Goal: Task Accomplishment & Management: Manage account settings

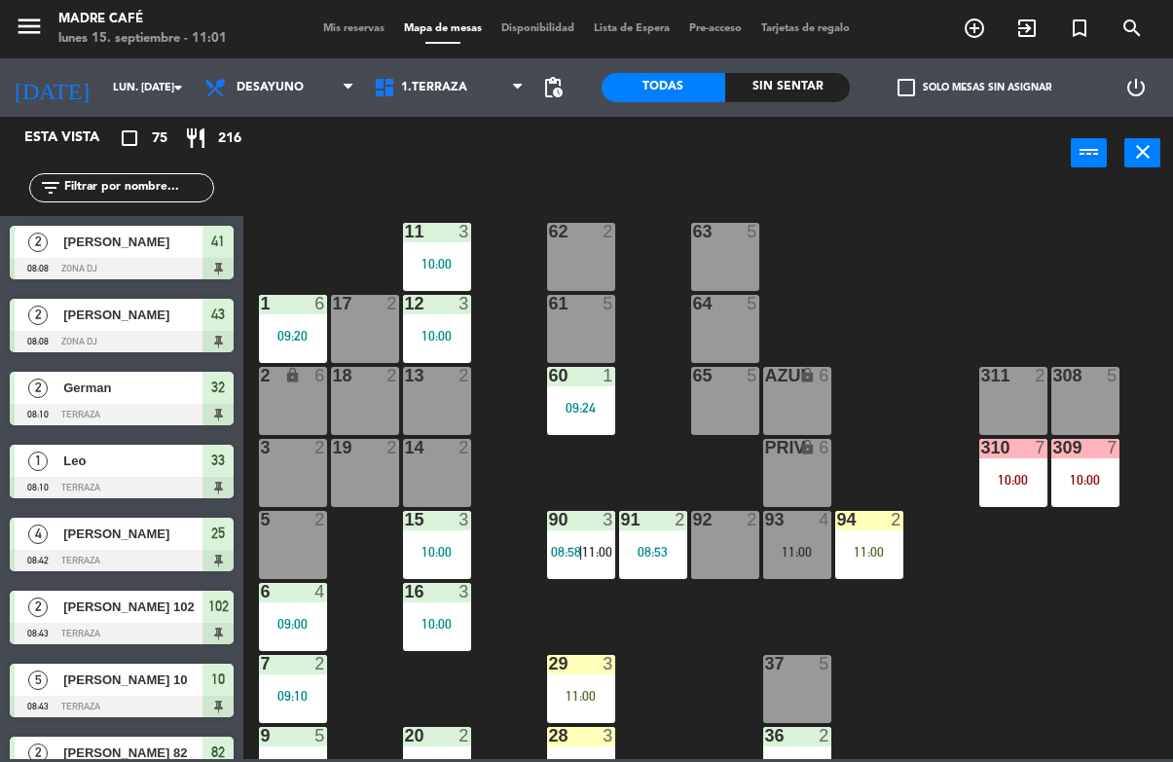
click at [169, 199] on input "text" at bounding box center [137, 187] width 151 height 21
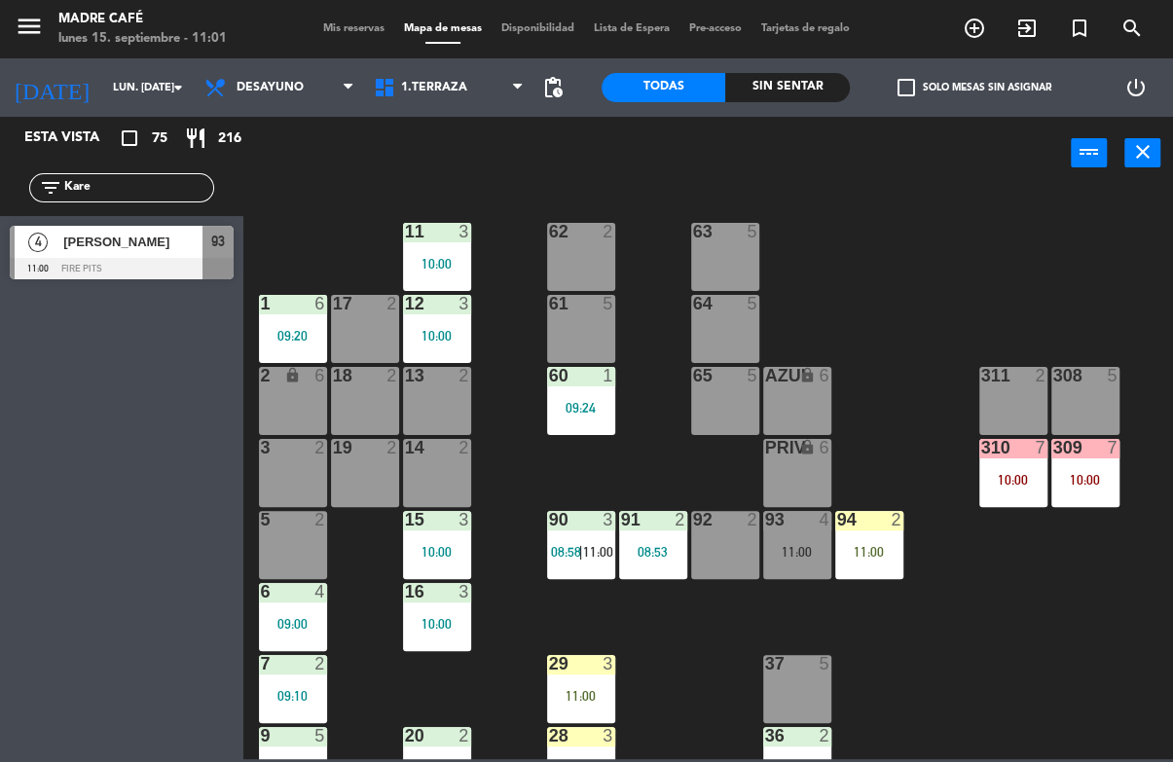
type input "Kare"
click at [337, 207] on div "11 3 10:00 63 5 62 2 12 3 10:00 1 6 09:20 61 5 64 5 17 2 13 2 2 lock 6 60 1 09:…" at bounding box center [714, 473] width 918 height 571
click at [157, 238] on span "[PERSON_NAME]" at bounding box center [132, 242] width 139 height 20
click at [193, 178] on input "Kare" at bounding box center [137, 187] width 151 height 21
click at [157, 248] on span "[PERSON_NAME]" at bounding box center [132, 242] width 139 height 20
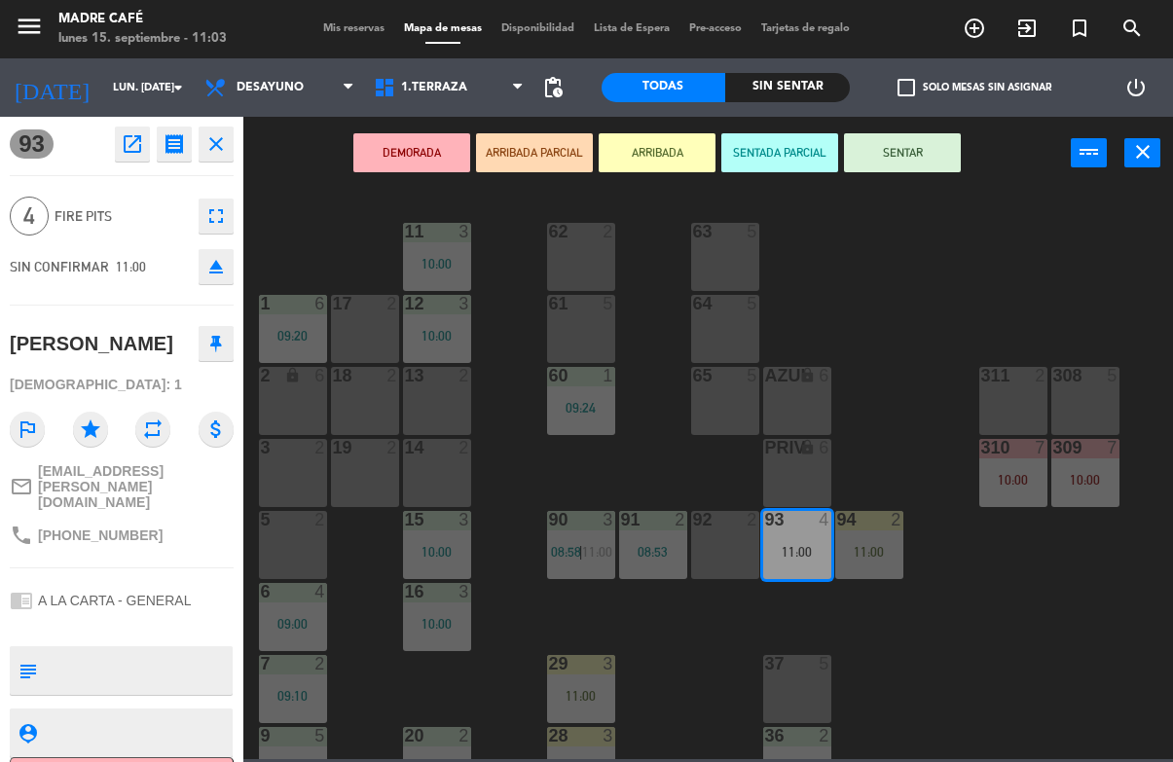
click at [692, 163] on button "ARRIBADA" at bounding box center [657, 152] width 117 height 39
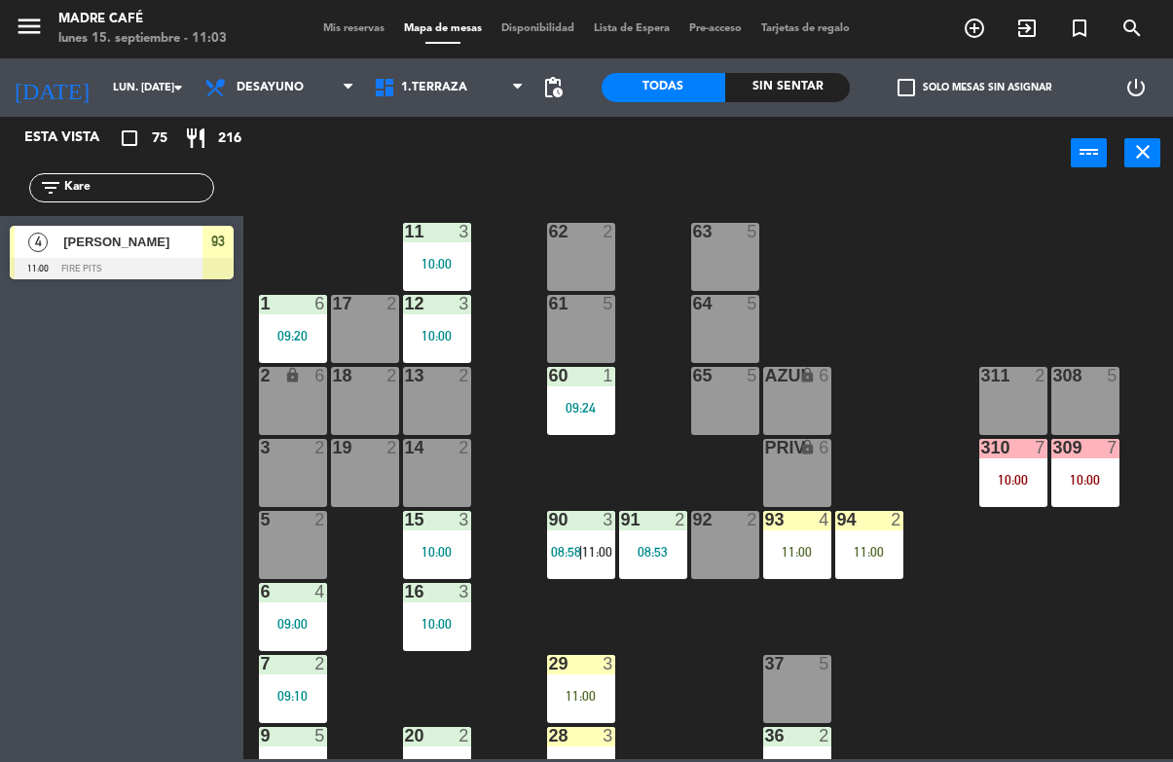
click at [180, 186] on input "Kare" at bounding box center [137, 187] width 151 height 21
type input "K"
type input "Son"
click at [891, 218] on div "11 3 10:00 63 5 62 2 12 3 10:00 1 6 09:20 61 5 64 5 17 2 13 2 2 lock 6 60 1 09:…" at bounding box center [714, 473] width 918 height 571
click at [166, 278] on div at bounding box center [122, 268] width 224 height 21
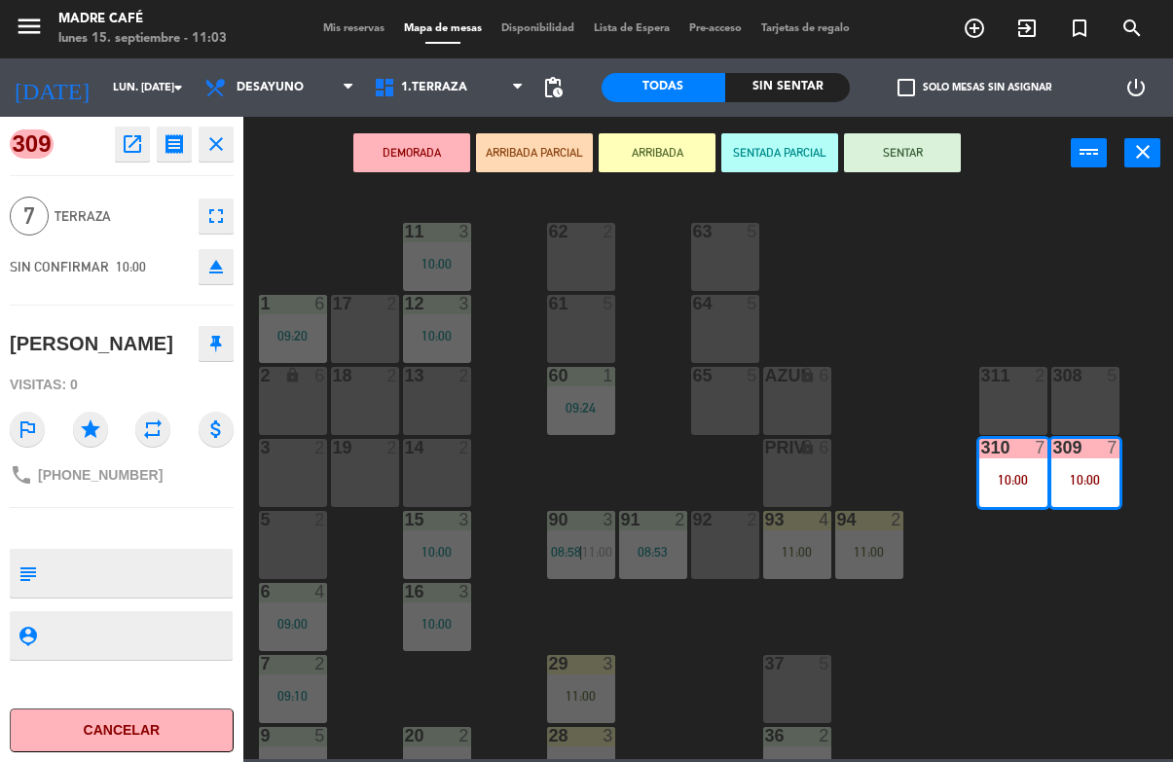
click at [668, 142] on button "ARRIBADA" at bounding box center [657, 152] width 117 height 39
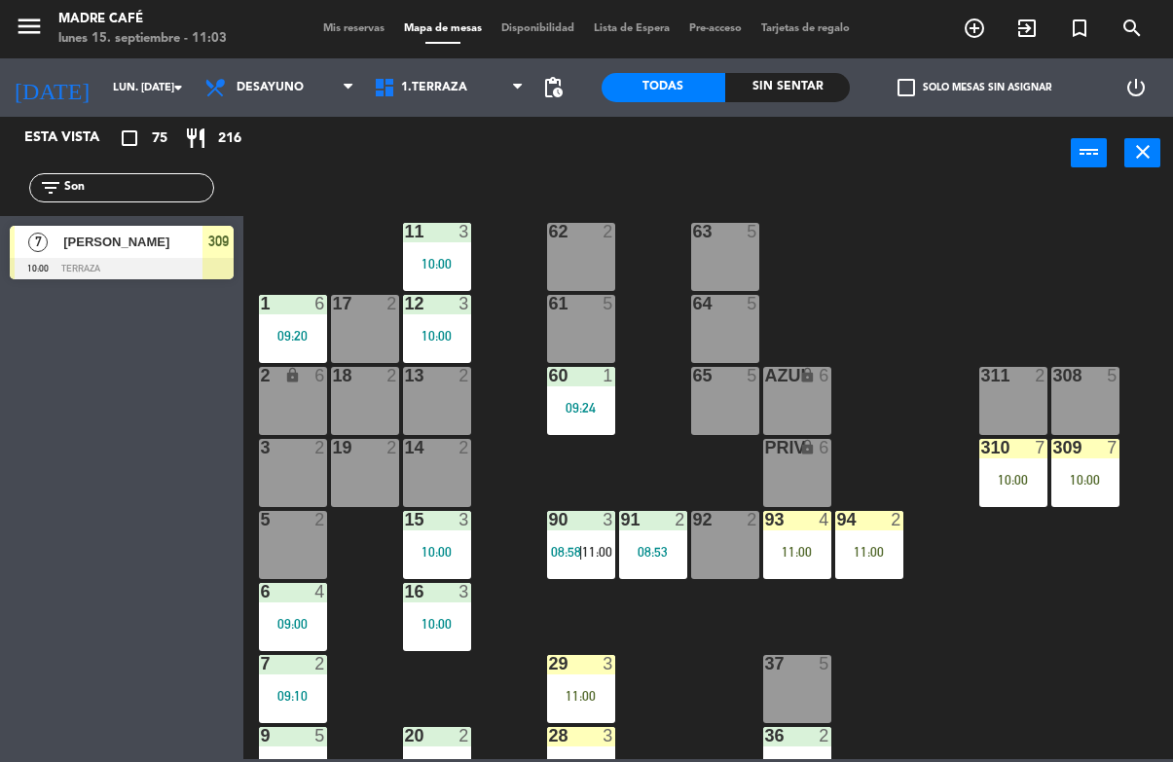
click at [147, 186] on input "Son" at bounding box center [137, 187] width 151 height 21
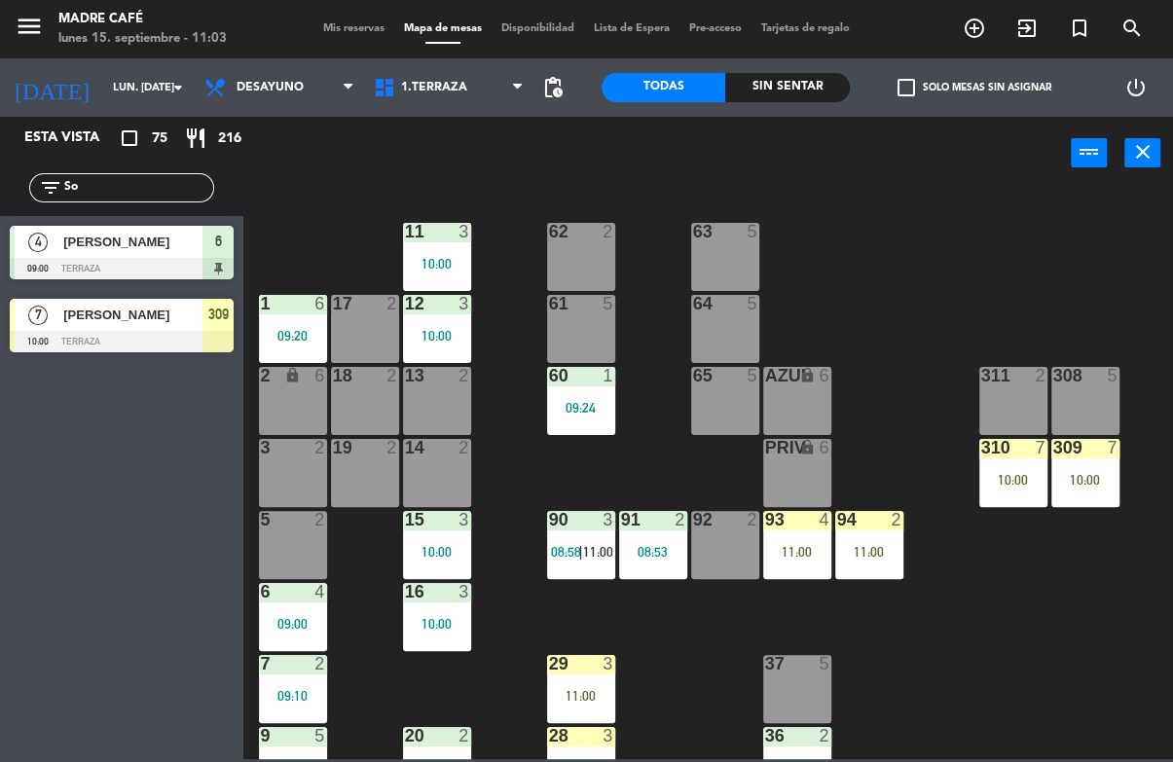
type input "S"
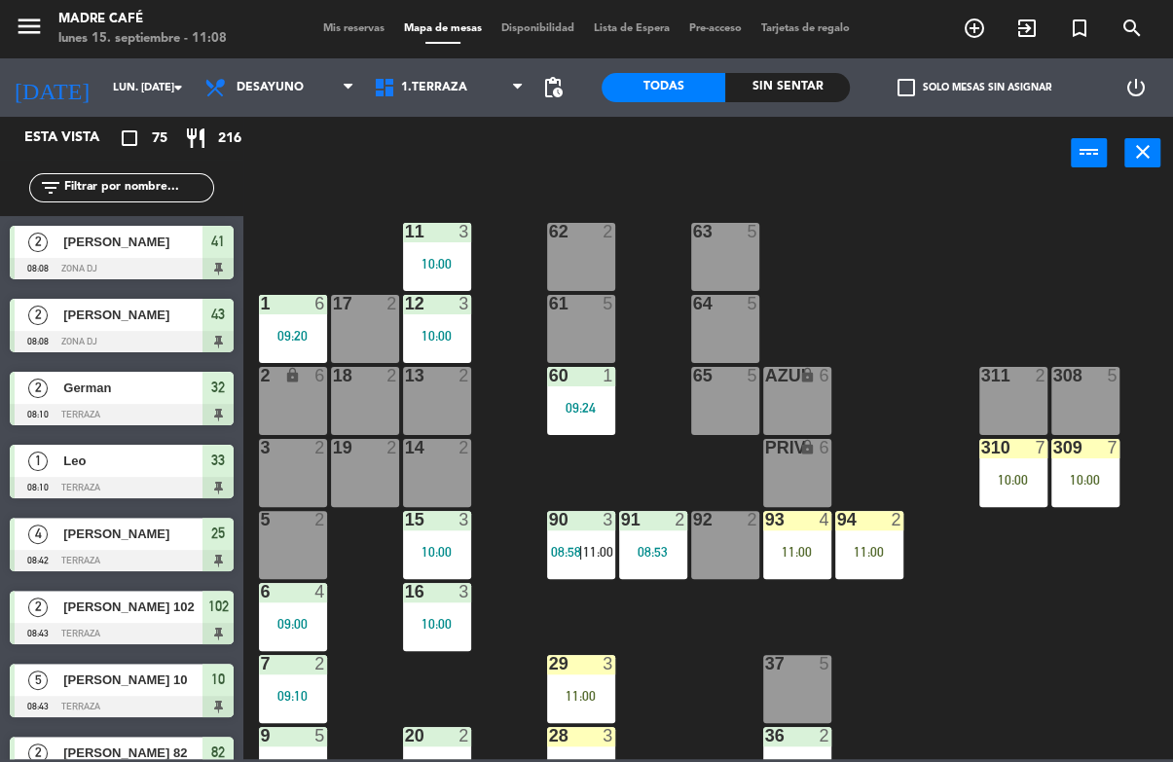
click at [632, 122] on div "power_input close" at bounding box center [656, 154] width 827 height 74
click at [169, 198] on input "text" at bounding box center [137, 187] width 151 height 21
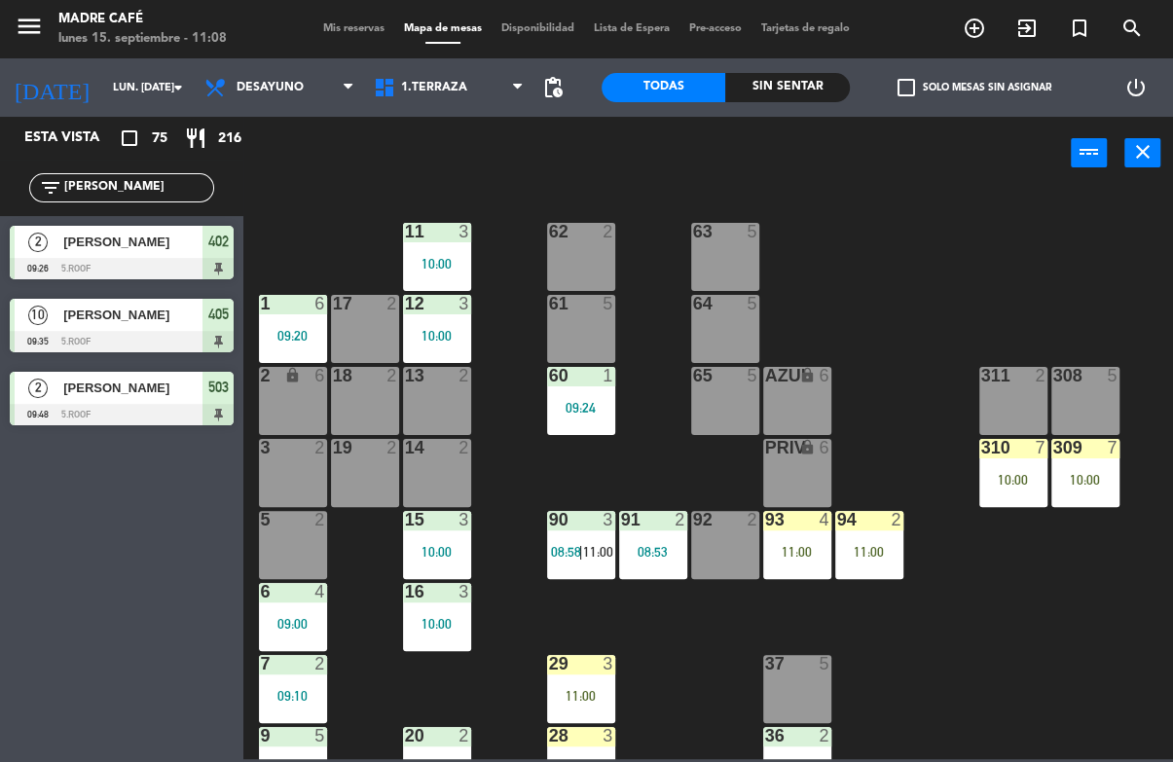
click at [901, 230] on div "11 3 10:00 63 5 62 2 12 3 10:00 1 6 09:20 61 5 64 5 17 2 13 2 2 lock 6 60 1 09:…" at bounding box center [714, 473] width 918 height 571
click at [166, 191] on input "[PERSON_NAME]" at bounding box center [137, 187] width 151 height 21
type input "A"
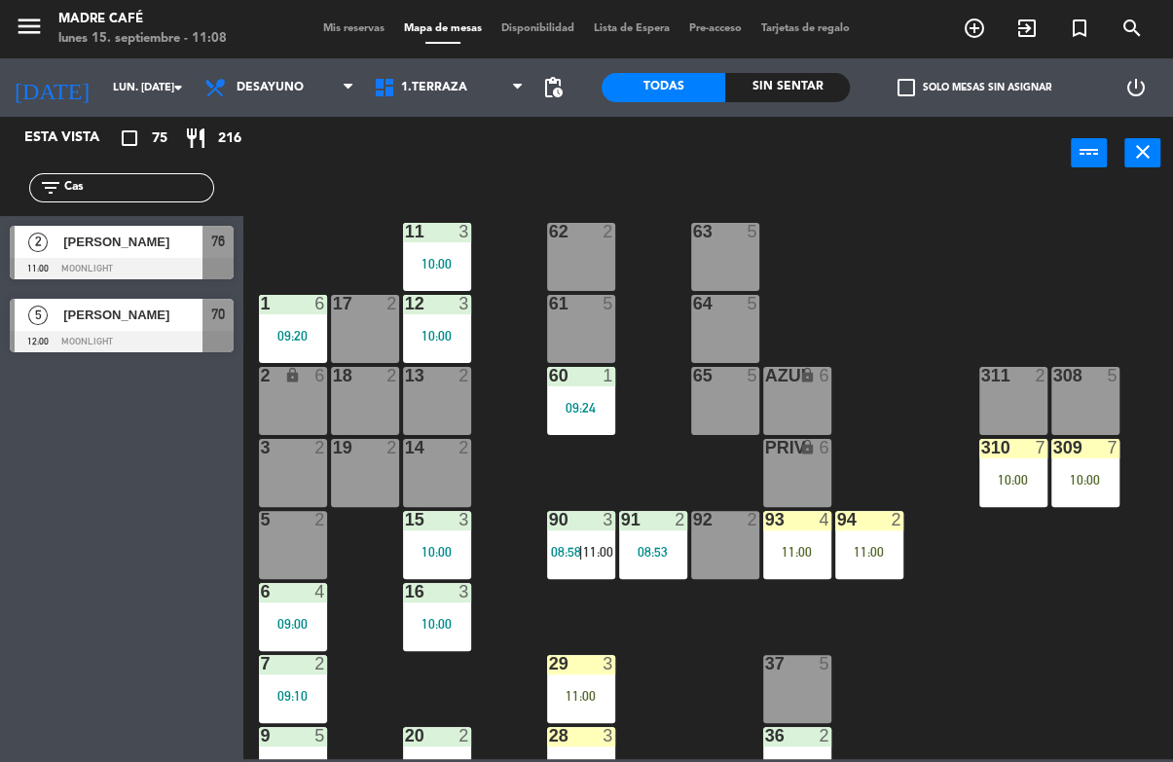
type input "Cas"
click at [875, 248] on div "11 3 10:00 63 5 62 2 12 3 10:00 1 6 09:20 61 5 64 5 17 2 13 2 2 lock 6 60 1 09:…" at bounding box center [714, 473] width 918 height 571
click at [191, 251] on span "[PERSON_NAME]" at bounding box center [132, 242] width 139 height 20
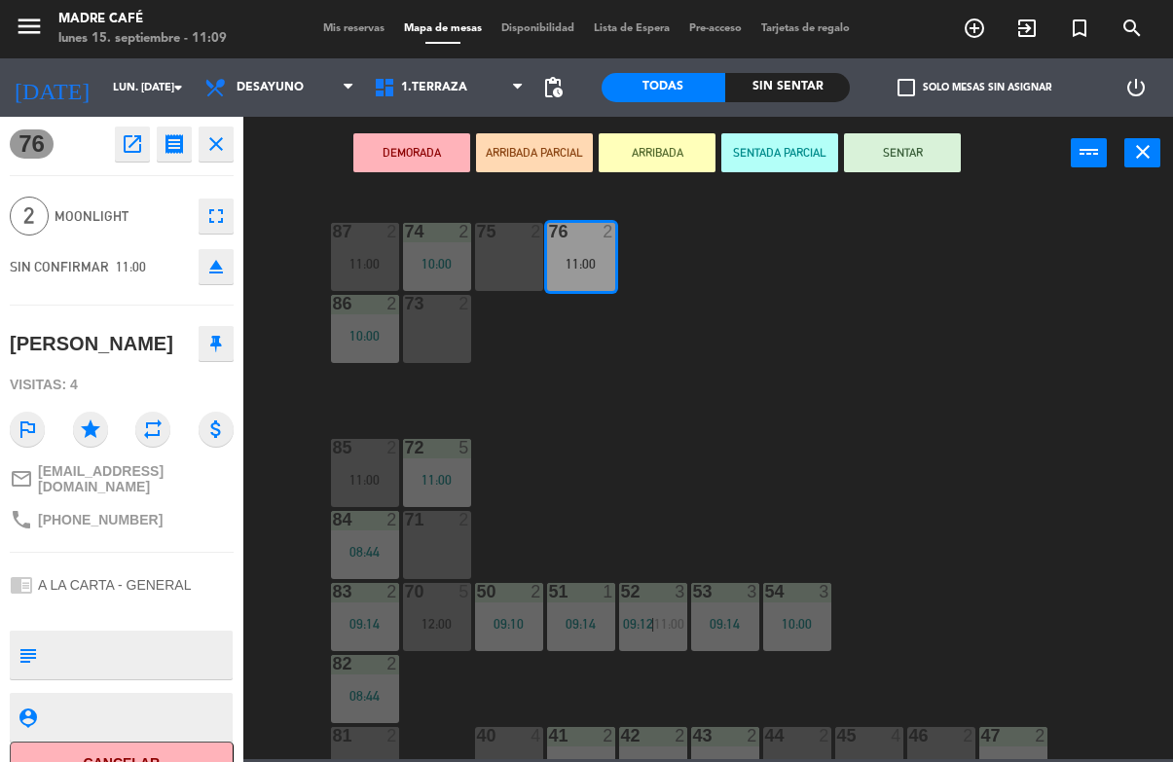
click at [675, 157] on button "ARRIBADA" at bounding box center [657, 152] width 117 height 39
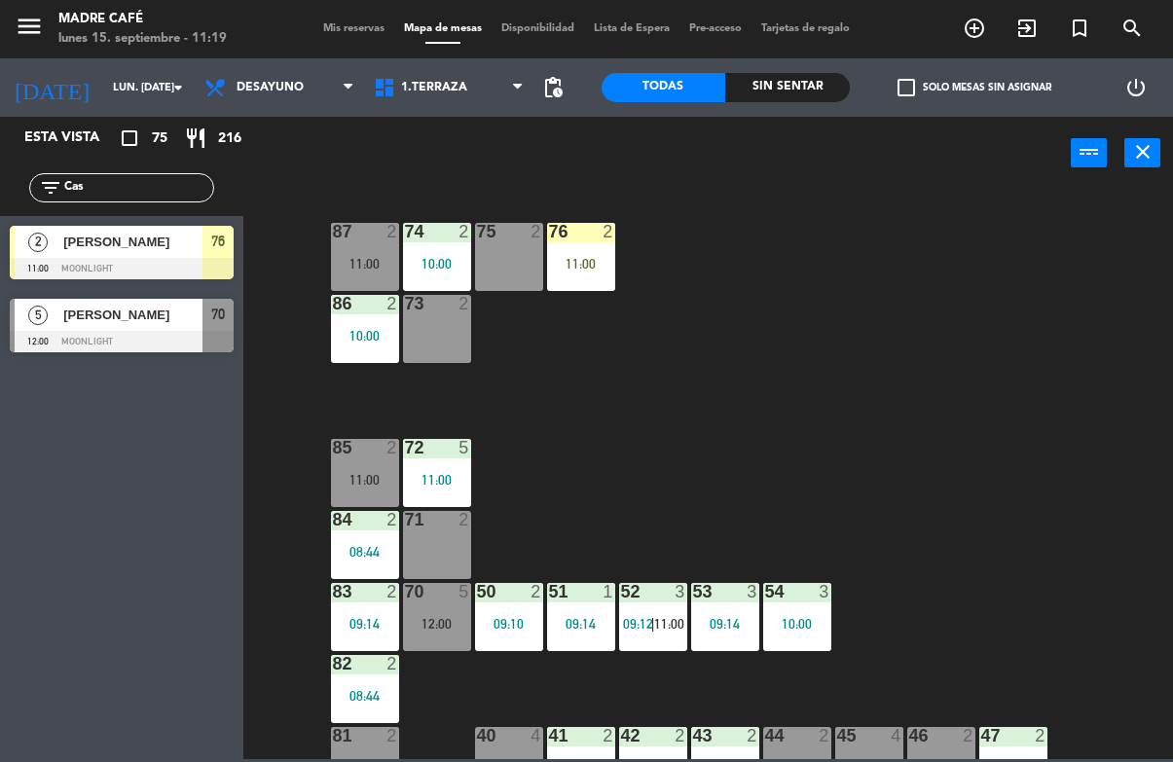
click at [167, 195] on input "Cas" at bounding box center [137, 187] width 151 height 21
type input "C"
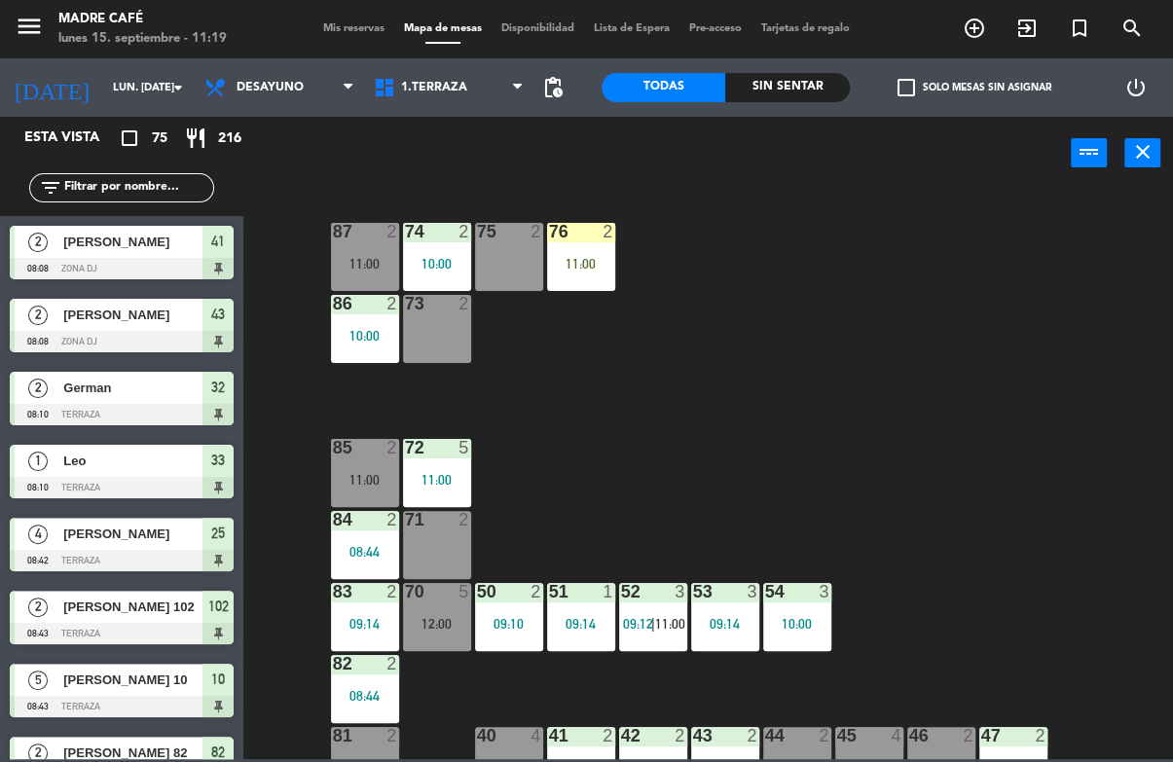
click at [987, 209] on div "87 2 11:00 74 2 10:00 75 2 76 2 11:00 86 2 10:00 73 2 72 5 11:00 85 2 11:00 71 …" at bounding box center [714, 473] width 918 height 571
click at [810, 66] on div "Todas Sin sentar" at bounding box center [725, 87] width 248 height 58
click at [765, 98] on div "Sin sentar" at bounding box center [787, 87] width 125 height 29
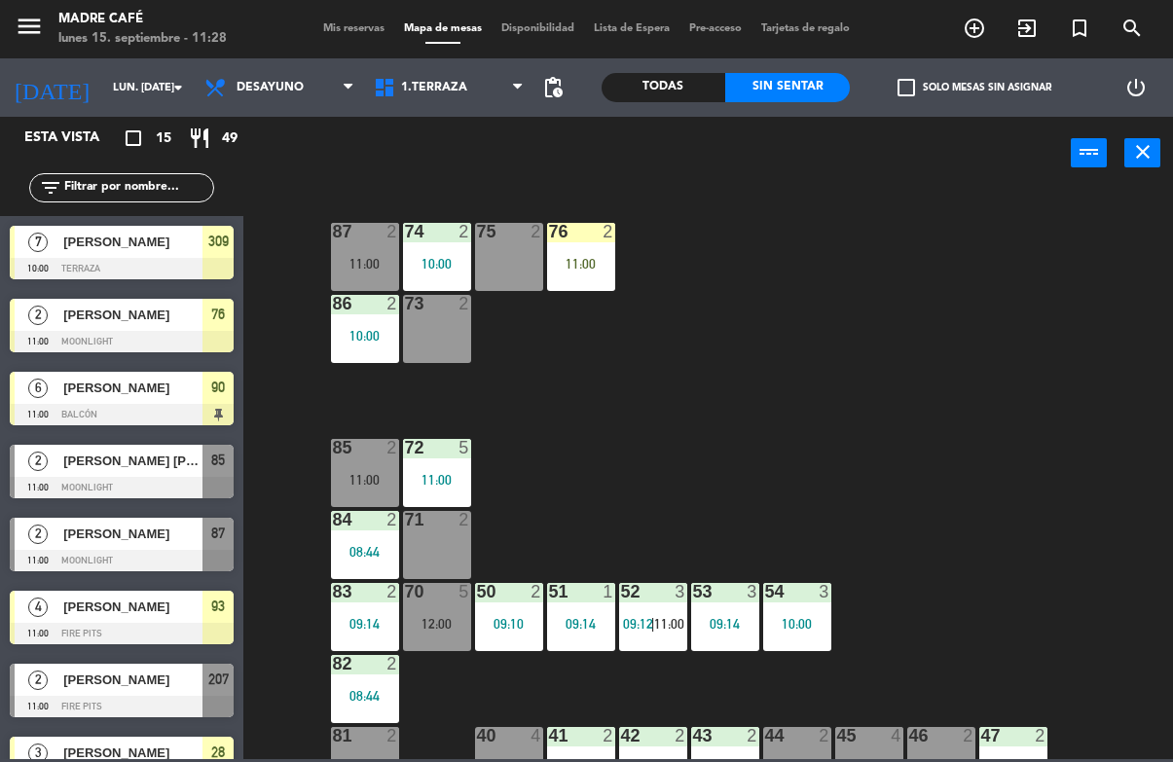
click at [151, 188] on input "text" at bounding box center [137, 187] width 151 height 21
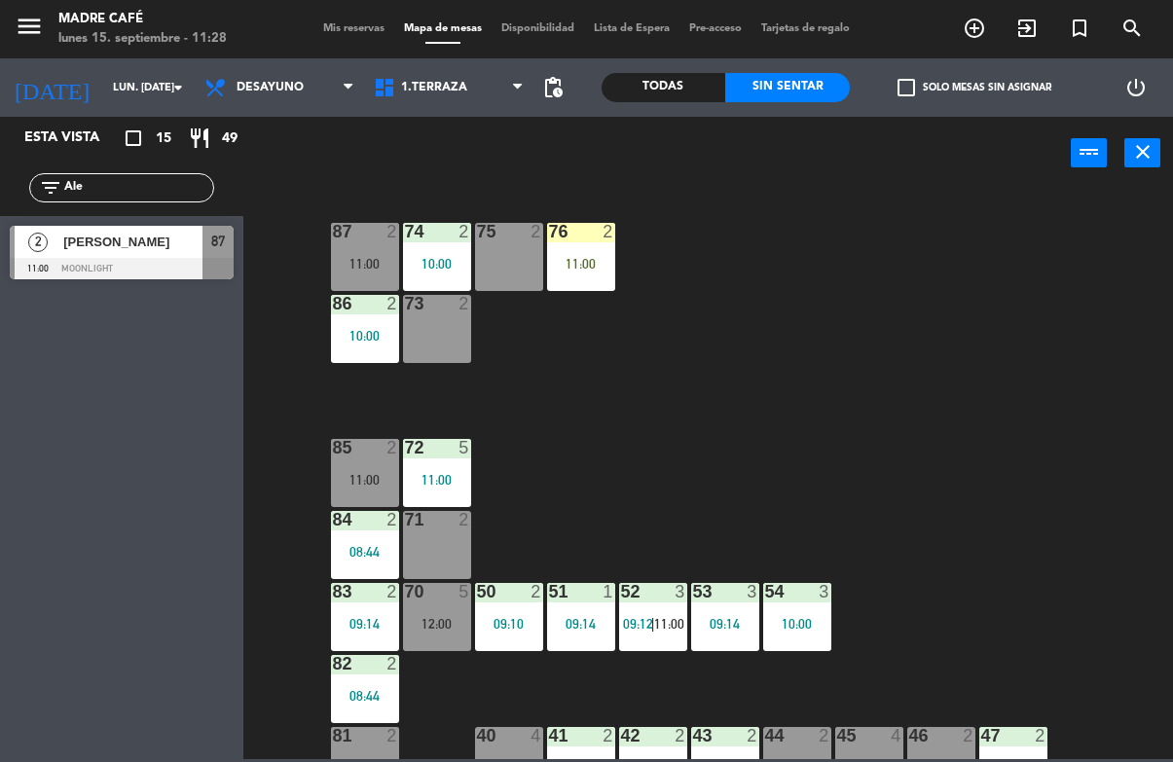
click at [153, 188] on input "Ale" at bounding box center [137, 187] width 151 height 21
click at [177, 193] on input "Ale" at bounding box center [137, 187] width 151 height 21
type input "A"
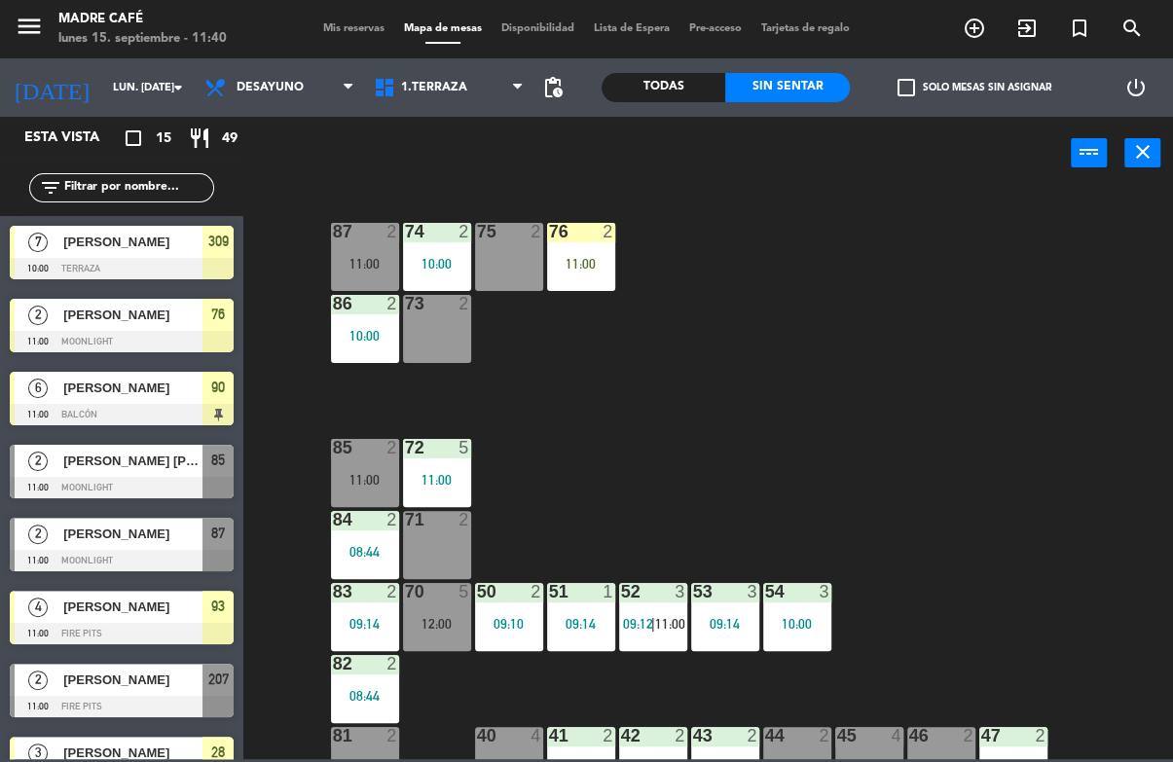
click at [885, 211] on div "87 2 11:00 74 2 10:00 75 2 76 2 11:00 86 2 10:00 73 2 72 5 11:00 85 2 11:00 71 …" at bounding box center [714, 473] width 918 height 571
click at [609, 258] on div "11:00" at bounding box center [581, 264] width 68 height 14
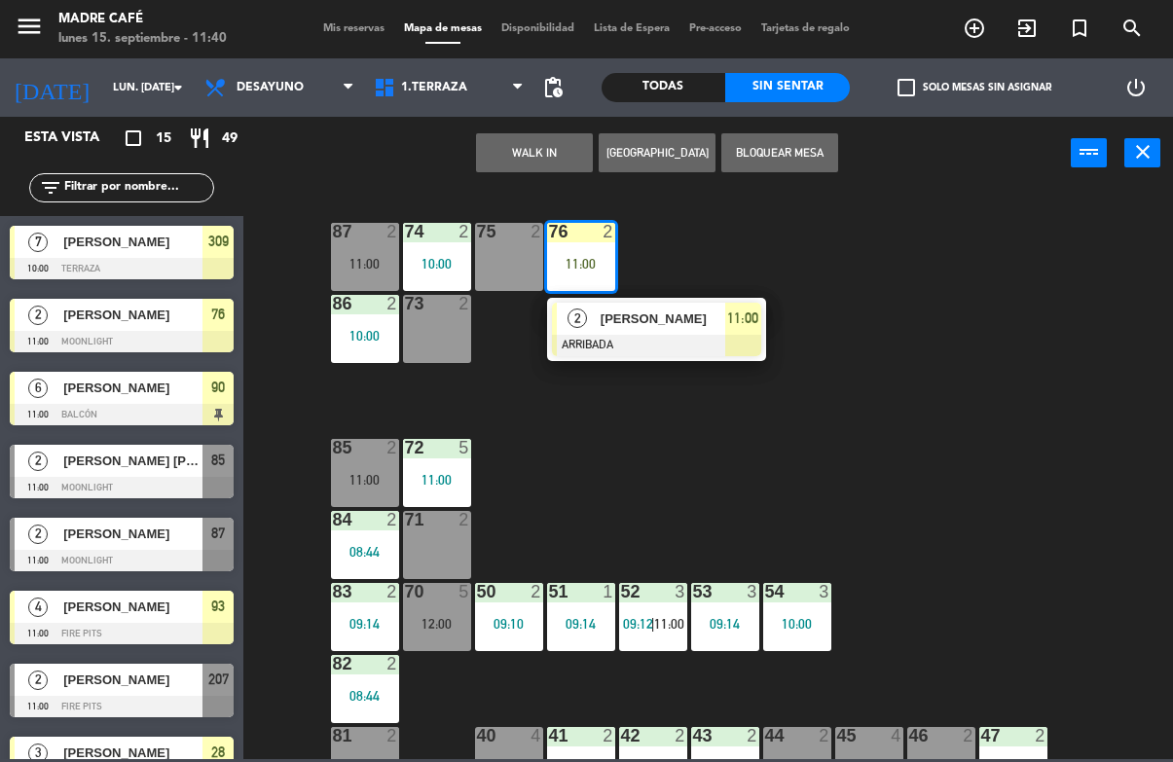
click at [668, 348] on div at bounding box center [656, 345] width 209 height 21
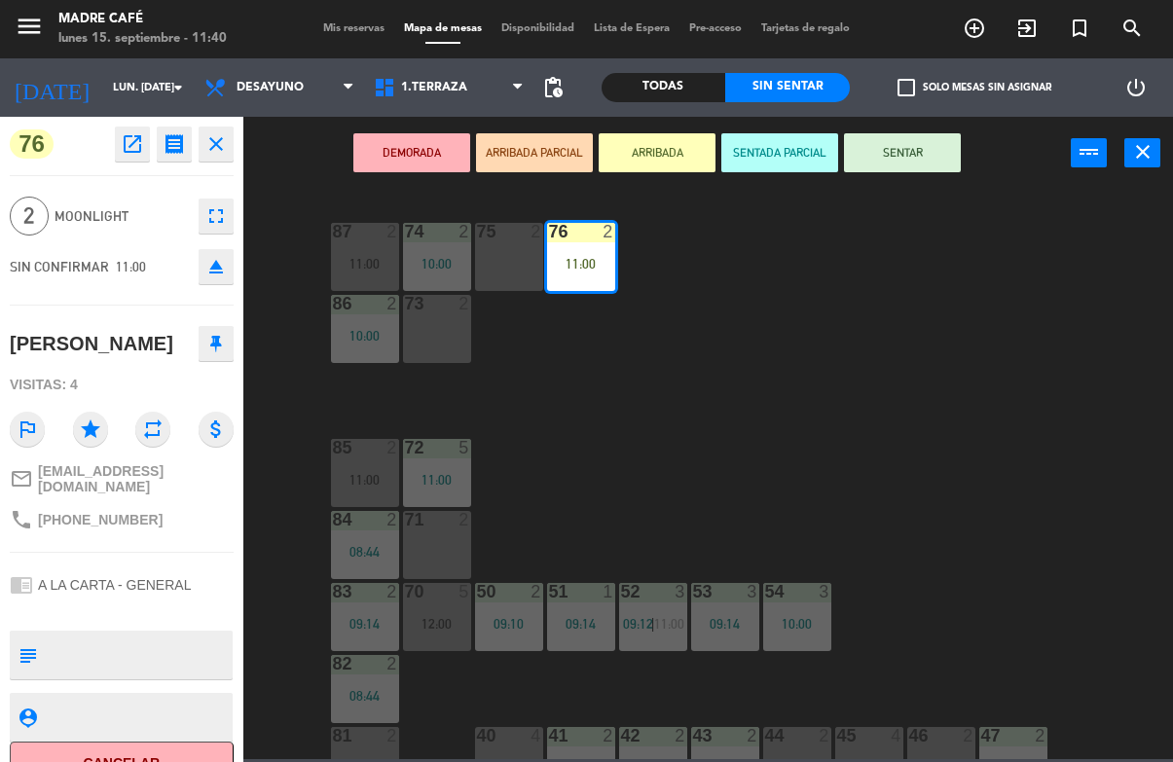
click at [927, 164] on button "SENTAR" at bounding box center [902, 152] width 117 height 39
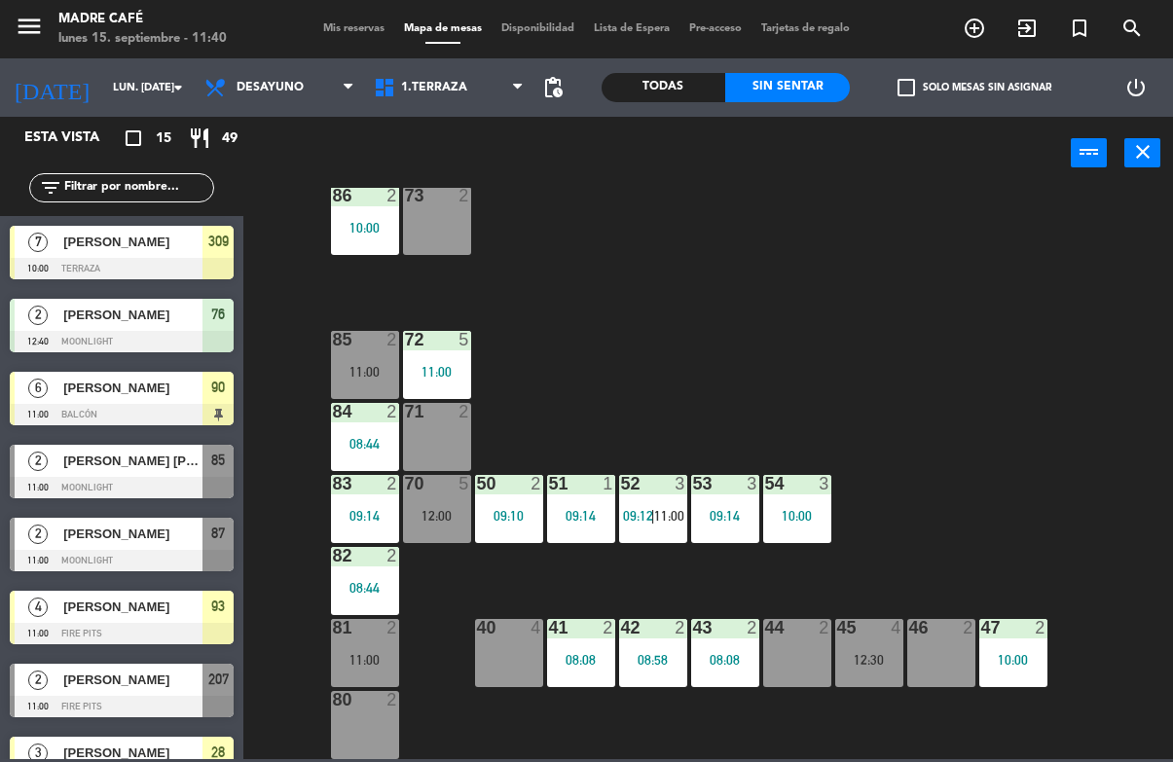
scroll to position [108, 0]
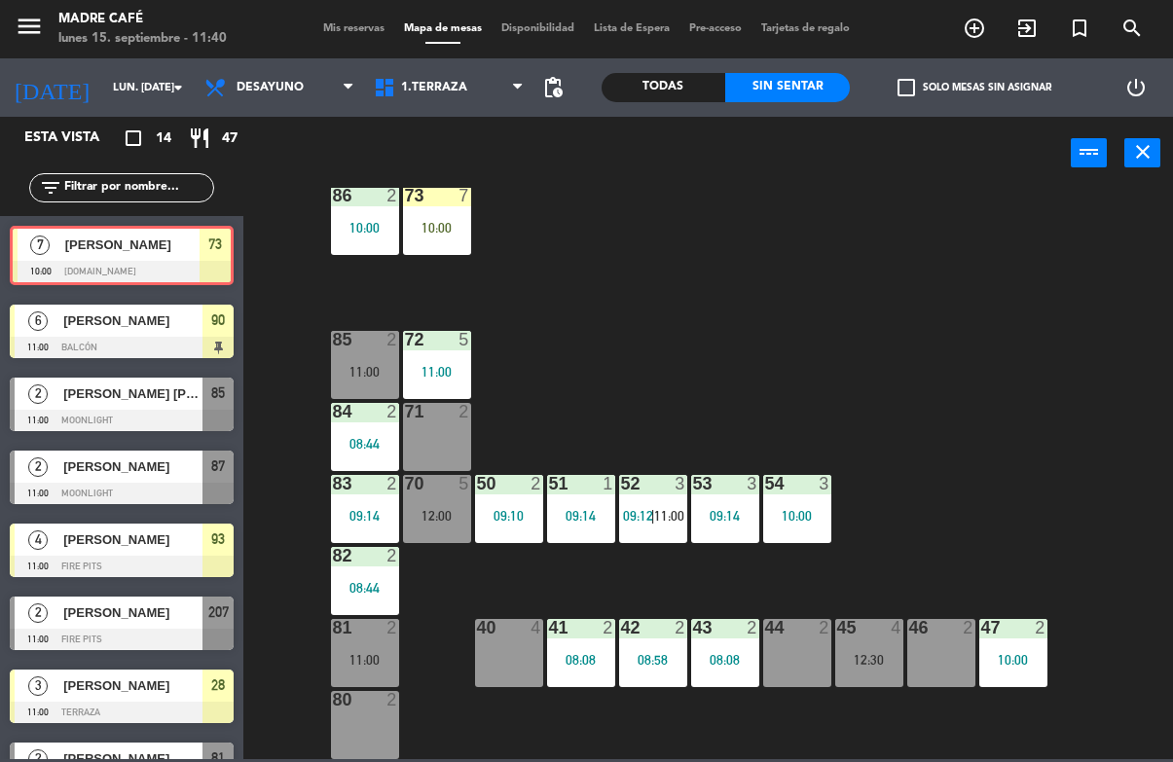
click at [443, 221] on div "10:00" at bounding box center [437, 228] width 68 height 14
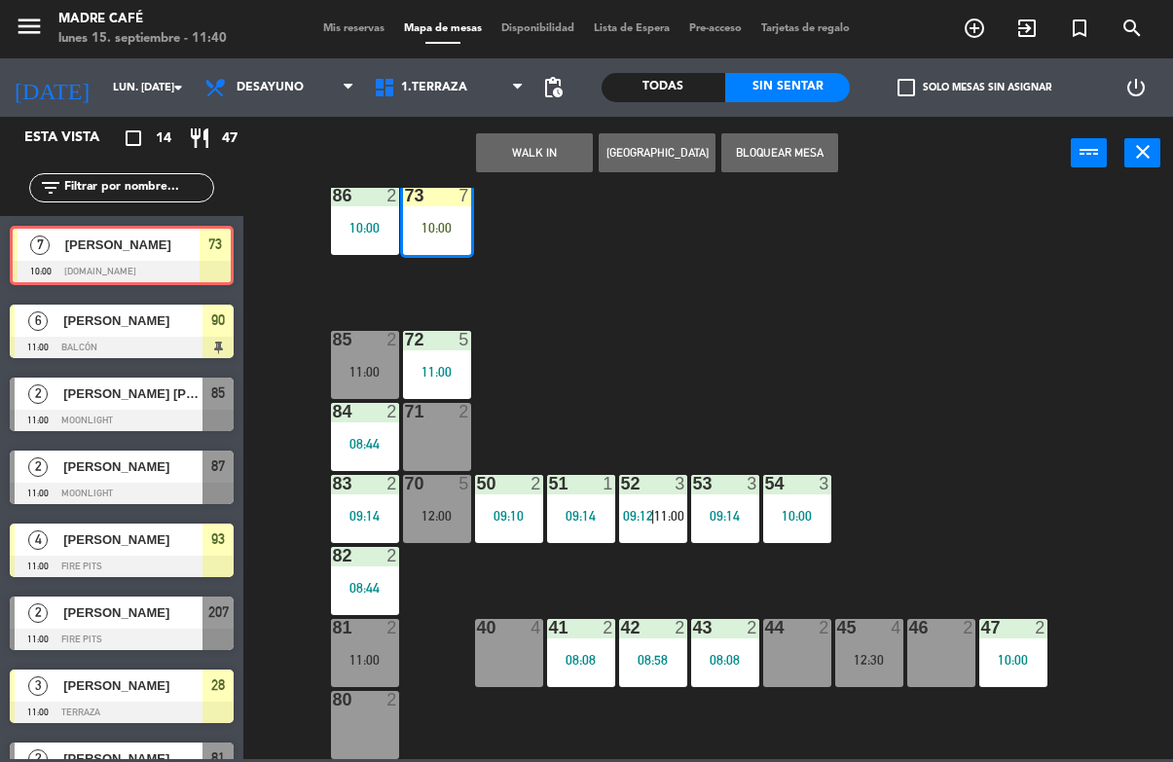
click at [725, 333] on div "87 2 11:00 74 2 10:00 75 2 76 2 11:00 86 2 10:00 73 7 10:00 72 5 11:00 85 2 11:…" at bounding box center [714, 473] width 918 height 571
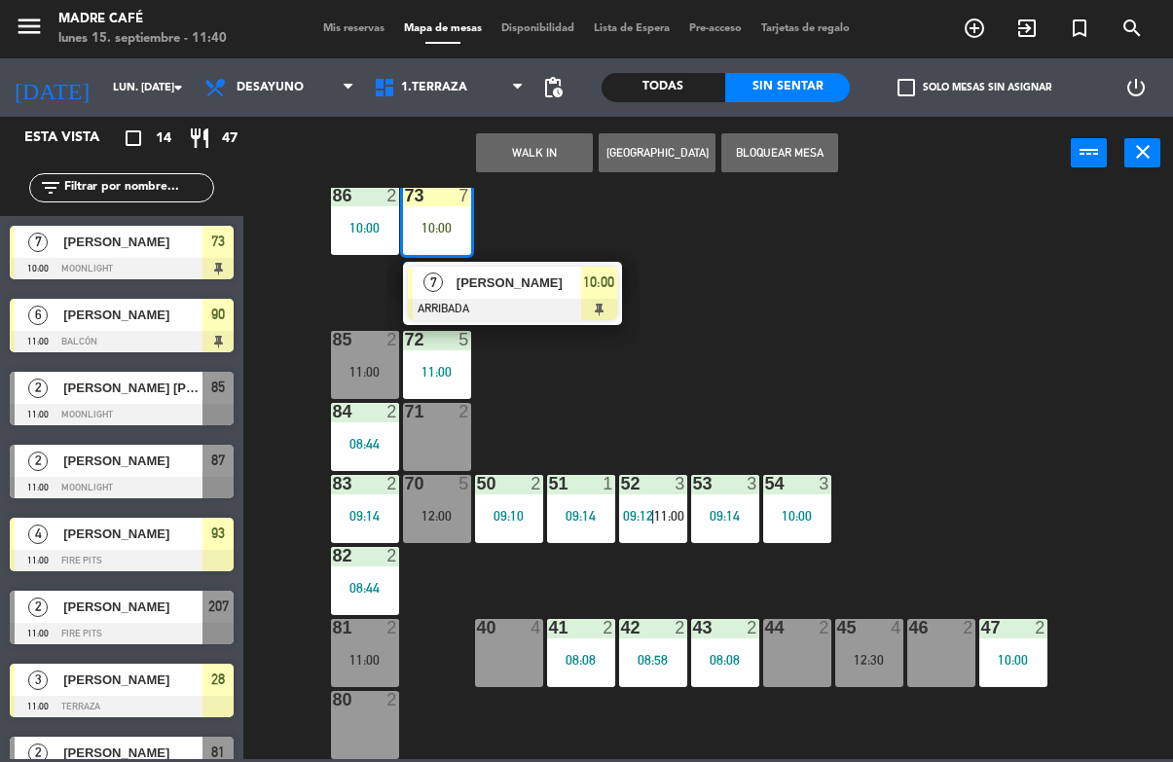
click at [536, 297] on div "[PERSON_NAME]" at bounding box center [517, 283] width 127 height 32
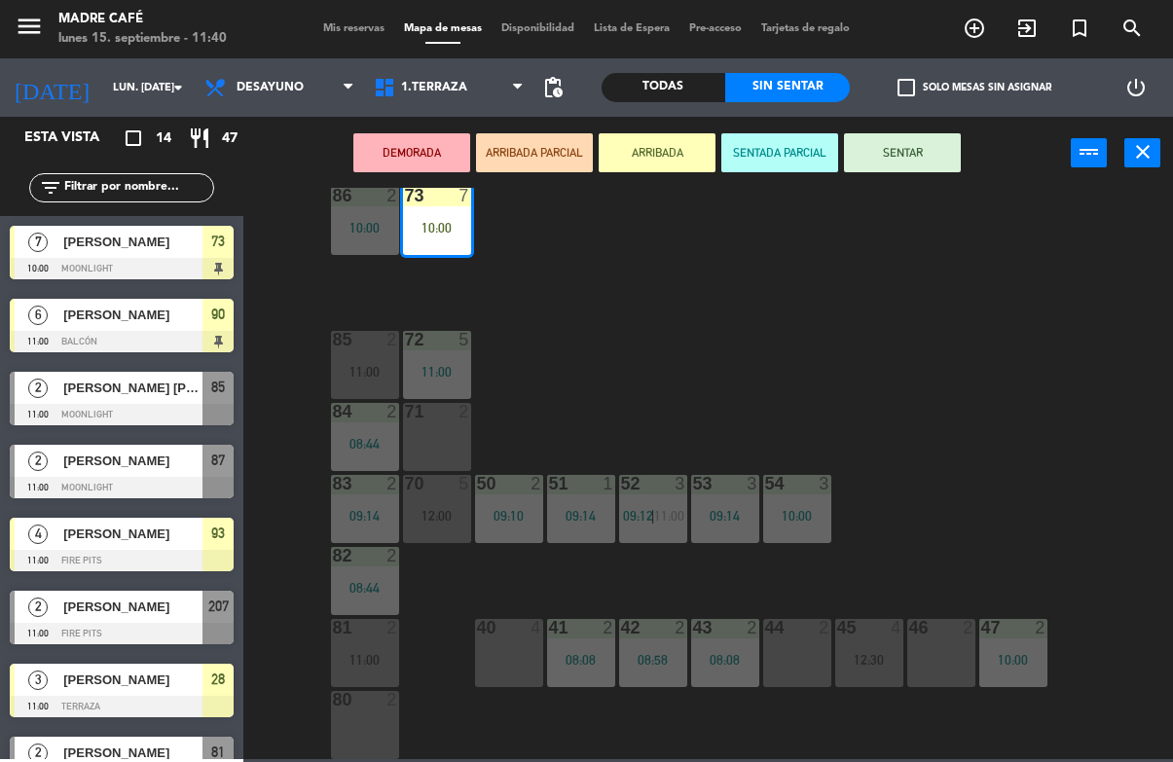
click at [927, 157] on button "SENTAR" at bounding box center [902, 152] width 117 height 39
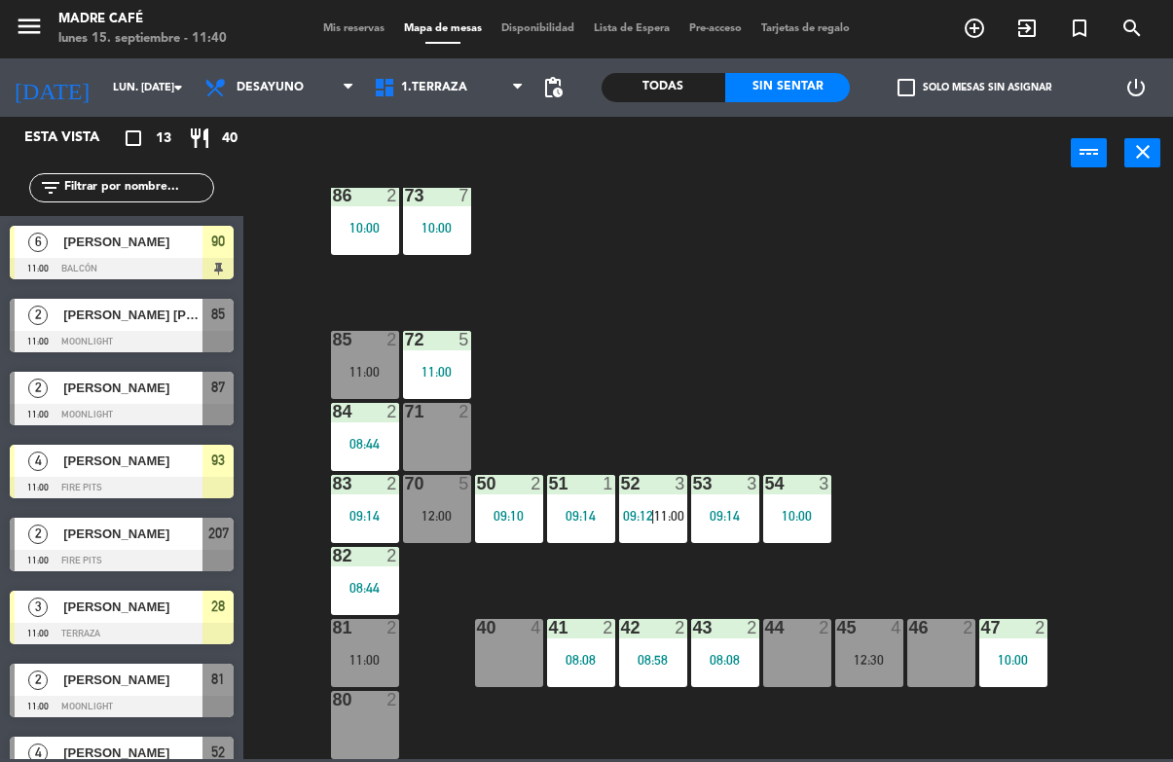
click at [325, 300] on div "87 2 11:00 74 2 10:00 75 2 76 2 11:00 86 2 10:00 73 7 10:00 72 5 11:00 85 2 11:…" at bounding box center [714, 473] width 918 height 571
click at [455, 440] on div "11:00" at bounding box center [437, 444] width 68 height 14
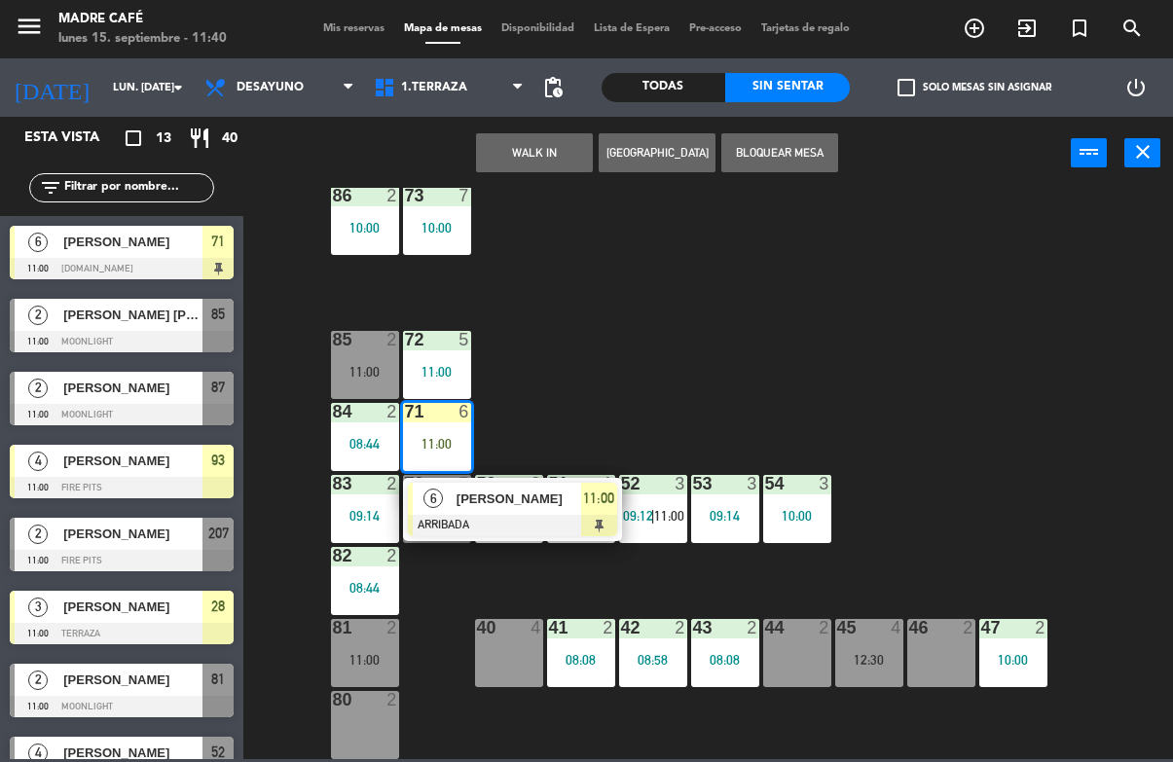
click at [509, 494] on span "[PERSON_NAME]" at bounding box center [518, 499] width 125 height 20
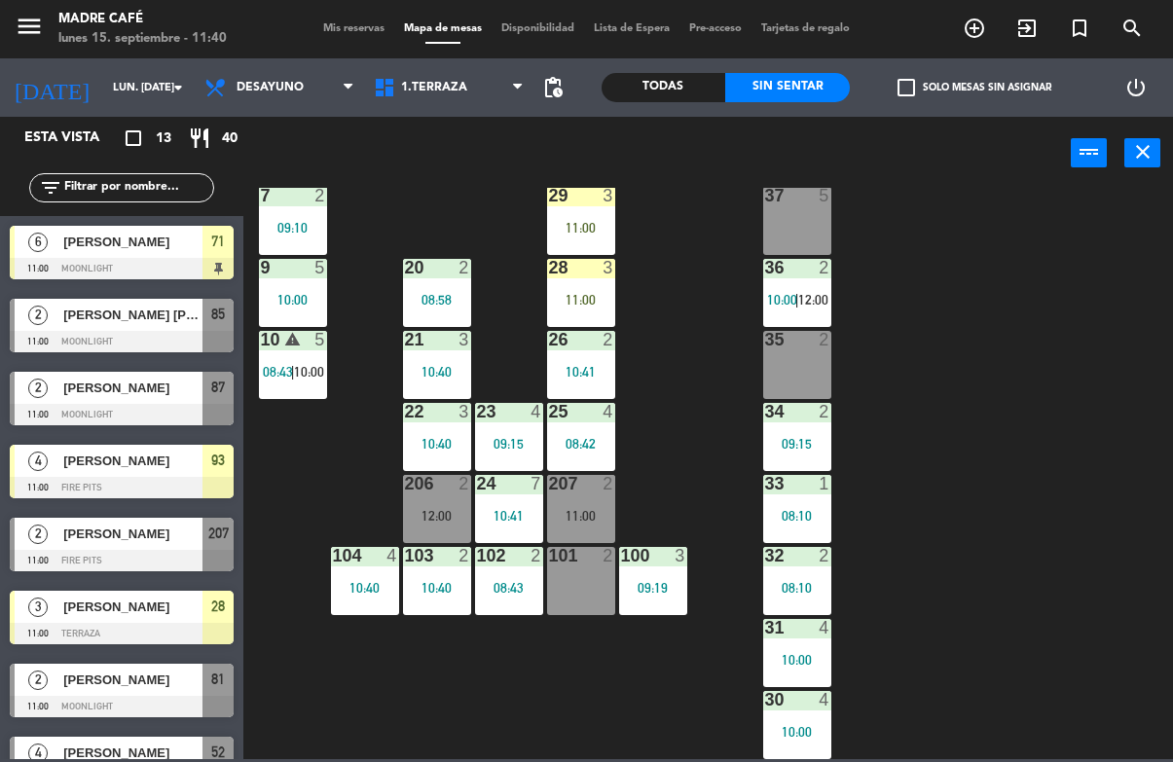
scroll to position [431, 0]
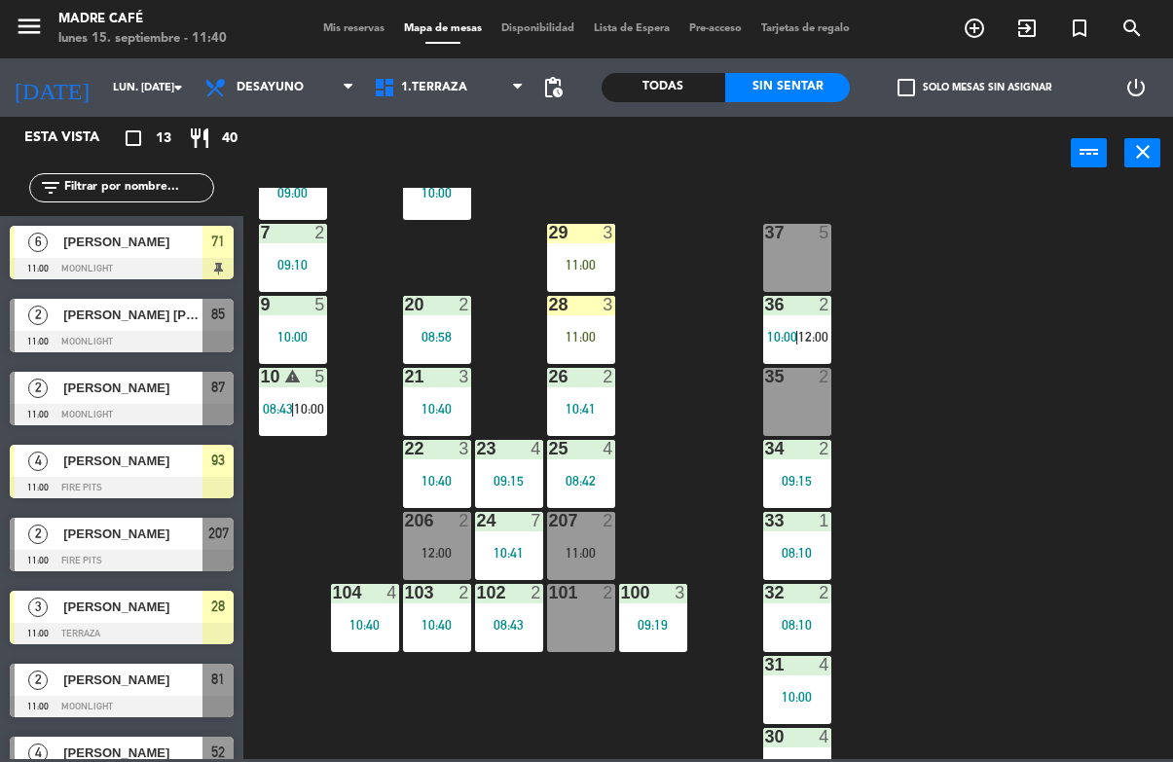
click at [592, 247] on div "29 3 11:00" at bounding box center [581, 258] width 68 height 68
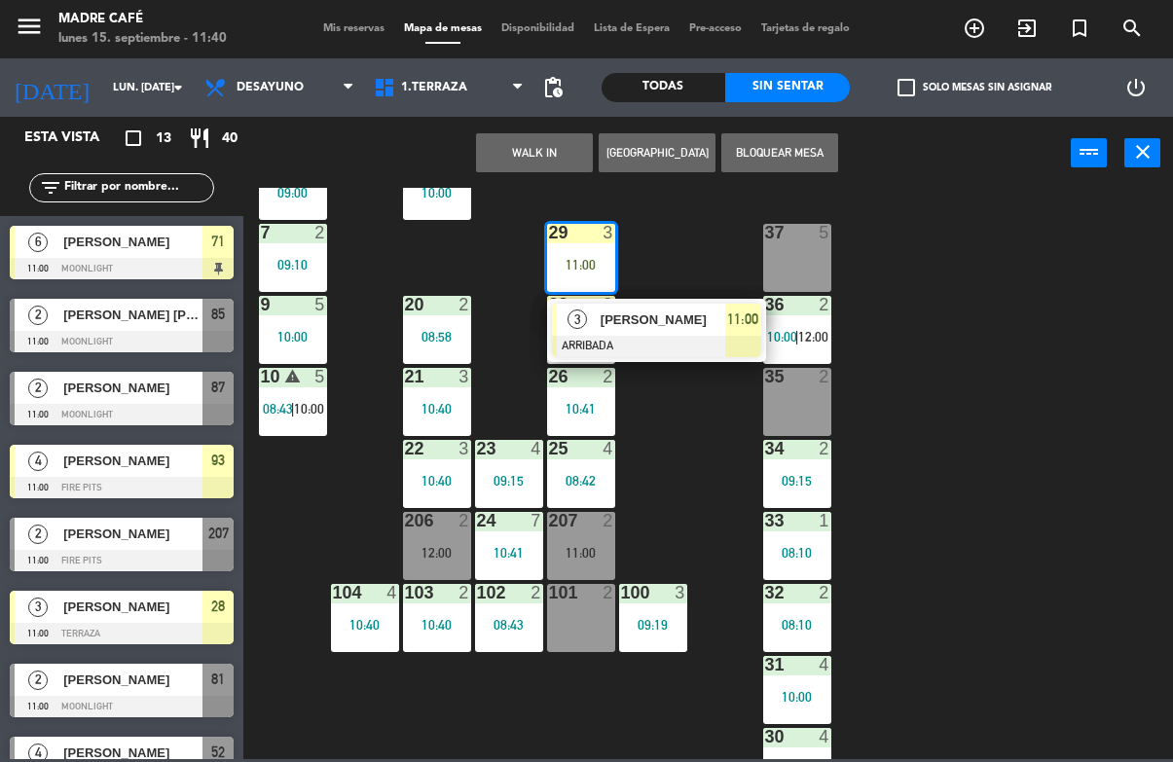
click at [676, 333] on div "[PERSON_NAME]" at bounding box center [662, 320] width 127 height 32
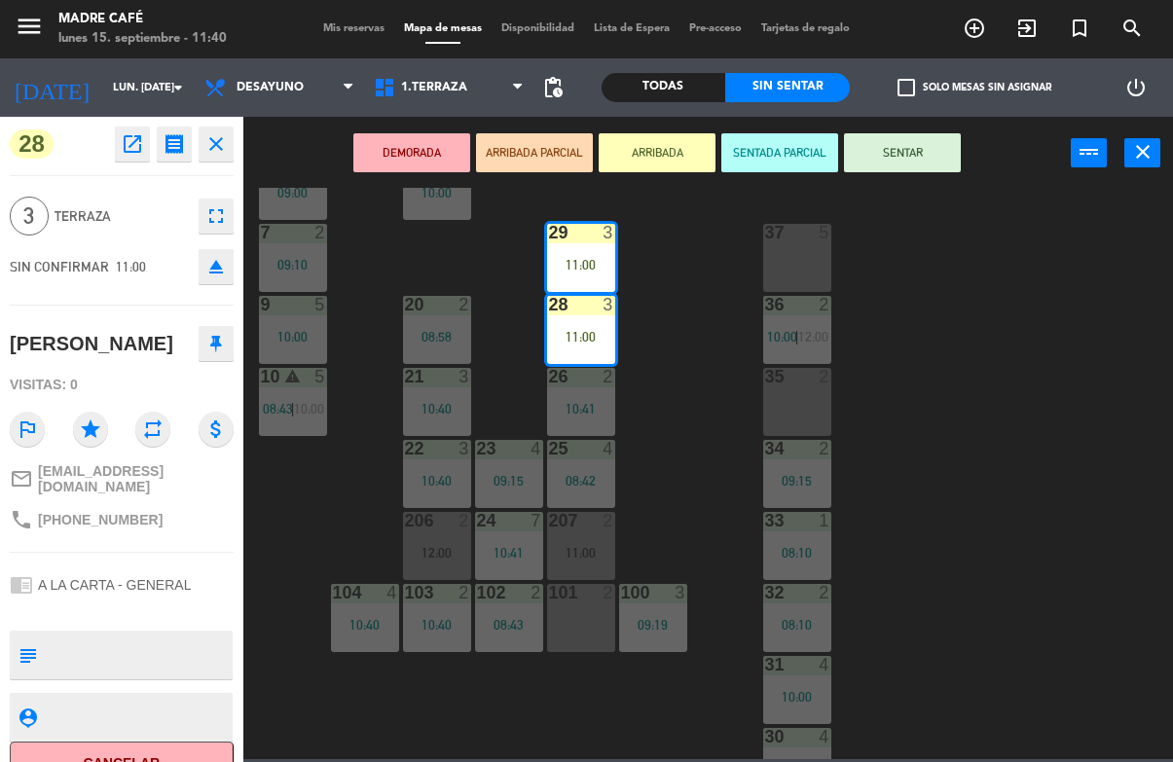
click at [906, 165] on button "SENTAR" at bounding box center [902, 152] width 117 height 39
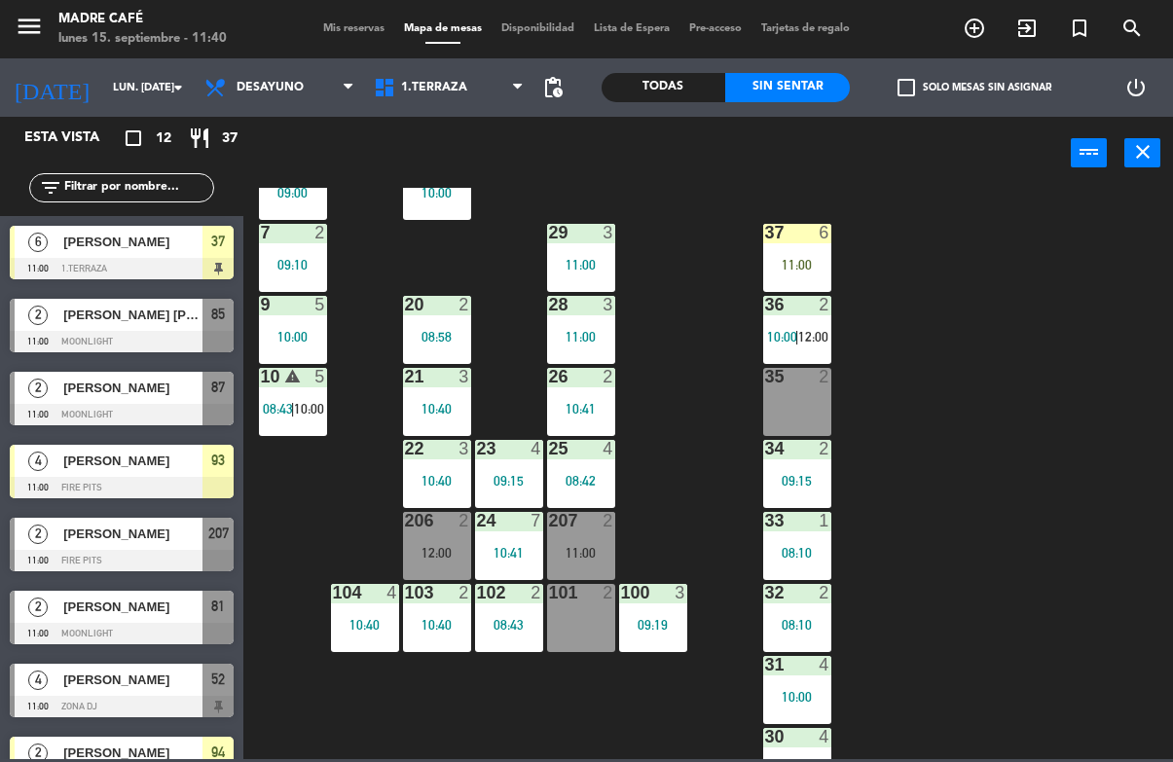
click at [804, 249] on div "37 6 11:00" at bounding box center [797, 258] width 68 height 68
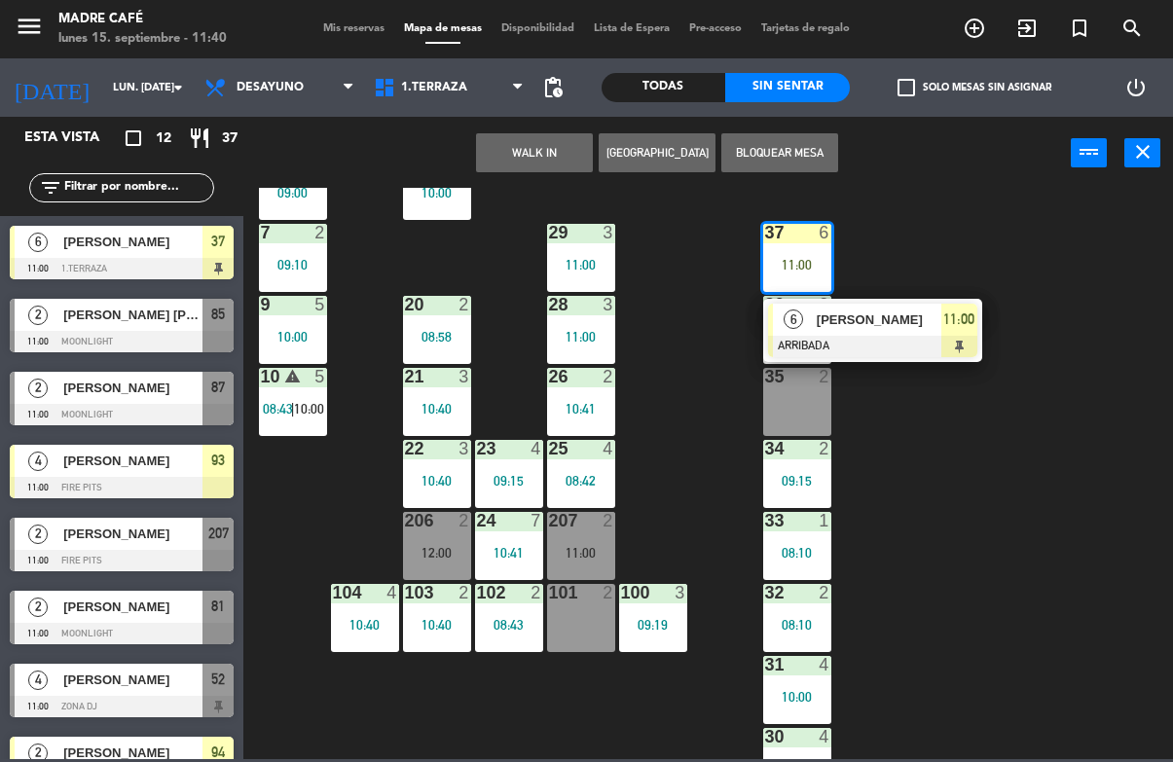
click at [872, 341] on div at bounding box center [872, 346] width 209 height 21
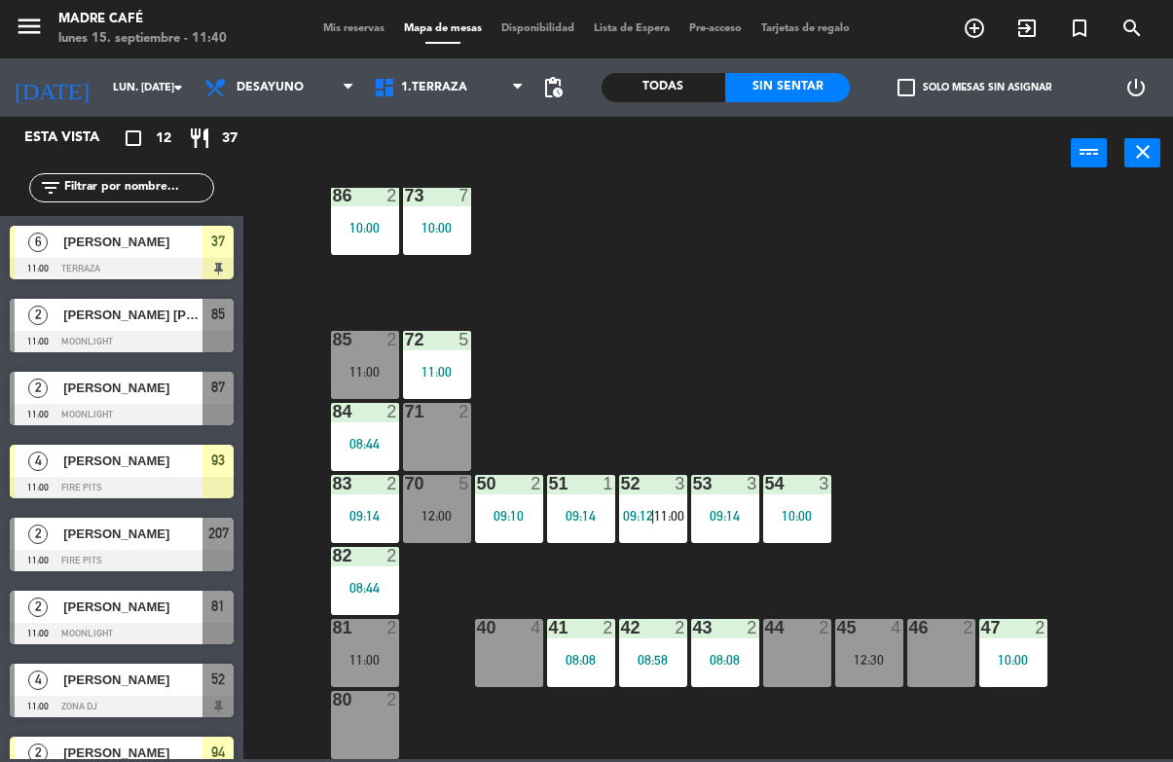
scroll to position [108, 0]
click at [453, 108] on span "1.Terraza" at bounding box center [448, 87] width 169 height 43
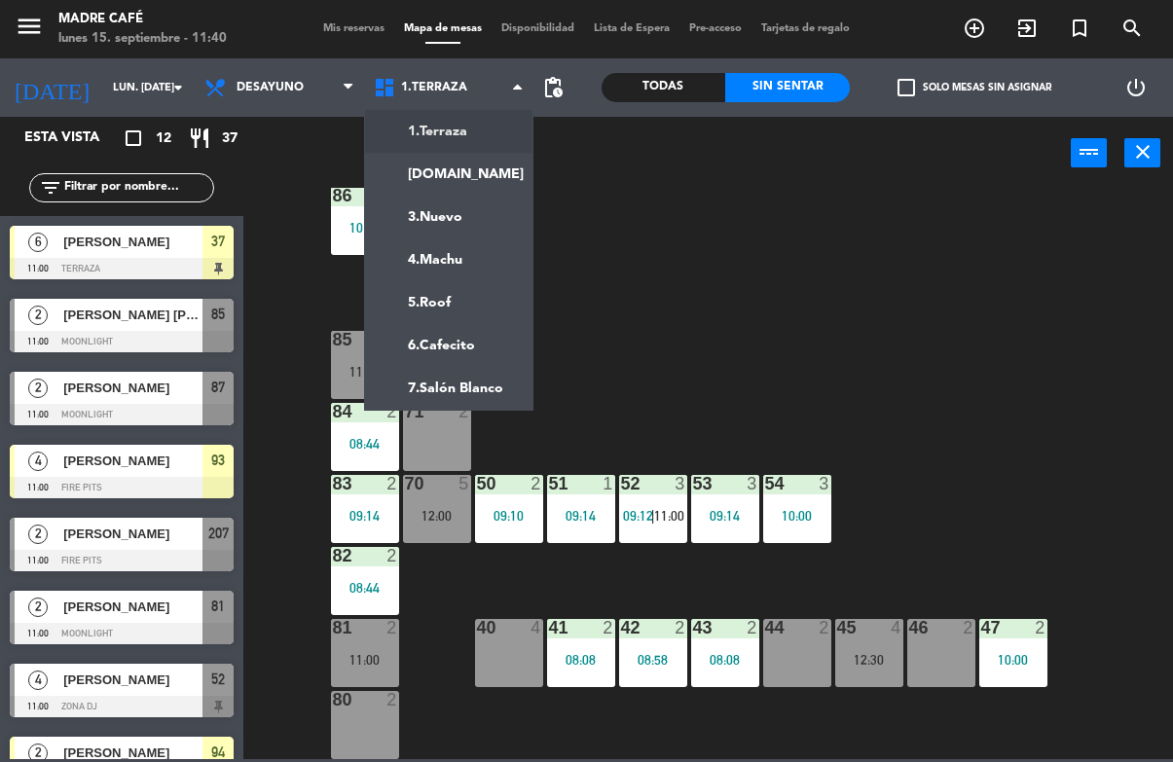
click at [506, 174] on ng-component "menu Madre Café lunes 15. septiembre - 11:40 Mis reservas Mapa de mesas Disponi…" at bounding box center [586, 379] width 1173 height 759
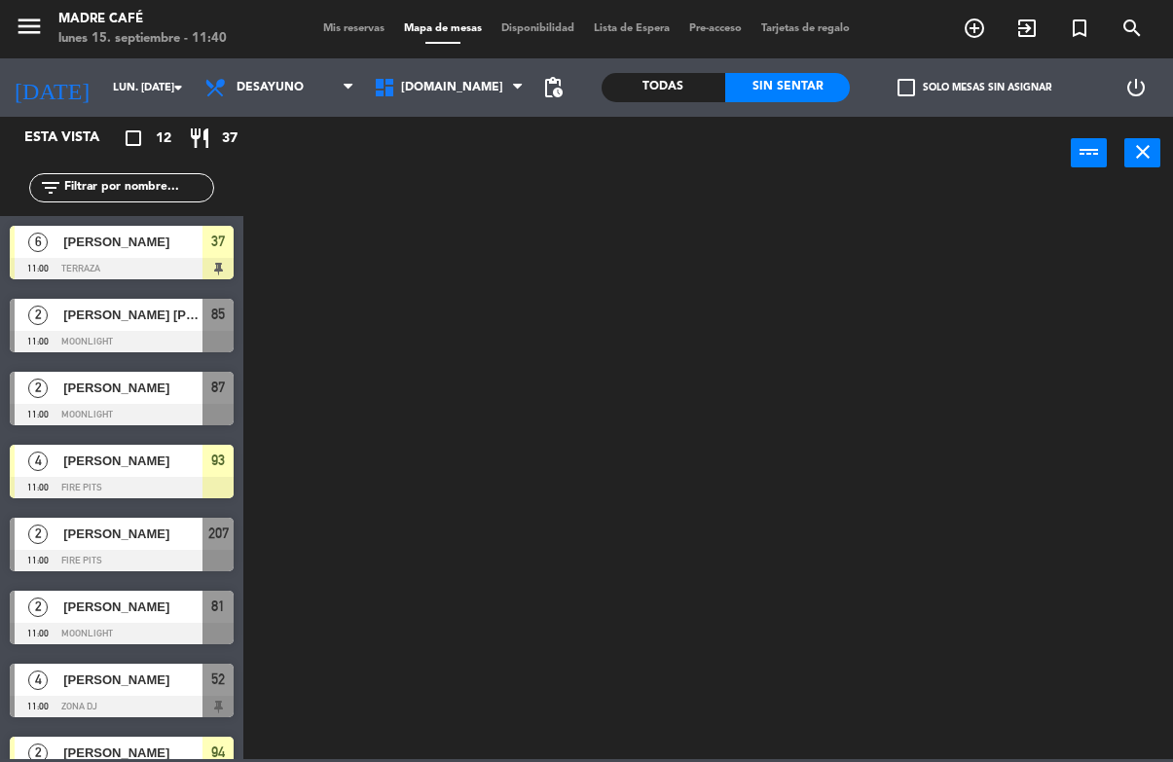
scroll to position [0, 0]
click at [491, 91] on span "[DOMAIN_NAME]" at bounding box center [448, 87] width 169 height 43
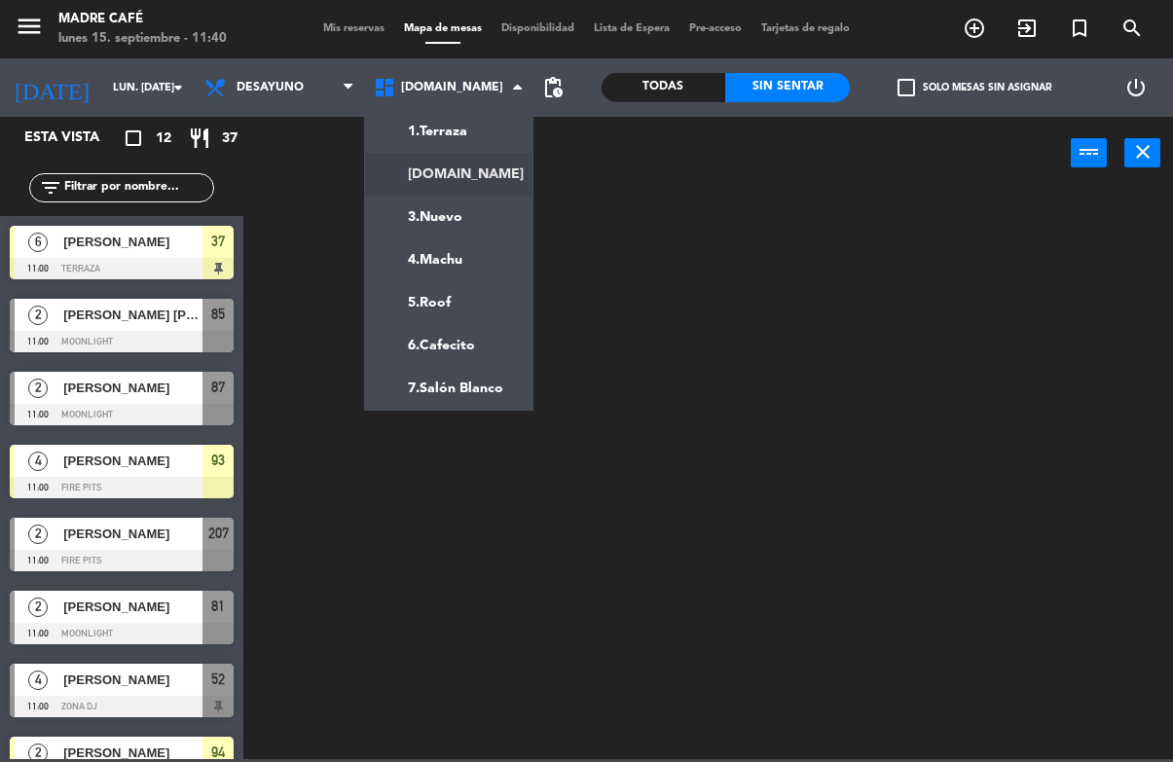
click at [488, 135] on ng-component "menu Madre Café lunes 15. septiembre - 11:40 Mis reservas Mapa de mesas Disponi…" at bounding box center [586, 379] width 1173 height 759
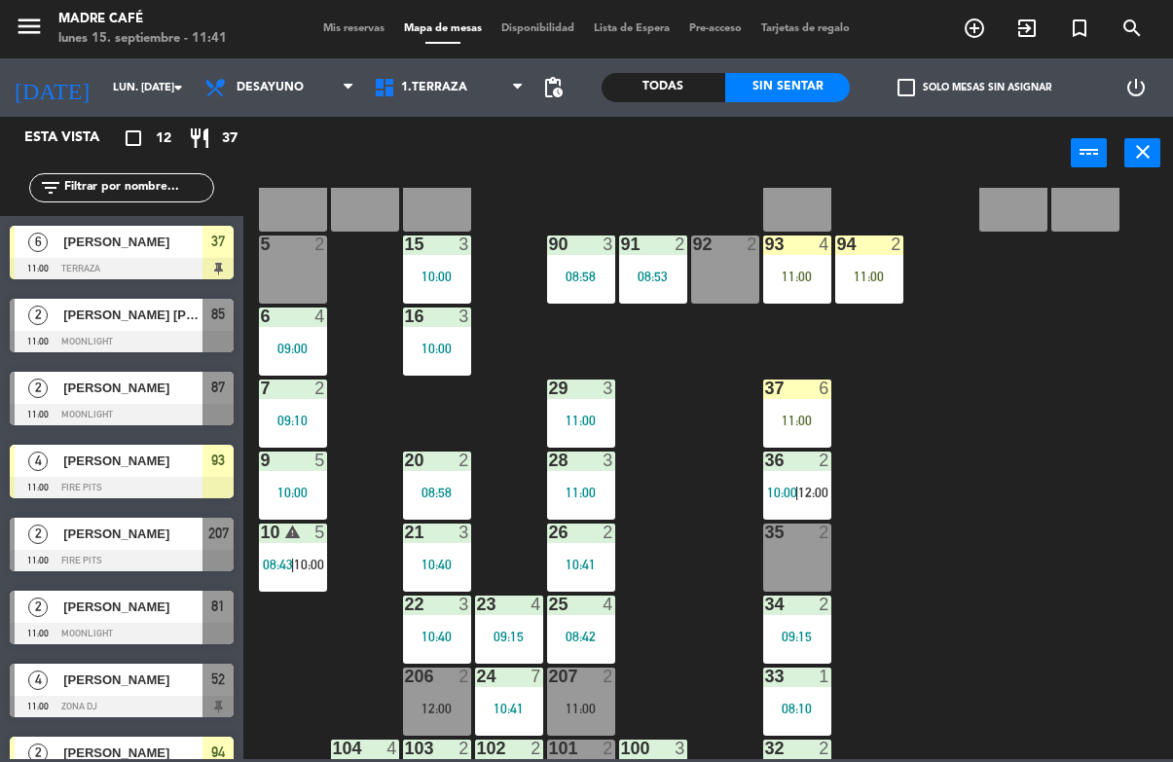
scroll to position [275, 0]
click at [812, 283] on div "11:00" at bounding box center [797, 277] width 68 height 14
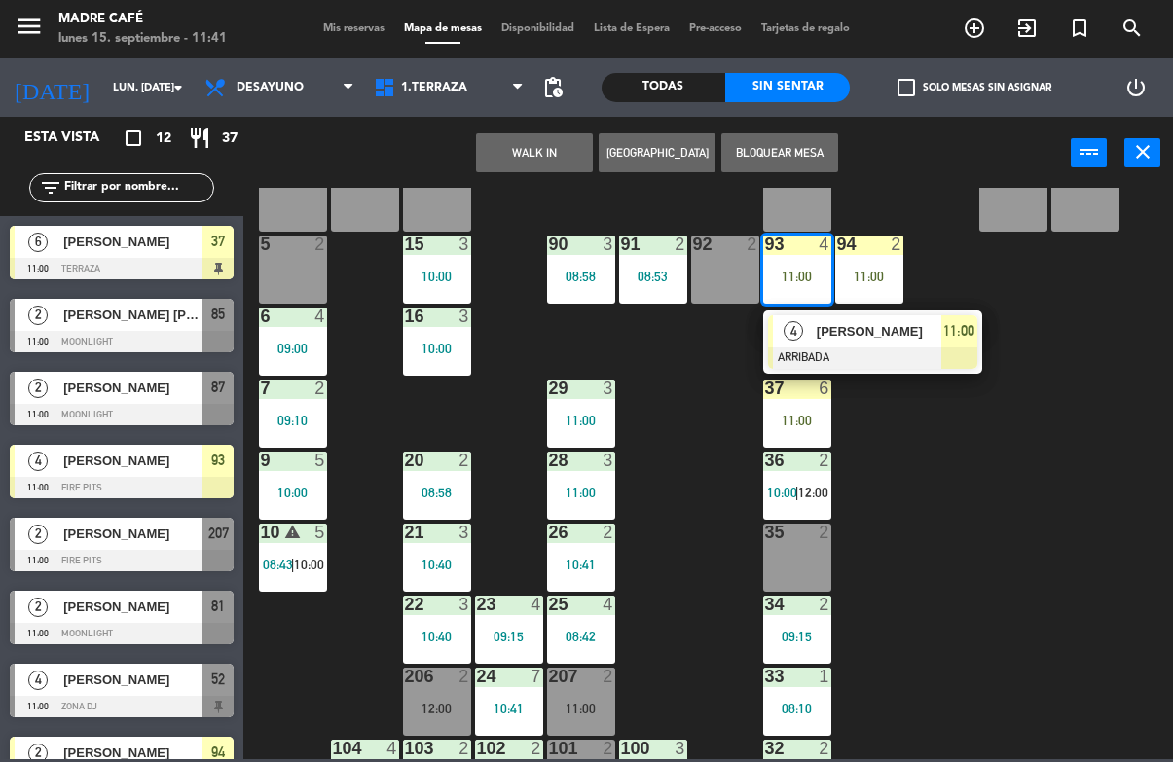
click at [921, 335] on span "[PERSON_NAME]" at bounding box center [879, 331] width 125 height 20
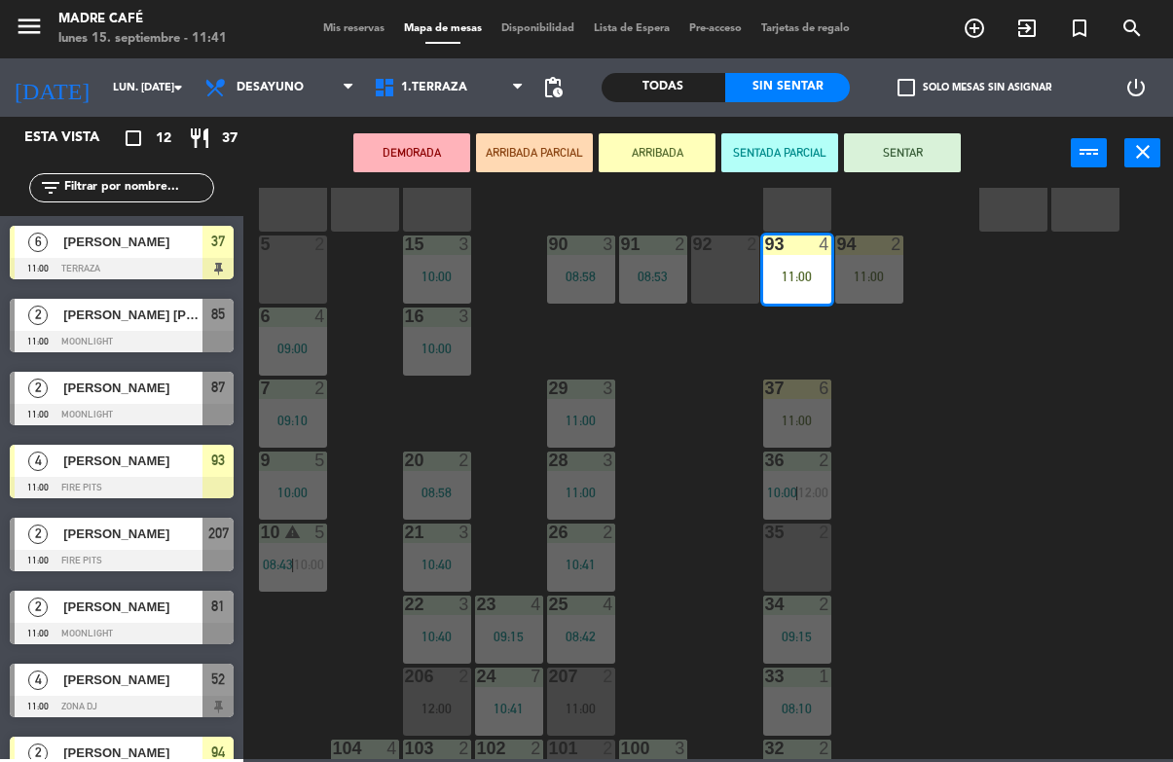
click at [923, 158] on button "SENTAR" at bounding box center [902, 152] width 117 height 39
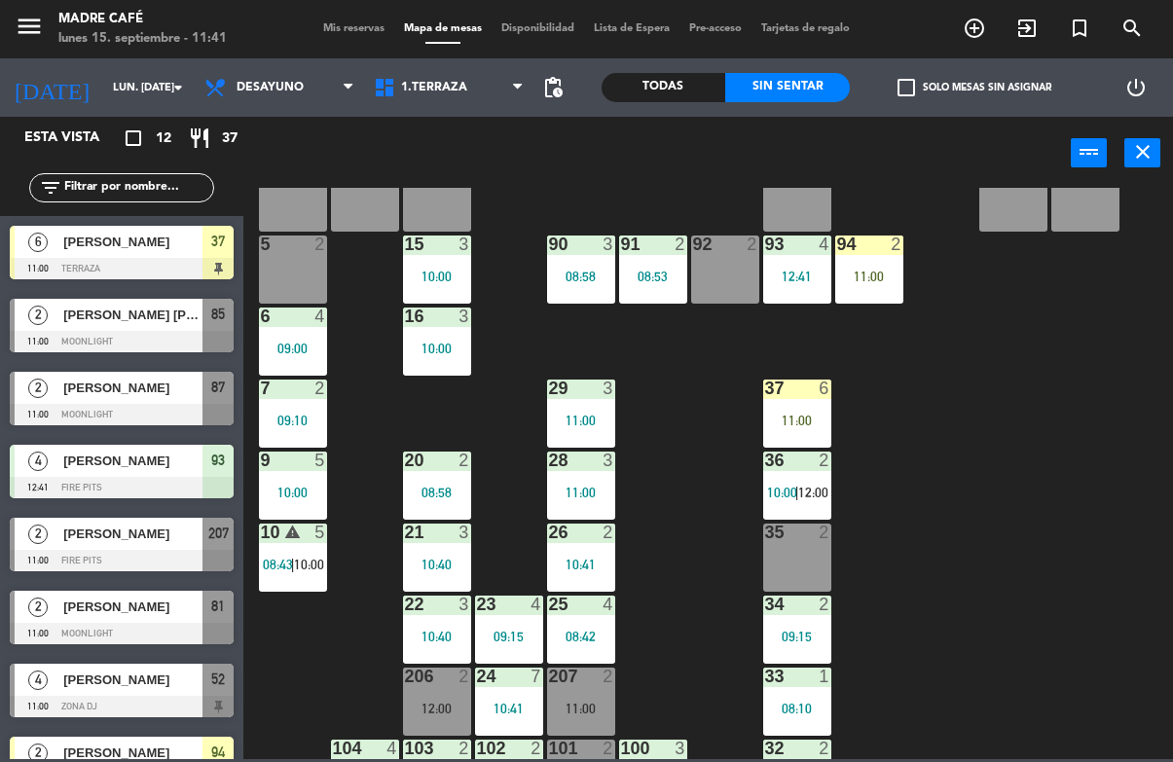
click at [882, 271] on div "11:00" at bounding box center [869, 277] width 68 height 14
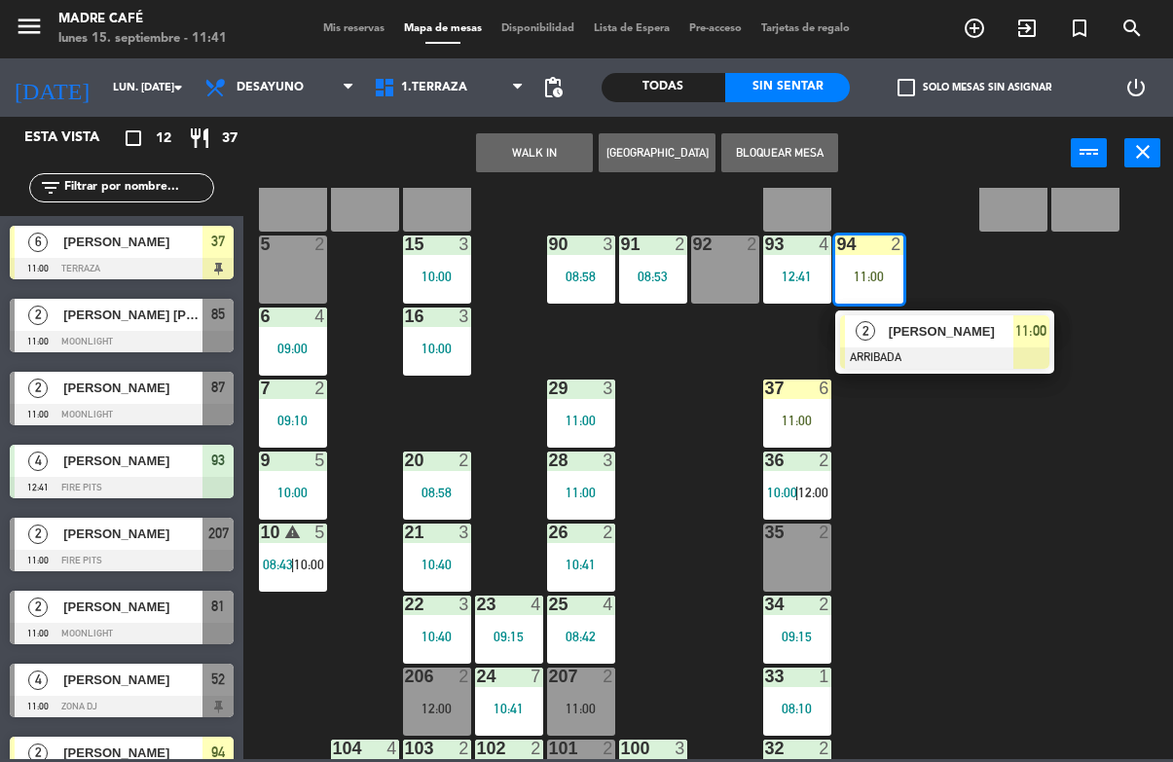
click at [924, 340] on span "[PERSON_NAME]" at bounding box center [951, 331] width 125 height 20
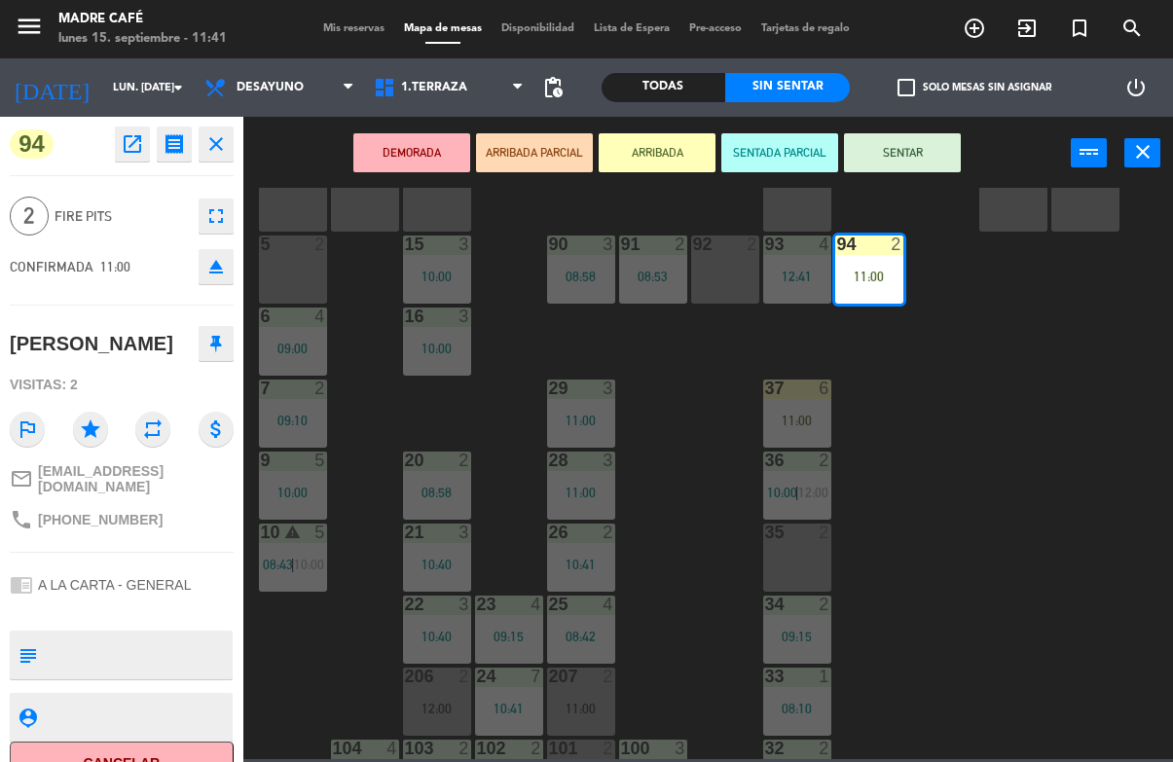
click at [927, 153] on button "SENTAR" at bounding box center [902, 152] width 117 height 39
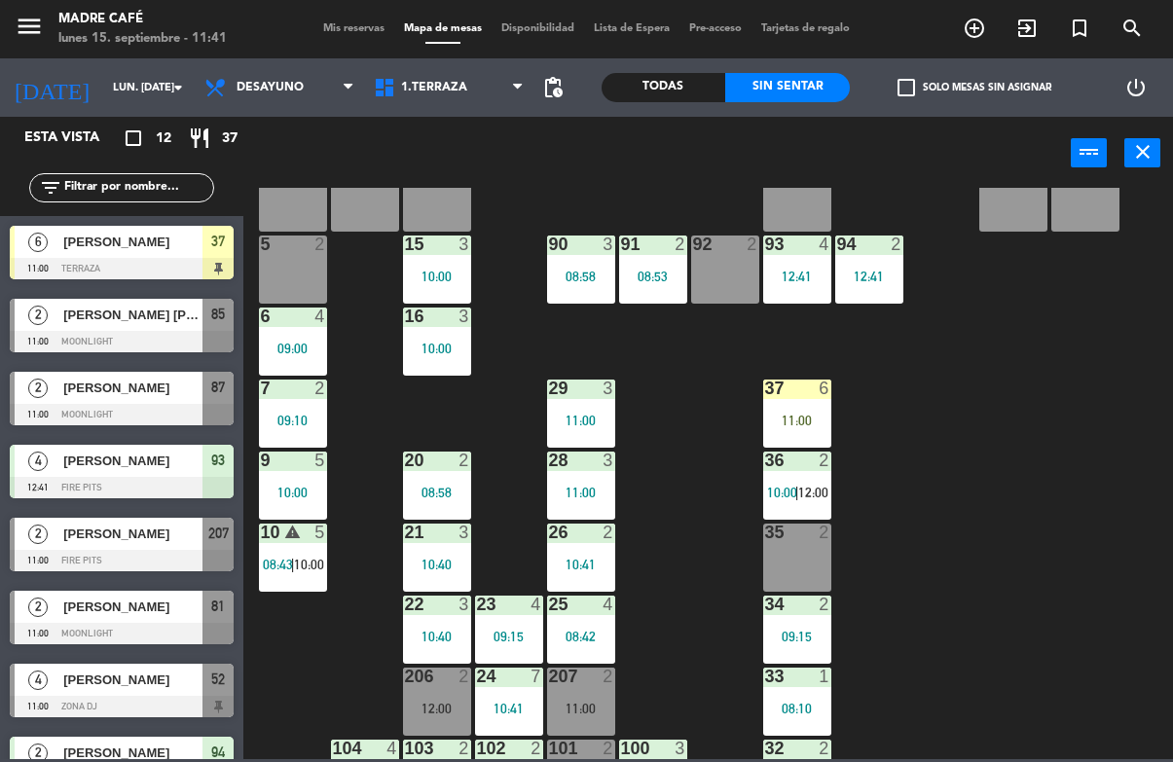
scroll to position [0, 0]
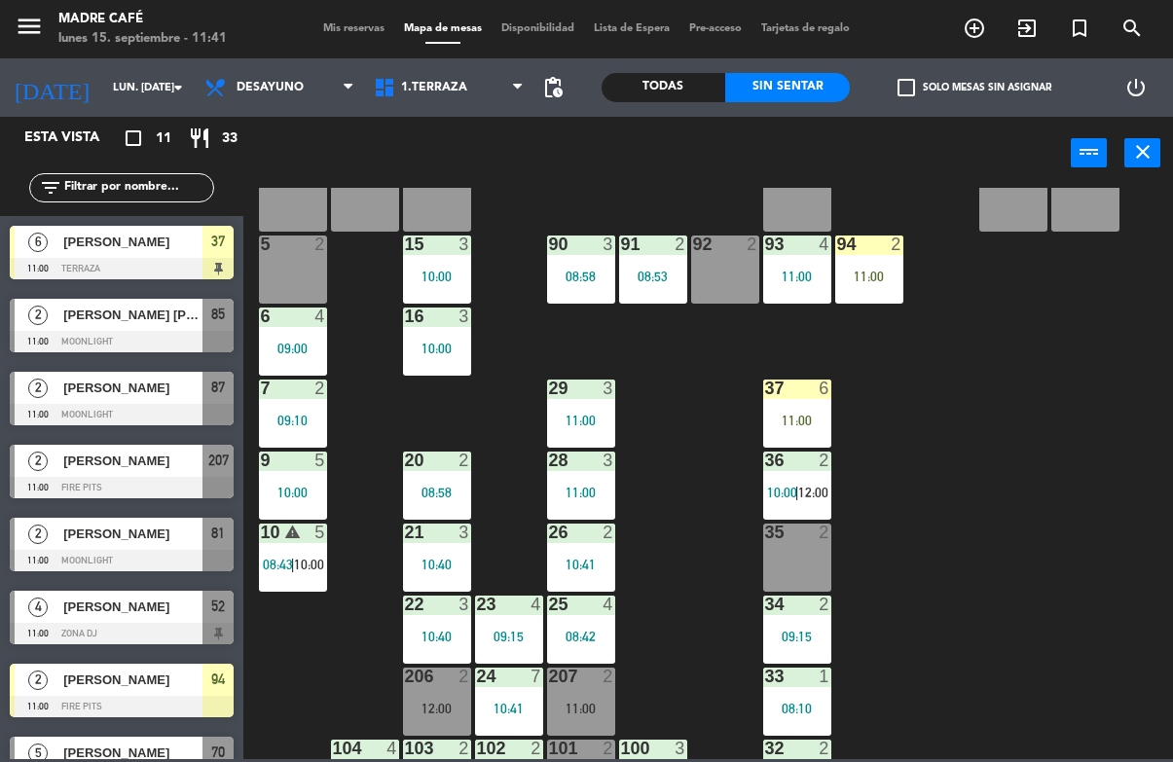
click at [876, 264] on div "94 2 11:00" at bounding box center [869, 270] width 68 height 68
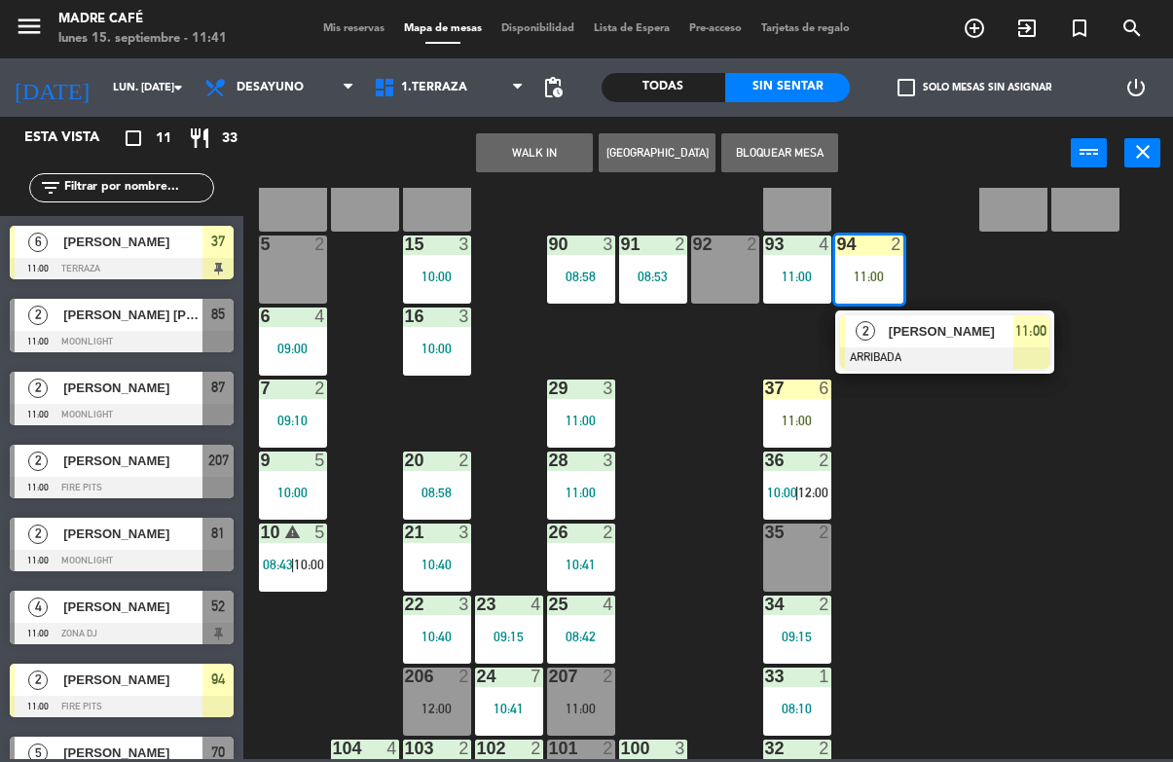
click at [936, 343] on div "[PERSON_NAME]" at bounding box center [950, 331] width 127 height 32
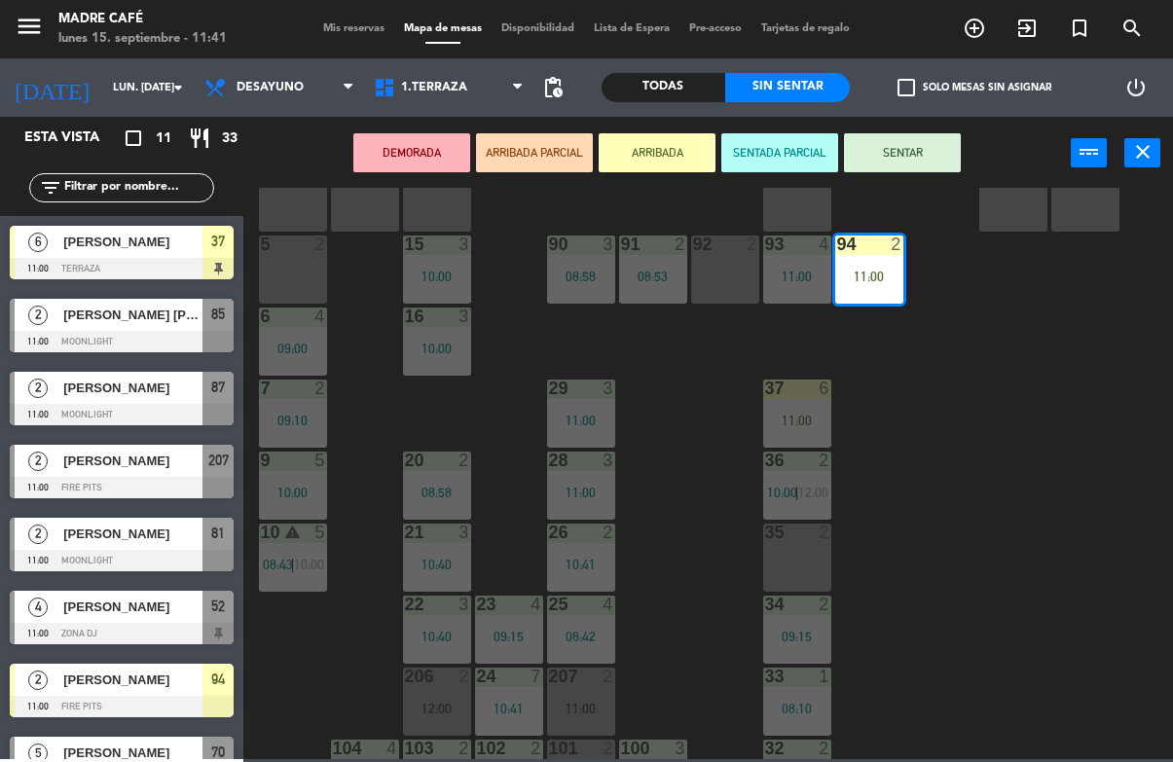
click at [924, 147] on button "SENTAR" at bounding box center [902, 152] width 117 height 39
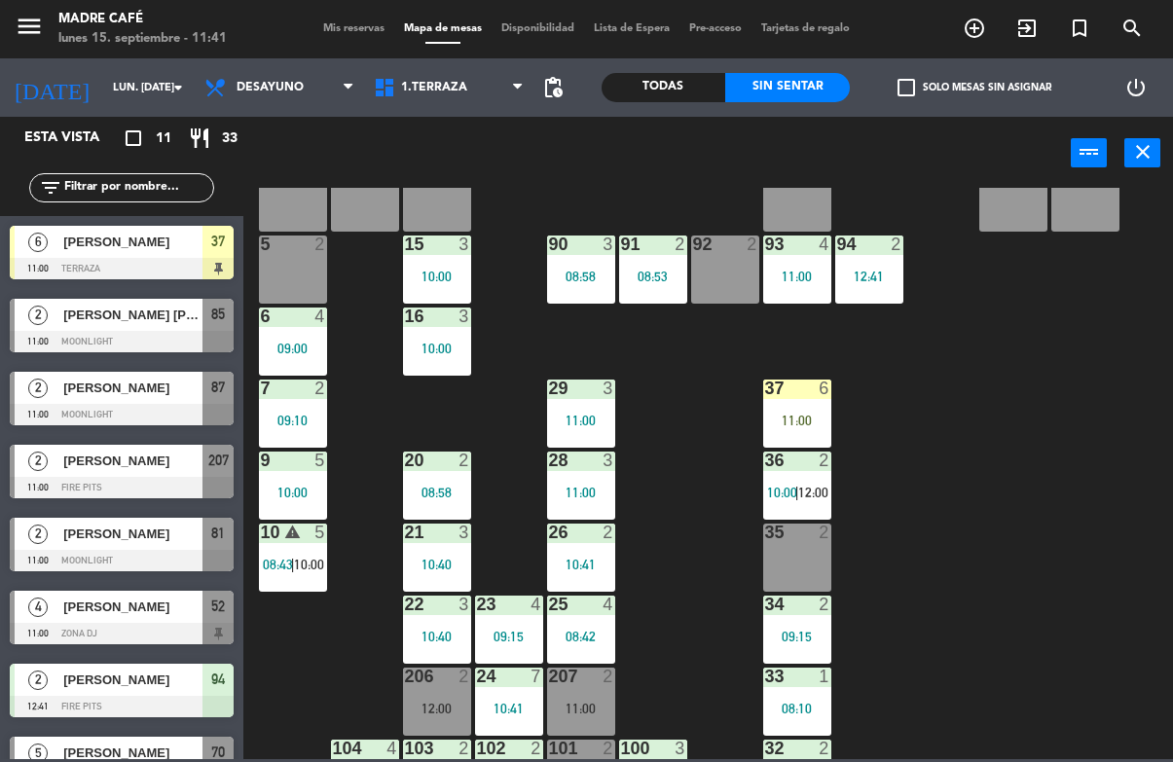
click at [788, 444] on div "37 6 11:00" at bounding box center [797, 414] width 68 height 68
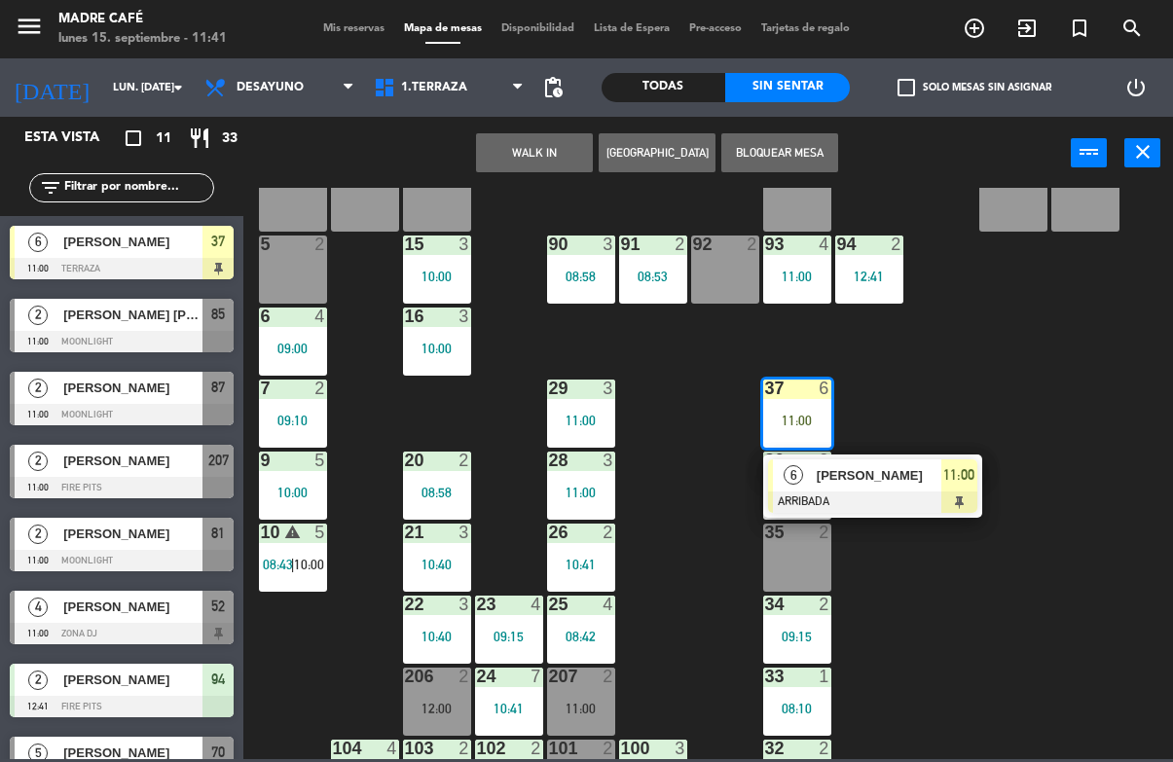
click at [901, 471] on span "[PERSON_NAME]" at bounding box center [879, 475] width 125 height 20
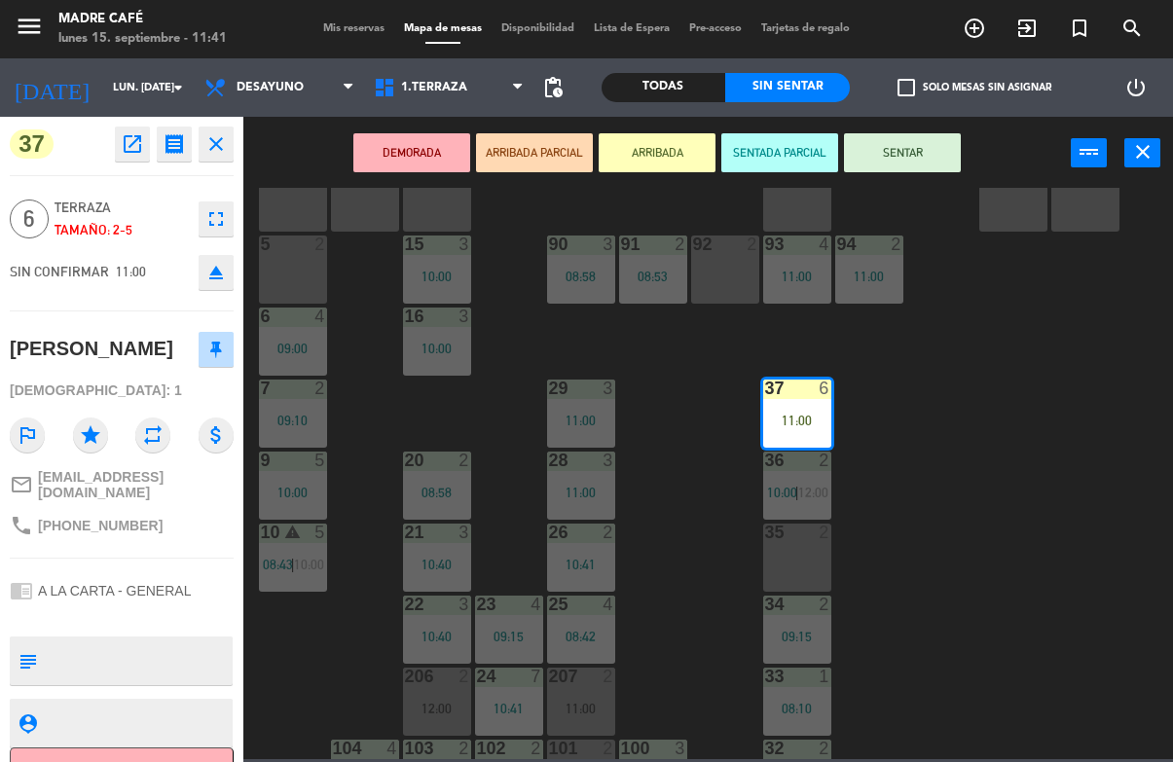
click at [937, 169] on button "SENTAR" at bounding box center [902, 152] width 117 height 39
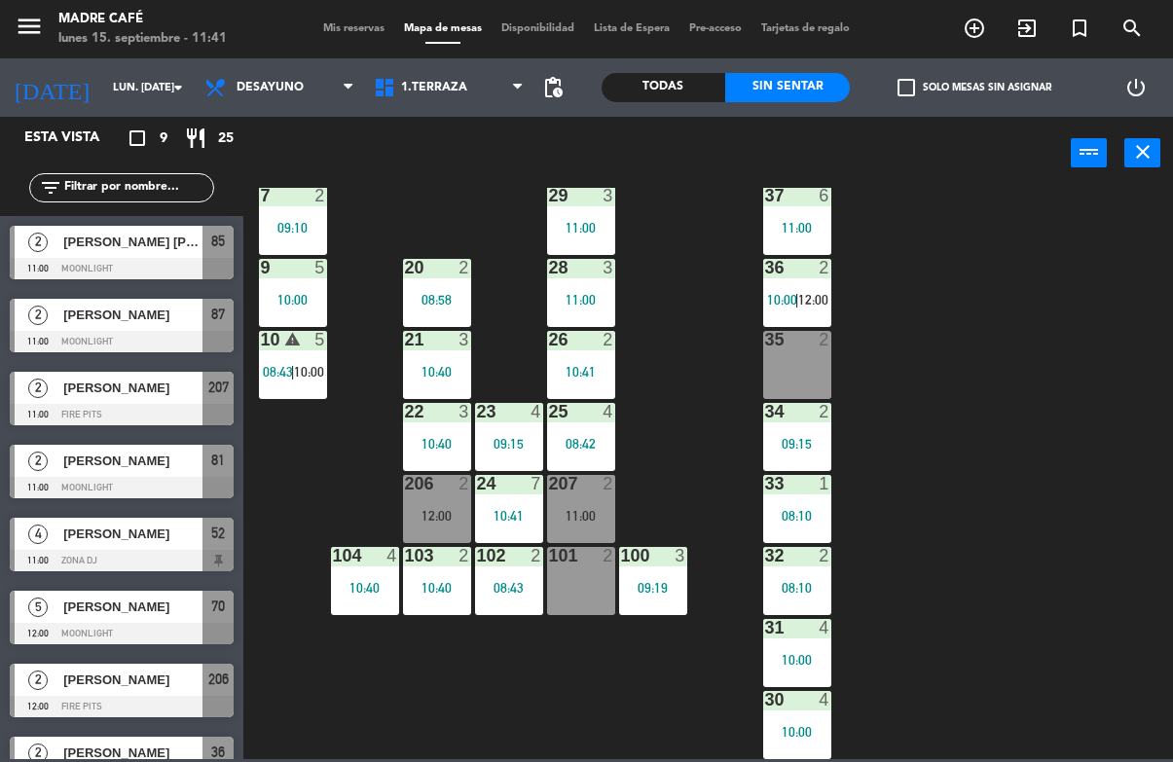
click at [164, 253] on div "[PERSON_NAME] [PERSON_NAME]" at bounding box center [131, 242] width 141 height 32
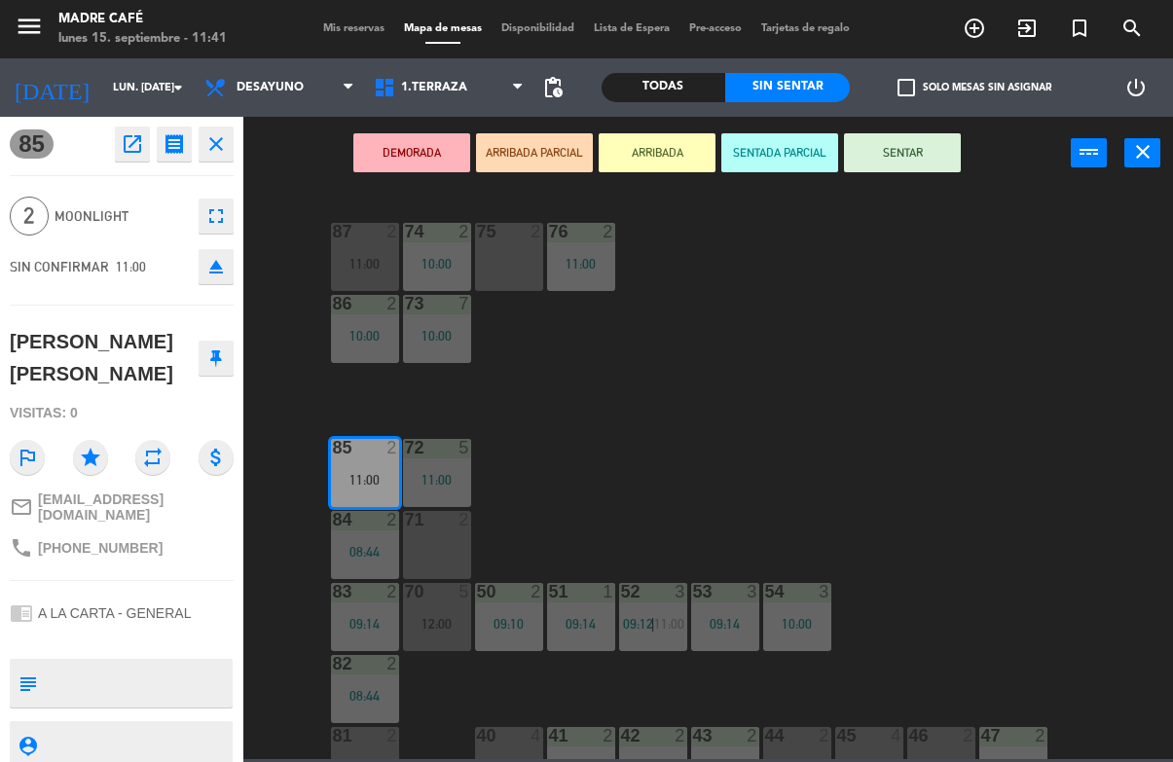
click at [614, 147] on button "ARRIBADA" at bounding box center [657, 152] width 117 height 39
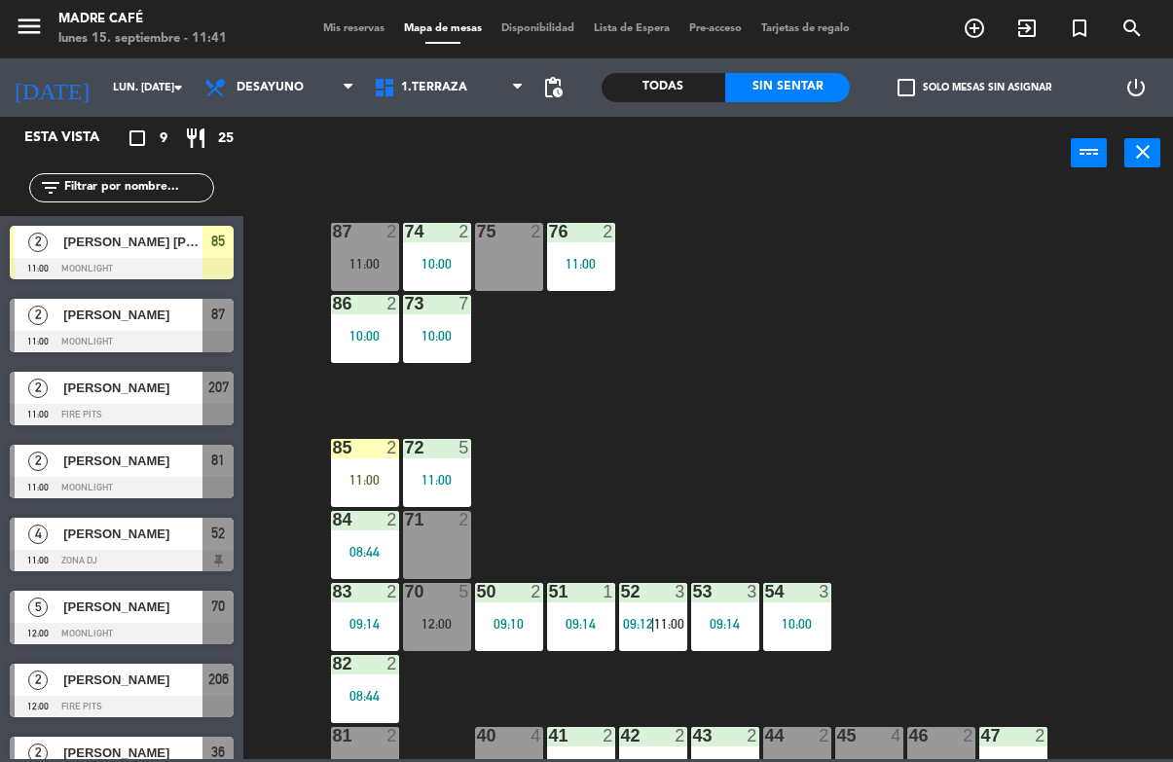
click at [155, 321] on span "[PERSON_NAME]" at bounding box center [132, 315] width 139 height 20
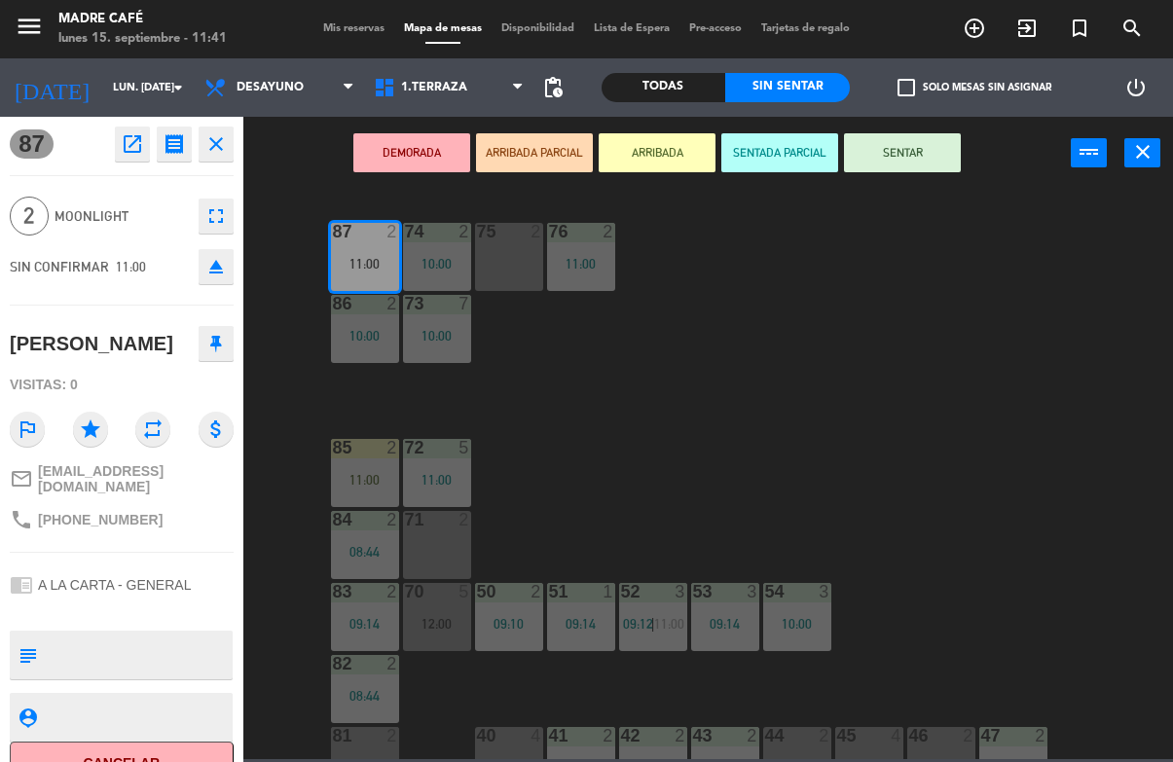
click at [176, 753] on button "Cancelar" at bounding box center [122, 764] width 224 height 44
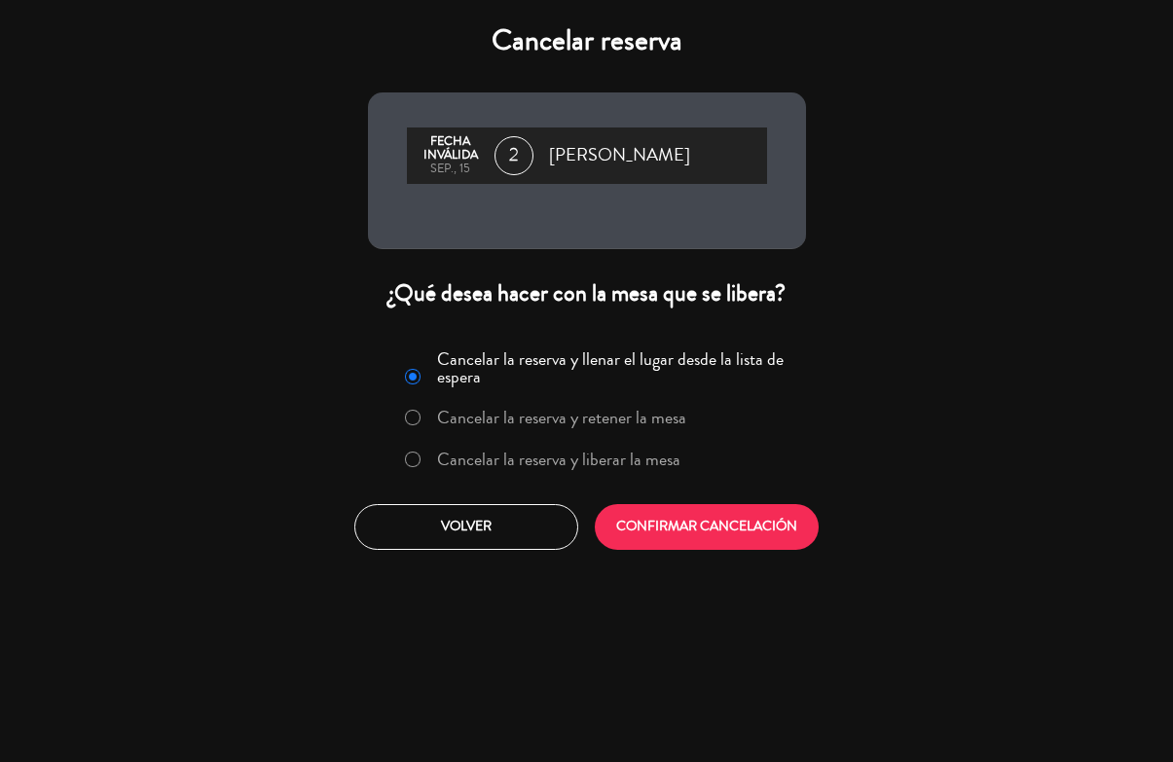
click at [564, 478] on label "Cancelar la reserva y liberar la mesa" at bounding box center [543, 460] width 296 height 35
click at [685, 534] on button "CONFIRMAR CANCELACIÓN" at bounding box center [707, 527] width 224 height 46
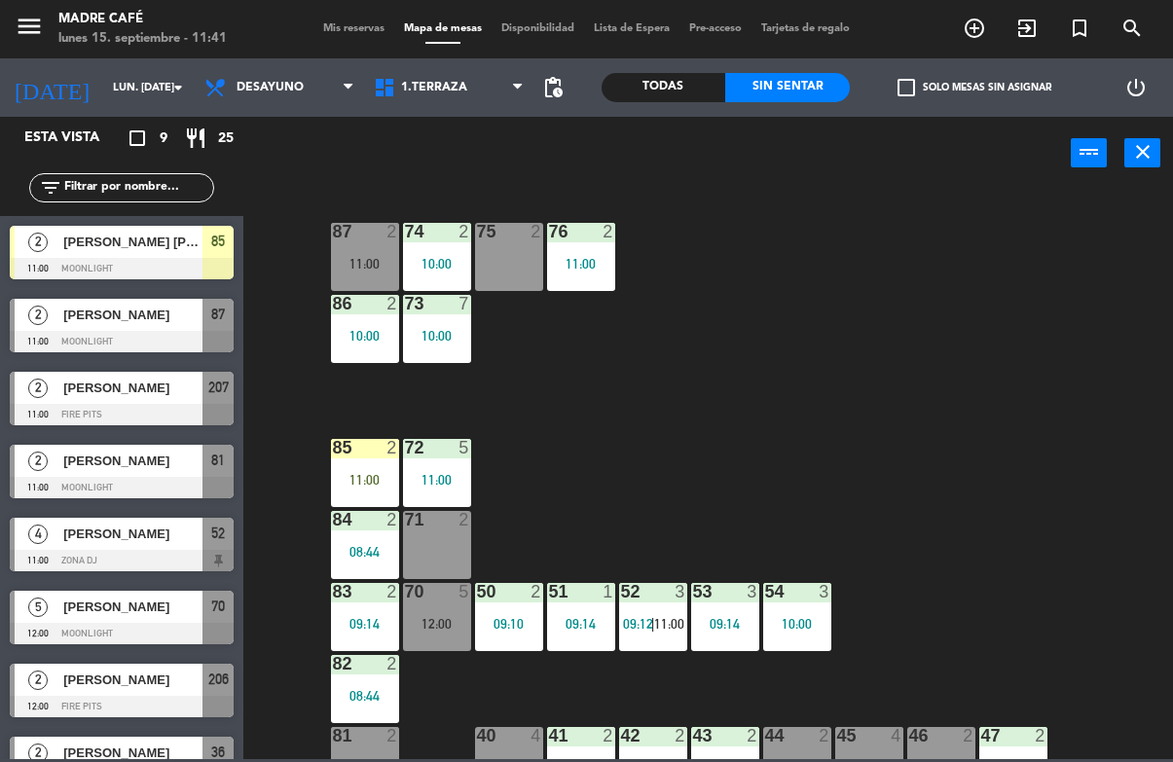
click at [172, 312] on span "[PERSON_NAME]" at bounding box center [132, 315] width 139 height 20
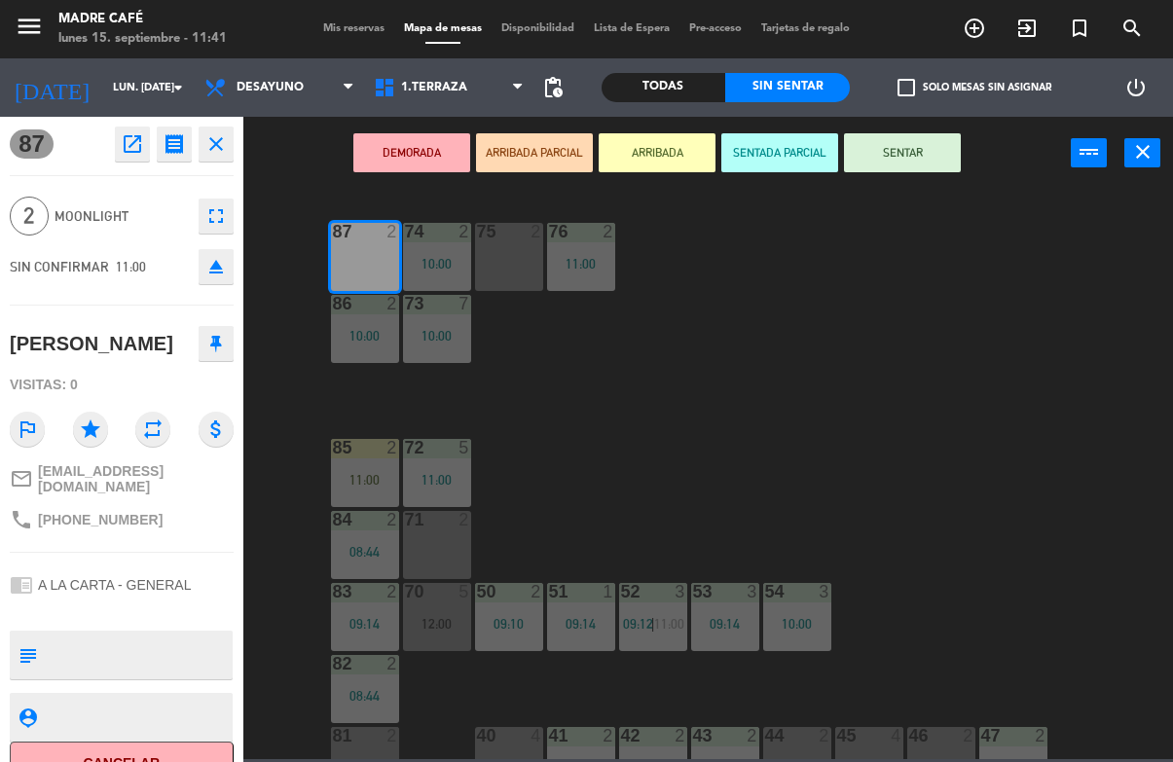
click at [161, 751] on button "Cancelar" at bounding box center [122, 764] width 224 height 44
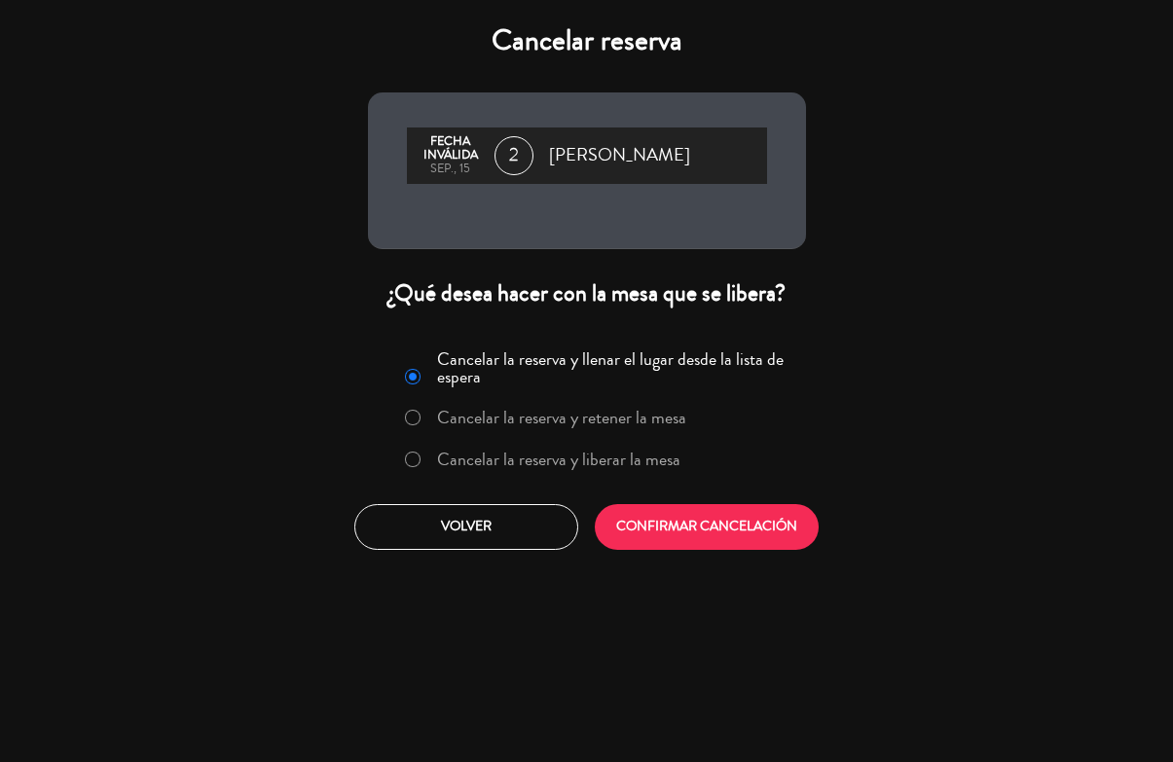
click at [556, 468] on label "Cancelar la reserva y liberar la mesa" at bounding box center [558, 460] width 243 height 18
click at [662, 543] on button "CONFIRMAR CANCELACIÓN" at bounding box center [707, 527] width 224 height 46
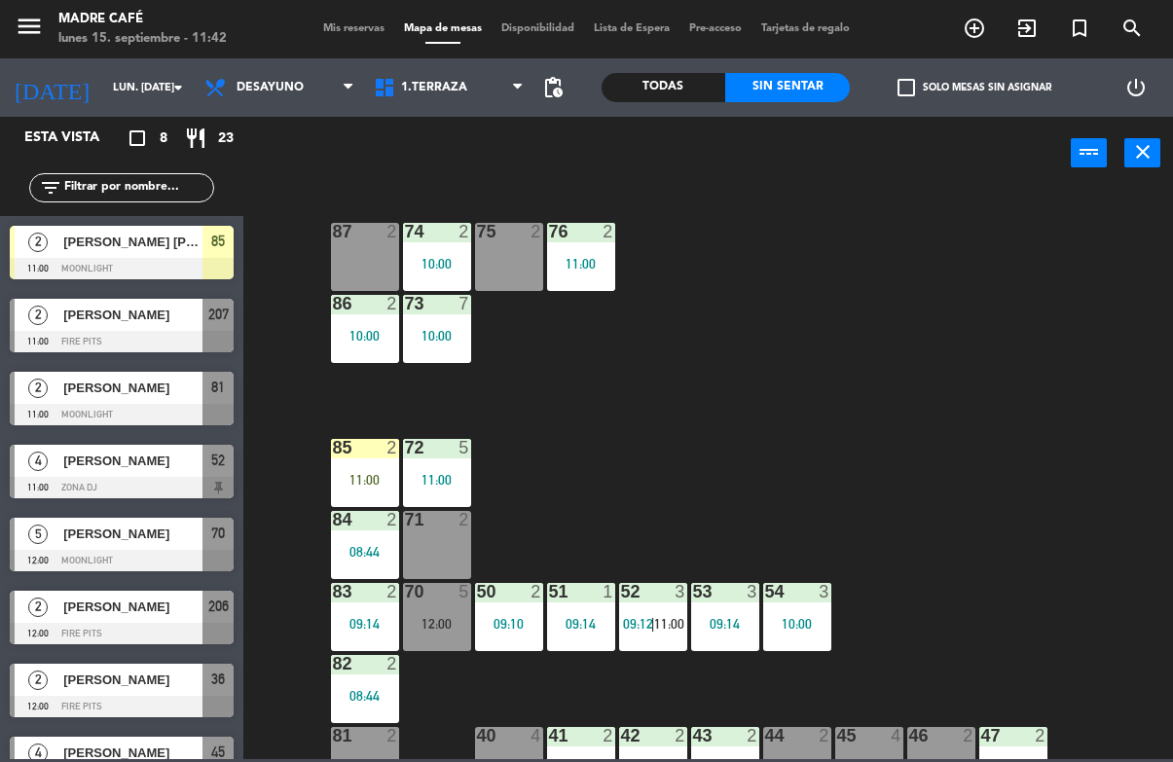
click at [348, 455] on div at bounding box center [364, 448] width 32 height 18
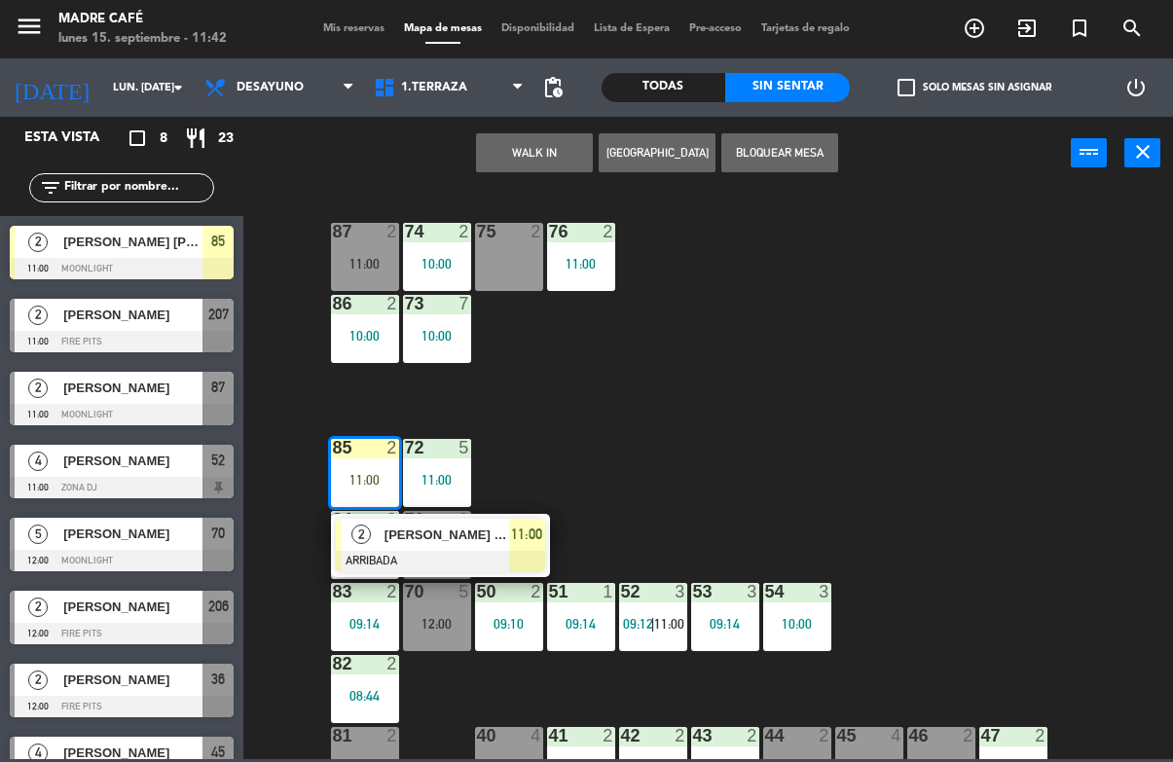
click at [481, 559] on div at bounding box center [440, 561] width 209 height 21
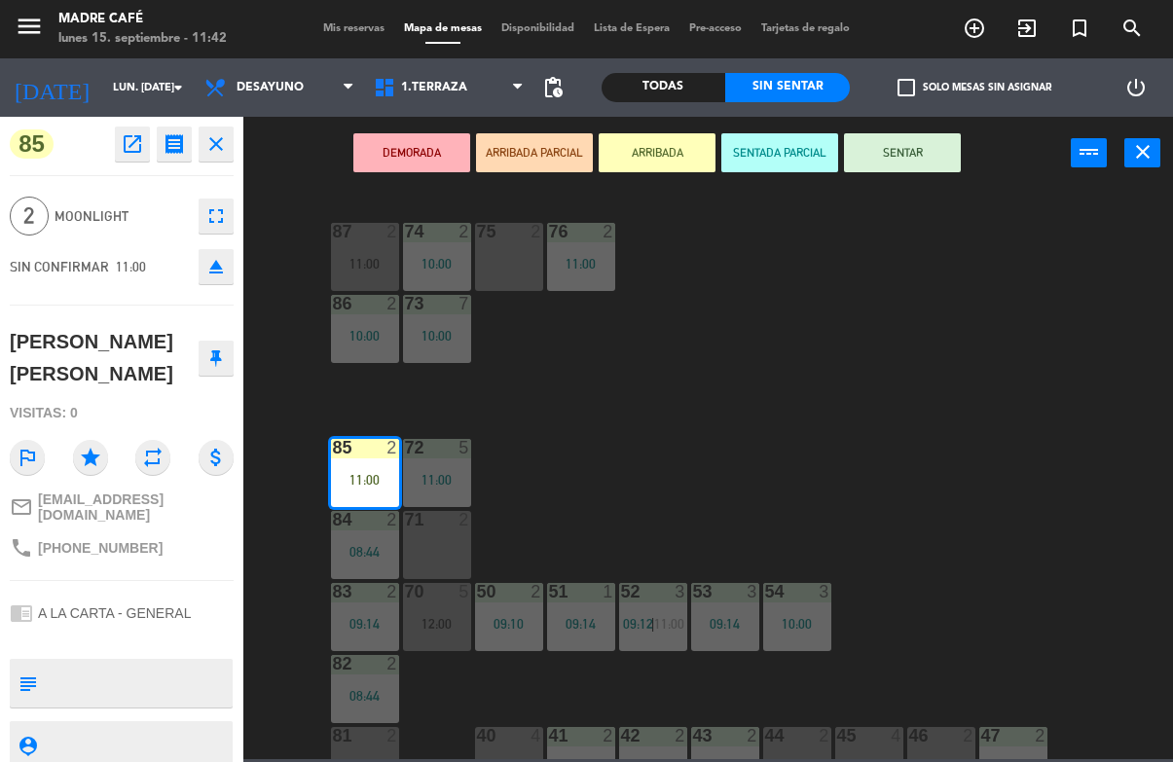
click at [873, 164] on button "SENTAR" at bounding box center [902, 152] width 117 height 39
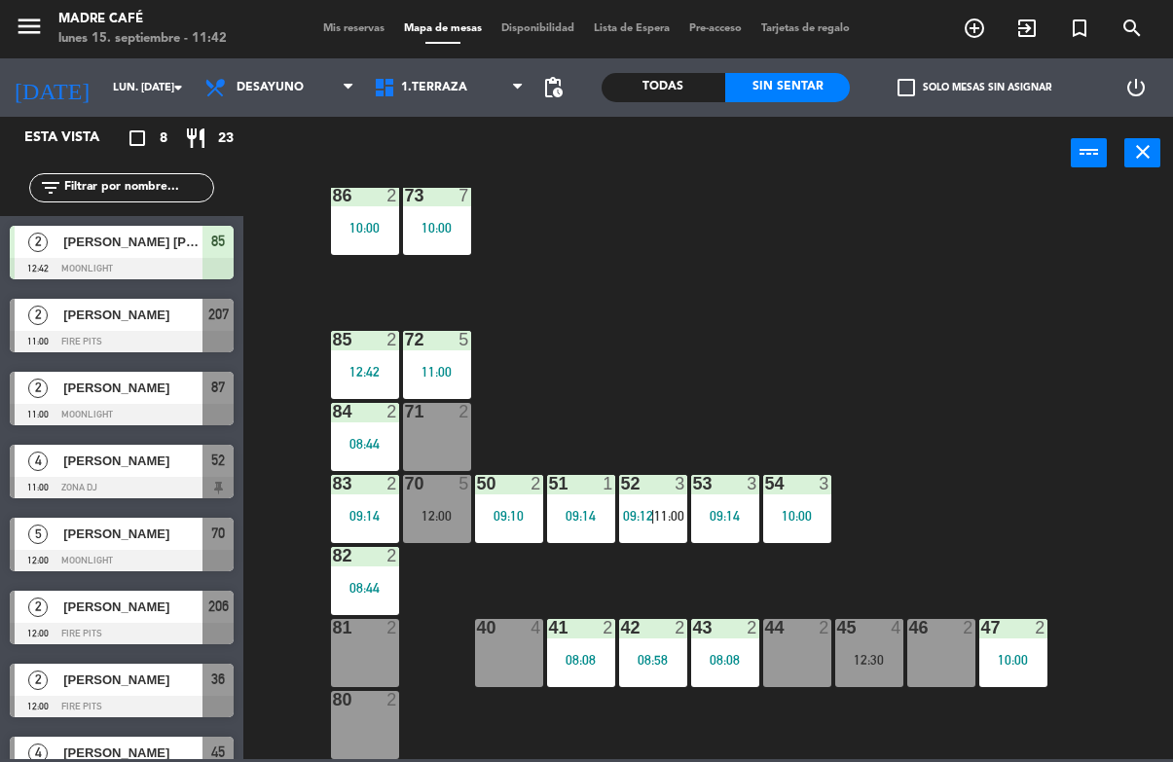
scroll to position [108, 0]
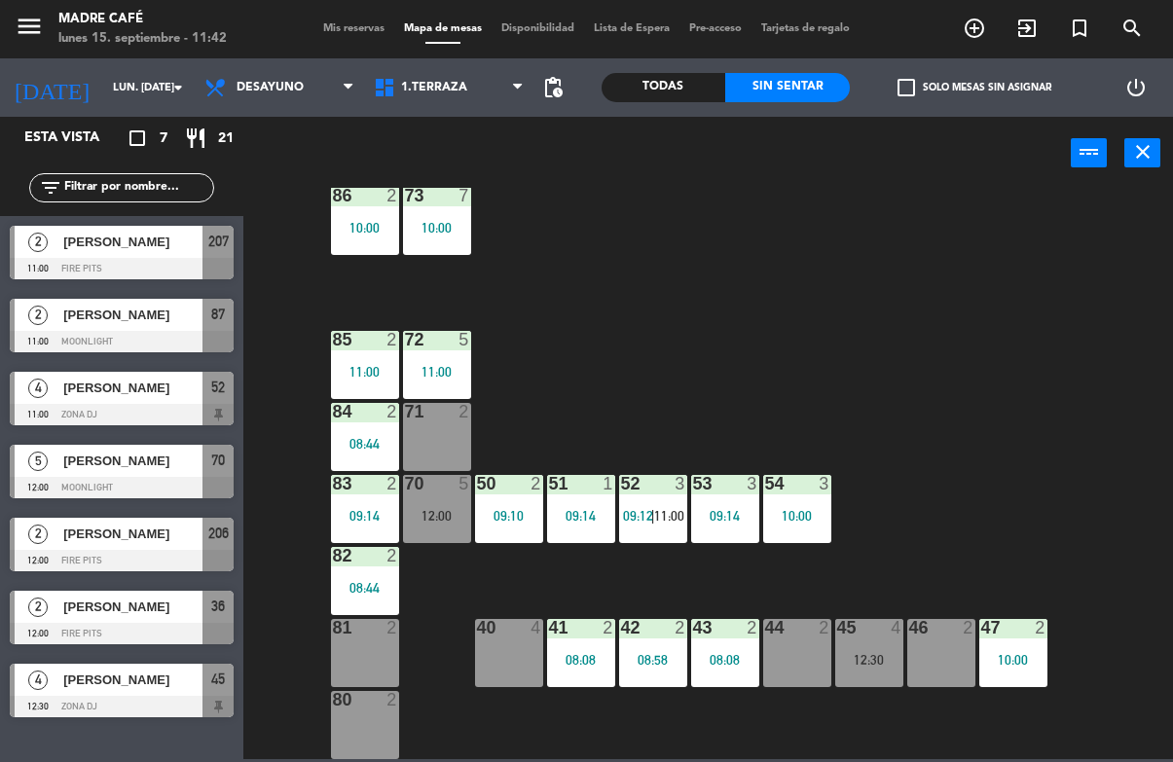
click at [147, 322] on span "[PERSON_NAME]" at bounding box center [132, 315] width 139 height 20
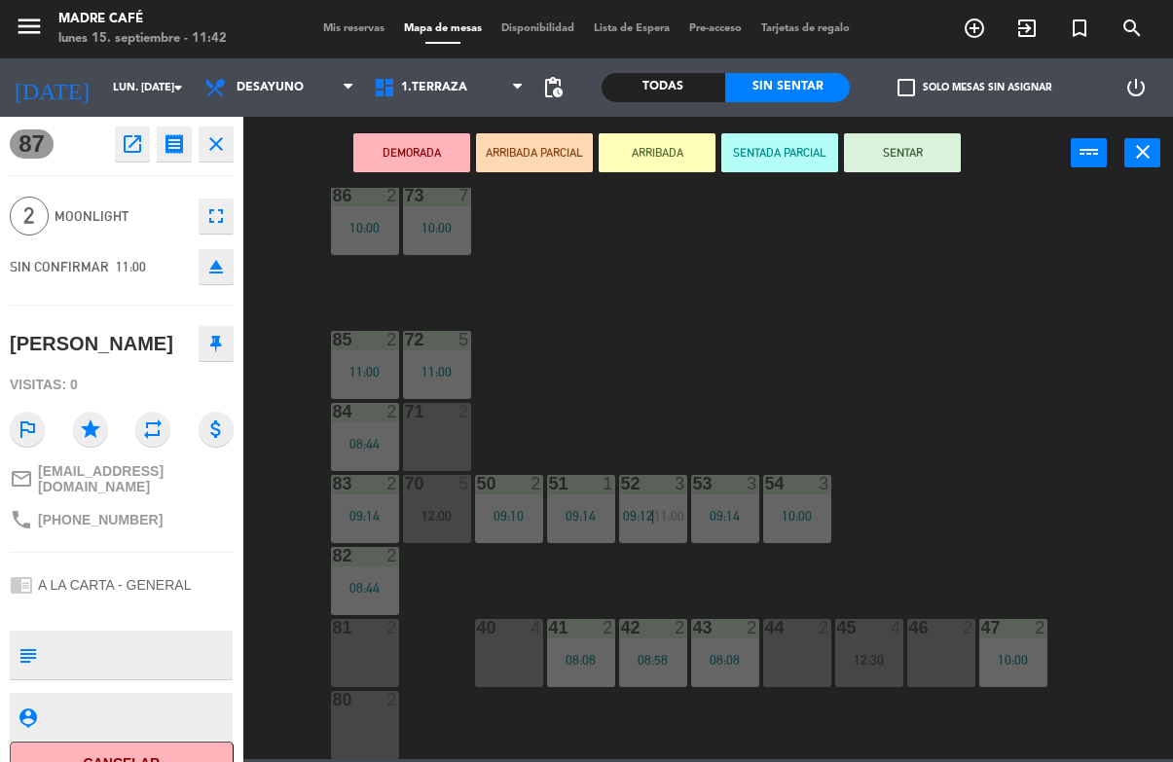
click at [194, 754] on button "Cancelar" at bounding box center [122, 764] width 224 height 44
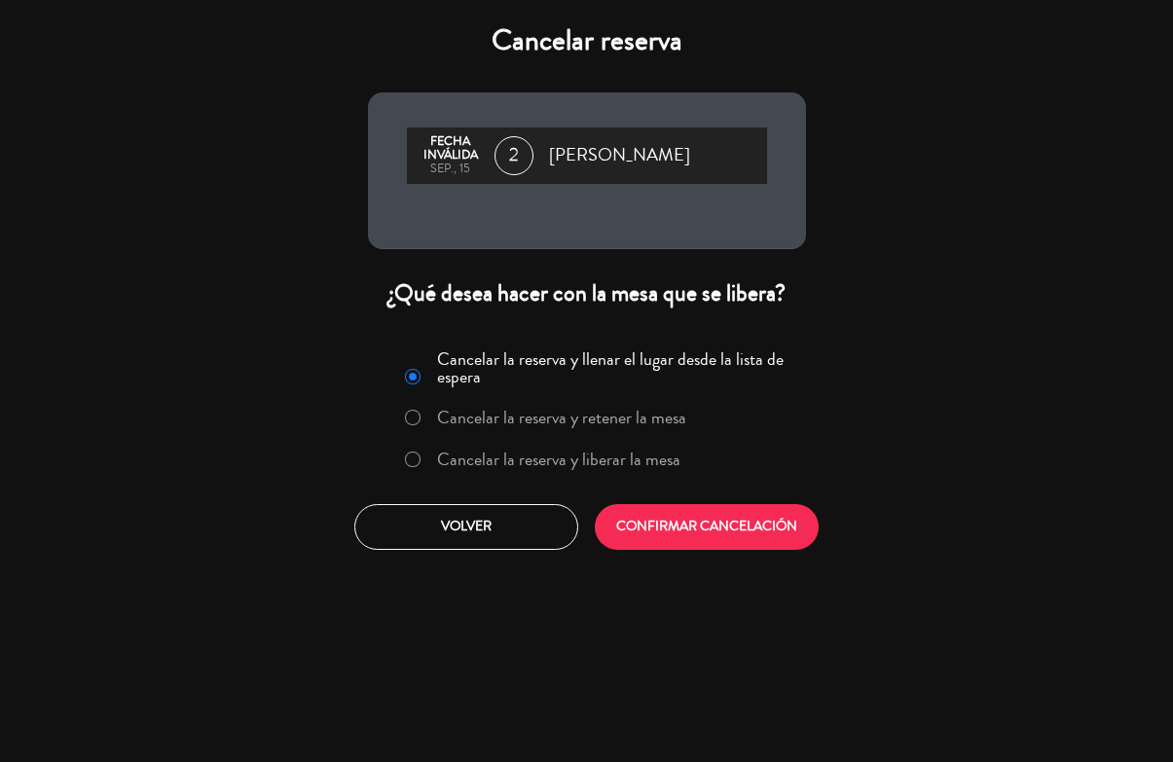
click at [601, 462] on label "Cancelar la reserva y liberar la mesa" at bounding box center [558, 460] width 243 height 18
click at [668, 536] on button "CONFIRMAR CANCELACIÓN" at bounding box center [707, 527] width 224 height 46
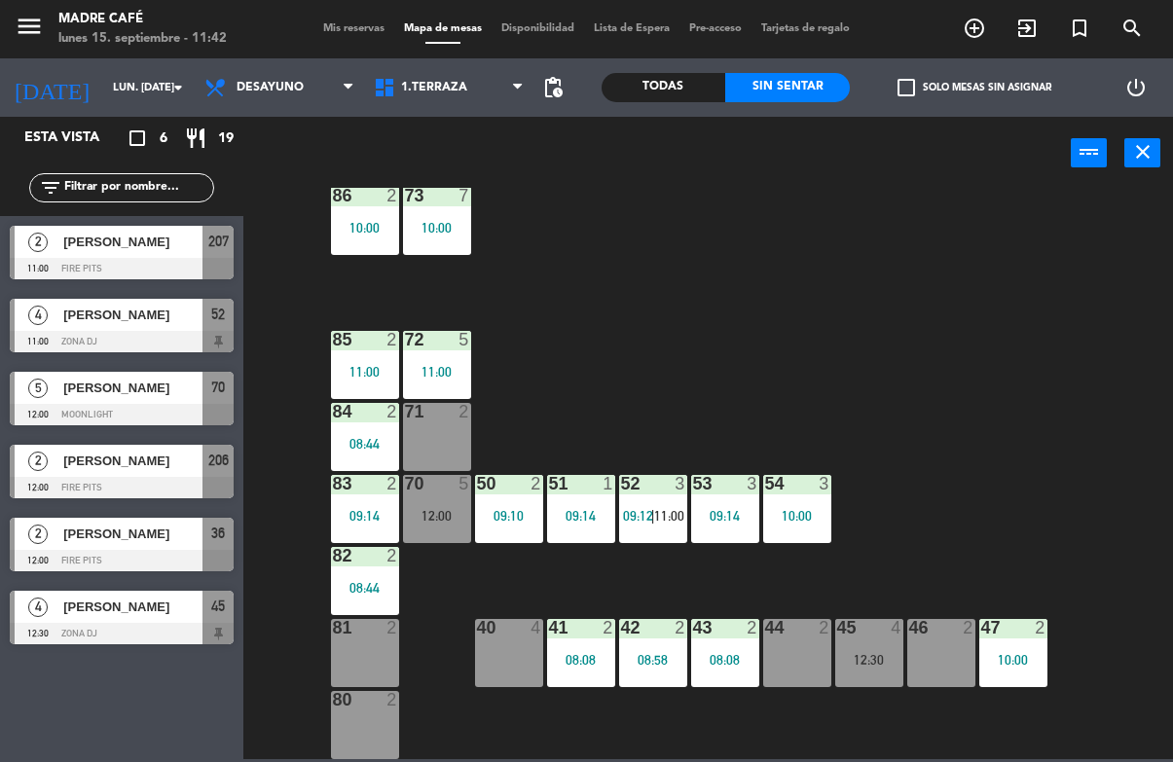
click at [193, 257] on div "[PERSON_NAME]" at bounding box center [131, 242] width 141 height 32
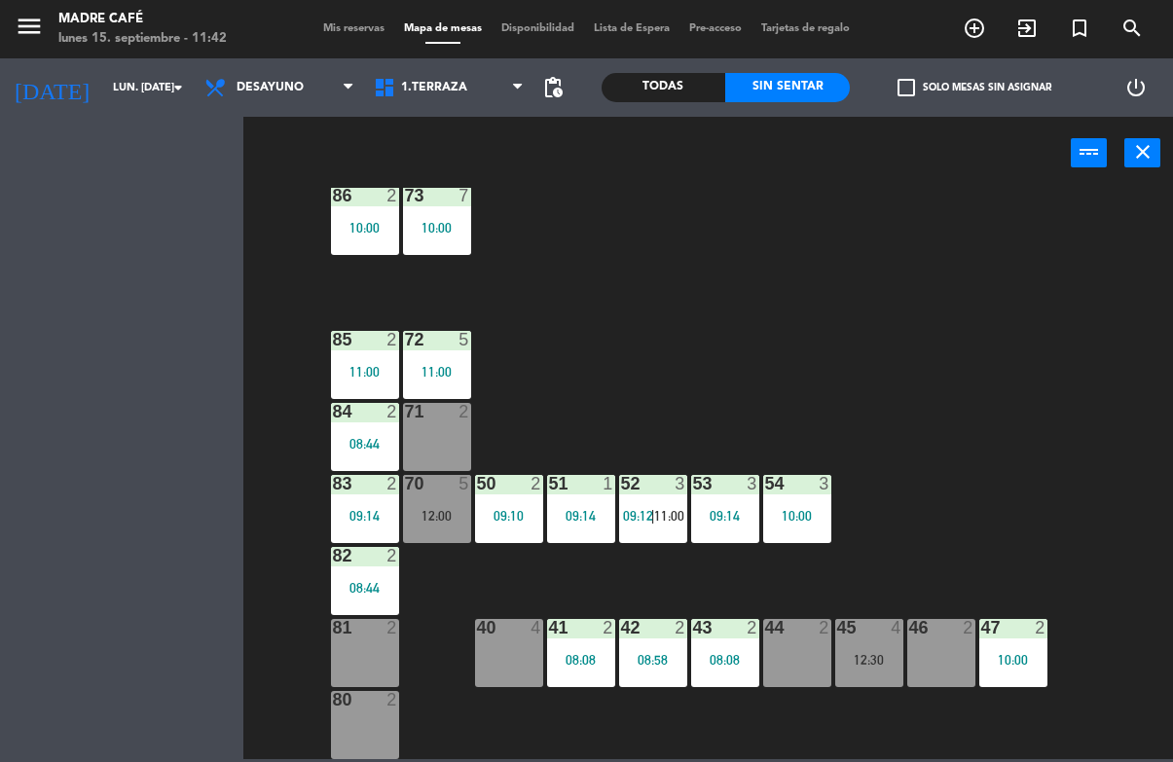
scroll to position [0, 0]
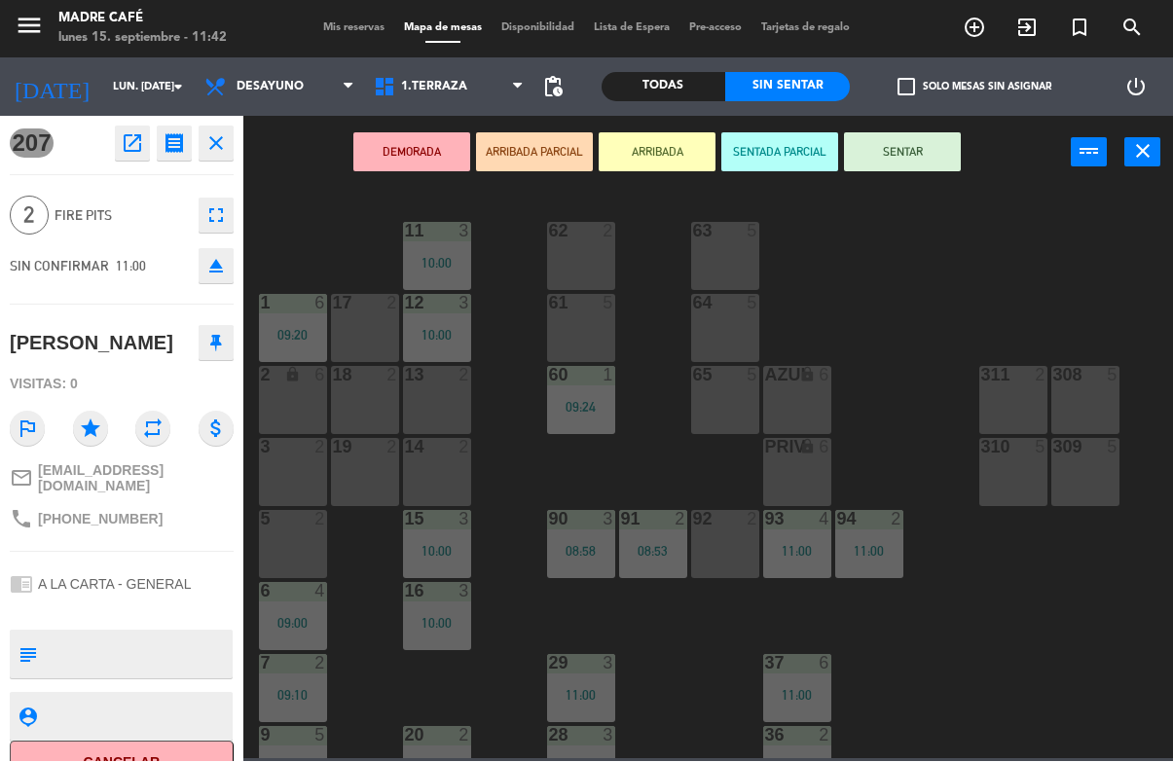
click at [176, 743] on button "Cancelar" at bounding box center [122, 764] width 224 height 44
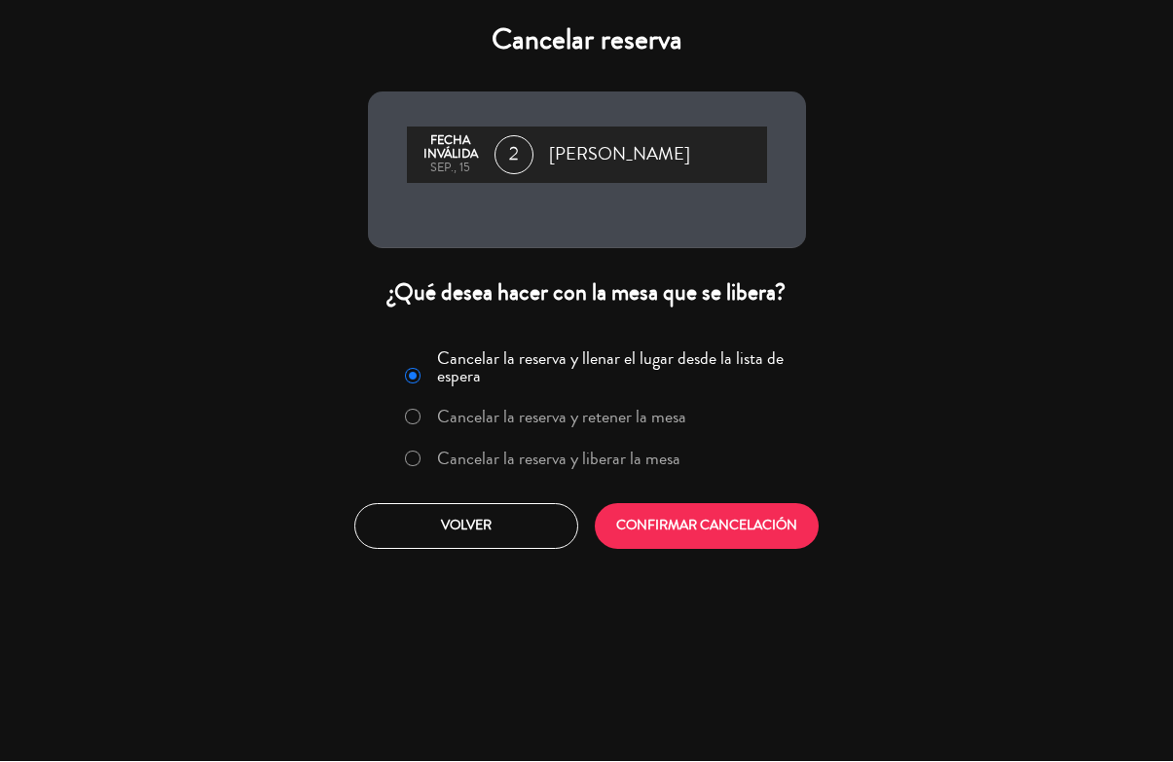
click at [535, 478] on label "Cancelar la reserva y liberar la mesa" at bounding box center [543, 460] width 296 height 35
click at [580, 464] on label "Cancelar la reserva y liberar la mesa" at bounding box center [558, 460] width 243 height 18
click at [629, 536] on button "CONFIRMAR CANCELACIÓN" at bounding box center [707, 527] width 224 height 46
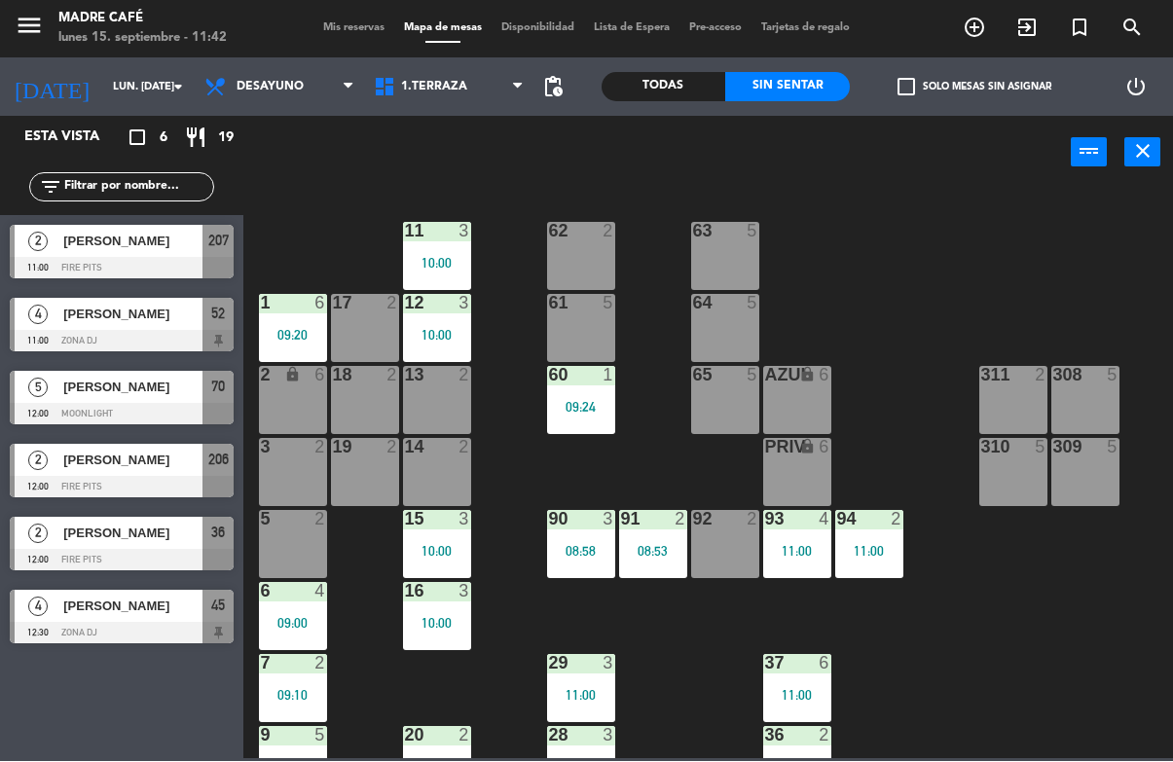
click at [180, 333] on div at bounding box center [122, 341] width 224 height 21
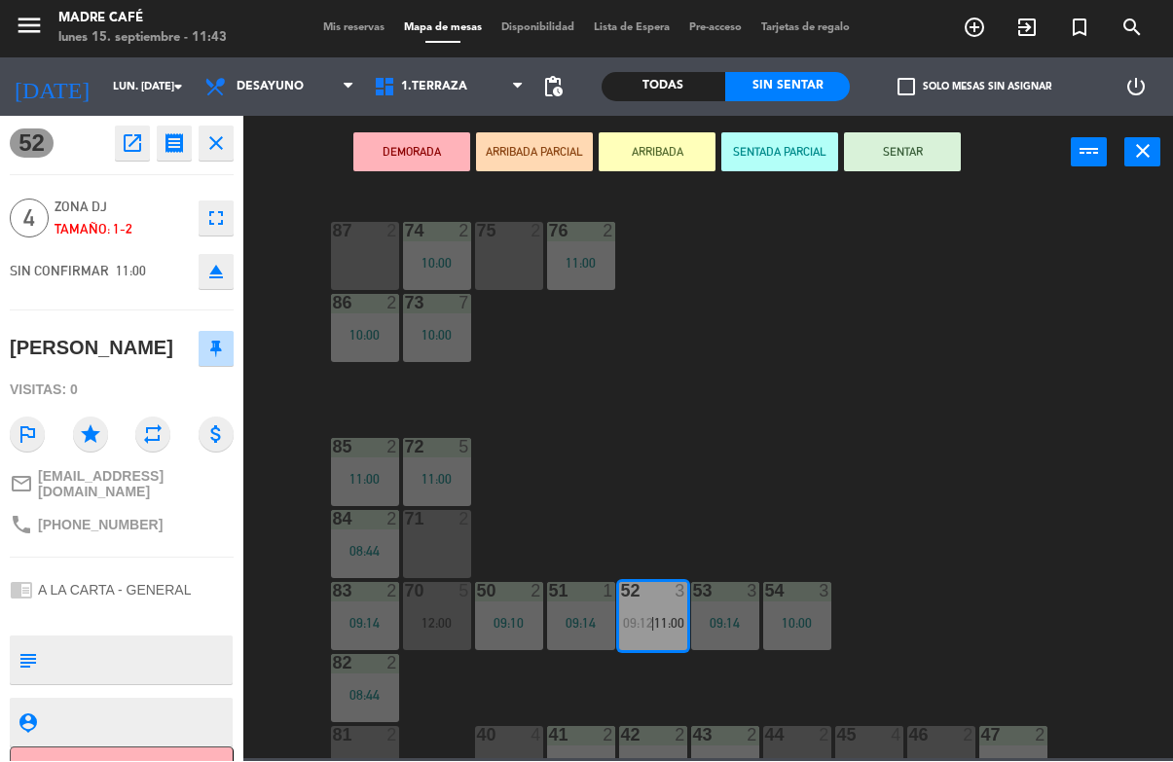
click at [205, 747] on button "Cancelar" at bounding box center [122, 769] width 224 height 44
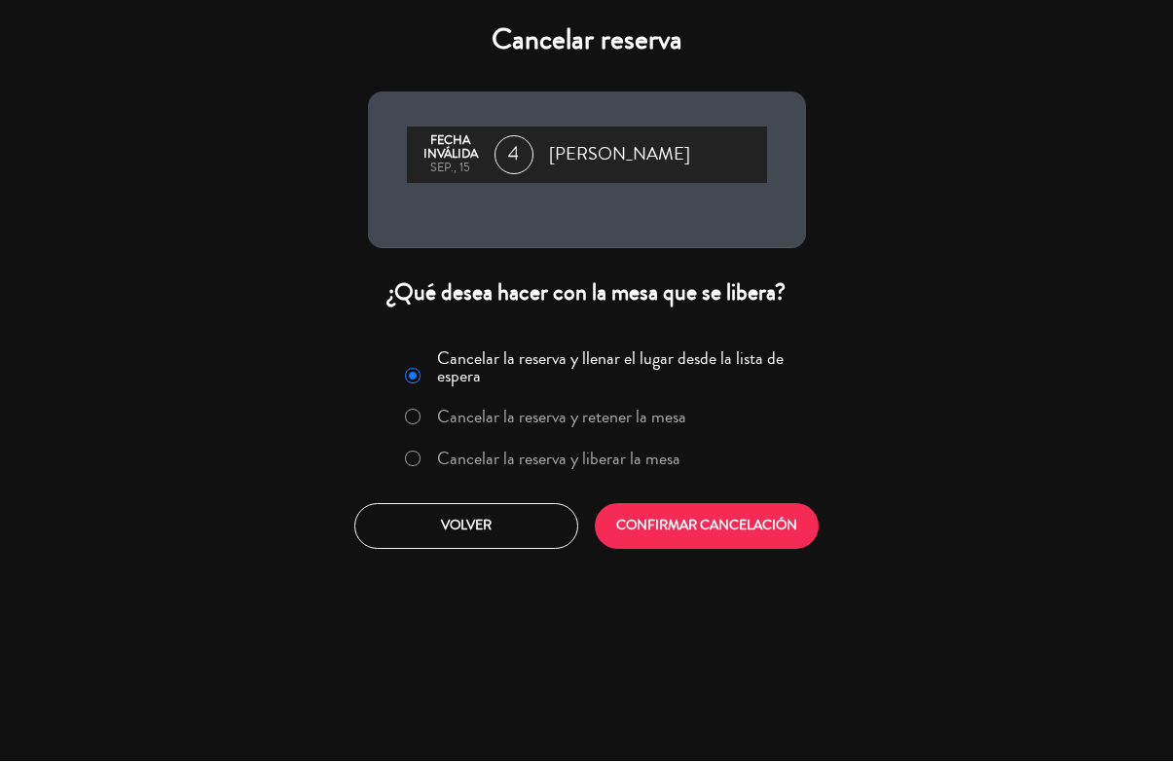
click at [556, 451] on label "Cancelar la reserva y liberar la mesa" at bounding box center [558, 460] width 243 height 18
click at [651, 545] on button "CONFIRMAR CANCELACIÓN" at bounding box center [707, 527] width 224 height 46
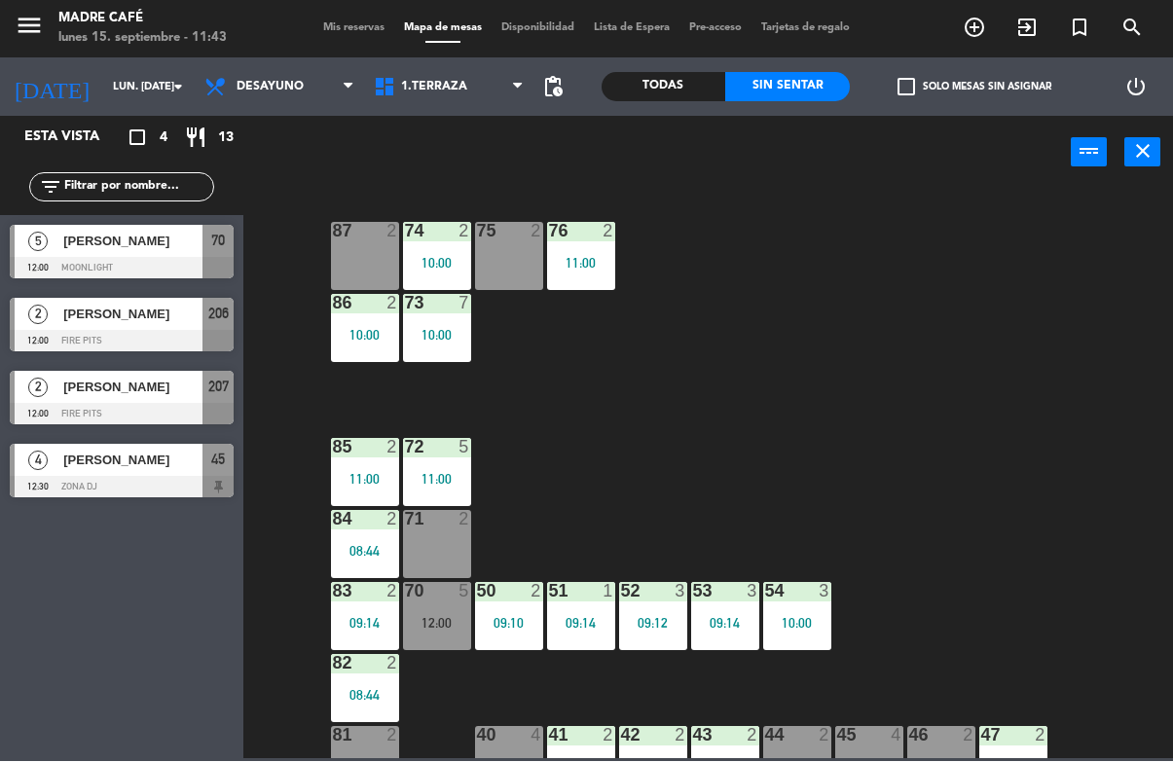
click at [190, 190] on input "text" at bounding box center [137, 187] width 151 height 21
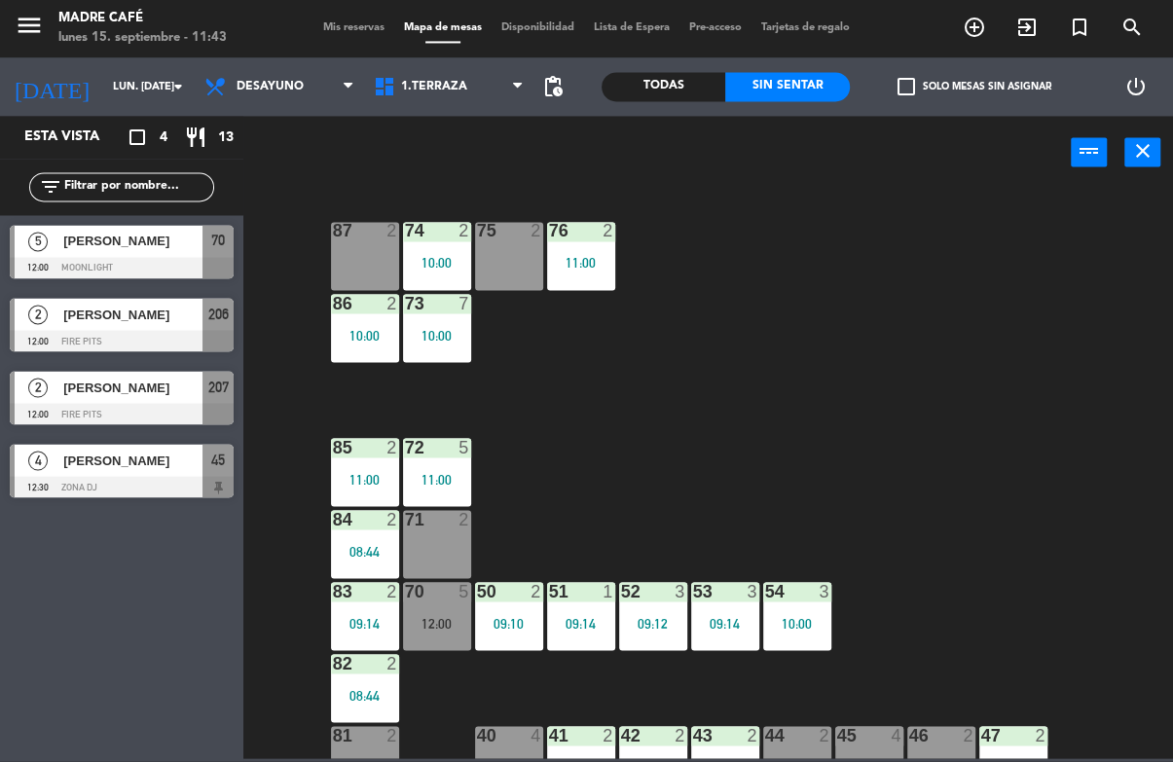
click at [707, 94] on div "Todas" at bounding box center [663, 87] width 125 height 29
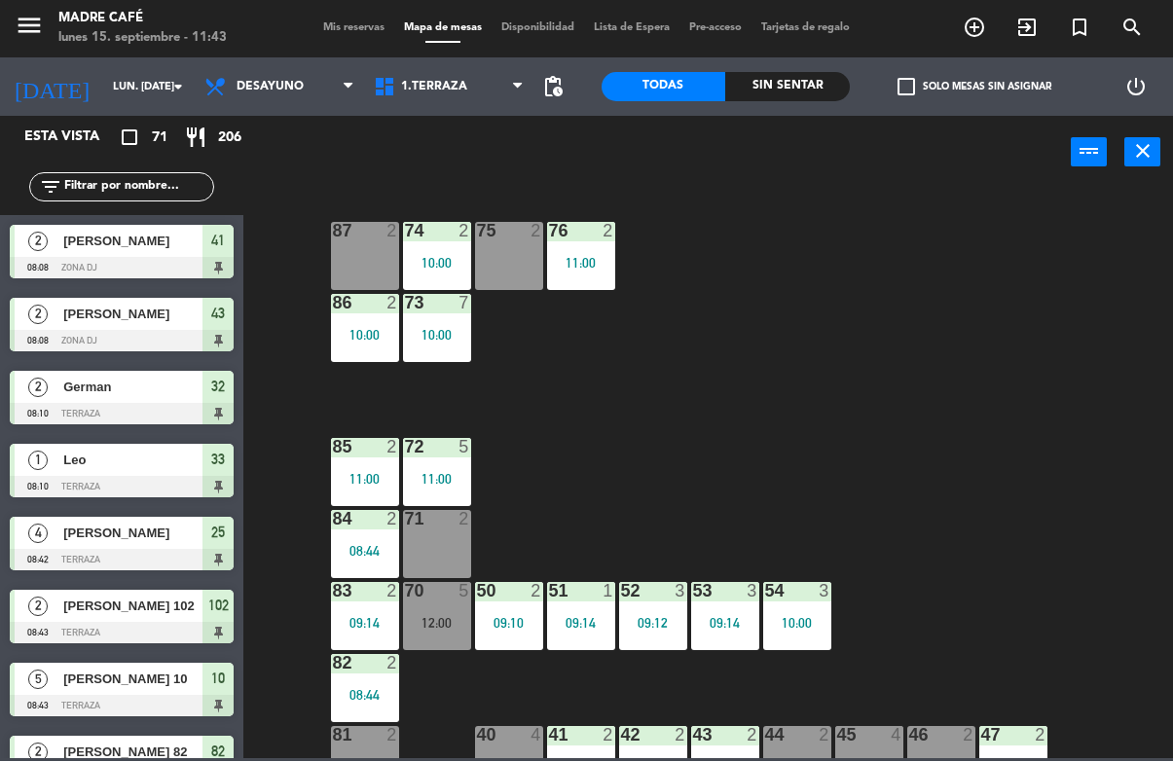
click at [174, 198] on input "text" at bounding box center [137, 187] width 151 height 21
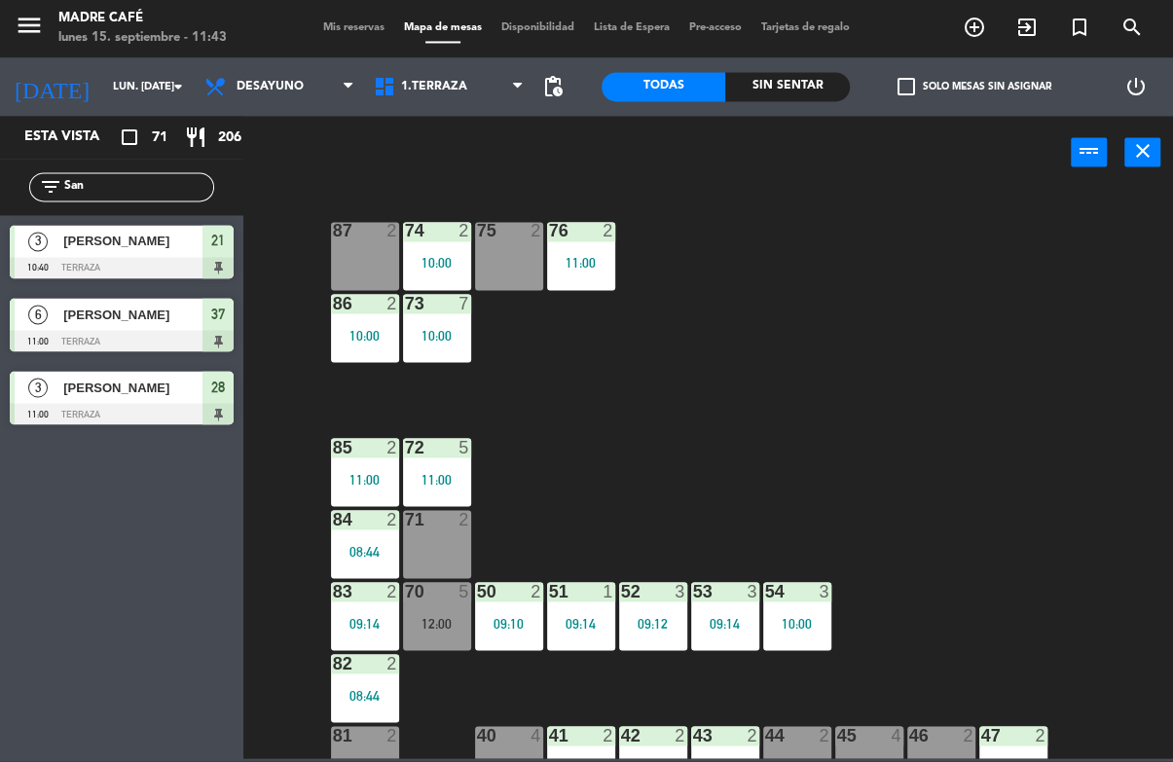
click at [830, 234] on div "87 2 74 2 10:00 75 2 76 2 11:00 86 2 10:00 73 7 10:00 72 5 11:00 85 2 11:00 71 …" at bounding box center [714, 473] width 918 height 571
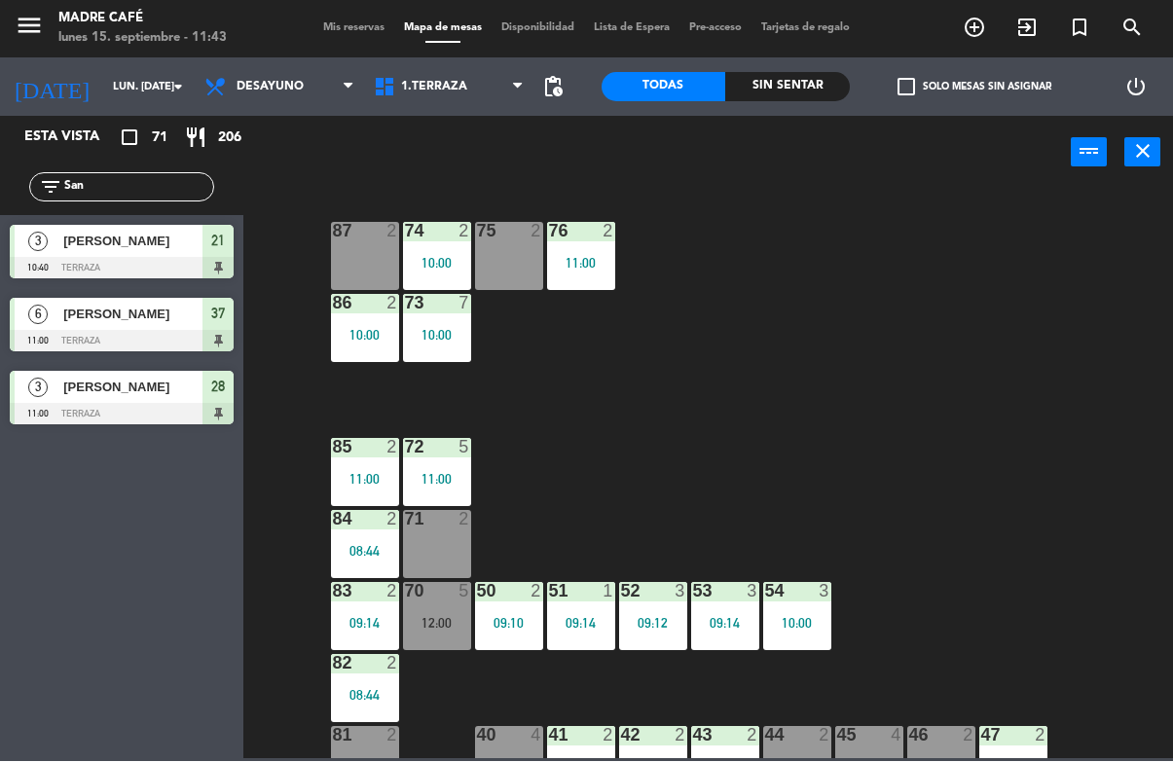
click at [141, 197] on input "San" at bounding box center [137, 187] width 151 height 21
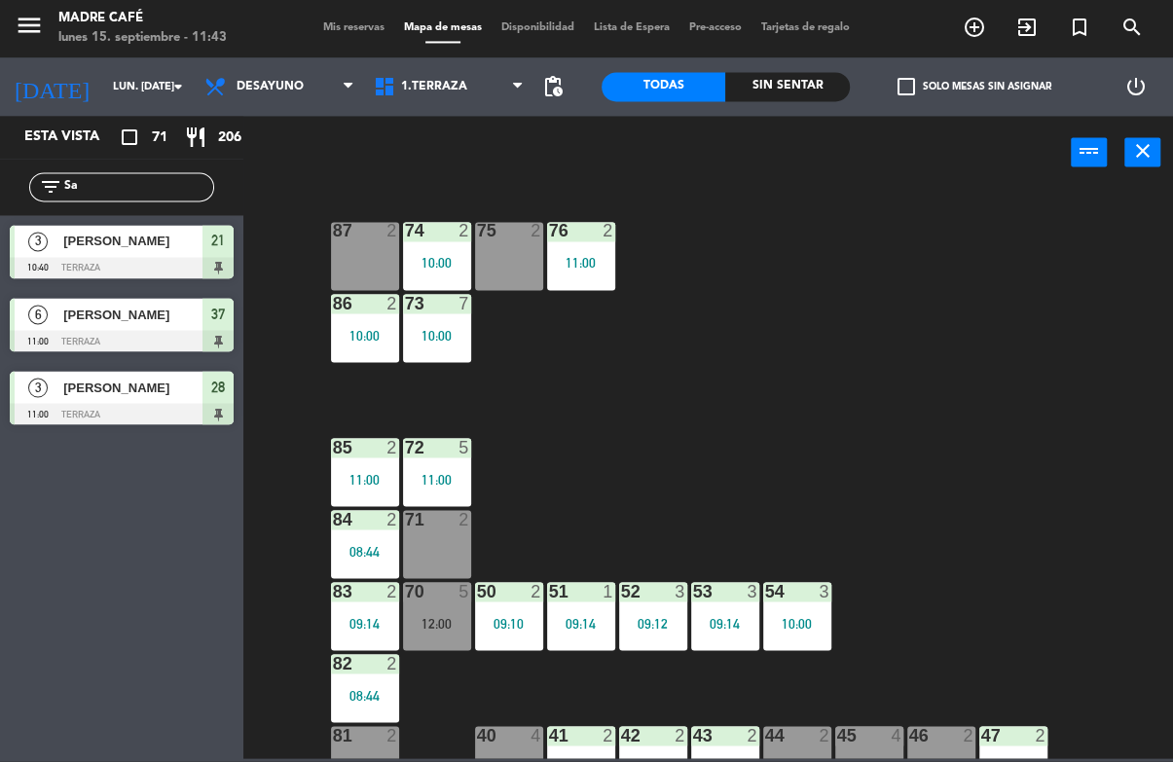
type input "S"
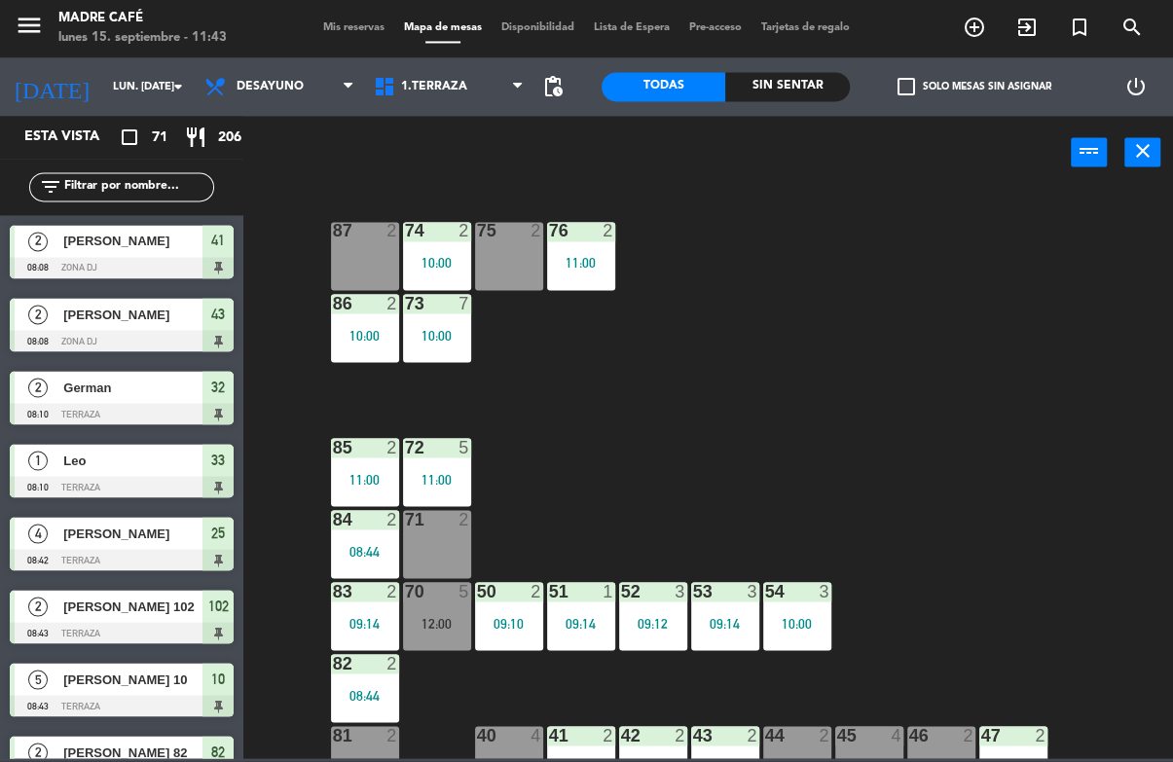
click at [1101, 257] on div "87 2 74 2 10:00 75 2 76 2 11:00 86 2 10:00 73 7 10:00 72 5 11:00 85 2 11:00 71 …" at bounding box center [714, 473] width 918 height 571
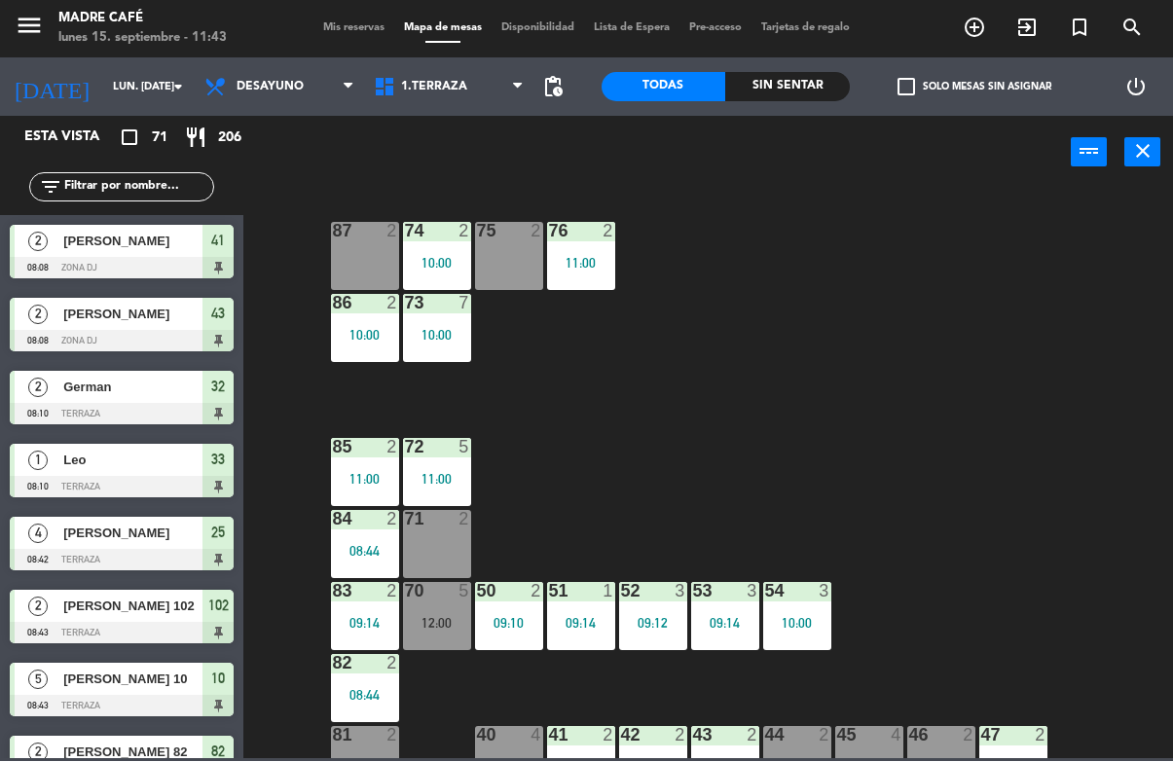
click at [1024, 37] on icon "exit_to_app" at bounding box center [1026, 28] width 23 height 23
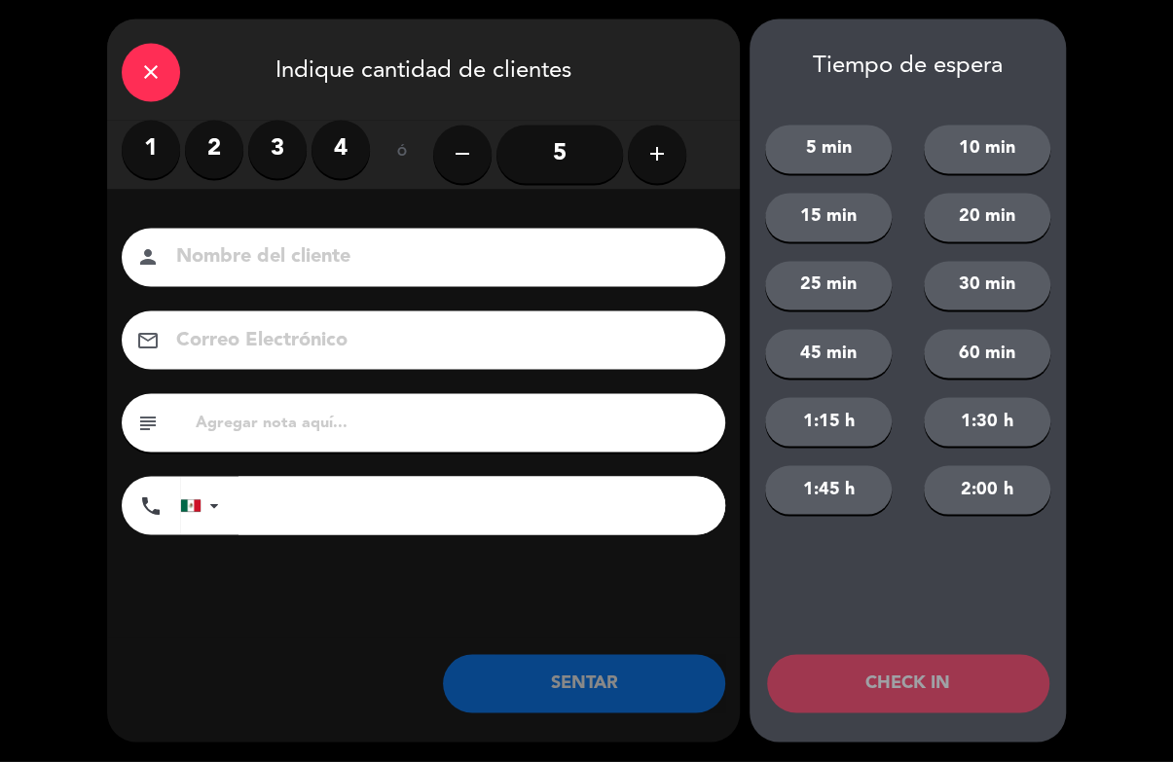
click at [684, 153] on button "add" at bounding box center [657, 155] width 58 height 58
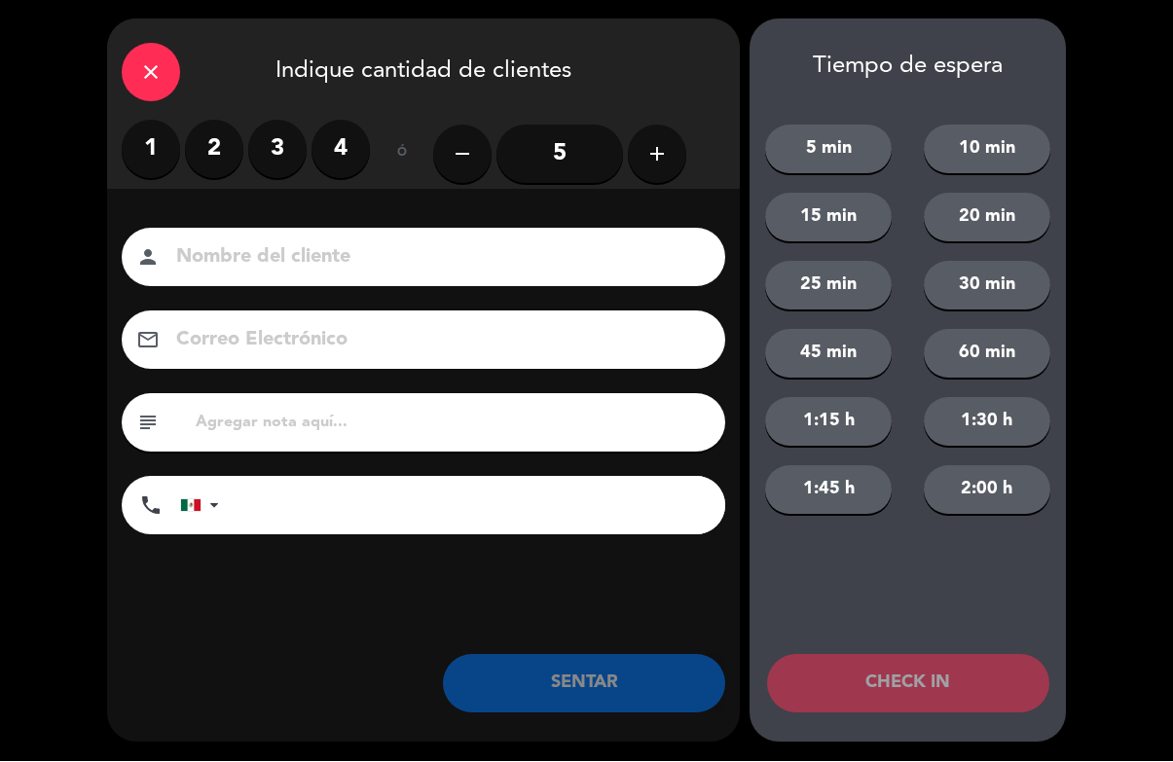
click at [673, 161] on button "add" at bounding box center [657, 155] width 58 height 58
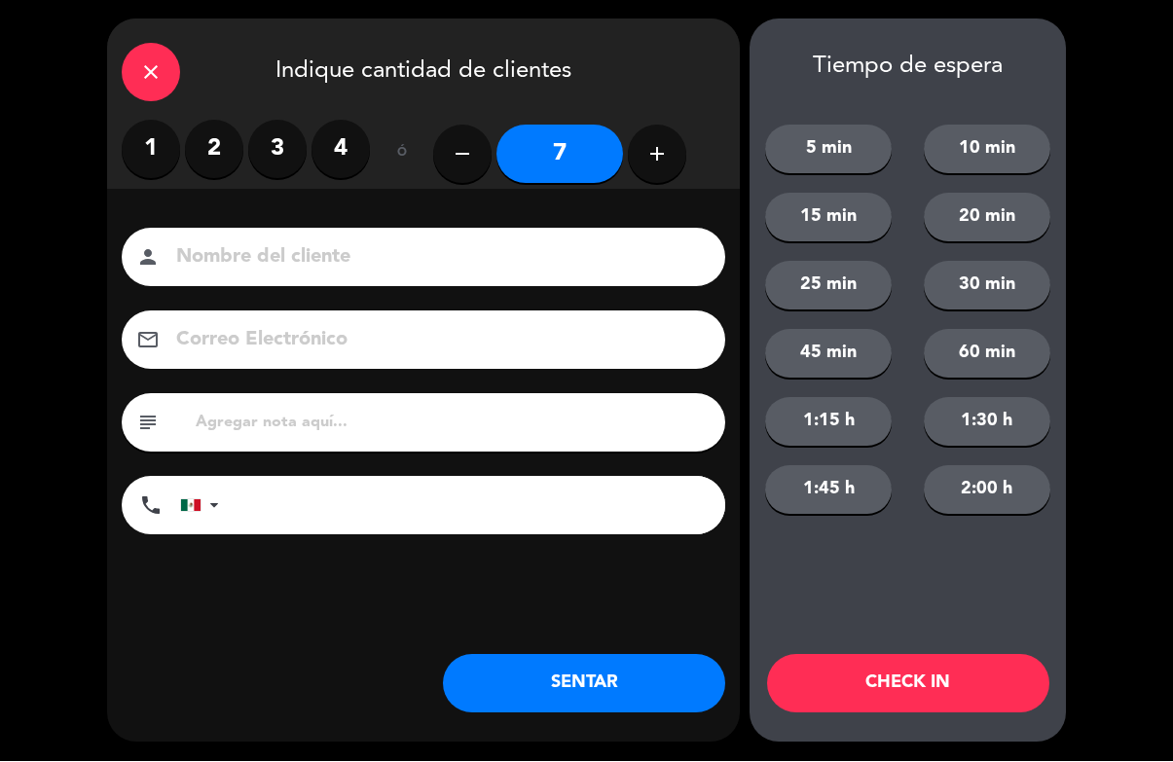
click at [680, 163] on button "add" at bounding box center [657, 155] width 58 height 58
click at [684, 162] on button "add" at bounding box center [657, 155] width 58 height 58
click at [682, 166] on button "add" at bounding box center [657, 155] width 58 height 58
click at [675, 173] on button "add" at bounding box center [657, 155] width 58 height 58
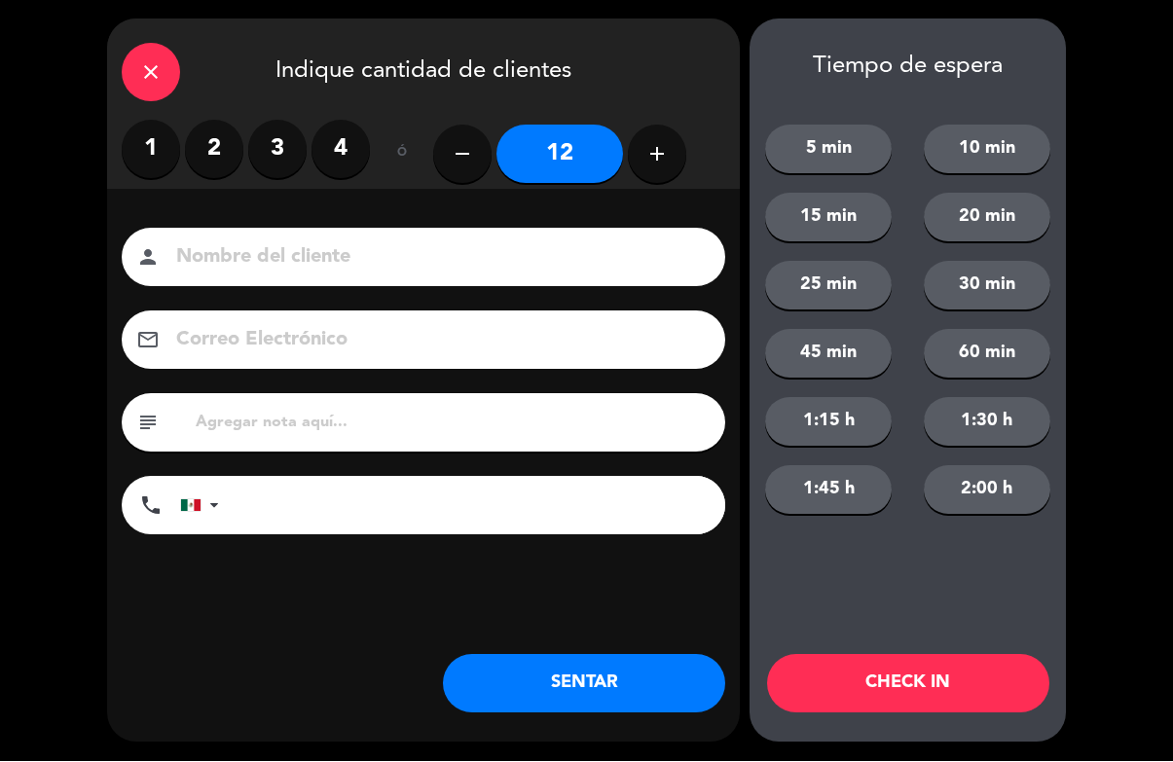
click at [673, 169] on button "add" at bounding box center [657, 155] width 58 height 58
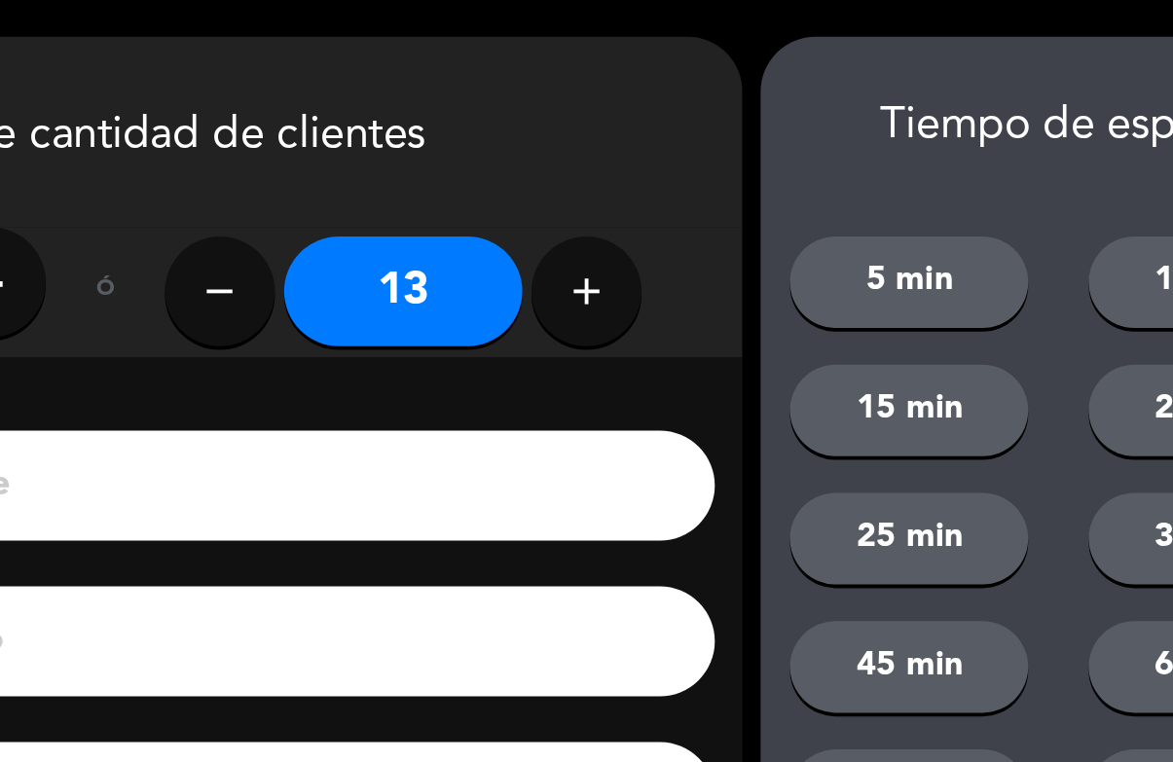
click at [628, 155] on button "add" at bounding box center [657, 155] width 58 height 58
click at [628, 158] on button "add" at bounding box center [657, 155] width 58 height 58
click at [628, 155] on button "add" at bounding box center [657, 155] width 58 height 58
click at [628, 154] on button "add" at bounding box center [657, 155] width 58 height 58
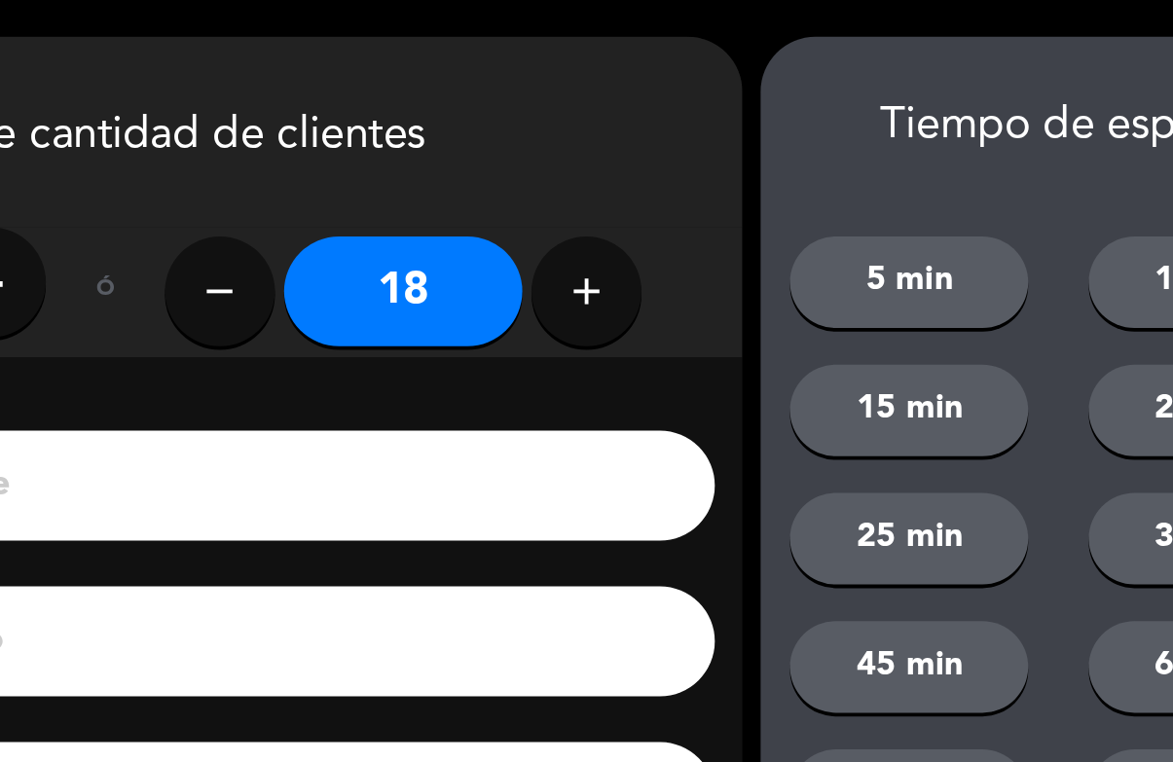
click at [628, 158] on button "add" at bounding box center [657, 155] width 58 height 58
click at [628, 161] on button "add" at bounding box center [657, 155] width 58 height 58
click at [645, 159] on icon "add" at bounding box center [656, 154] width 23 height 23
type input "22"
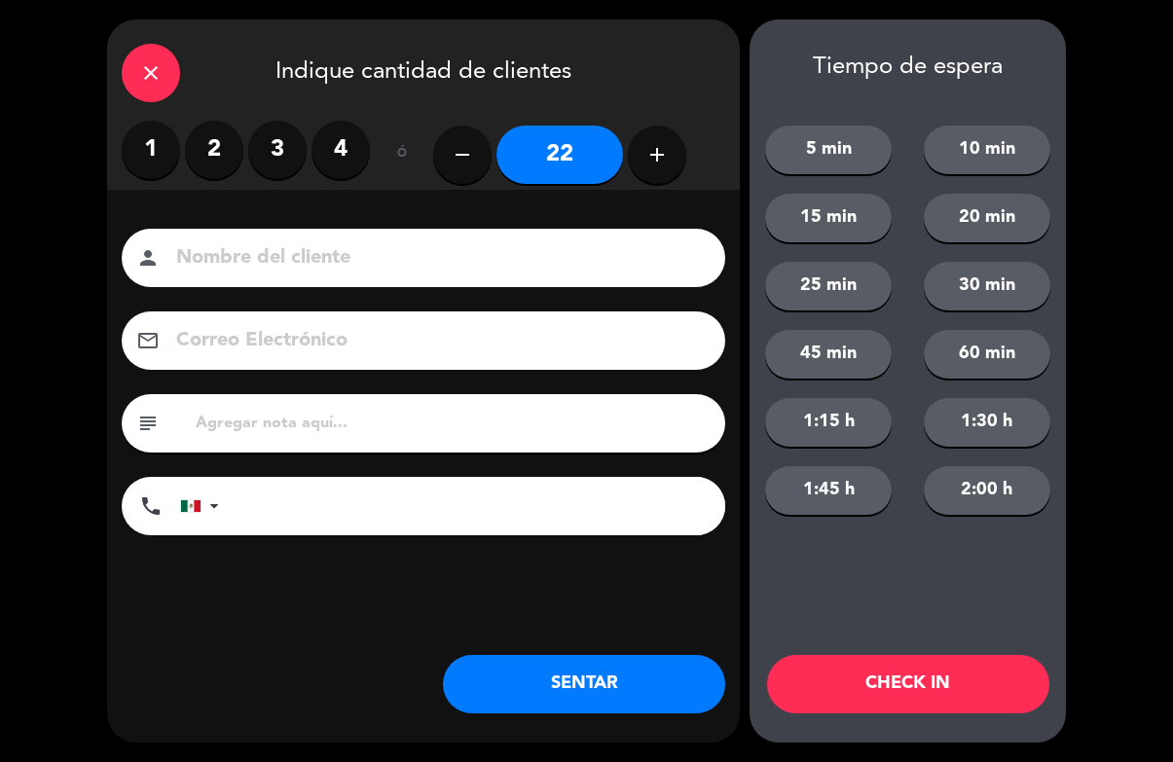
click at [599, 250] on input at bounding box center [437, 258] width 526 height 34
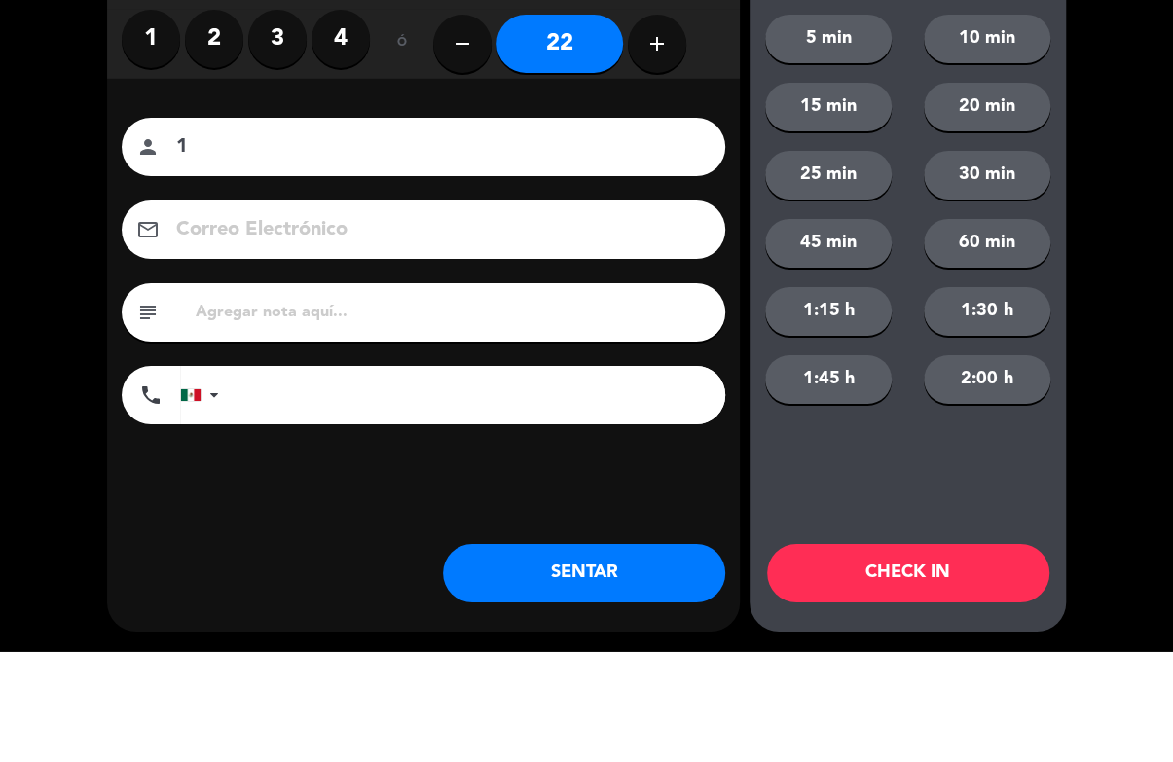
type input "1"
click at [1162, 249] on div "close Indique cantidad de clientes 1 2 3 4 ó remove 22 add Nombre del cliente p…" at bounding box center [586, 381] width 1173 height 762
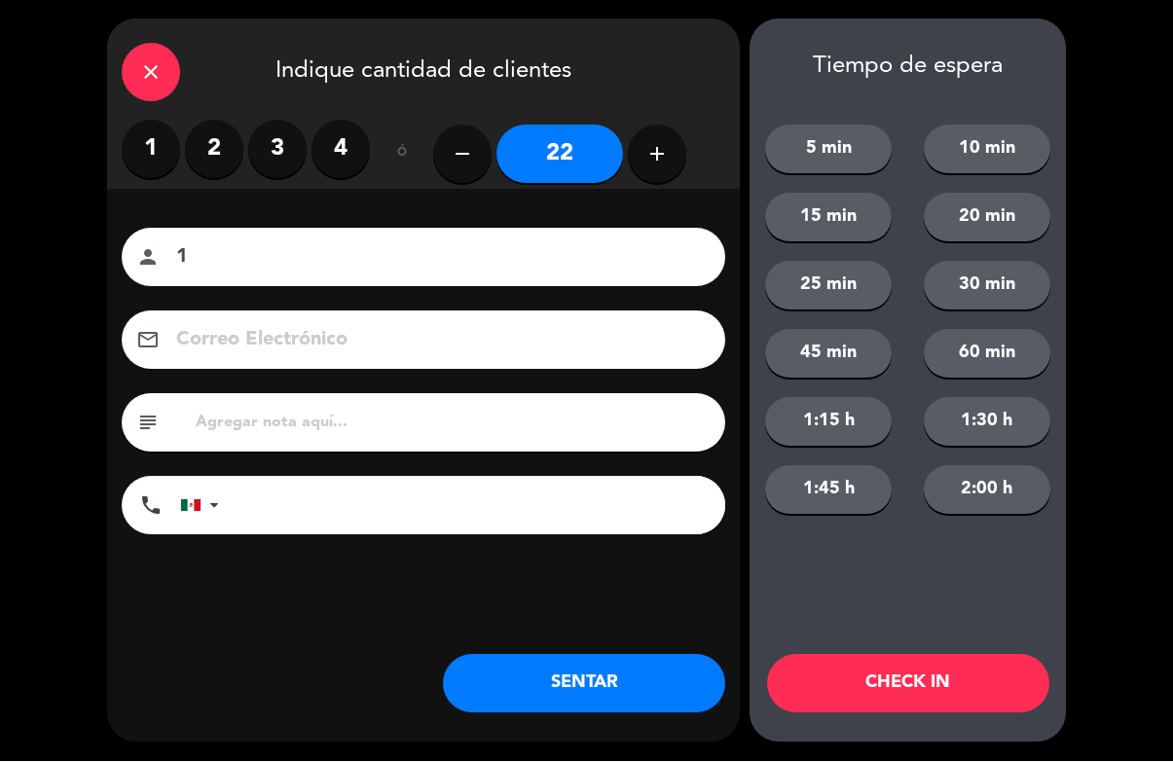
click at [650, 263] on input "1" at bounding box center [437, 258] width 526 height 34
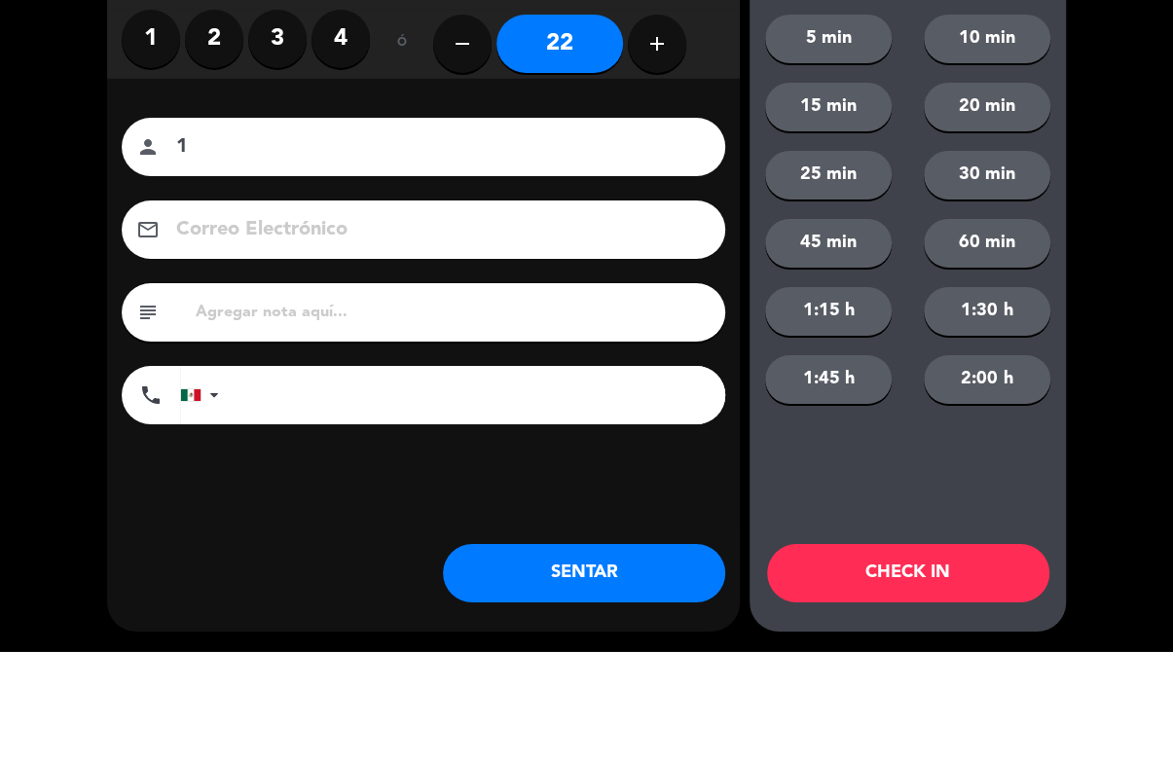
click at [1154, 206] on div "close Indique cantidad de clientes 1 2 3 4 ó remove 22 add Nombre del cliente p…" at bounding box center [586, 381] width 1173 height 762
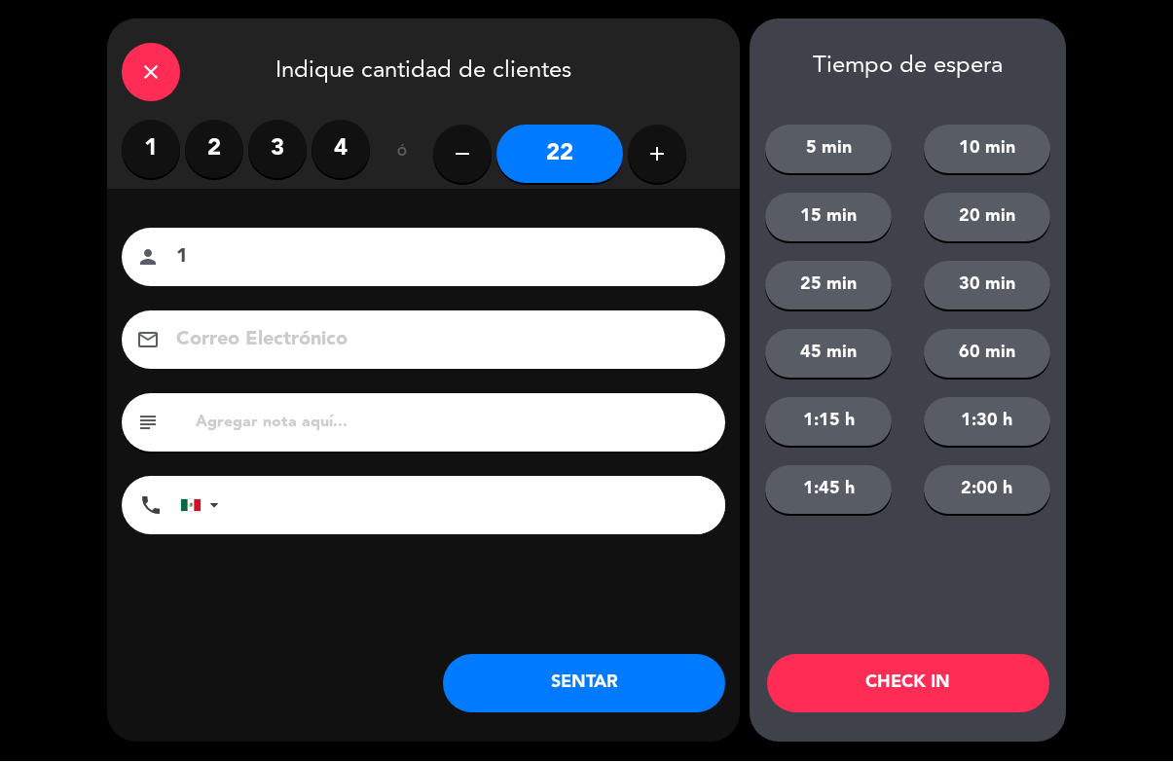
click at [988, 677] on button "CHECK IN" at bounding box center [908, 684] width 282 height 58
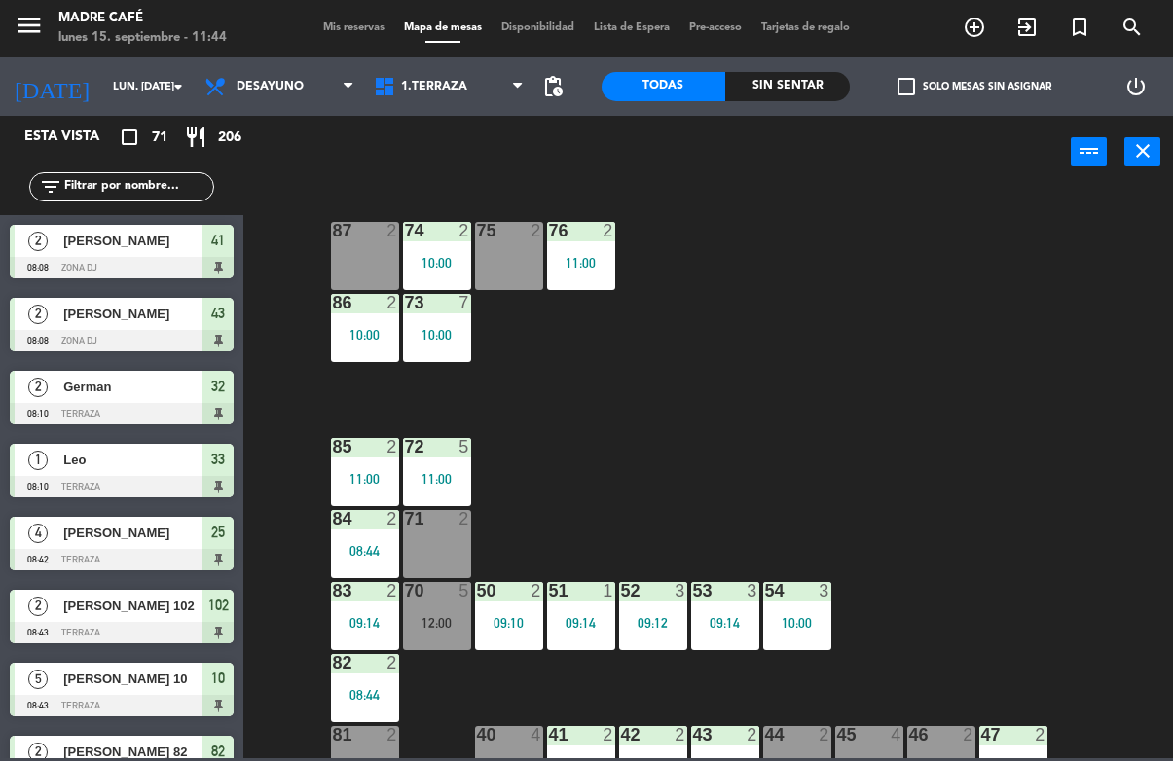
click at [1036, 40] on span "exit_to_app" at bounding box center [1026, 28] width 53 height 33
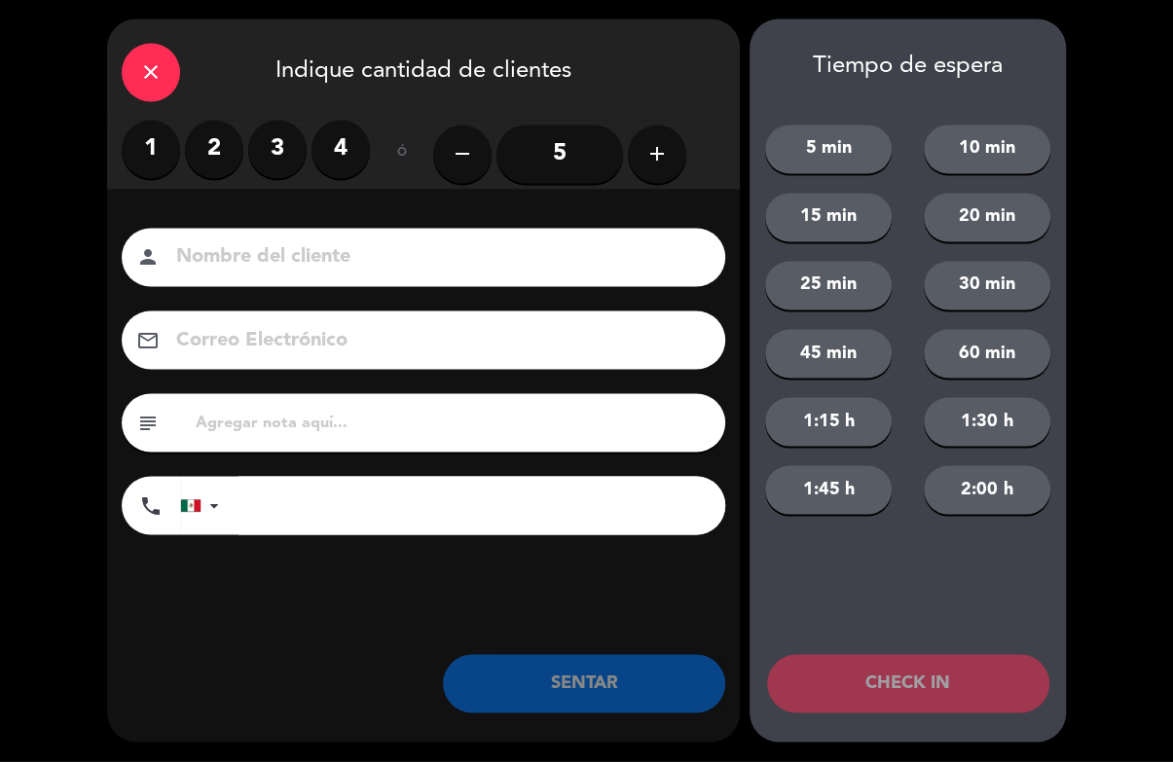
click at [673, 151] on button "add" at bounding box center [657, 155] width 58 height 58
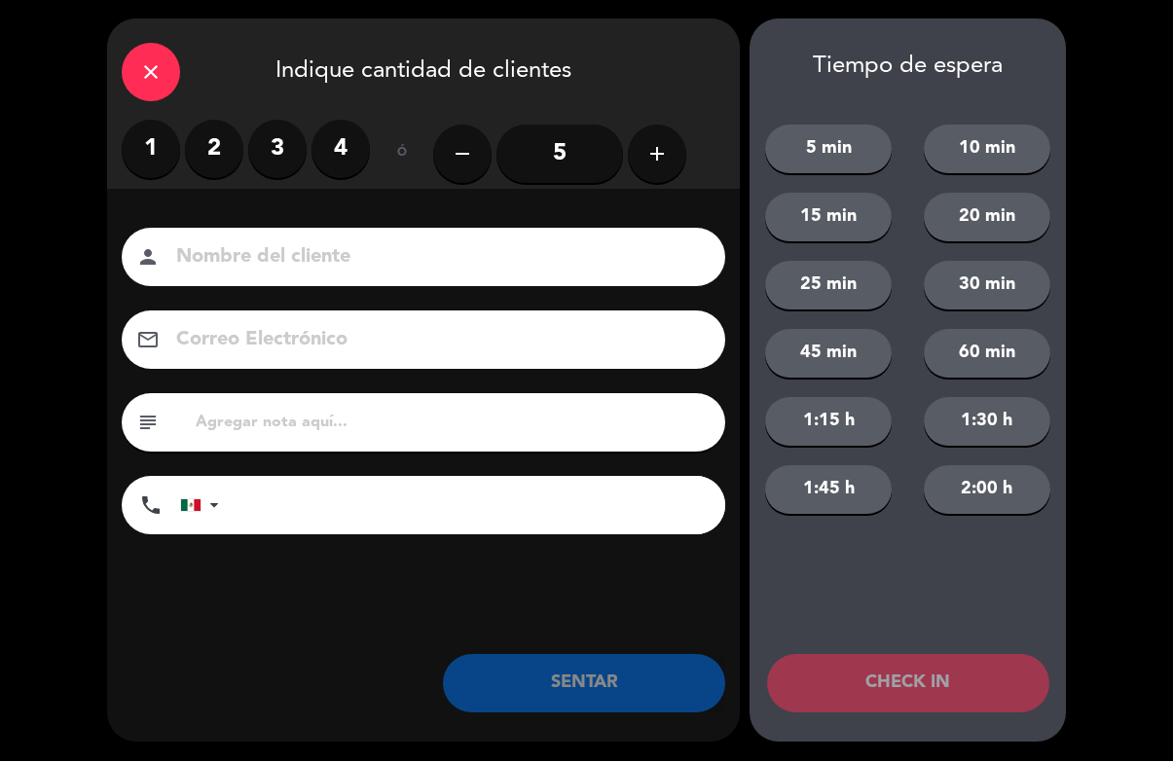
click at [685, 146] on button "add" at bounding box center [657, 155] width 58 height 58
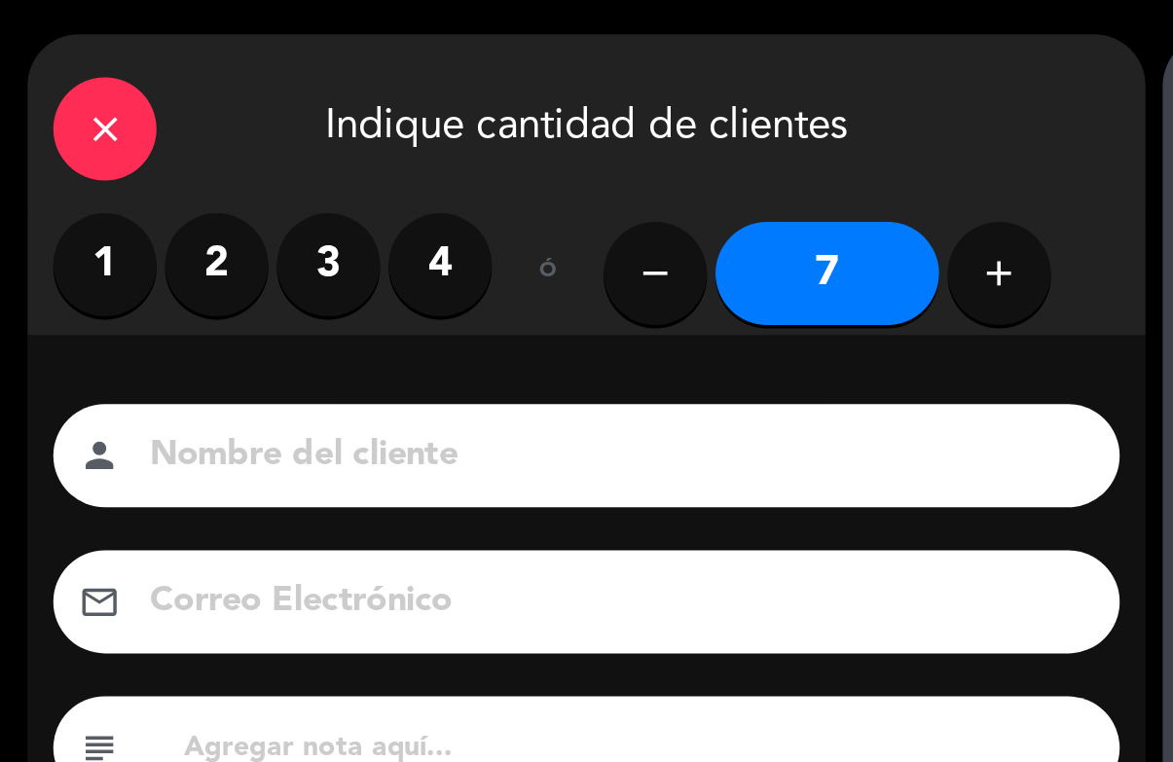
click at [628, 166] on button "add" at bounding box center [657, 155] width 58 height 58
click at [645, 162] on icon "add" at bounding box center [656, 154] width 23 height 23
click at [628, 166] on button "add" at bounding box center [657, 155] width 58 height 58
click at [628, 167] on button "add" at bounding box center [657, 155] width 58 height 58
click at [628, 166] on button "add" at bounding box center [657, 155] width 58 height 58
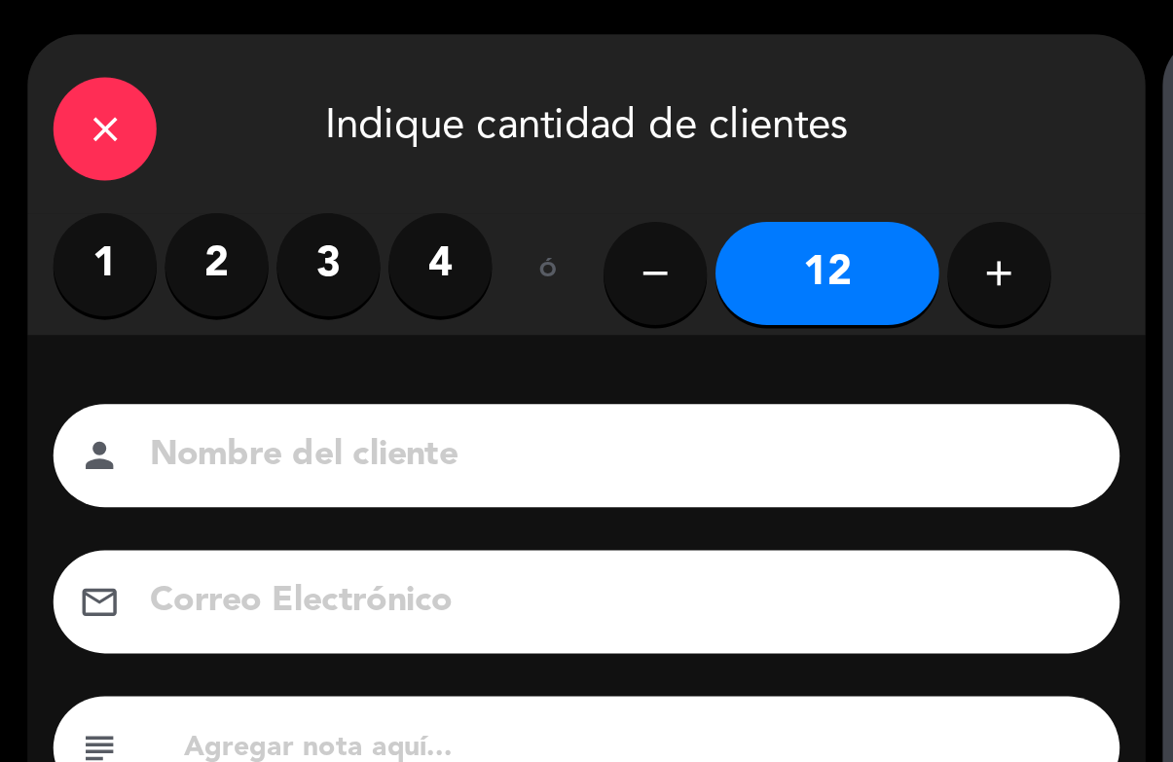
click at [628, 166] on button "add" at bounding box center [657, 155] width 58 height 58
click at [645, 163] on icon "add" at bounding box center [656, 154] width 23 height 23
click at [645, 162] on icon "add" at bounding box center [656, 154] width 23 height 23
click at [645, 157] on icon "add" at bounding box center [656, 154] width 23 height 23
click at [645, 156] on icon "add" at bounding box center [656, 154] width 23 height 23
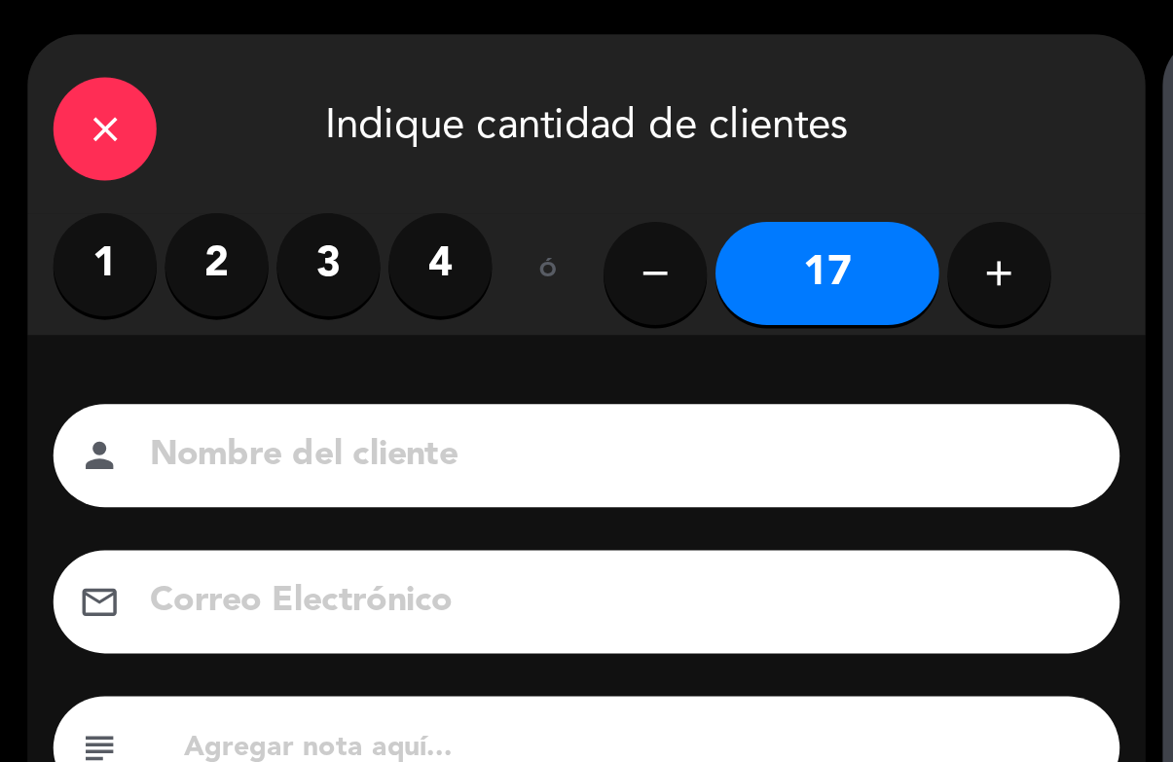
click at [645, 160] on icon "add" at bounding box center [656, 154] width 23 height 23
click at [645, 158] on icon "add" at bounding box center [656, 154] width 23 height 23
click at [645, 157] on icon "add" at bounding box center [656, 154] width 23 height 23
type input "20"
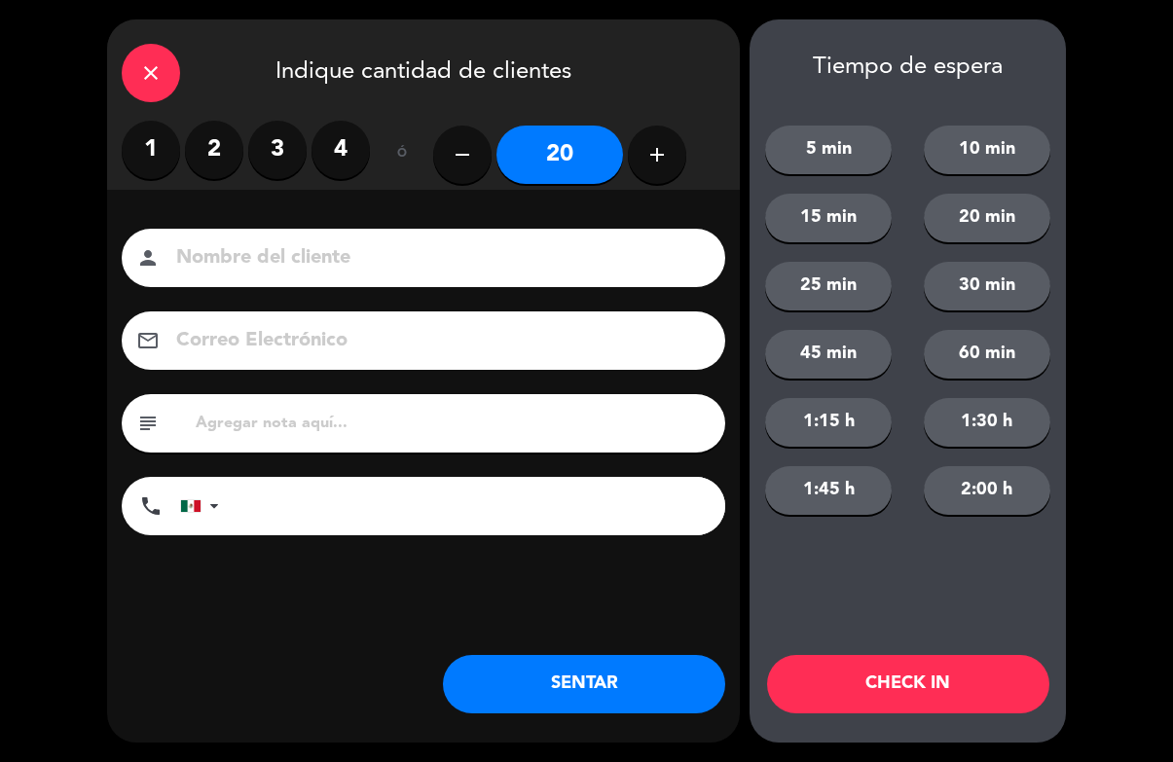
click at [656, 271] on input at bounding box center [437, 258] width 526 height 34
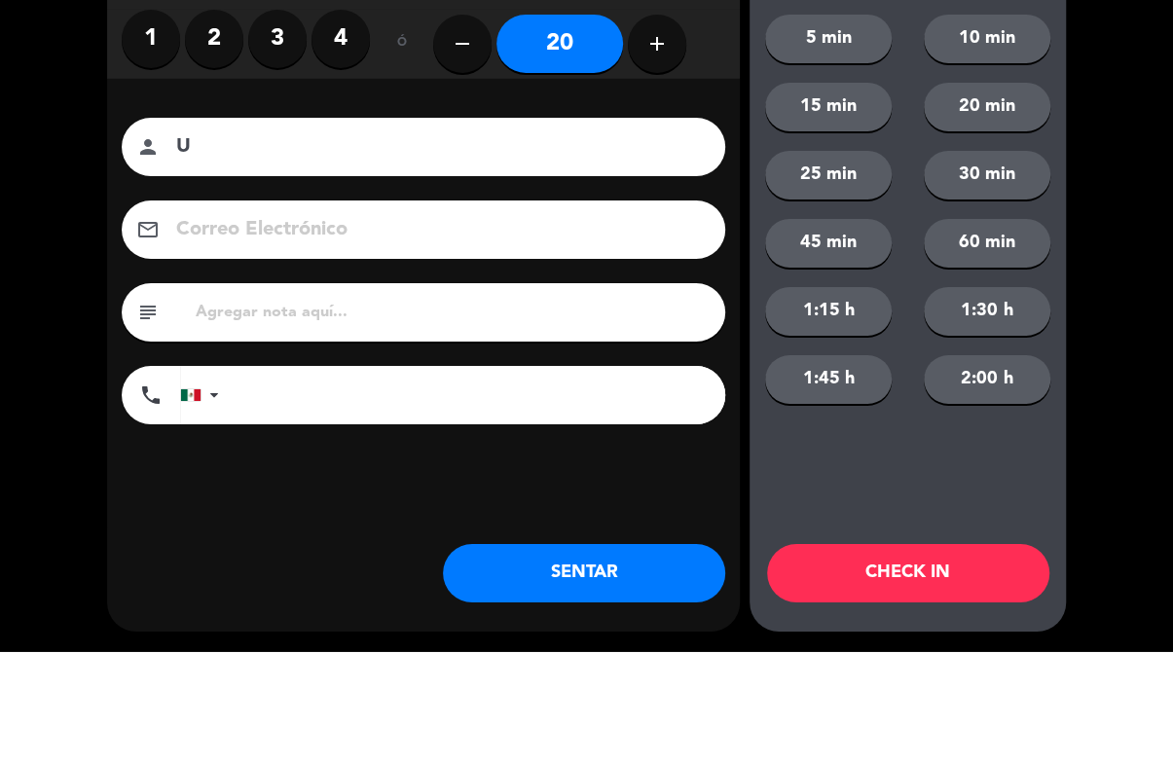
type input "U"
click at [1138, 212] on div "close Indique cantidad de clientes 1 2 3 4 ó remove 20 add Nombre del cliente p…" at bounding box center [586, 381] width 1173 height 762
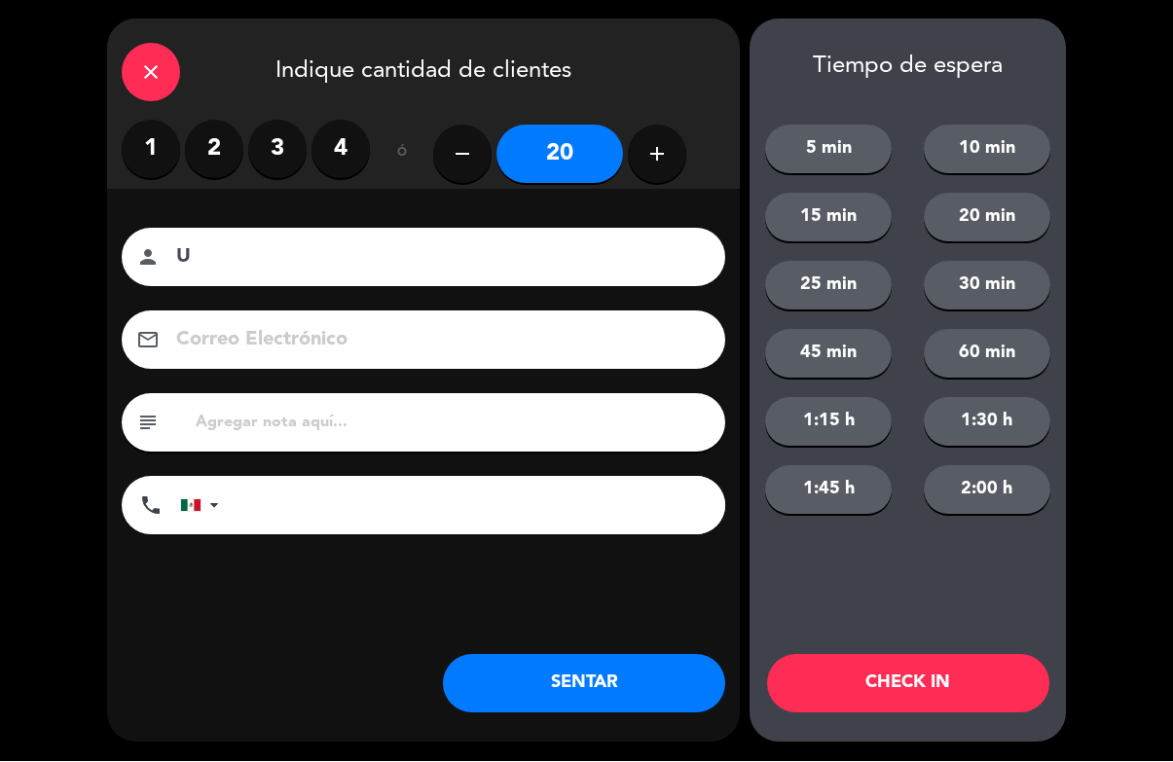
click at [930, 710] on button "CHECK IN" at bounding box center [908, 684] width 282 height 58
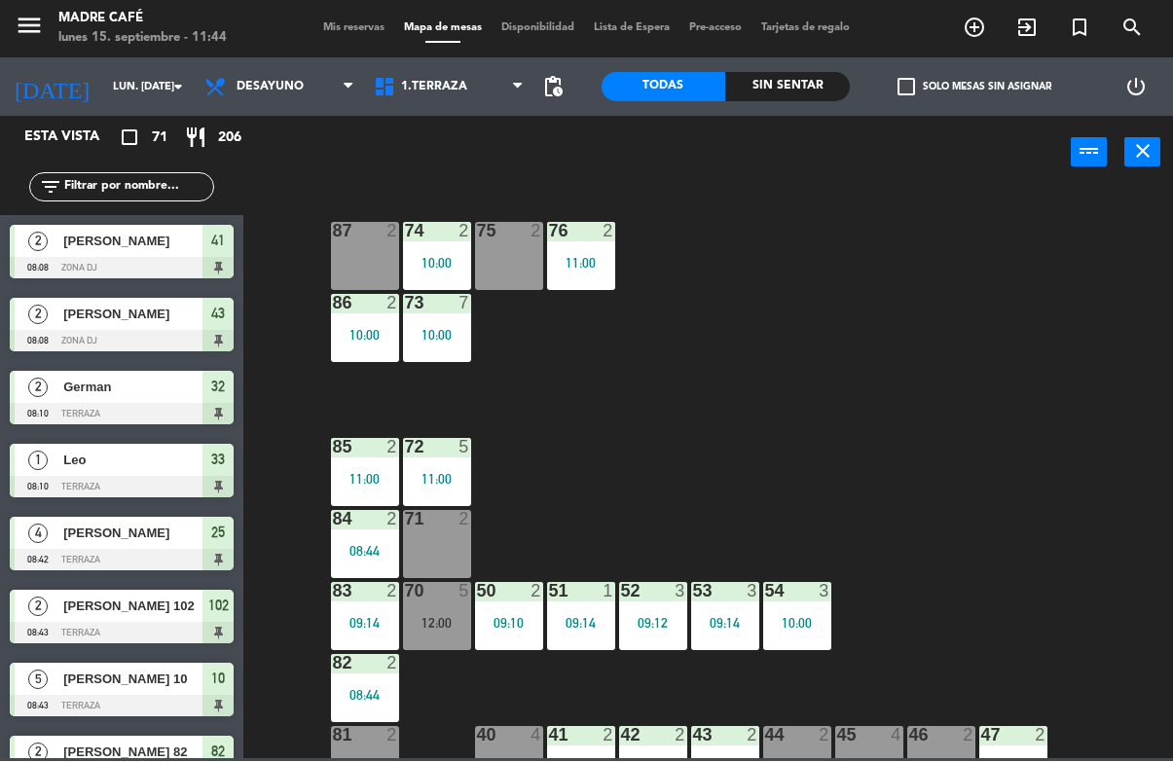
click at [1036, 43] on span "exit_to_app" at bounding box center [1026, 28] width 53 height 33
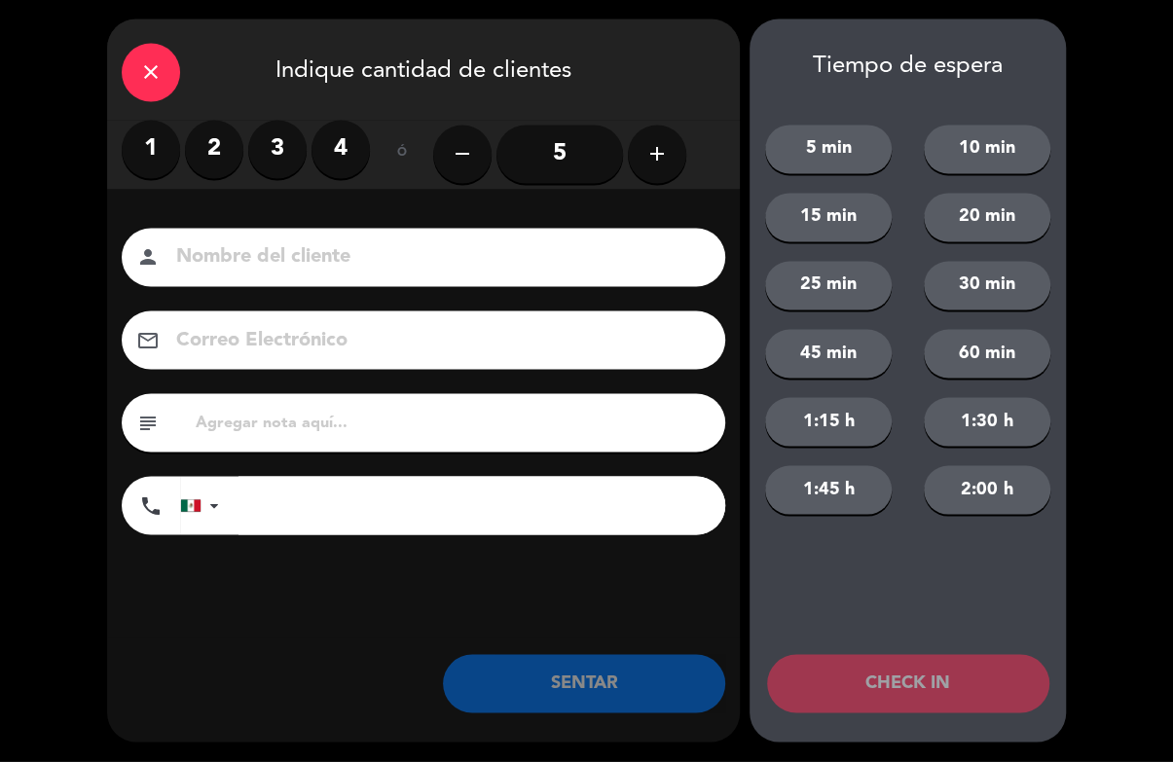
click at [678, 171] on button "add" at bounding box center [657, 155] width 58 height 58
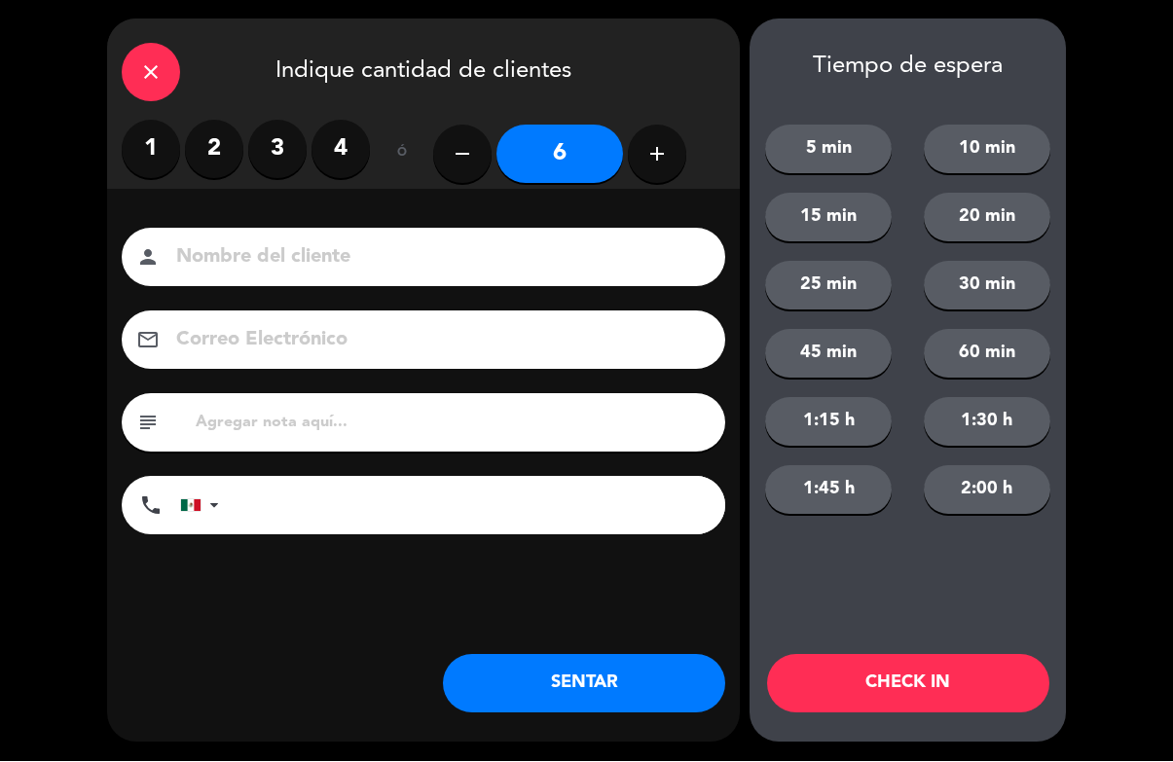
click at [677, 166] on button "add" at bounding box center [657, 155] width 58 height 58
click at [672, 167] on button "add" at bounding box center [657, 155] width 58 height 58
type input "8"
click at [667, 270] on input at bounding box center [437, 258] width 526 height 34
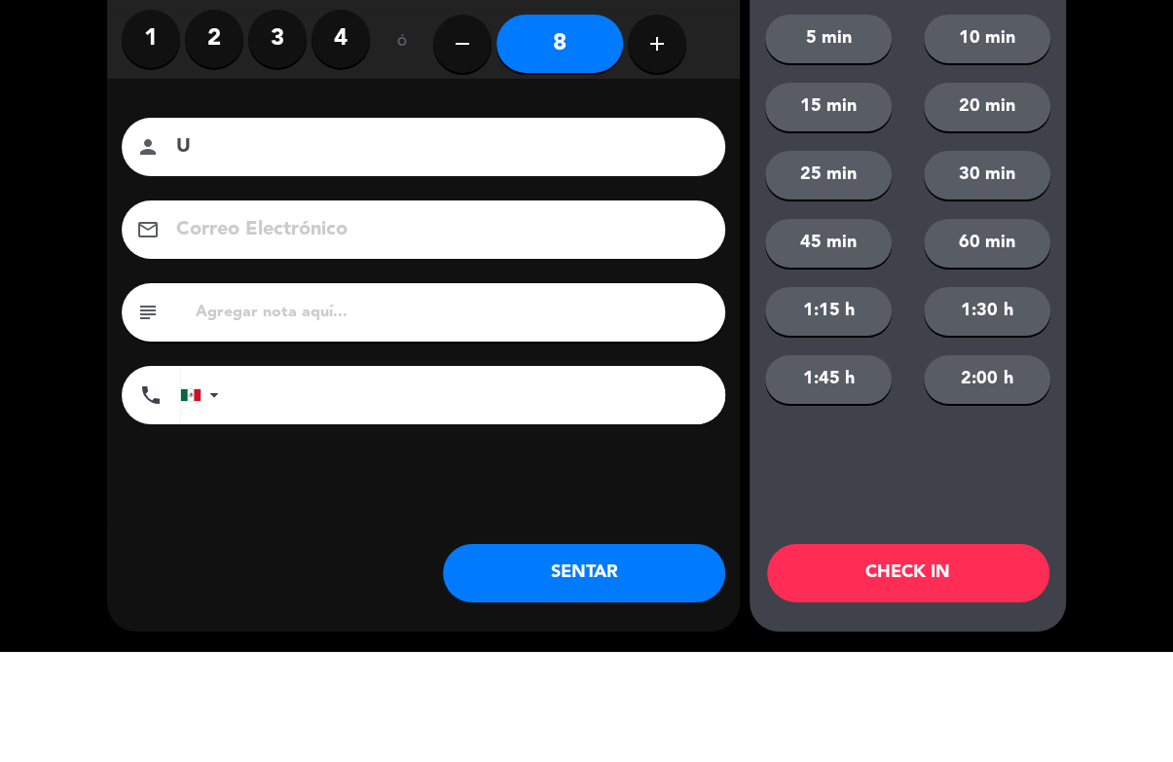
type input "U"
click at [1117, 258] on div "close Indique cantidad de clientes 1 2 3 4 ó remove 8 add Nombre del cliente pe…" at bounding box center [586, 381] width 1173 height 762
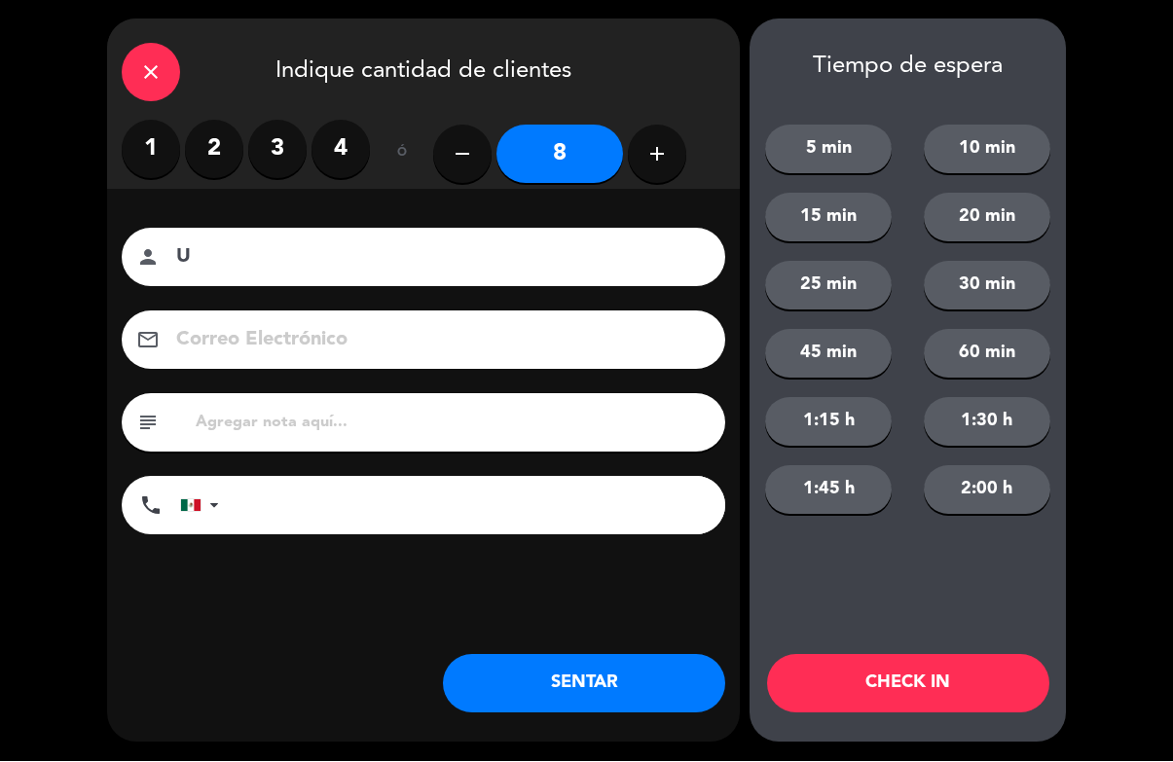
click at [1007, 700] on button "CHECK IN" at bounding box center [908, 684] width 282 height 58
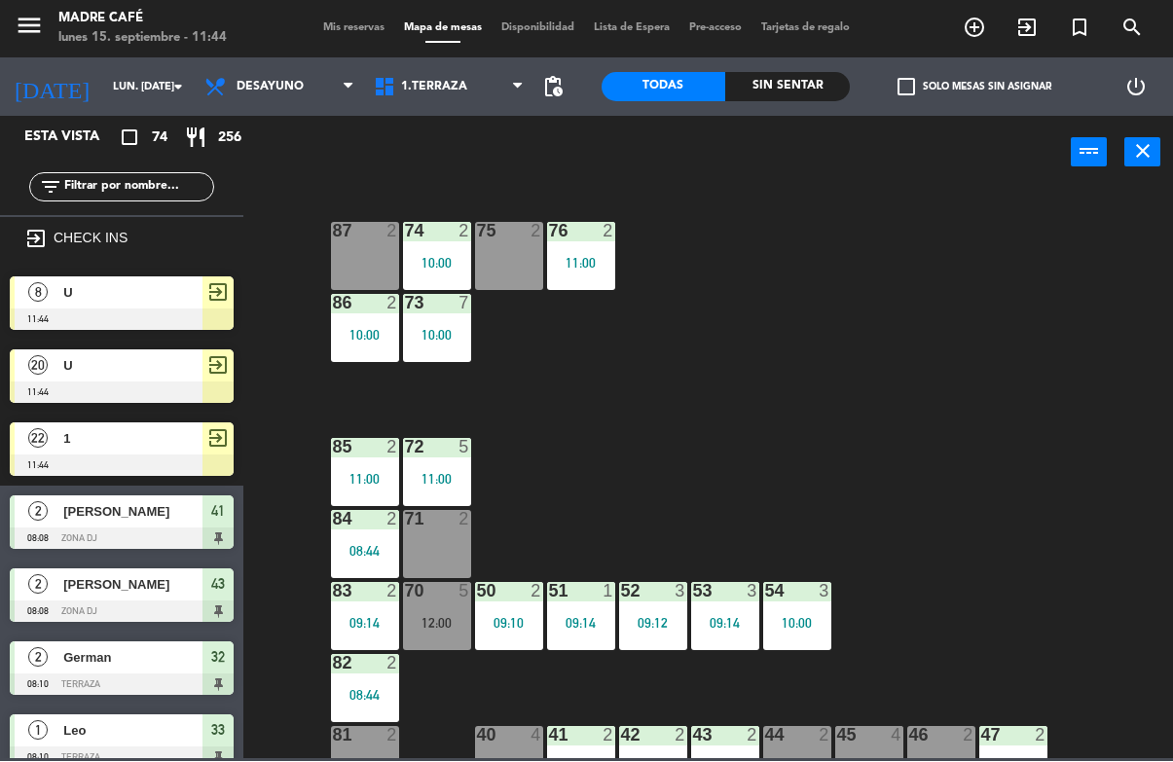
click at [1055, 36] on span "turned_in_not" at bounding box center [1079, 28] width 53 height 33
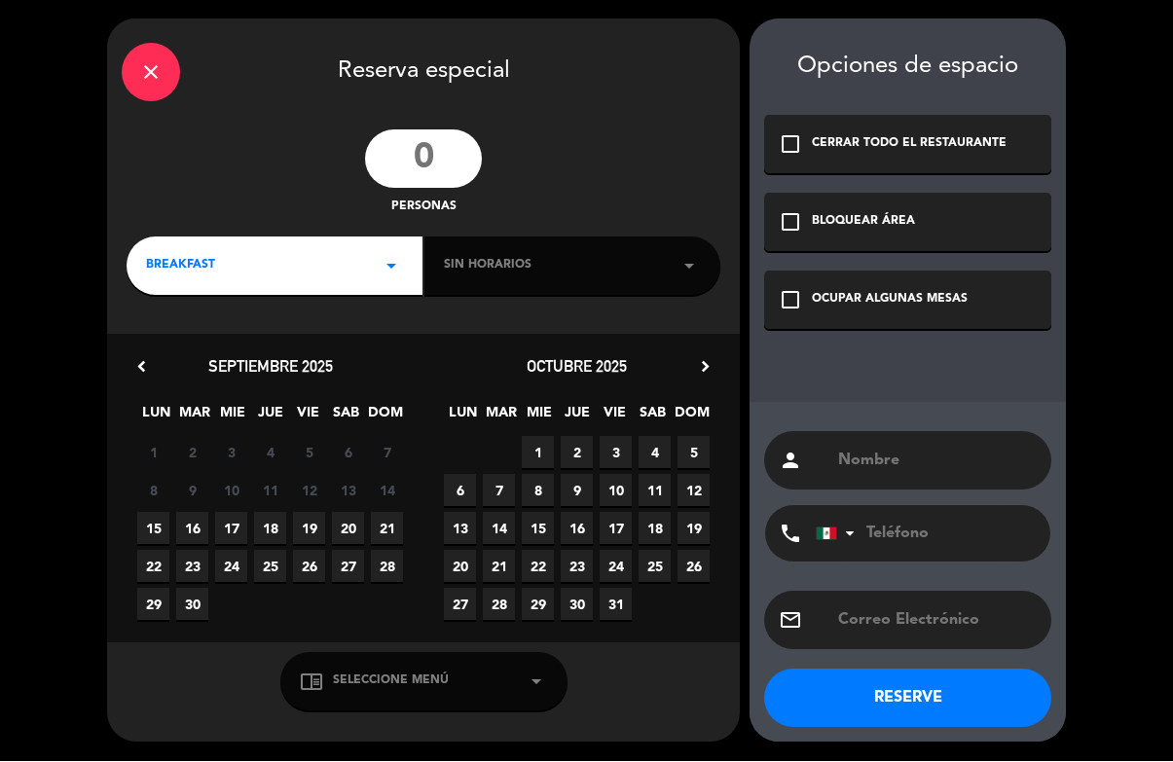
click at [1038, 29] on div "Opciones de espacio check_box_outline_blank CERRAR TODO EL RESTAURANTE check_bo…" at bounding box center [907, 380] width 316 height 723
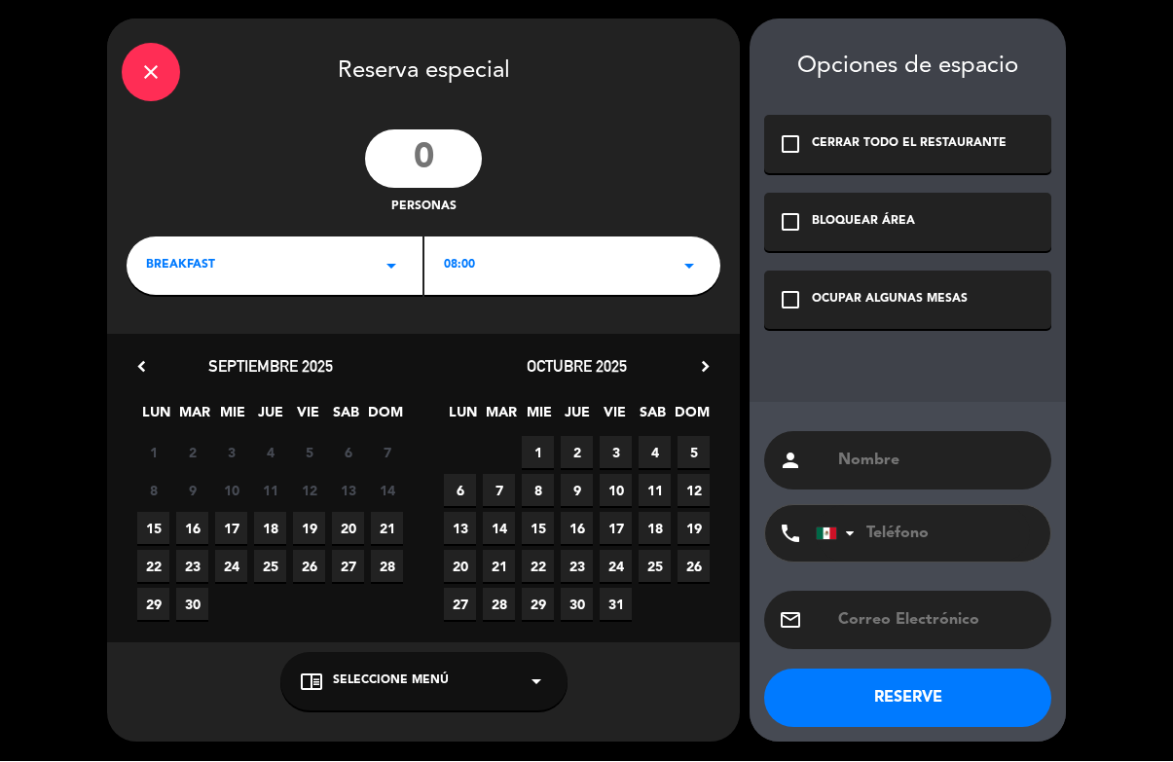
click at [138, 89] on div "close" at bounding box center [151, 73] width 58 height 58
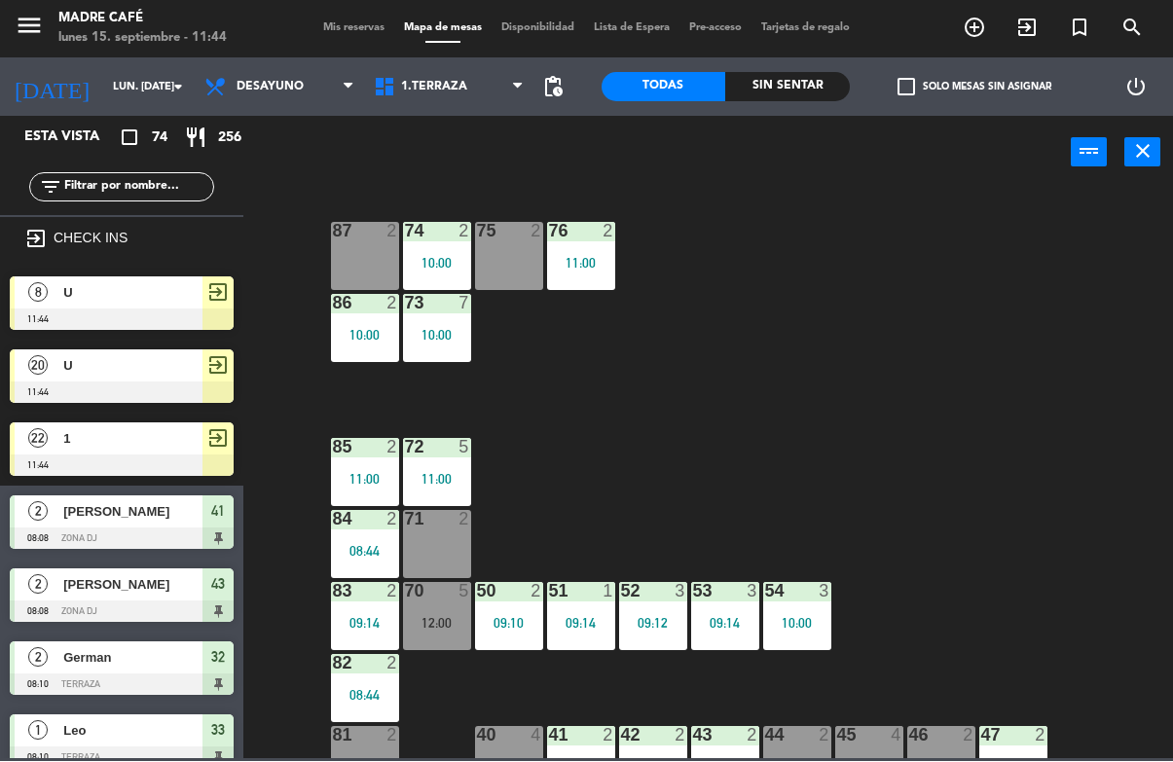
click at [1038, 24] on span "exit_to_app" at bounding box center [1026, 28] width 53 height 33
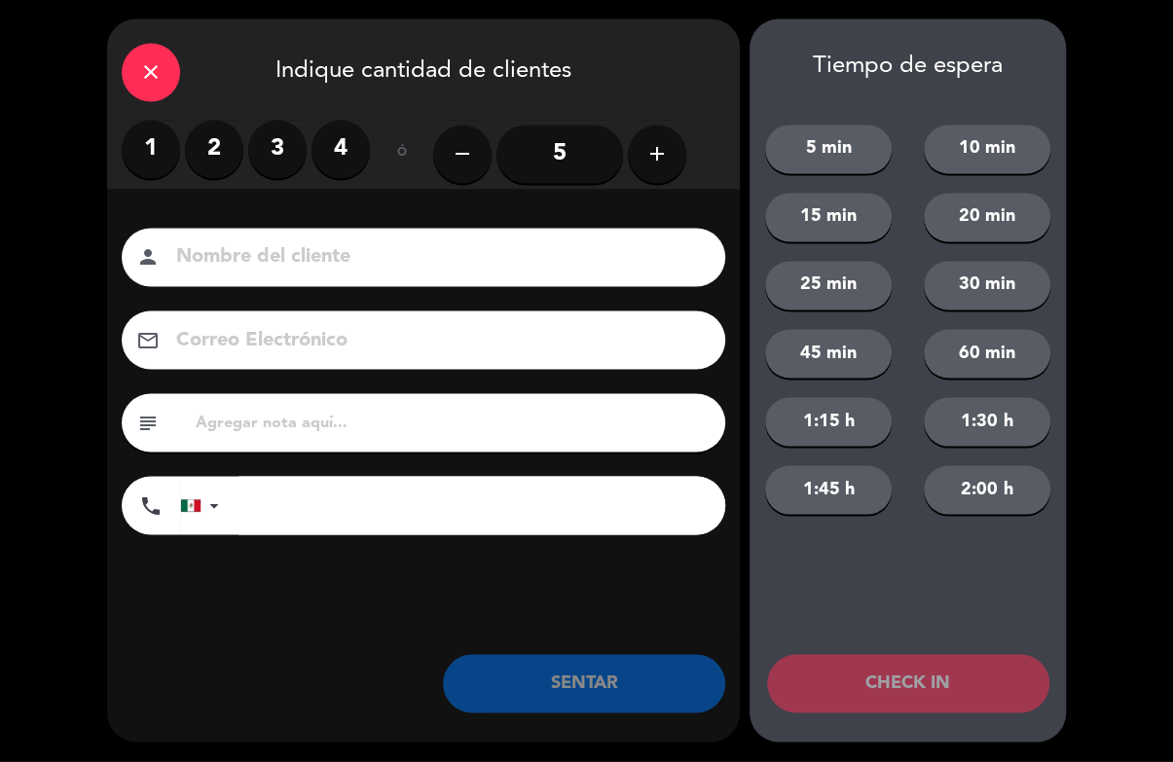
click at [658, 176] on button "add" at bounding box center [657, 155] width 58 height 58
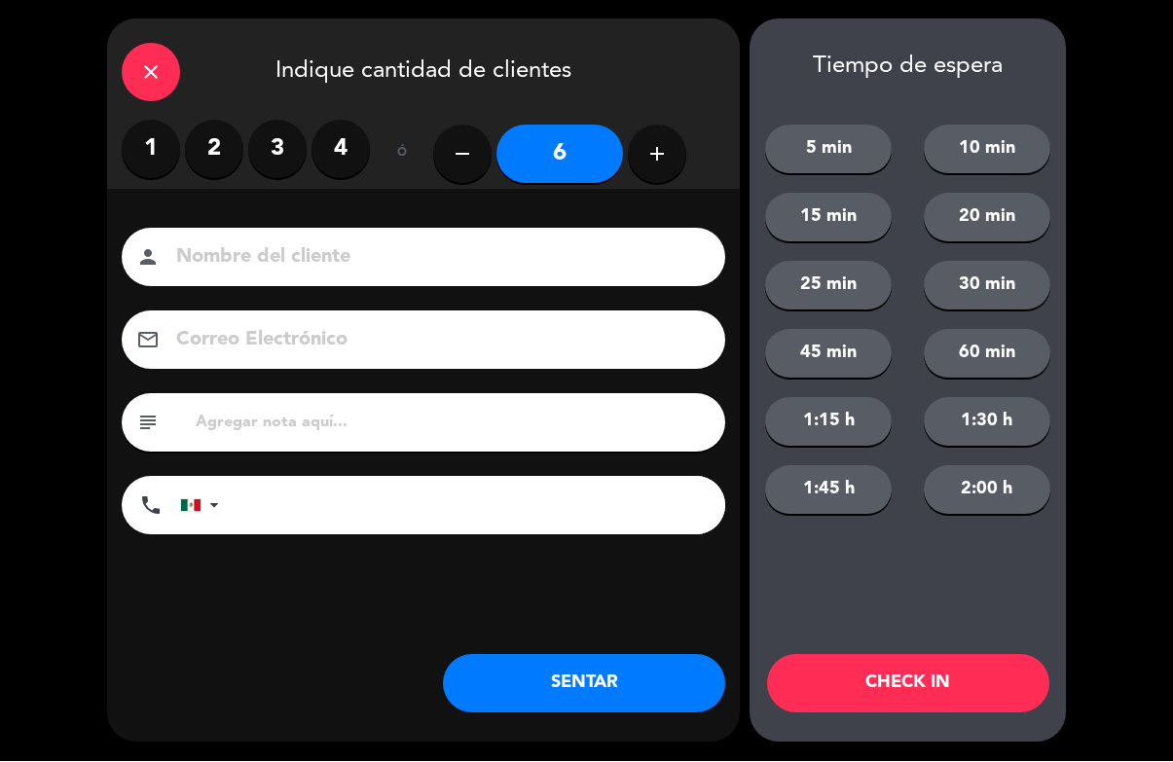
click at [682, 150] on button "add" at bounding box center [657, 155] width 58 height 58
click at [680, 166] on button "add" at bounding box center [657, 155] width 58 height 58
click at [679, 167] on button "add" at bounding box center [657, 155] width 58 height 58
click at [675, 170] on button "add" at bounding box center [657, 155] width 58 height 58
click at [673, 175] on button "add" at bounding box center [657, 155] width 58 height 58
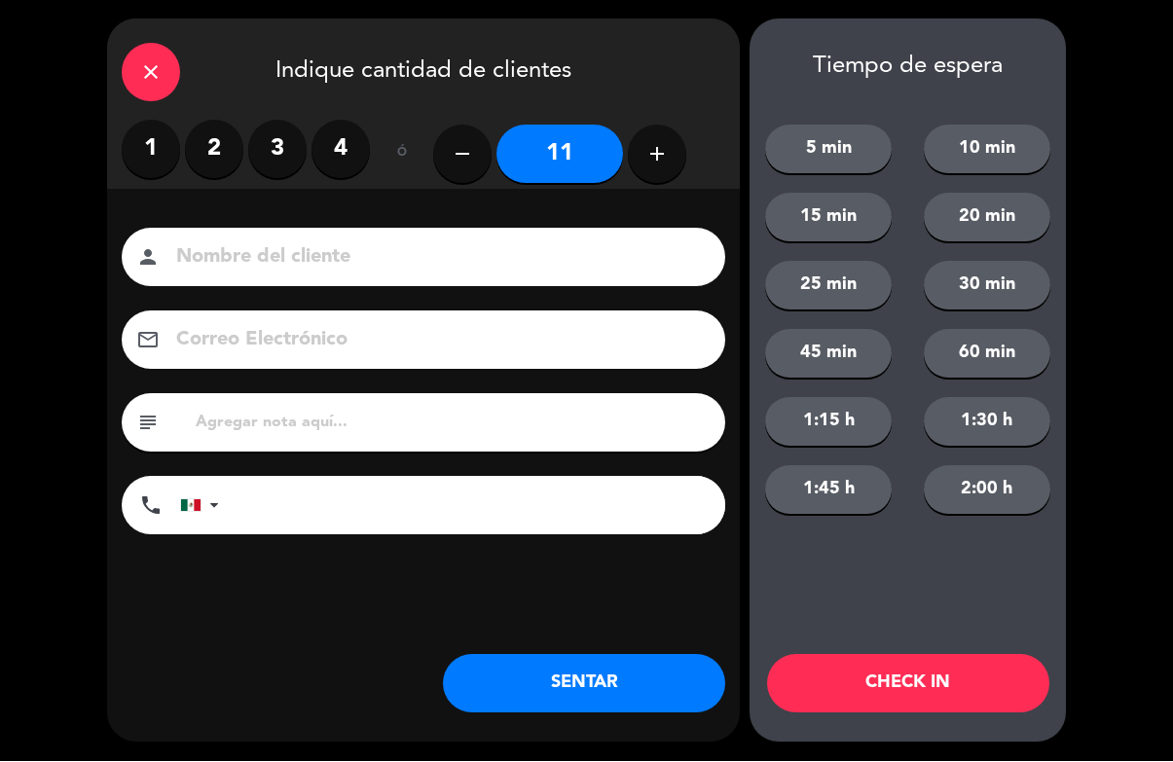
click at [668, 176] on button "add" at bounding box center [657, 155] width 58 height 58
click at [678, 170] on button "add" at bounding box center [657, 155] width 58 height 58
click at [678, 165] on button "add" at bounding box center [657, 155] width 58 height 58
click at [680, 168] on button "add" at bounding box center [657, 155] width 58 height 58
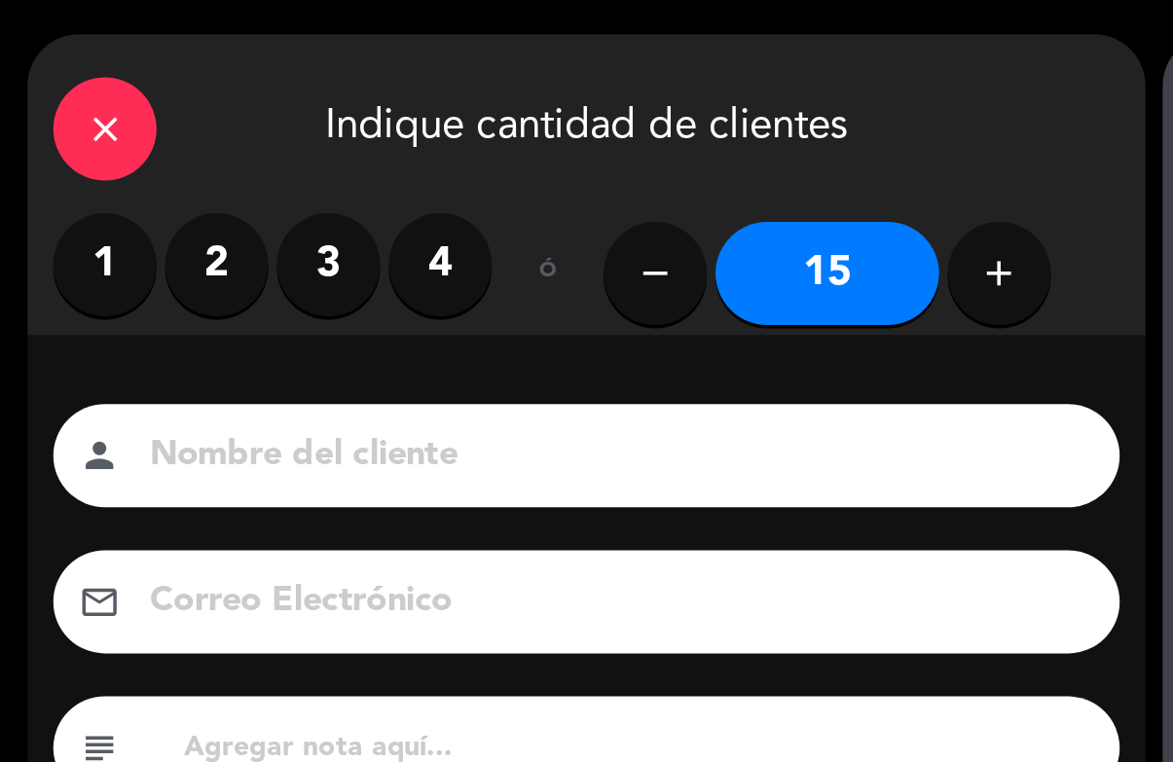
click at [628, 169] on button "add" at bounding box center [657, 155] width 58 height 58
click at [628, 166] on button "add" at bounding box center [657, 155] width 58 height 58
click at [645, 164] on icon "add" at bounding box center [656, 154] width 23 height 23
click at [645, 156] on icon "add" at bounding box center [656, 154] width 23 height 23
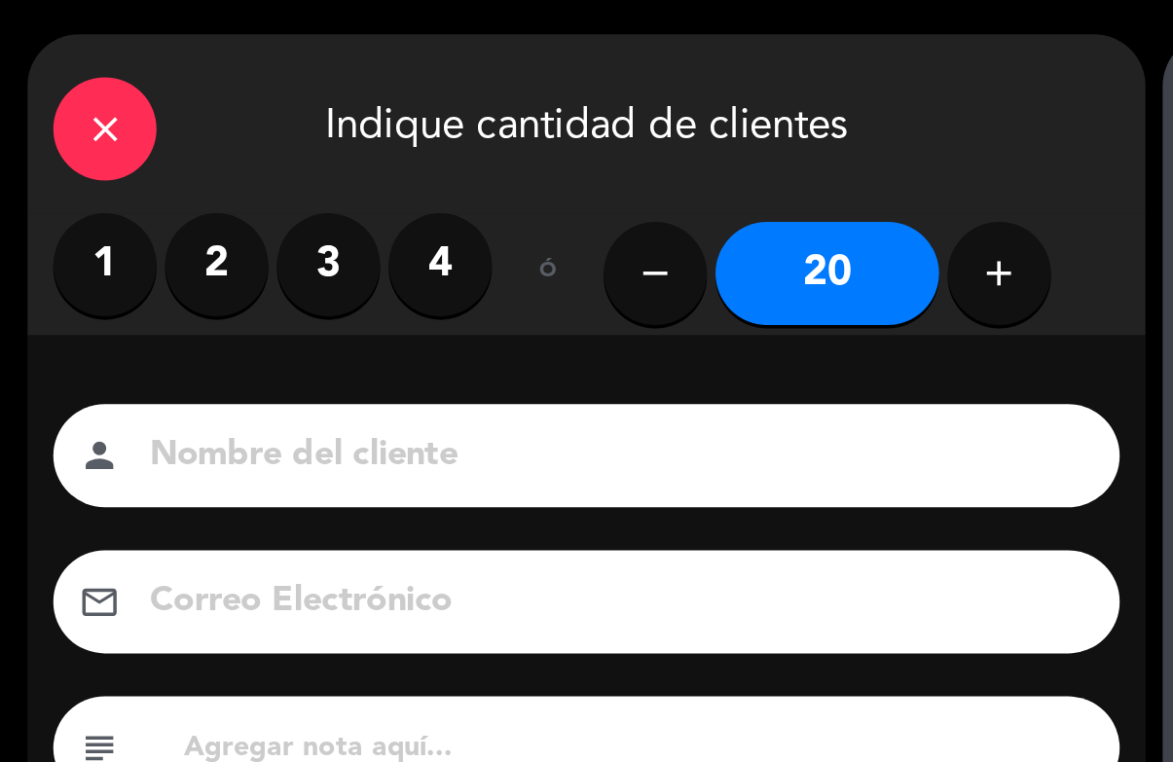
click at [628, 155] on button "add" at bounding box center [657, 155] width 58 height 58
type input "21"
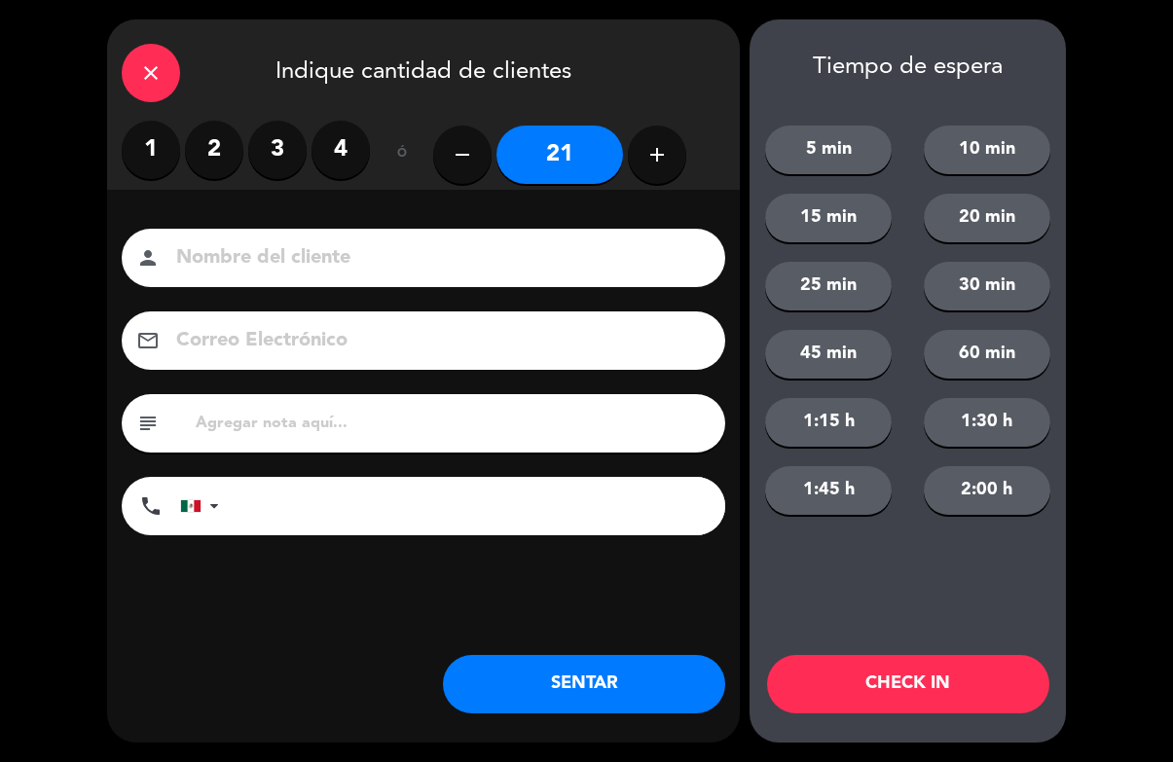
click at [631, 267] on input at bounding box center [437, 258] width 526 height 34
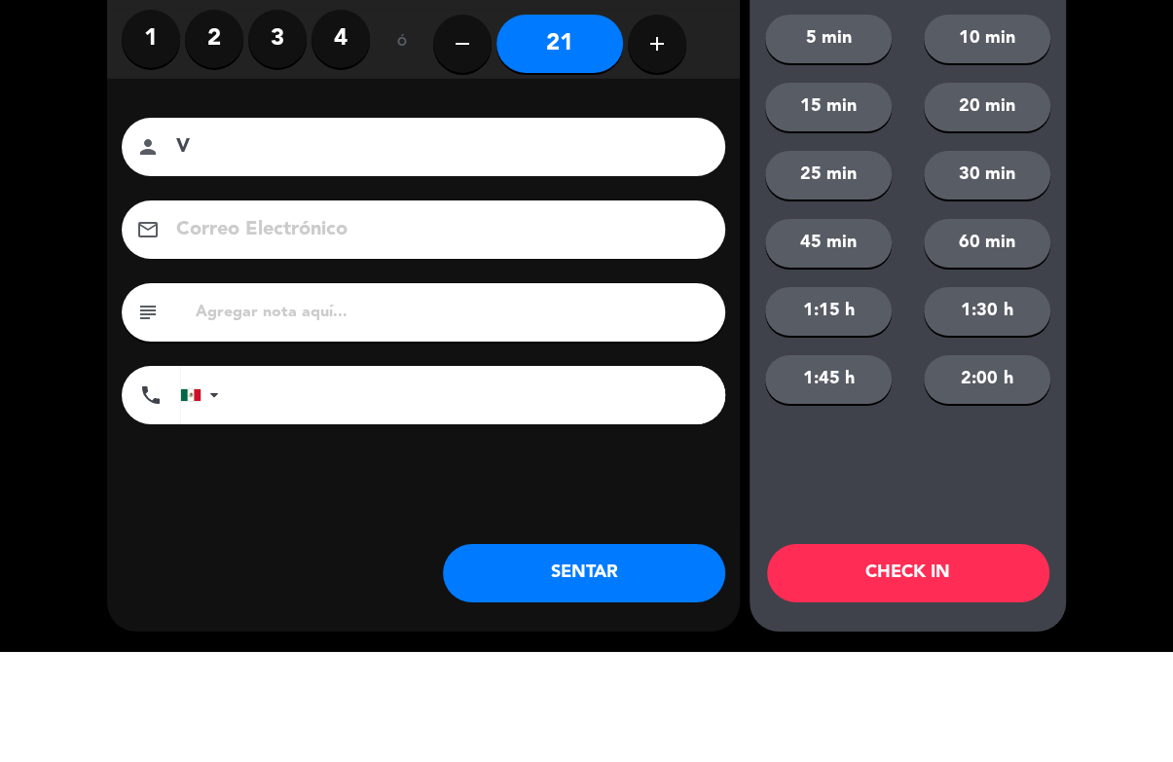
type input "V"
click at [1131, 197] on div "close Indique cantidad de clientes 1 2 3 4 ó remove 21 add Nombre del cliente p…" at bounding box center [586, 381] width 1173 height 762
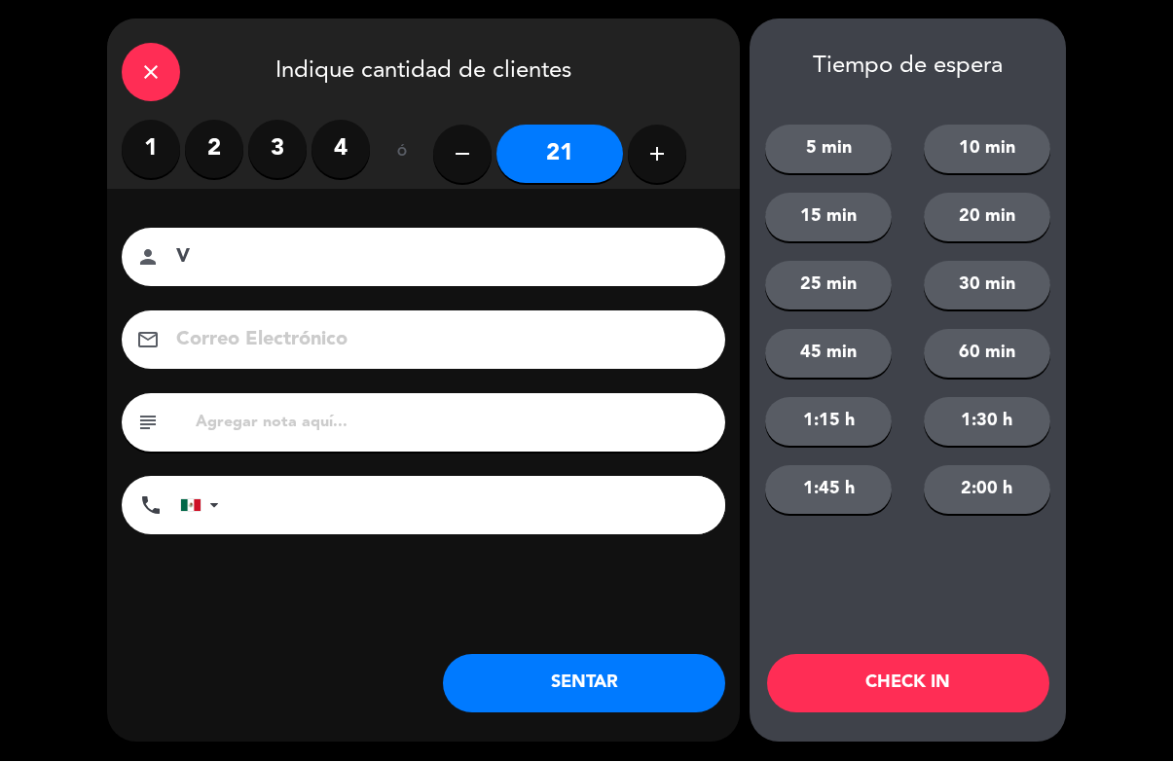
click at [917, 695] on button "CHECK IN" at bounding box center [908, 684] width 282 height 58
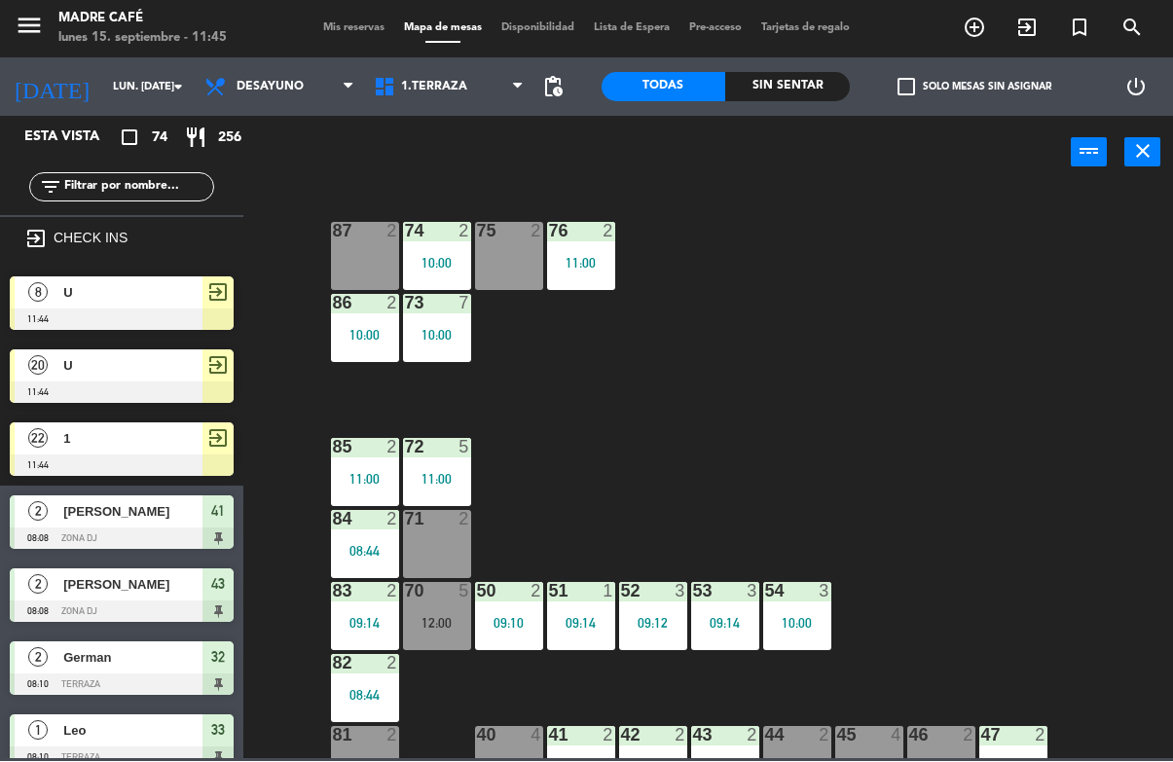
click at [1036, 29] on icon "exit_to_app" at bounding box center [1026, 28] width 23 height 23
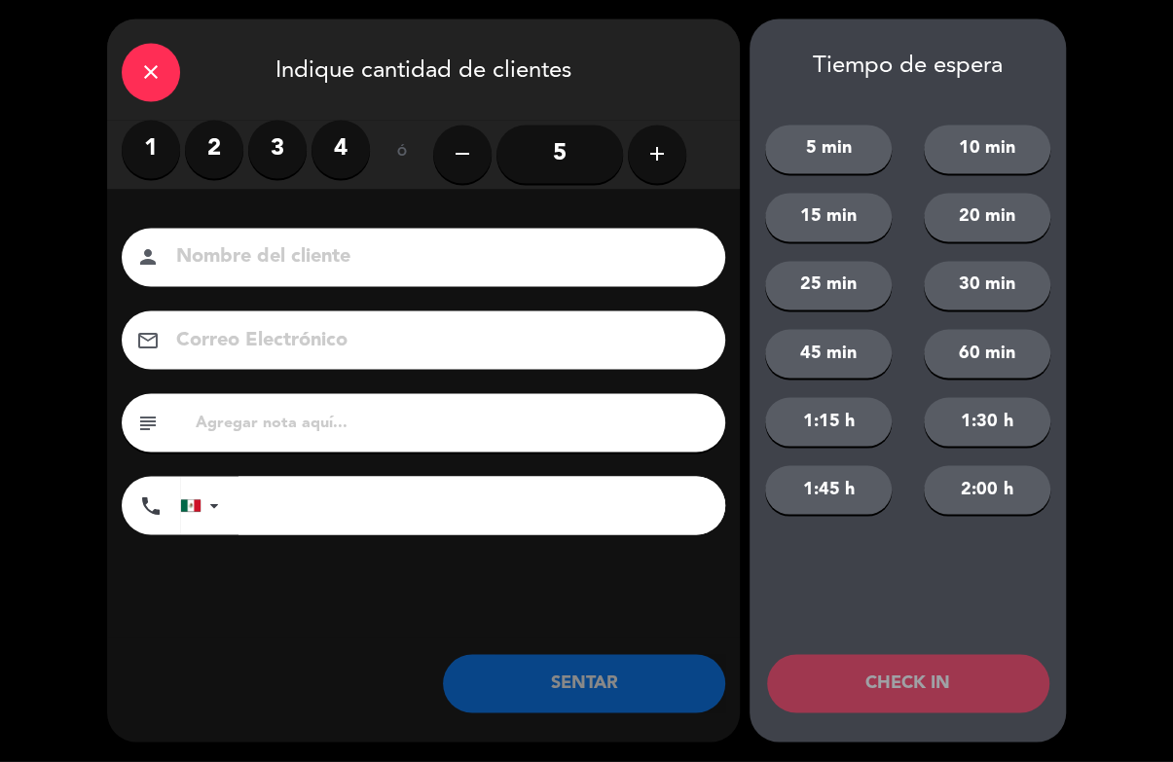
click at [682, 139] on button "add" at bounding box center [657, 155] width 58 height 58
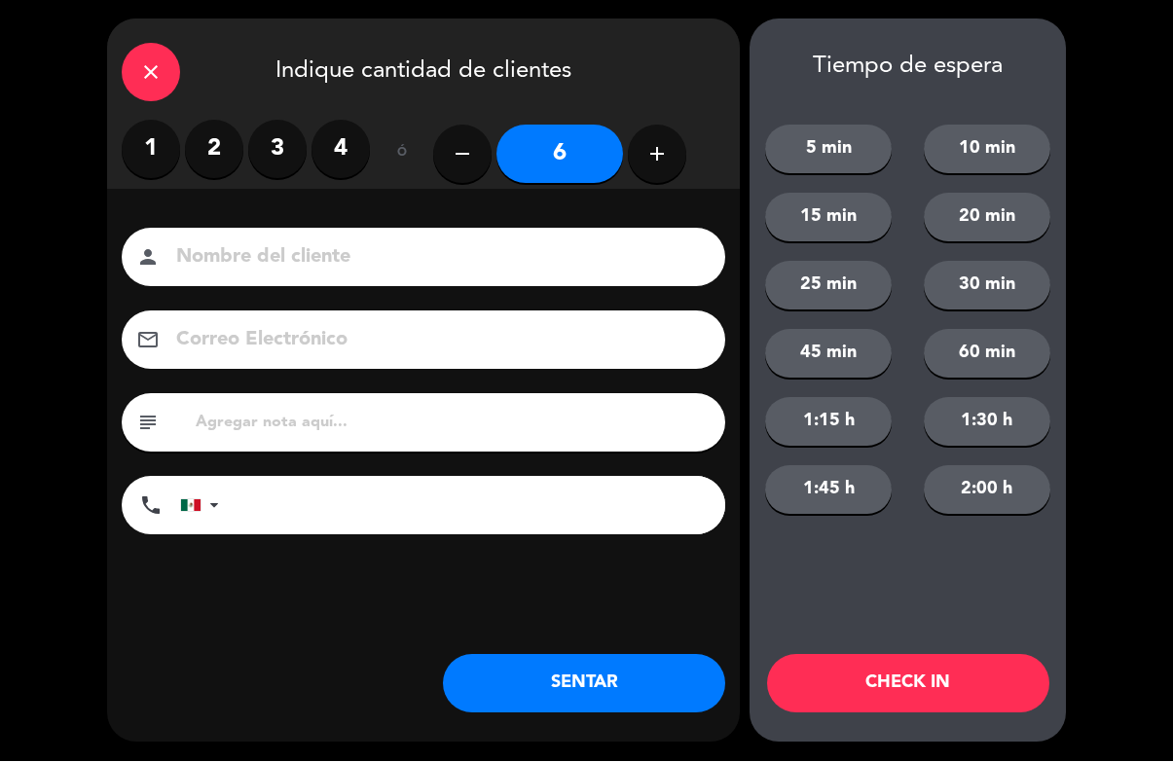
click at [660, 170] on button "add" at bounding box center [657, 155] width 58 height 58
click at [657, 168] on button "add" at bounding box center [657, 155] width 58 height 58
click at [664, 174] on button "add" at bounding box center [657, 155] width 58 height 58
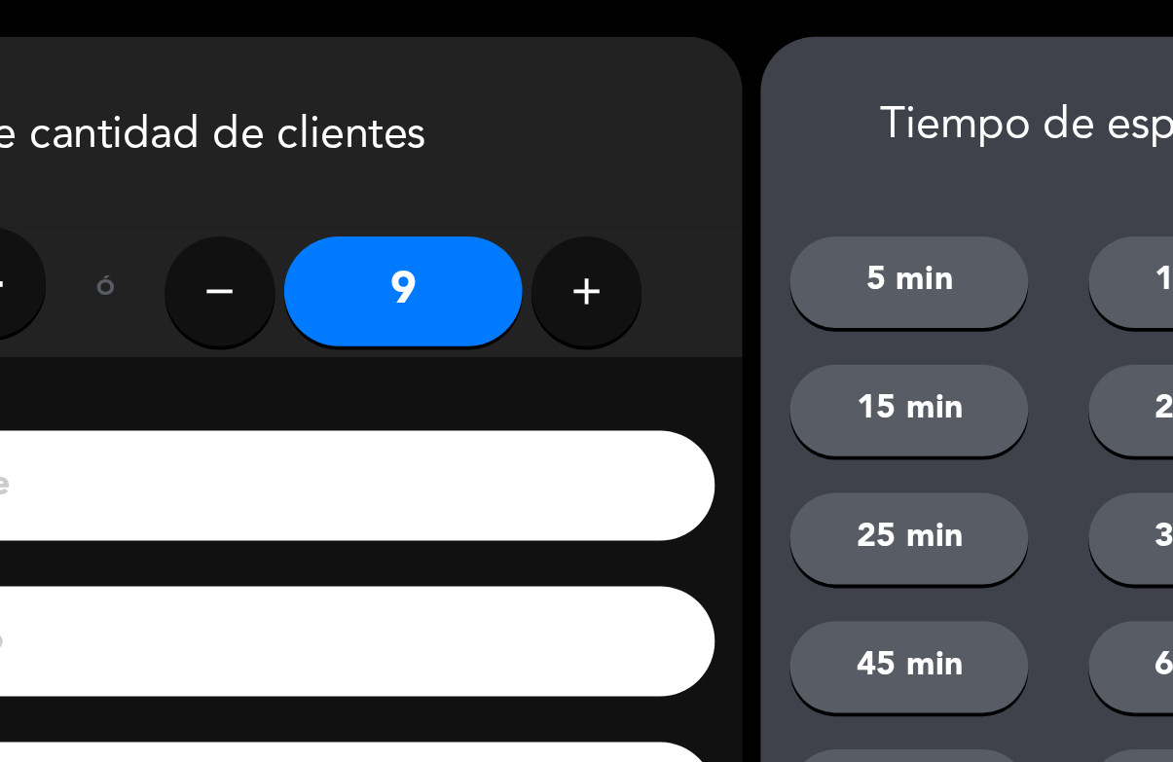
click at [645, 154] on icon "add" at bounding box center [656, 154] width 23 height 23
click at [645, 150] on icon "add" at bounding box center [656, 154] width 23 height 23
click at [645, 155] on icon "add" at bounding box center [656, 154] width 23 height 23
click at [645, 157] on icon "add" at bounding box center [656, 154] width 23 height 23
click at [645, 155] on icon "add" at bounding box center [656, 154] width 23 height 23
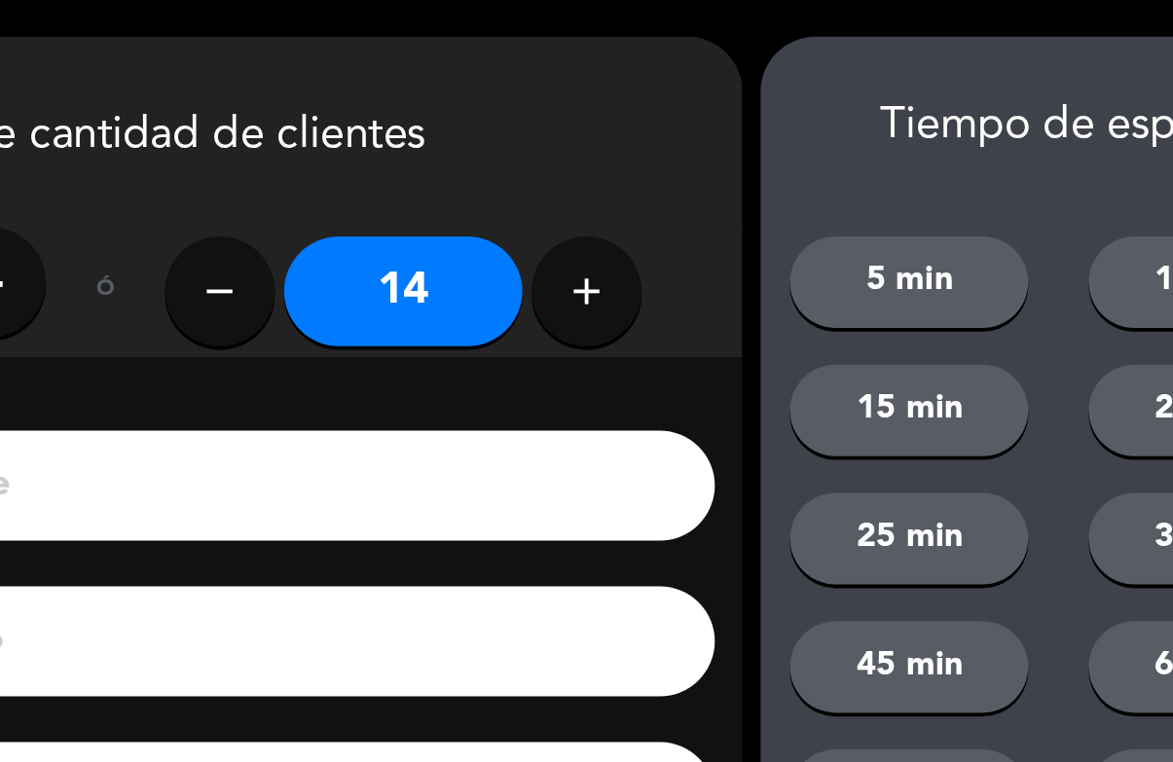
click at [645, 155] on icon "add" at bounding box center [656, 154] width 23 height 23
click at [645, 159] on icon "add" at bounding box center [656, 154] width 23 height 23
click at [645, 160] on icon "add" at bounding box center [656, 154] width 23 height 23
click at [645, 156] on icon "add" at bounding box center [656, 154] width 23 height 23
click at [645, 158] on icon "add" at bounding box center [656, 154] width 23 height 23
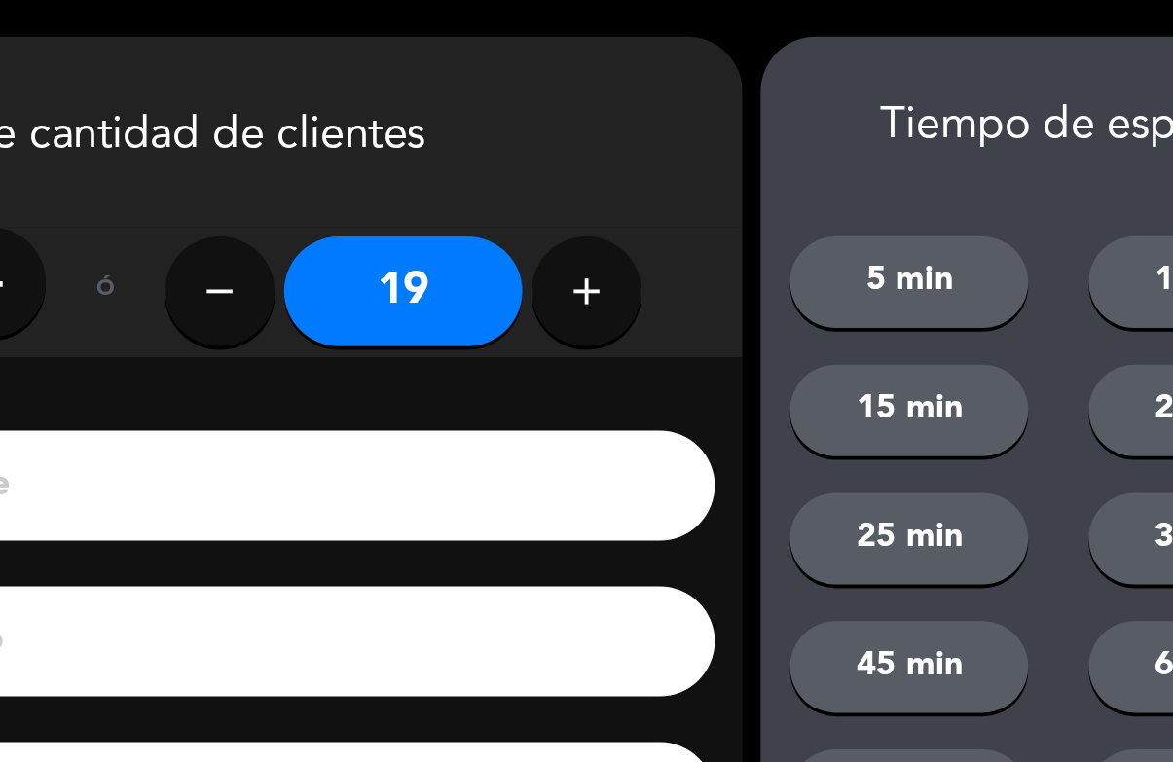
click at [645, 157] on icon "add" at bounding box center [656, 154] width 23 height 23
click at [645, 158] on icon "add" at bounding box center [656, 154] width 23 height 23
click at [628, 155] on button "add" at bounding box center [657, 155] width 58 height 58
click at [645, 159] on icon "add" at bounding box center [656, 154] width 23 height 23
type input "23"
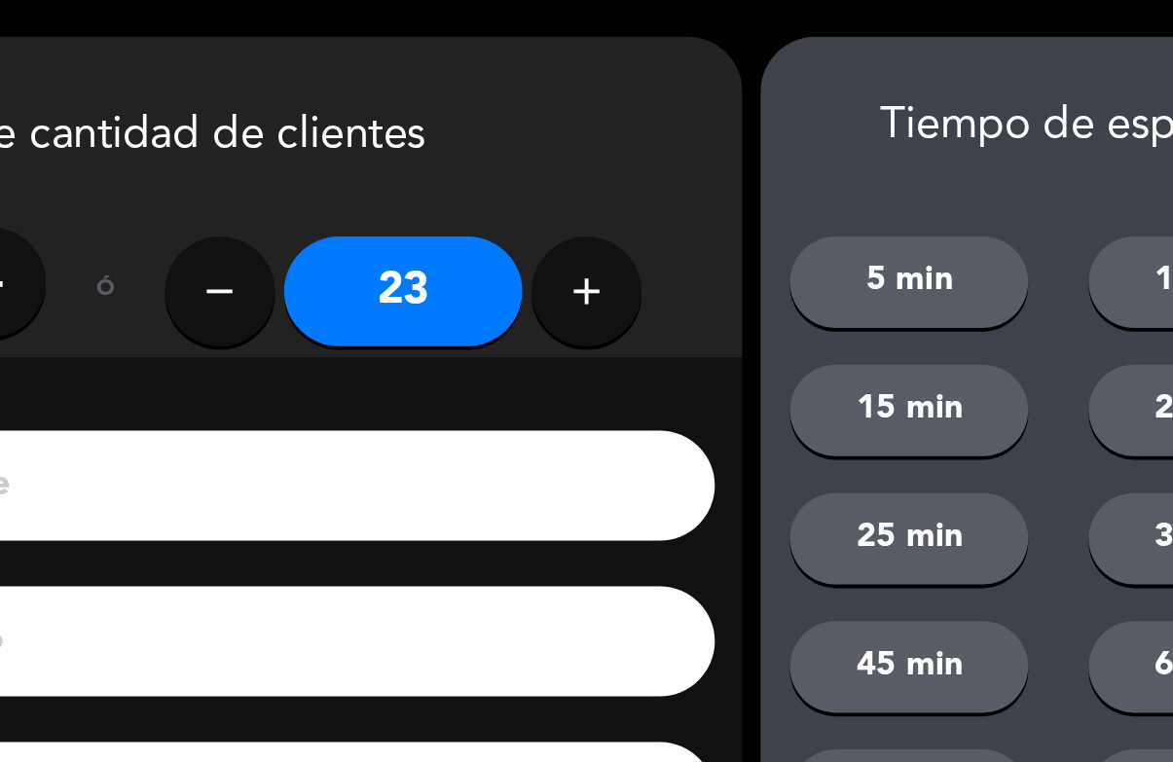
click at [645, 156] on icon "add" at bounding box center [656, 154] width 23 height 23
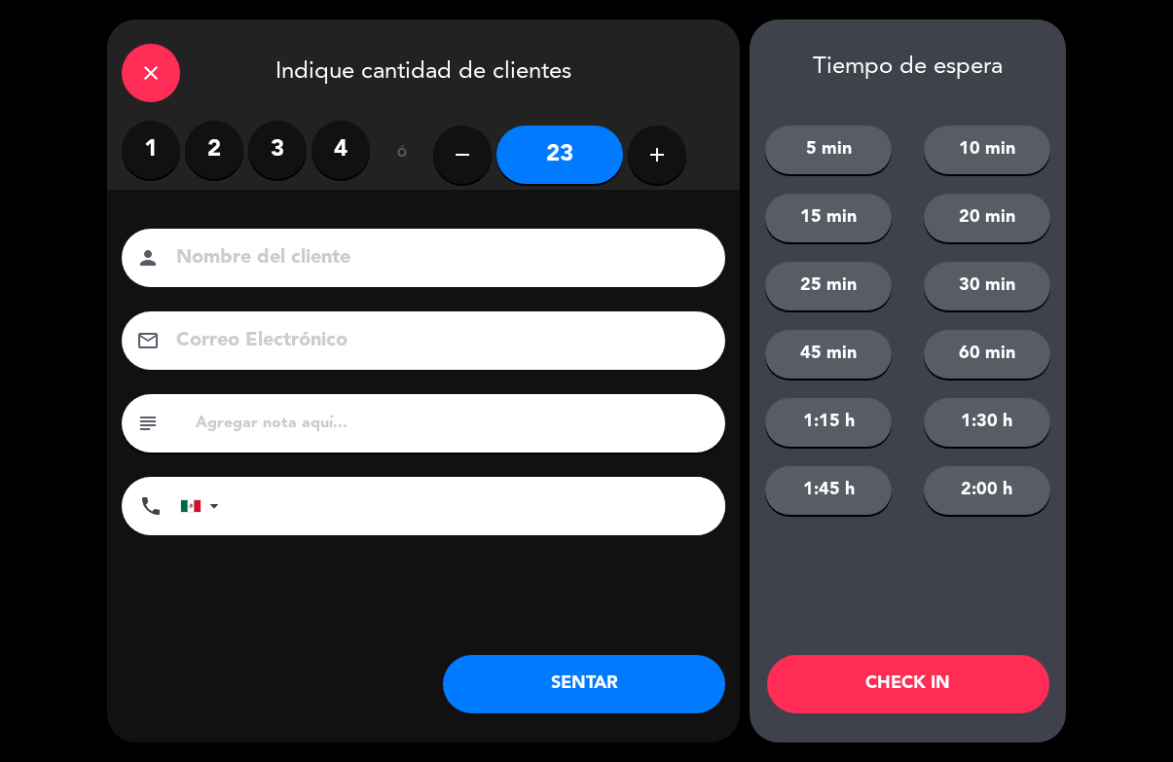
click at [617, 258] on input at bounding box center [437, 258] width 526 height 34
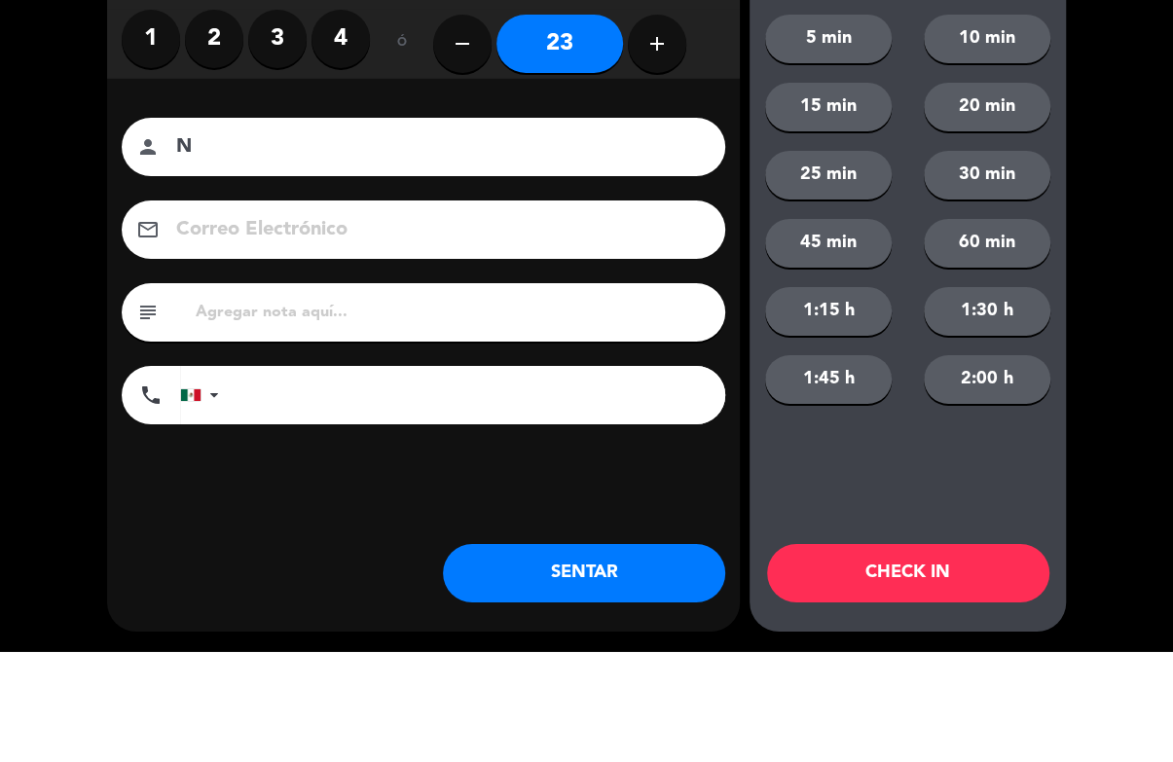
type input "N"
click at [1082, 245] on div "close Indique cantidad de clientes 1 2 3 4 ó remove 23 add Nombre del cliente p…" at bounding box center [586, 381] width 1173 height 762
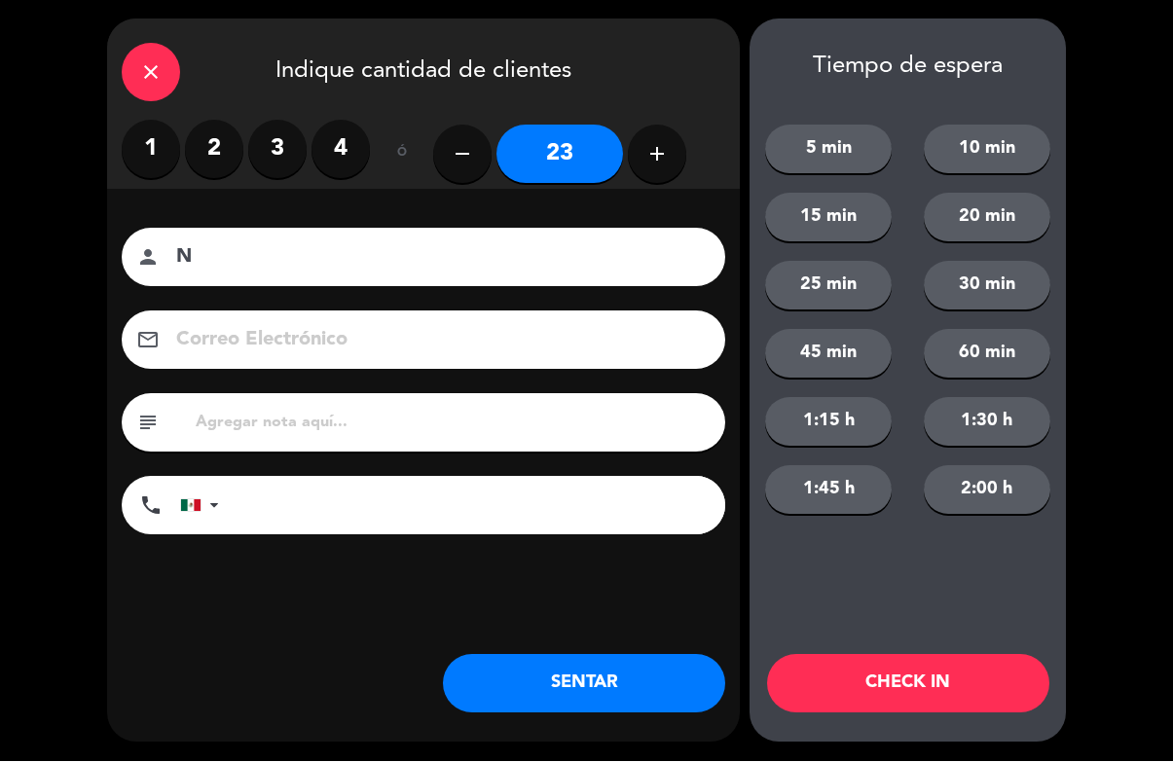
click at [949, 684] on button "CHECK IN" at bounding box center [908, 684] width 282 height 58
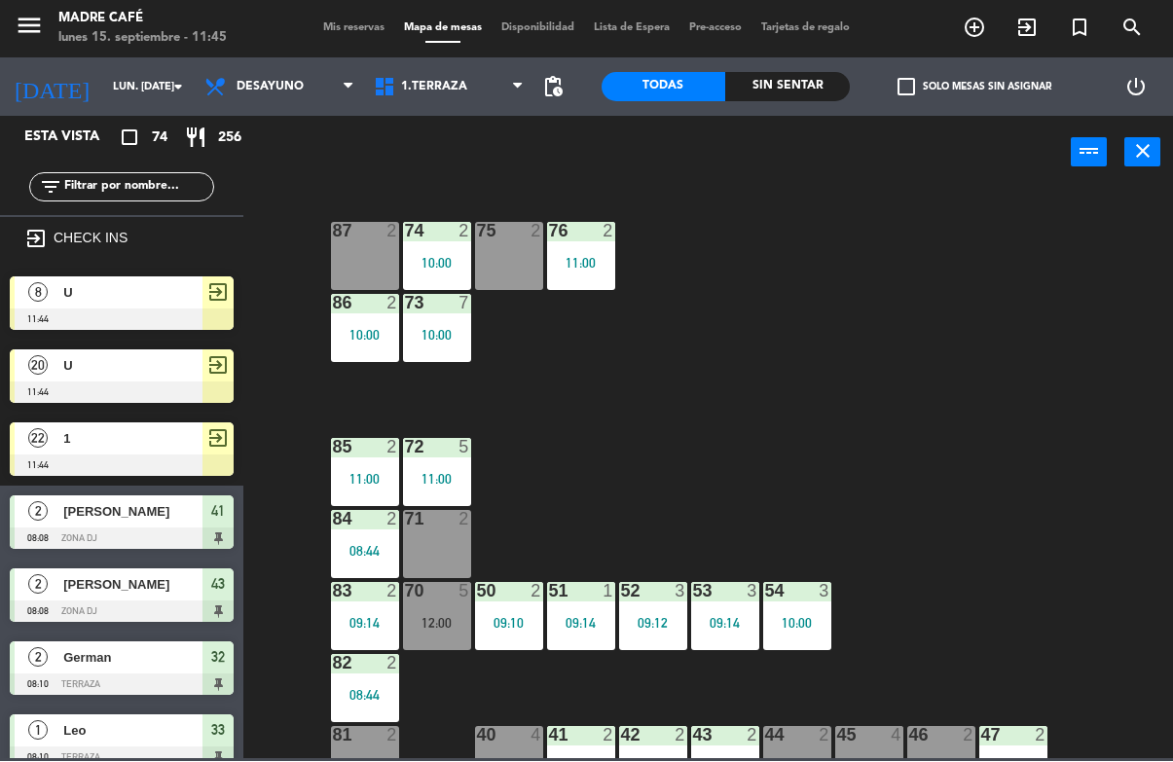
click at [1027, 23] on icon "exit_to_app" at bounding box center [1026, 28] width 23 height 23
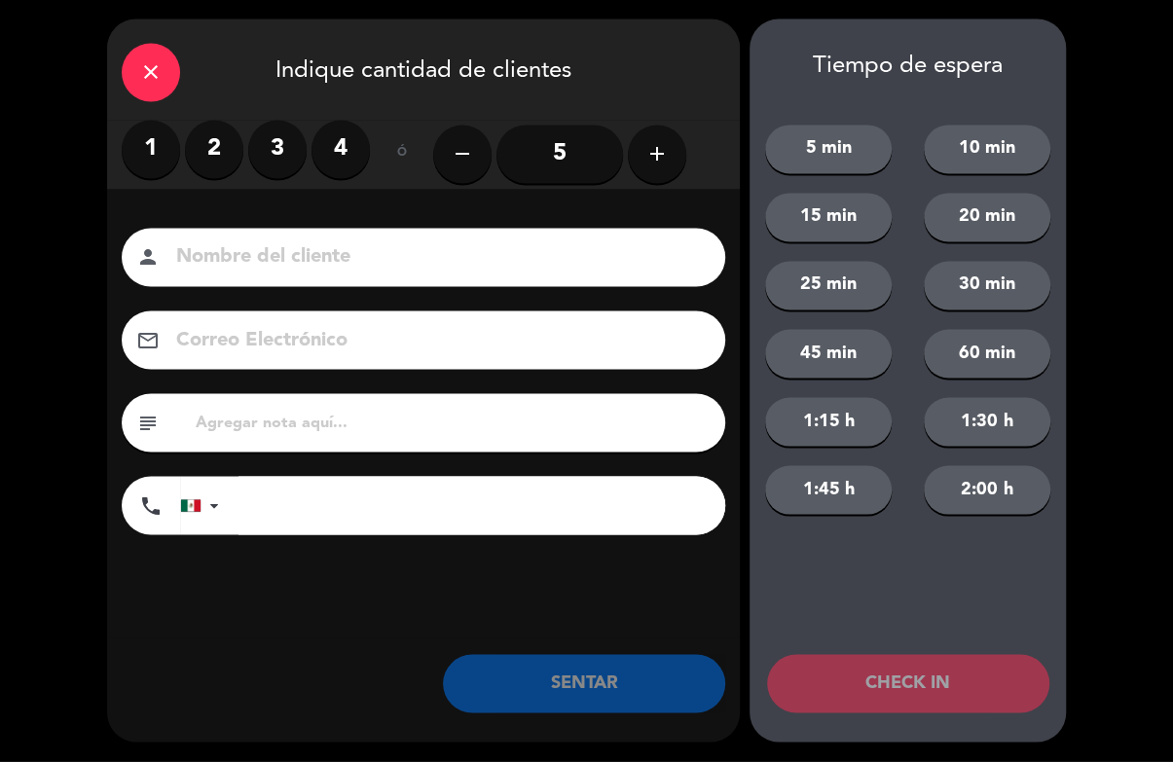
click at [678, 168] on button "add" at bounding box center [657, 155] width 58 height 58
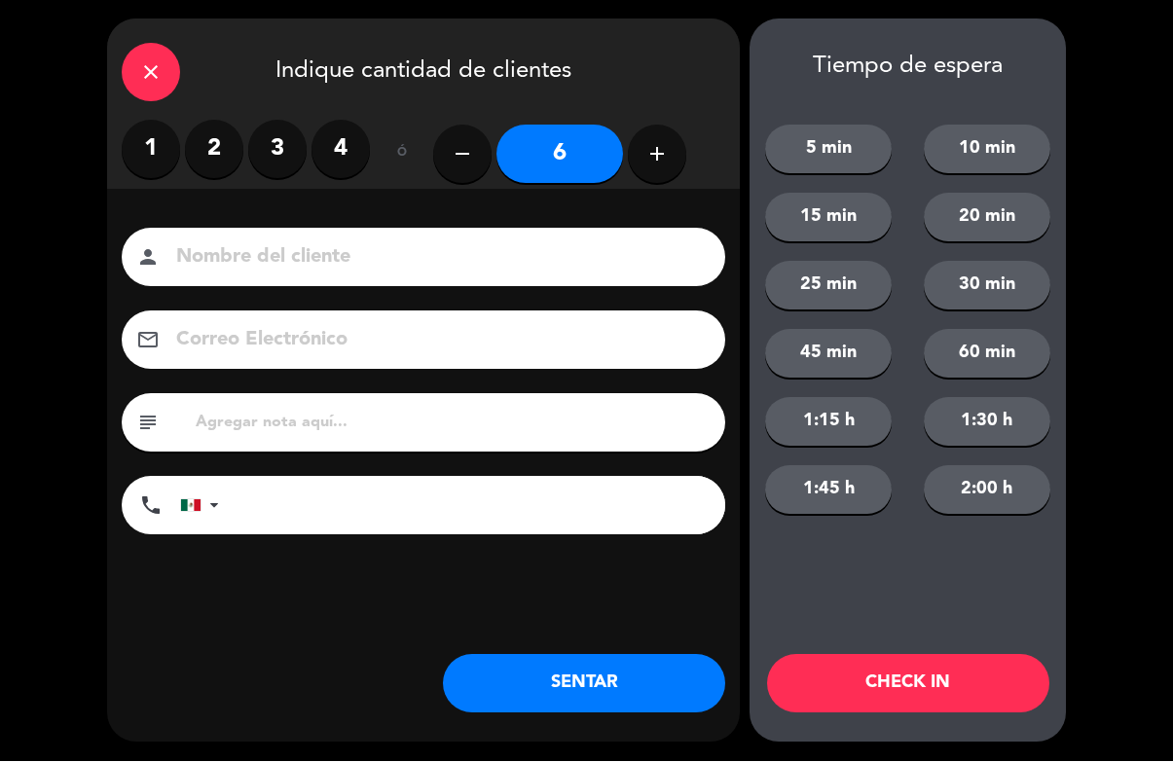
click at [673, 152] on button "add" at bounding box center [657, 155] width 58 height 58
click at [700, 147] on div "1 2 3 4 ó remove 7 add" at bounding box center [423, 155] width 603 height 68
click at [676, 157] on button "add" at bounding box center [657, 155] width 58 height 58
click at [673, 157] on button "add" at bounding box center [657, 155] width 58 height 58
click at [675, 156] on button "add" at bounding box center [657, 155] width 58 height 58
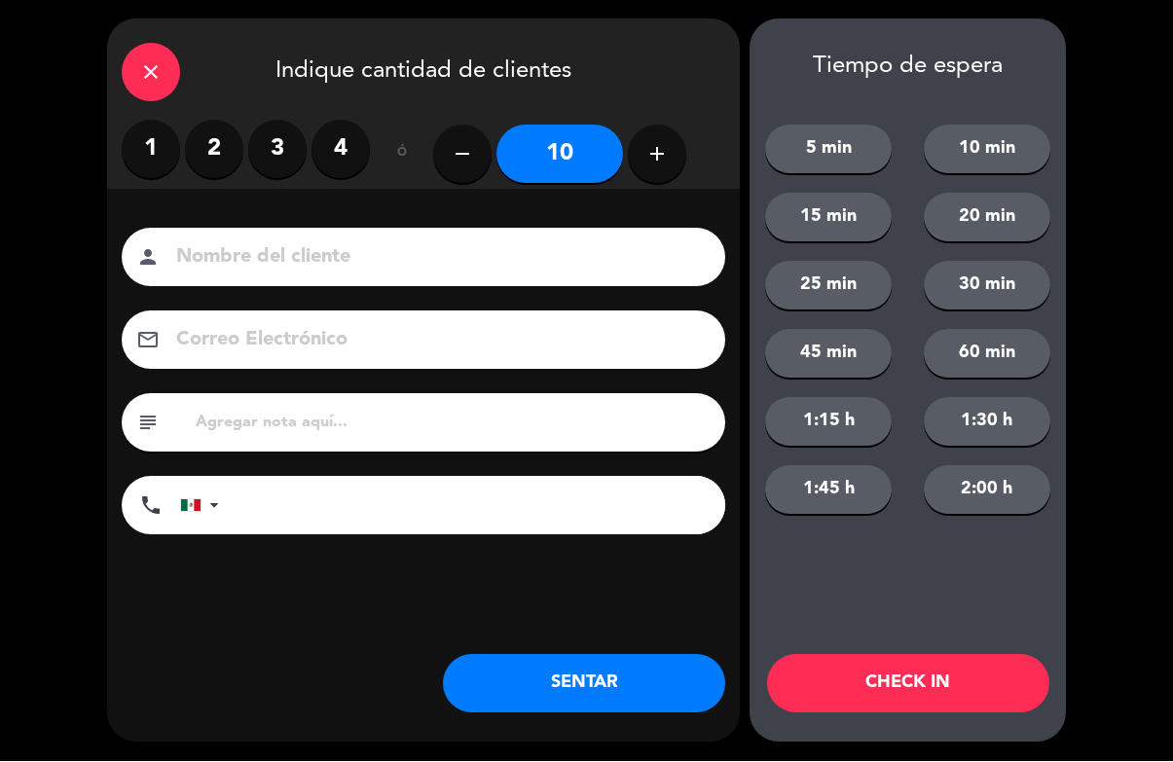
click at [666, 179] on button "add" at bounding box center [657, 155] width 58 height 58
click at [670, 173] on button "add" at bounding box center [657, 155] width 58 height 58
click at [674, 171] on button "add" at bounding box center [657, 155] width 58 height 58
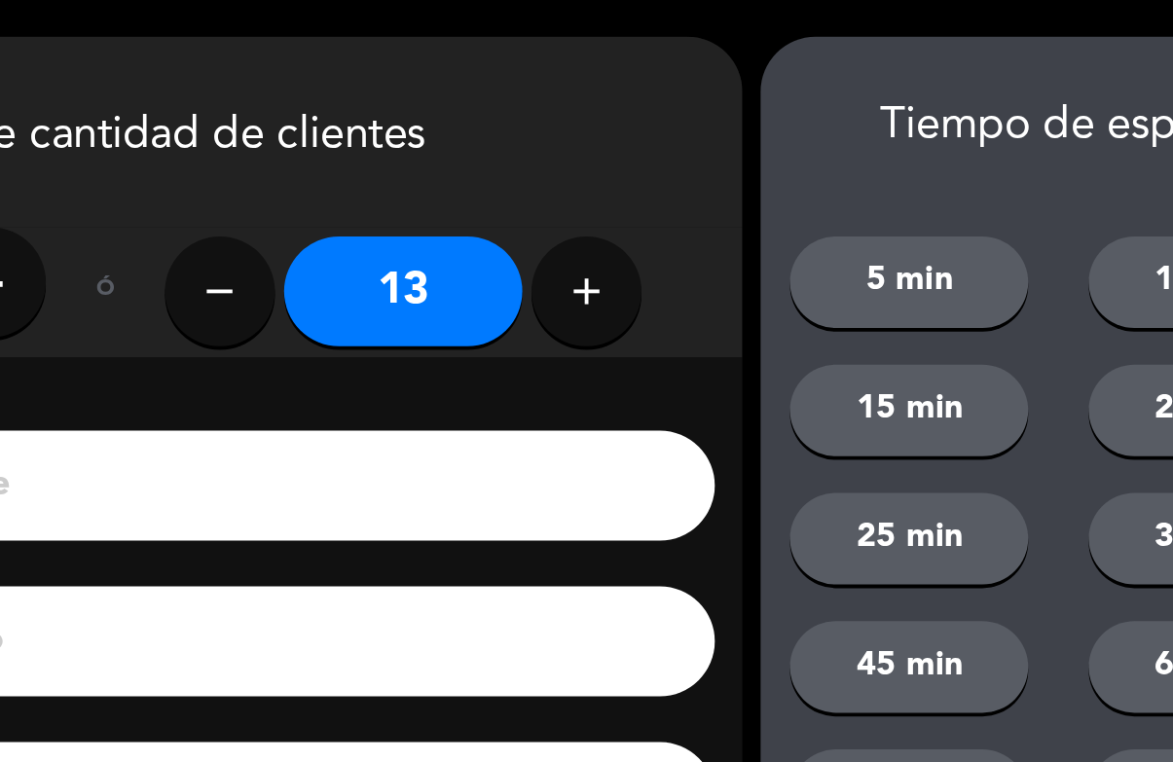
click at [645, 164] on icon "add" at bounding box center [656, 154] width 23 height 23
click at [645, 157] on icon "add" at bounding box center [656, 154] width 23 height 23
click at [628, 167] on button "add" at bounding box center [657, 155] width 58 height 58
click at [628, 168] on button "add" at bounding box center [657, 155] width 58 height 58
click at [628, 171] on button "add" at bounding box center [657, 155] width 58 height 58
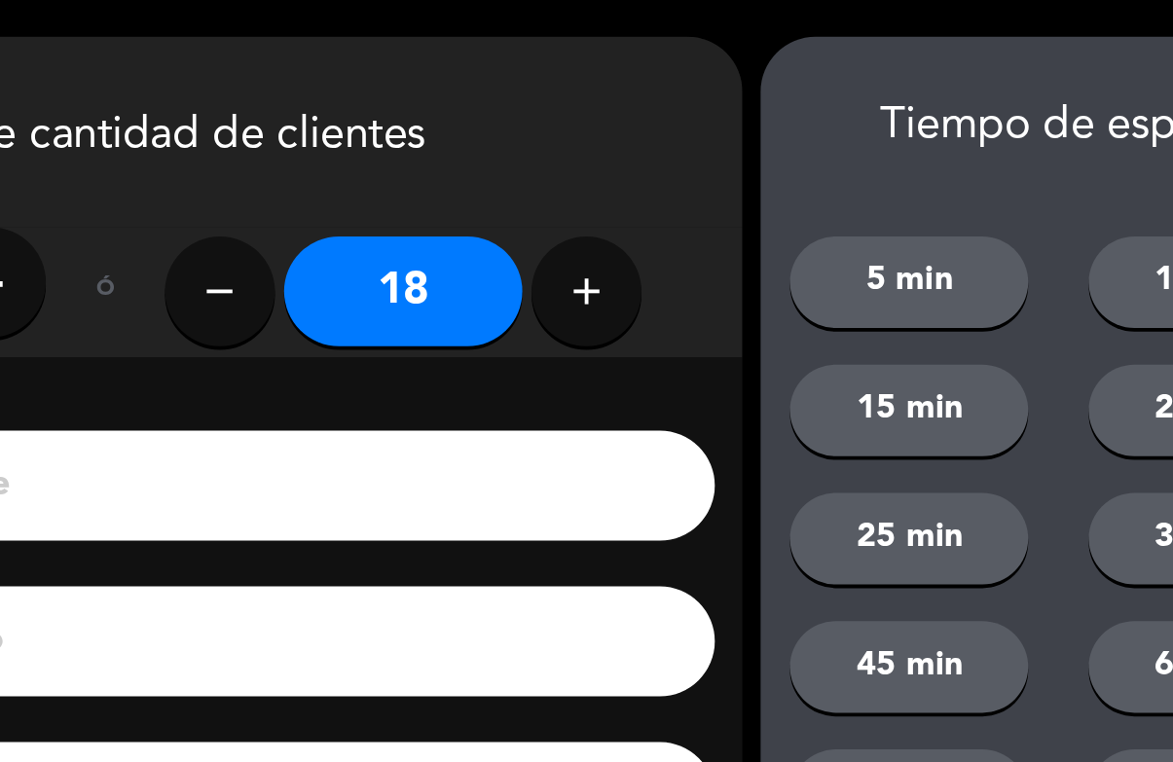
click at [628, 166] on button "add" at bounding box center [657, 155] width 58 height 58
click at [645, 165] on icon "add" at bounding box center [656, 154] width 23 height 23
click at [645, 162] on icon "add" at bounding box center [656, 154] width 23 height 23
click at [645, 159] on icon "add" at bounding box center [656, 154] width 23 height 23
click at [645, 158] on icon "add" at bounding box center [656, 154] width 23 height 23
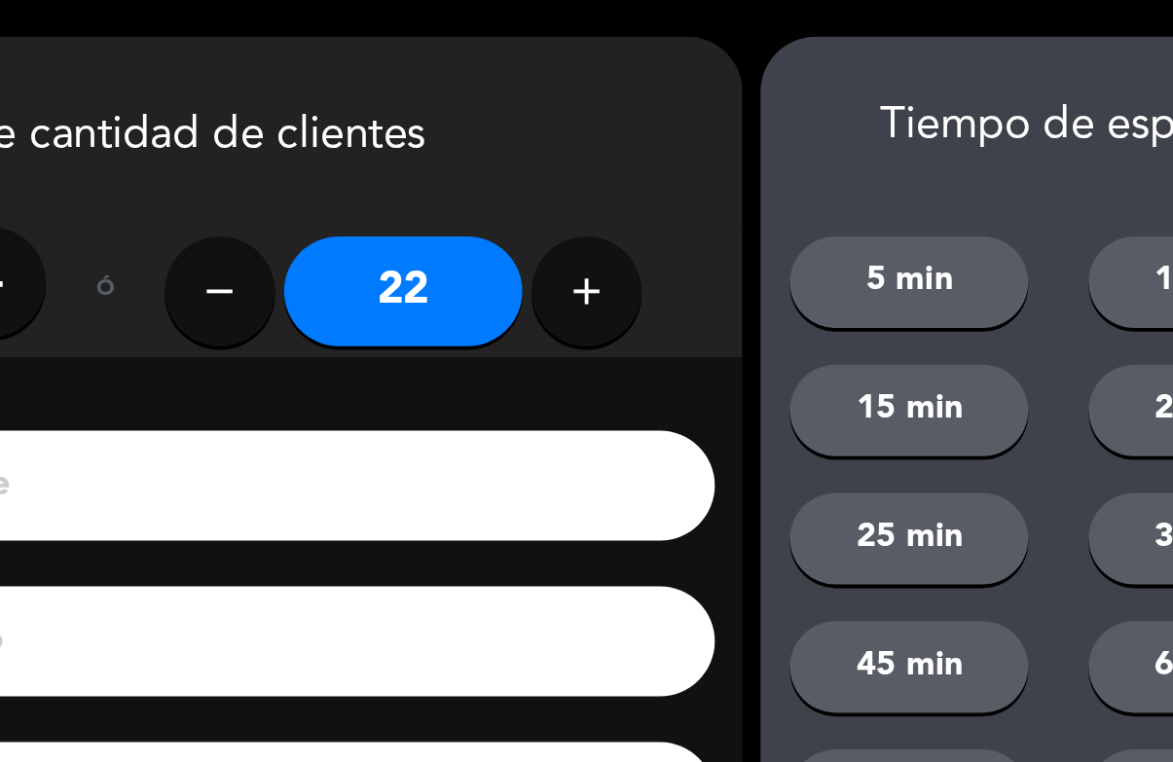
type input "23"
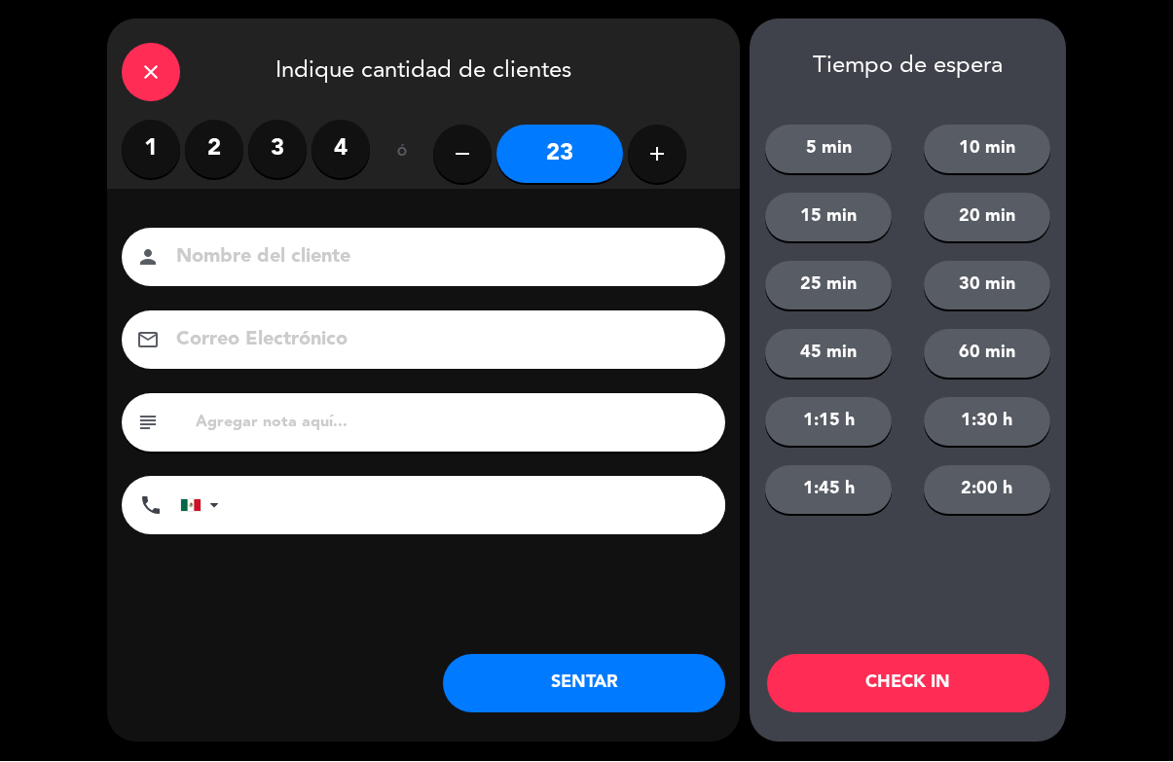
click at [592, 262] on input at bounding box center [437, 258] width 526 height 34
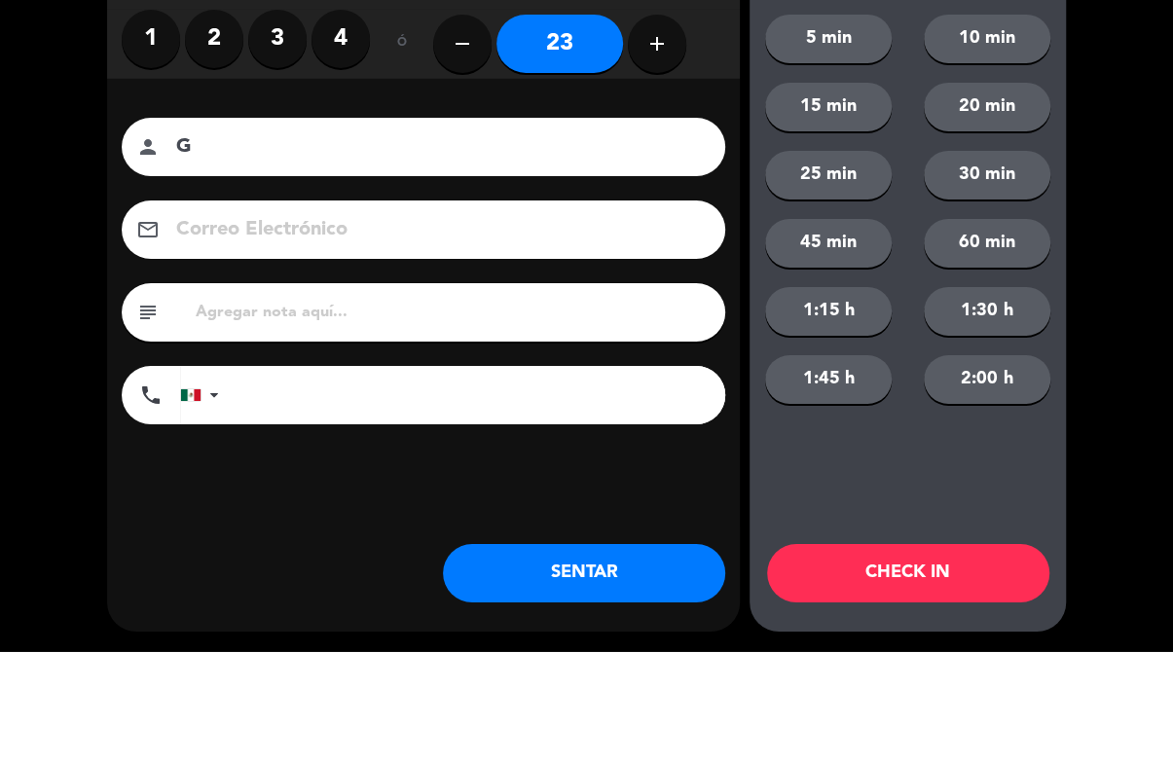
type input "G"
click at [1141, 262] on div "close Indique cantidad de clientes 1 2 3 4 ó remove 23 add Nombre del cliente p…" at bounding box center [586, 381] width 1173 height 762
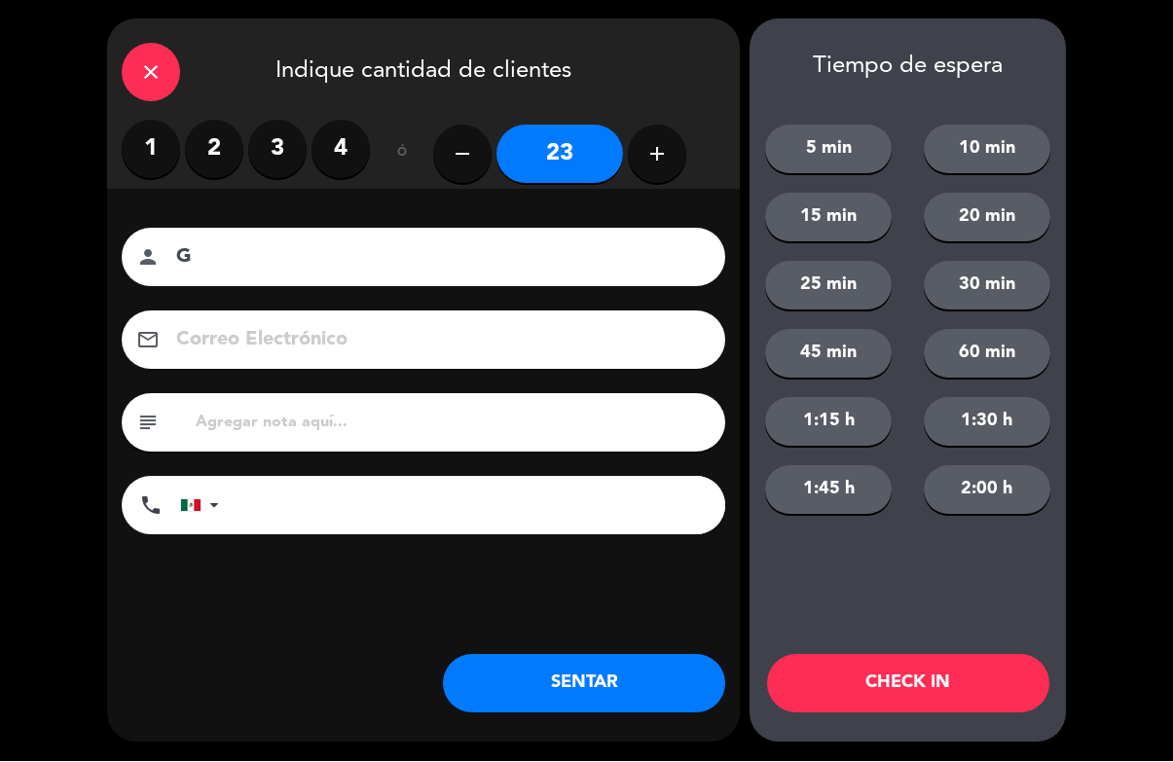
click at [904, 686] on button "CHECK IN" at bounding box center [908, 684] width 282 height 58
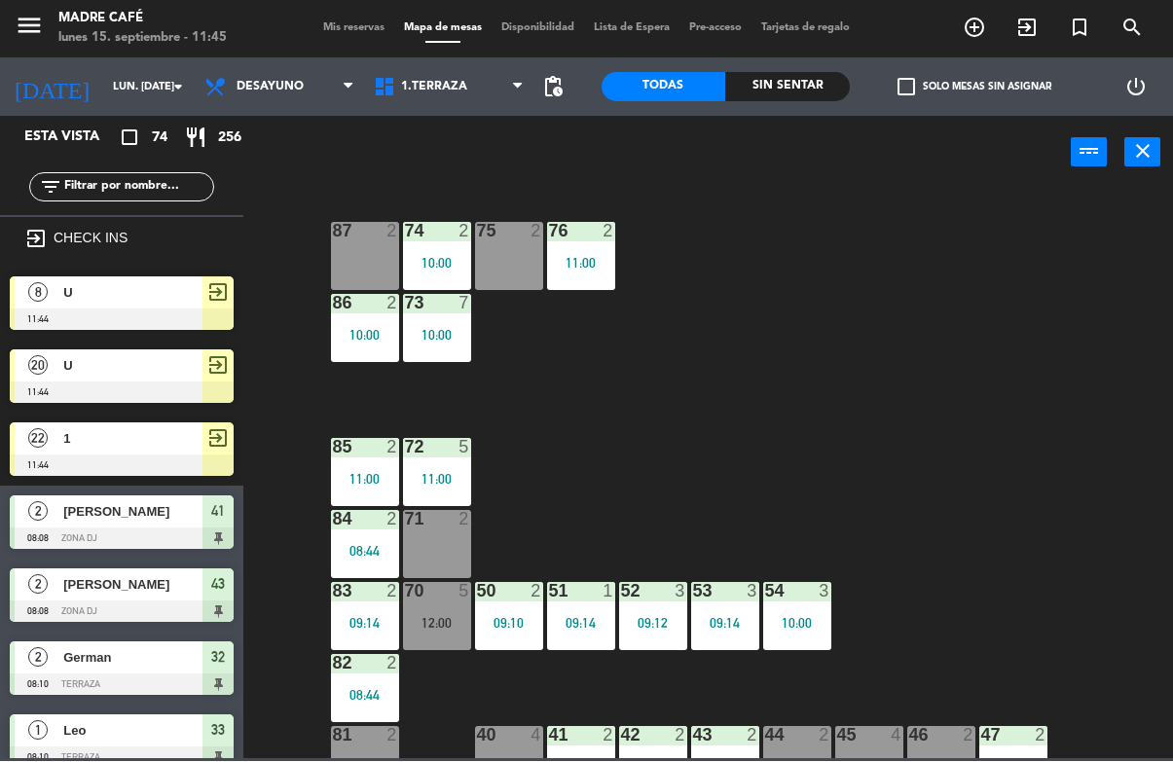
click at [1046, 26] on span "exit_to_app" at bounding box center [1026, 28] width 53 height 33
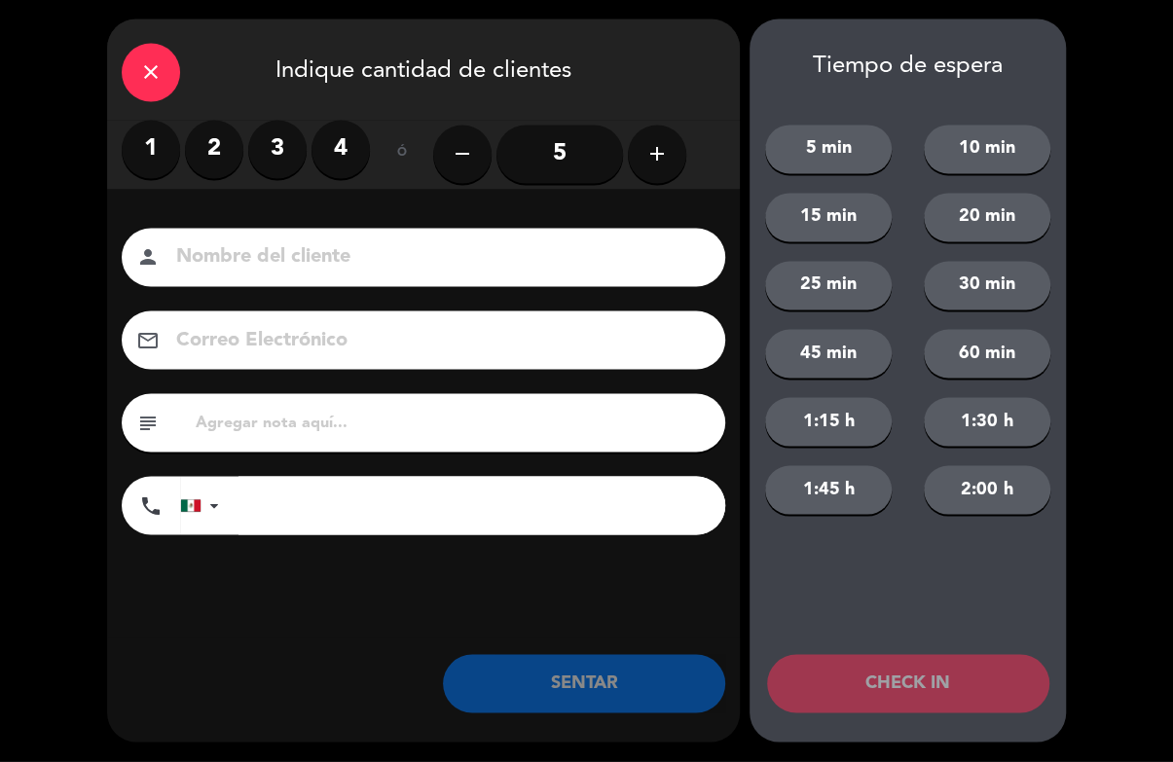
click at [647, 176] on button "add" at bounding box center [657, 155] width 58 height 58
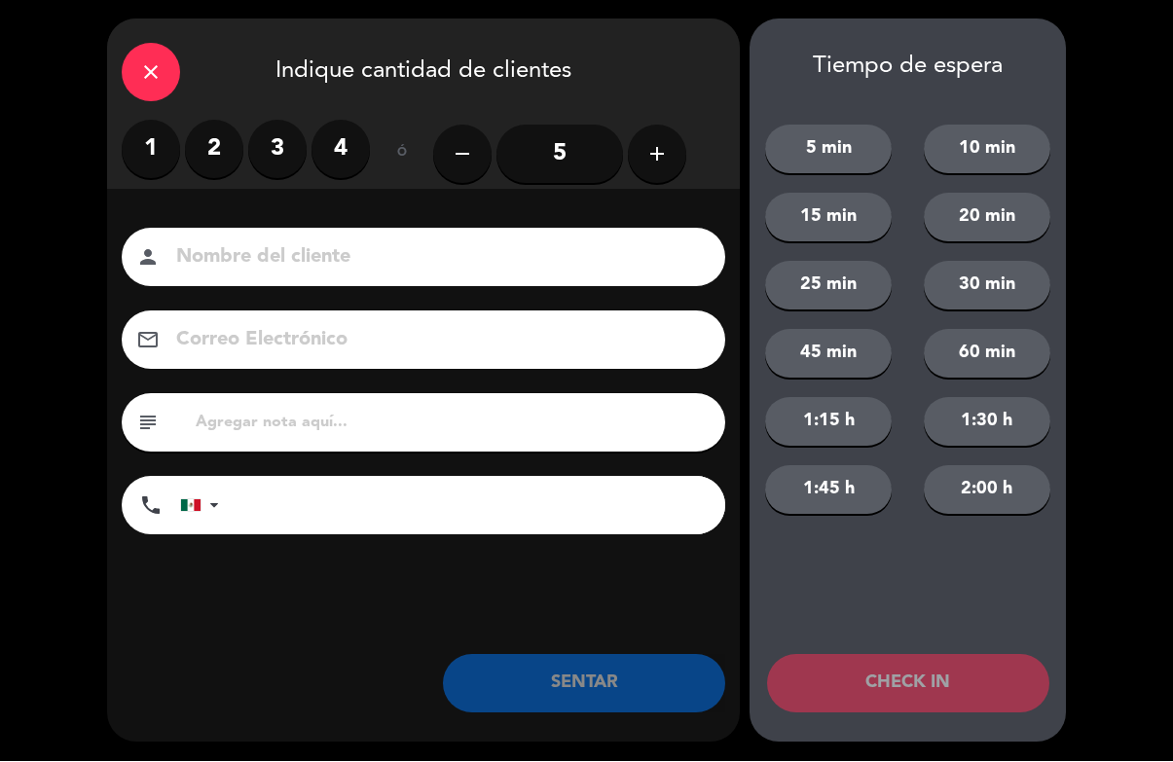
click at [660, 165] on button "add" at bounding box center [657, 155] width 58 height 58
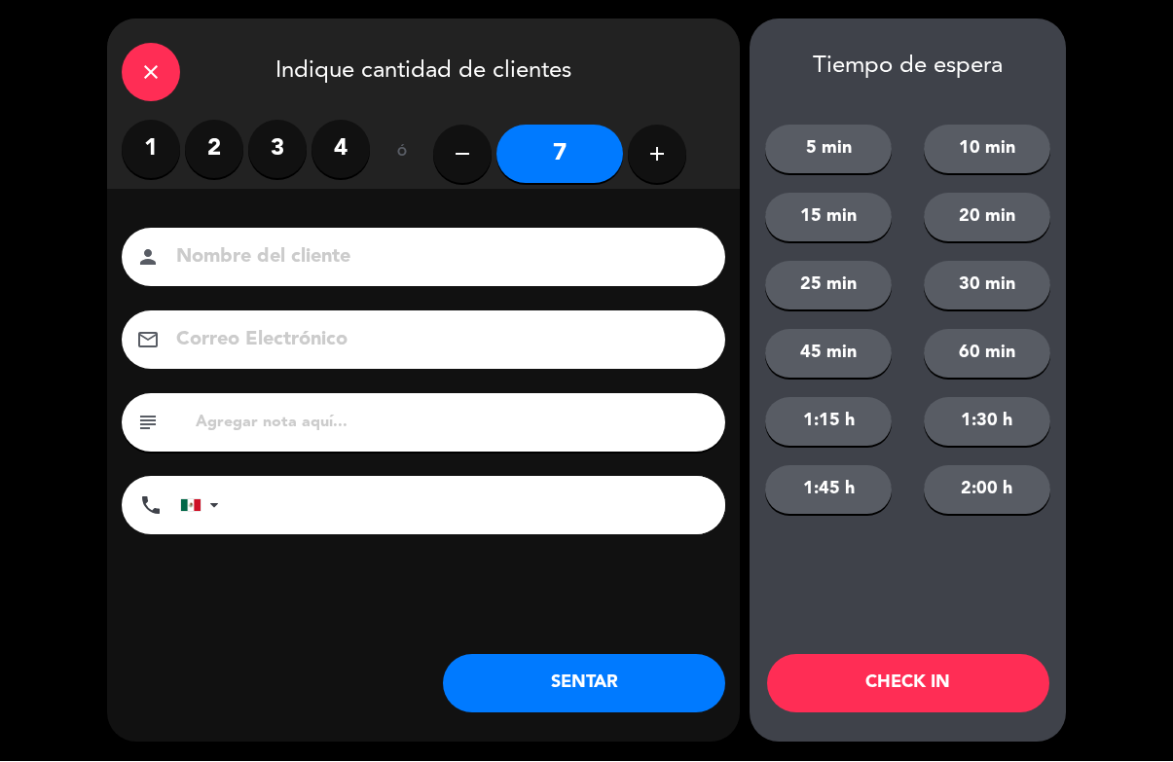
click at [668, 165] on button "add" at bounding box center [657, 155] width 58 height 58
click at [679, 164] on button "add" at bounding box center [657, 155] width 58 height 58
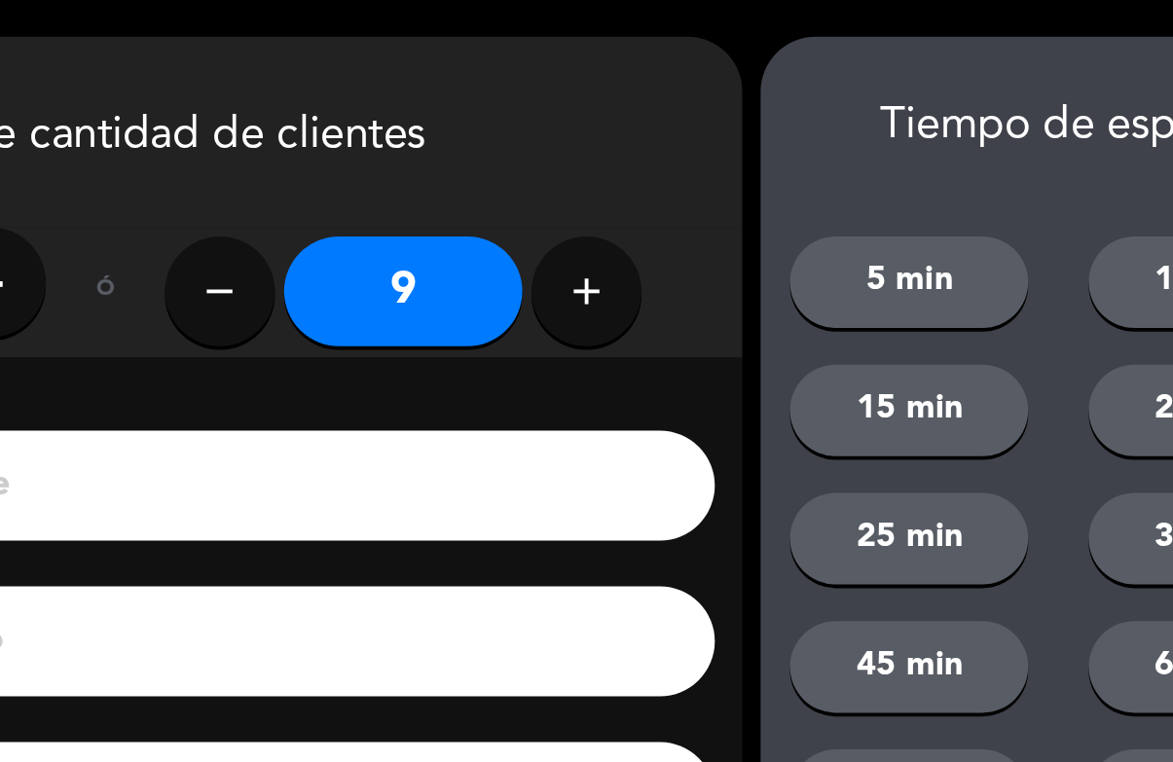
click at [628, 151] on button "add" at bounding box center [657, 155] width 58 height 58
click at [628, 164] on button "add" at bounding box center [657, 155] width 58 height 58
click at [628, 162] on button "add" at bounding box center [657, 155] width 58 height 58
click at [628, 165] on button "add" at bounding box center [657, 155] width 58 height 58
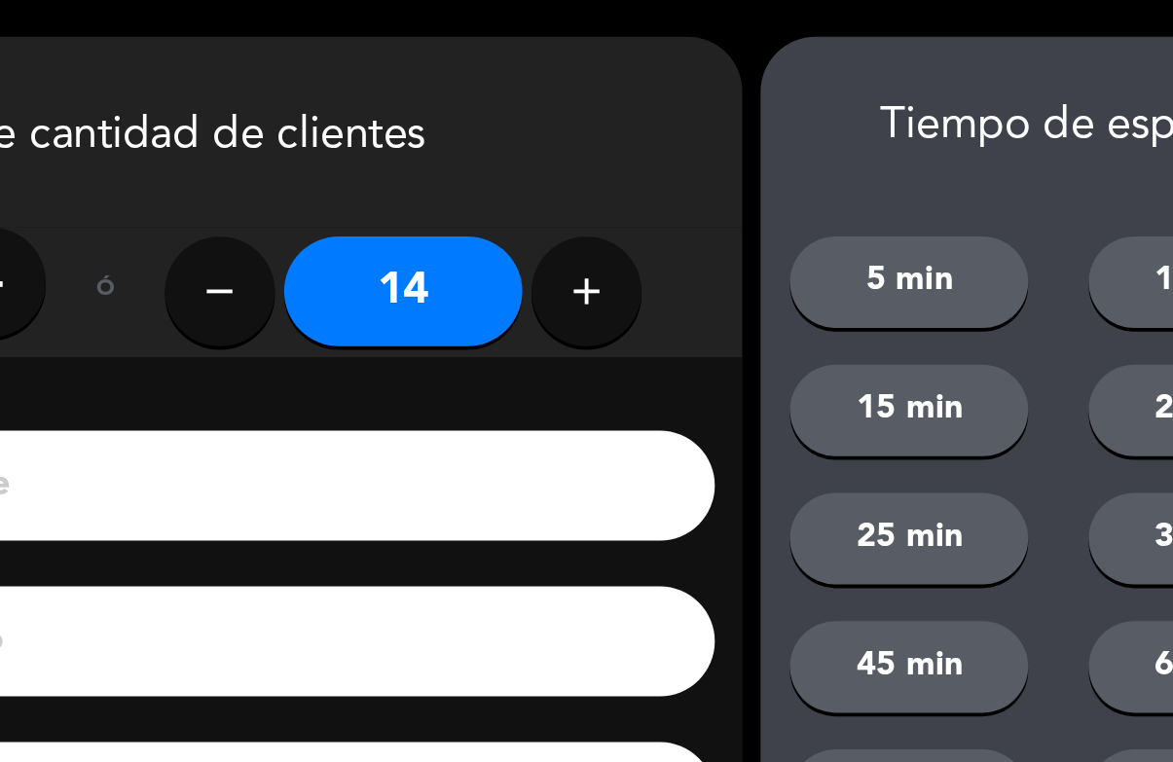
click at [628, 160] on button "add" at bounding box center [657, 155] width 58 height 58
click at [628, 161] on button "add" at bounding box center [657, 155] width 58 height 58
click at [628, 160] on button "add" at bounding box center [657, 155] width 58 height 58
click at [628, 164] on button "add" at bounding box center [657, 155] width 58 height 58
click at [628, 158] on button "add" at bounding box center [657, 155] width 58 height 58
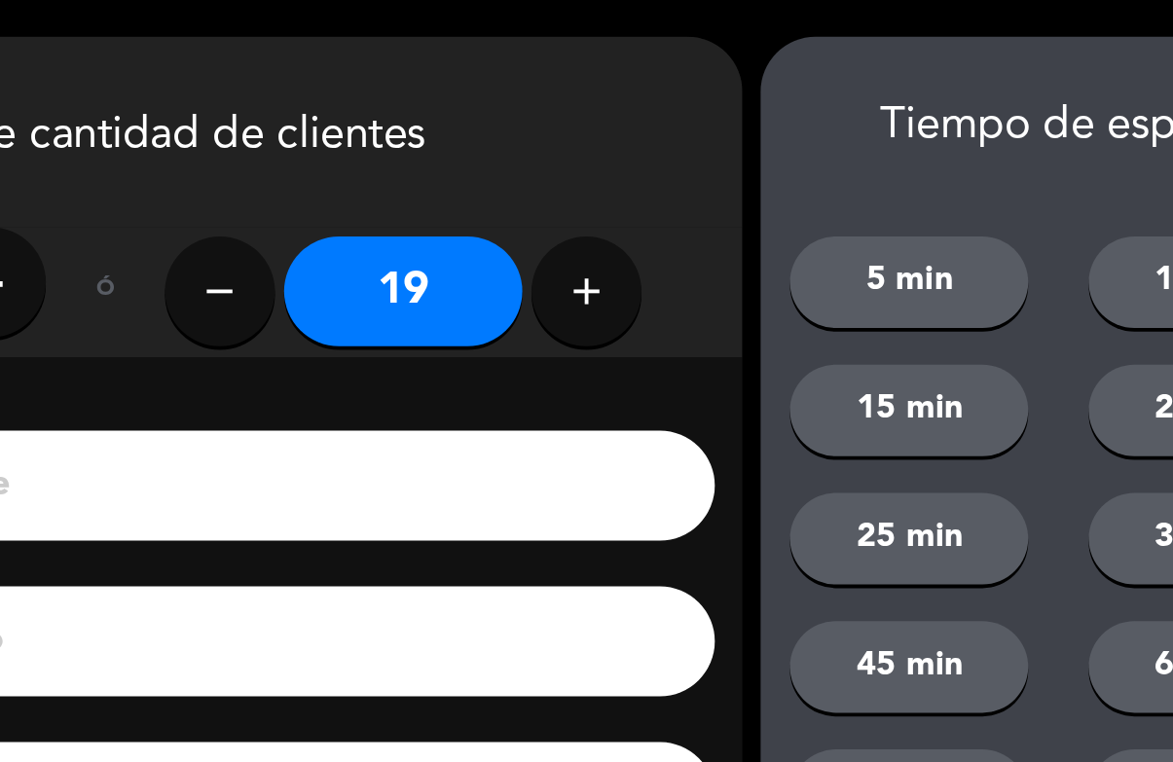
click at [628, 160] on button "add" at bounding box center [657, 155] width 58 height 58
click at [628, 161] on button "add" at bounding box center [657, 155] width 58 height 58
click at [628, 164] on button "add" at bounding box center [657, 155] width 58 height 58
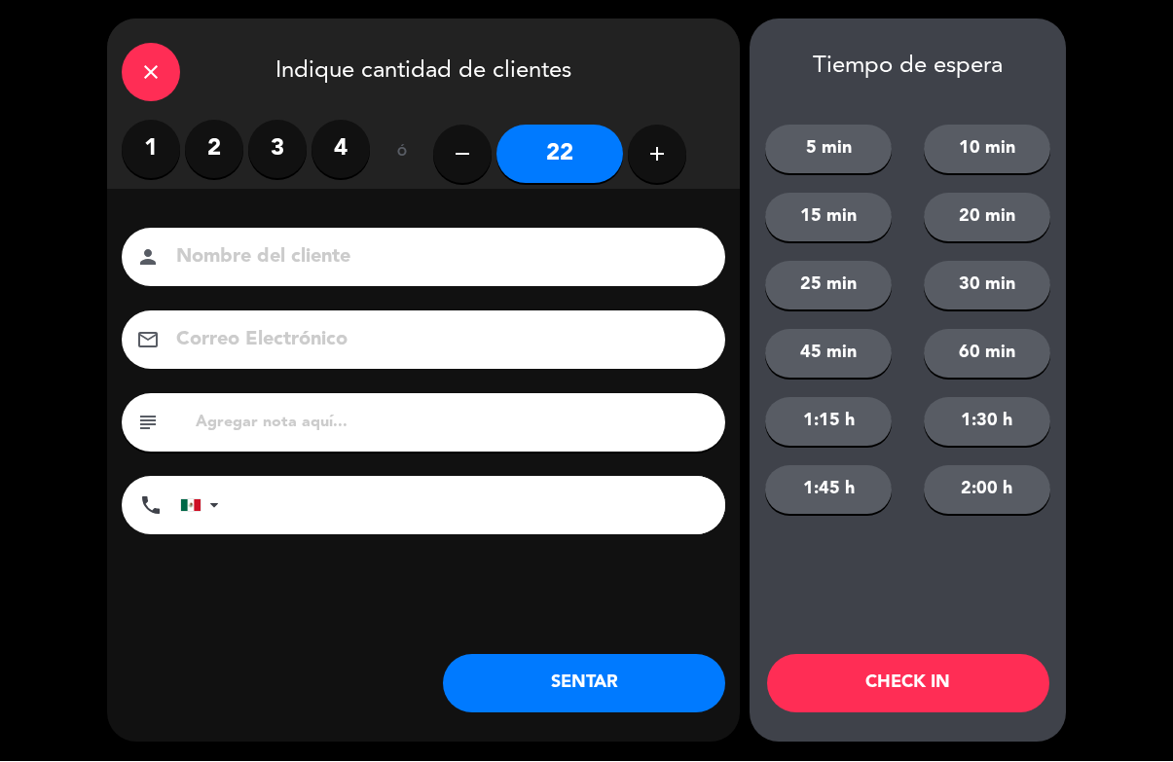
click at [653, 170] on button "add" at bounding box center [657, 155] width 58 height 58
type input "23"
click at [598, 275] on input at bounding box center [437, 258] width 526 height 34
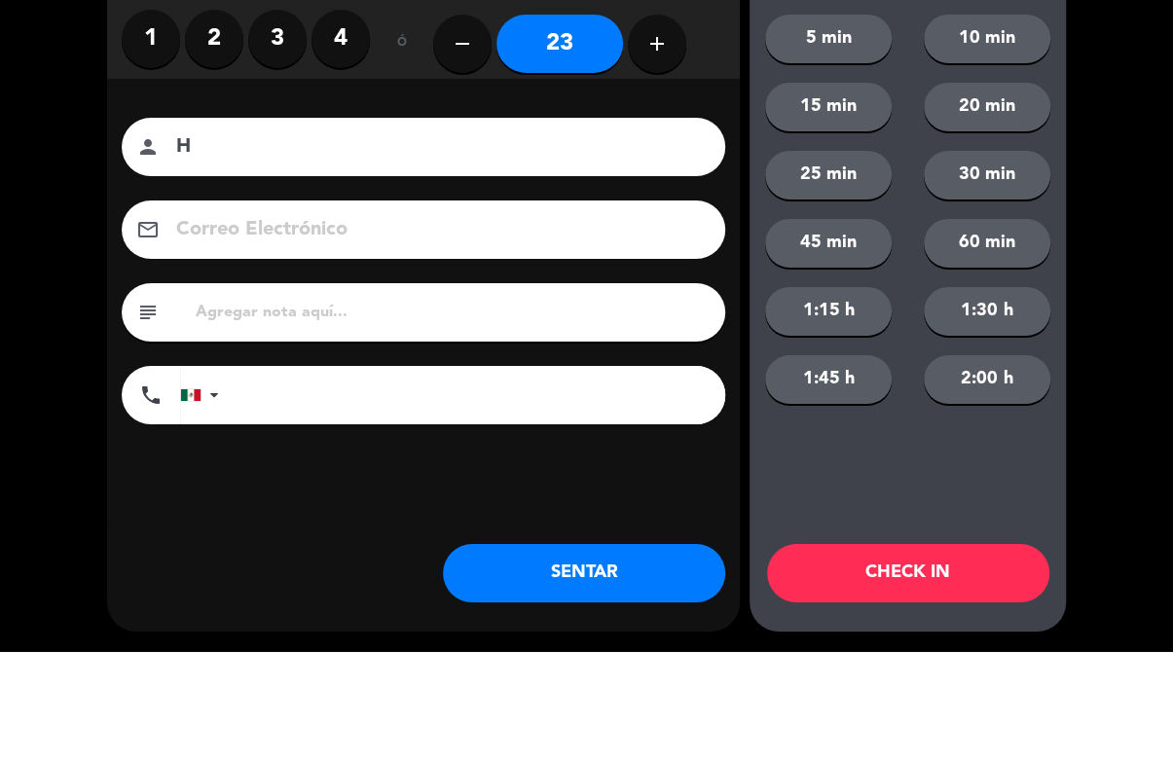
type input "H"
click at [1146, 210] on div "close Indique cantidad de clientes 1 2 3 4 ó remove 23 add Nombre del cliente p…" at bounding box center [586, 381] width 1173 height 762
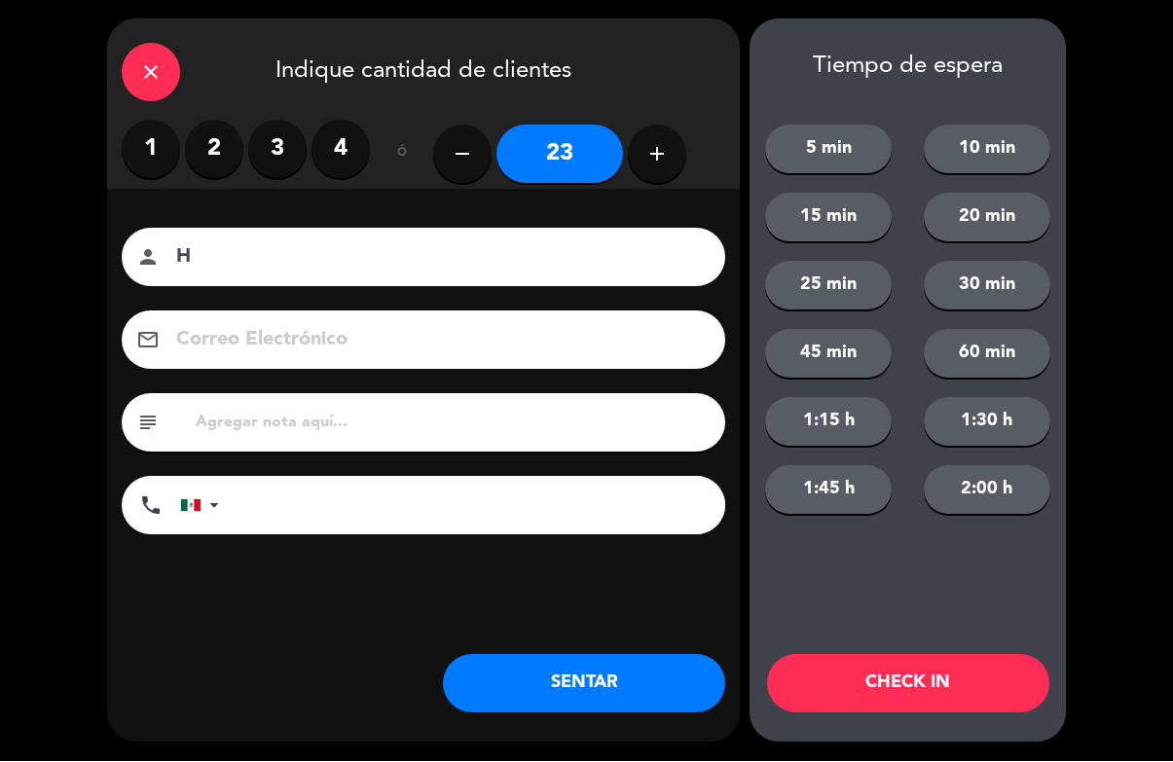
click at [913, 673] on button "CHECK IN" at bounding box center [908, 684] width 282 height 58
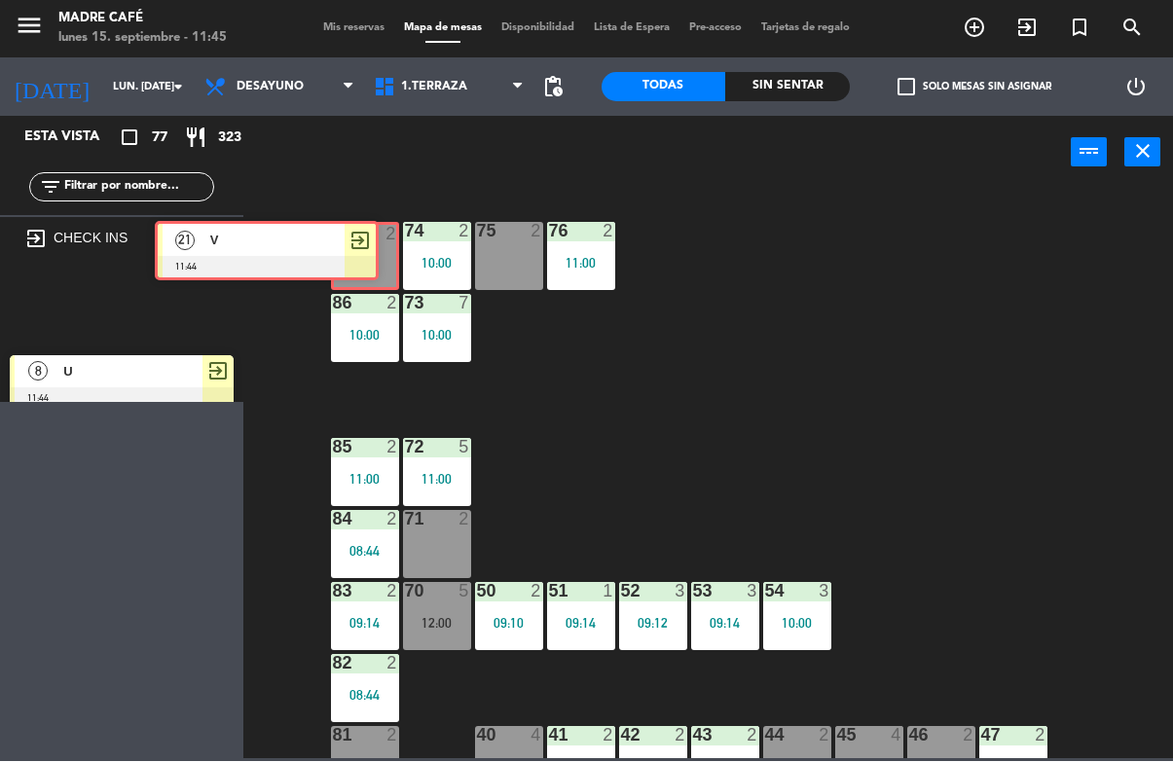
scroll to position [302, 0]
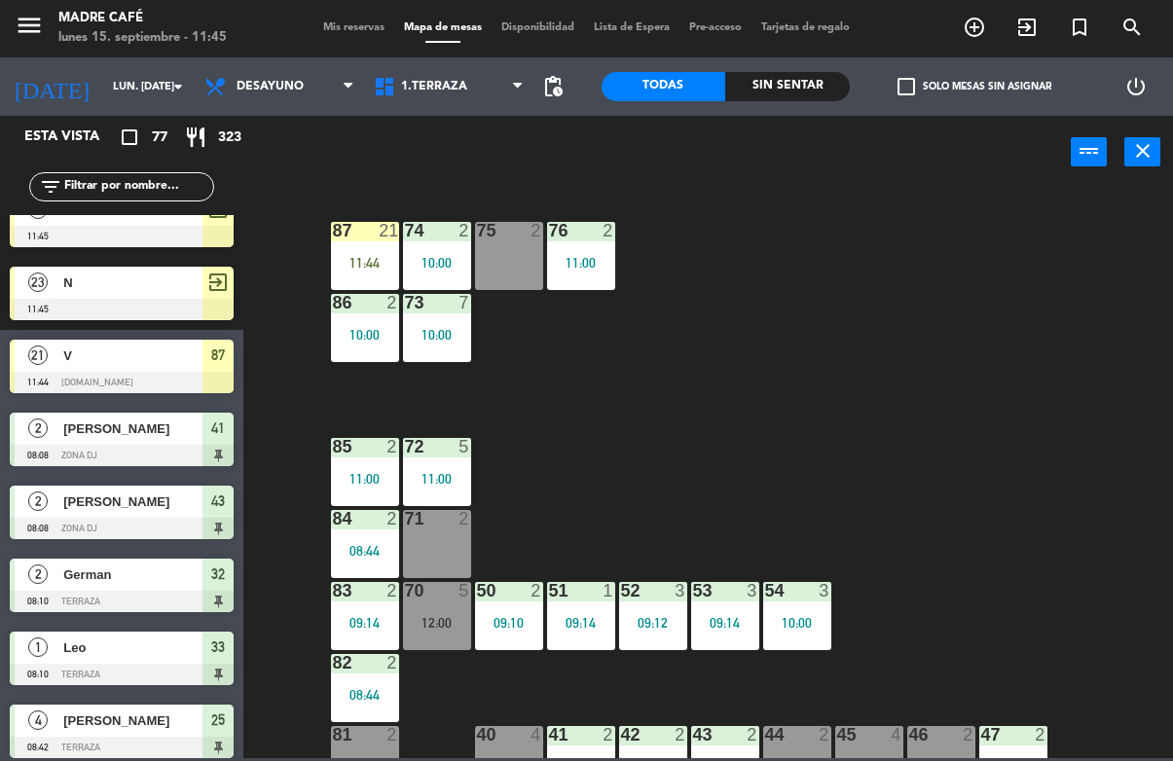
click at [375, 257] on div "11:44" at bounding box center [365, 264] width 68 height 14
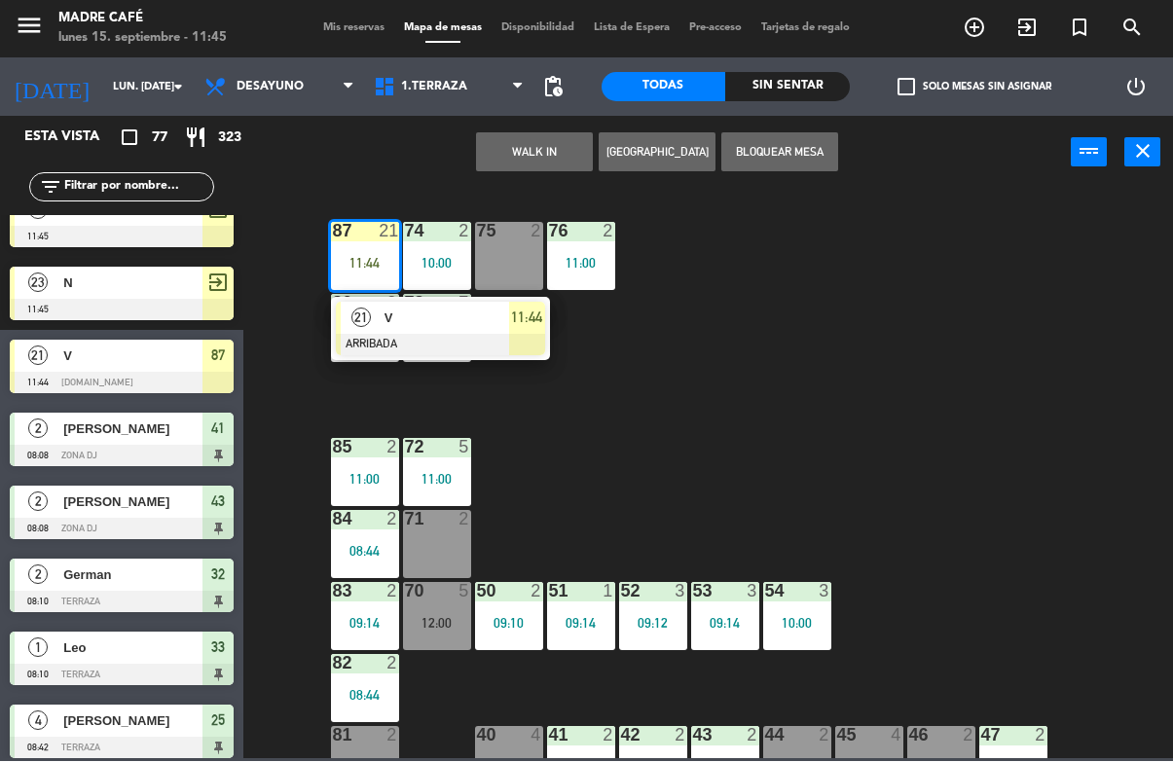
click at [437, 349] on div at bounding box center [440, 345] width 209 height 21
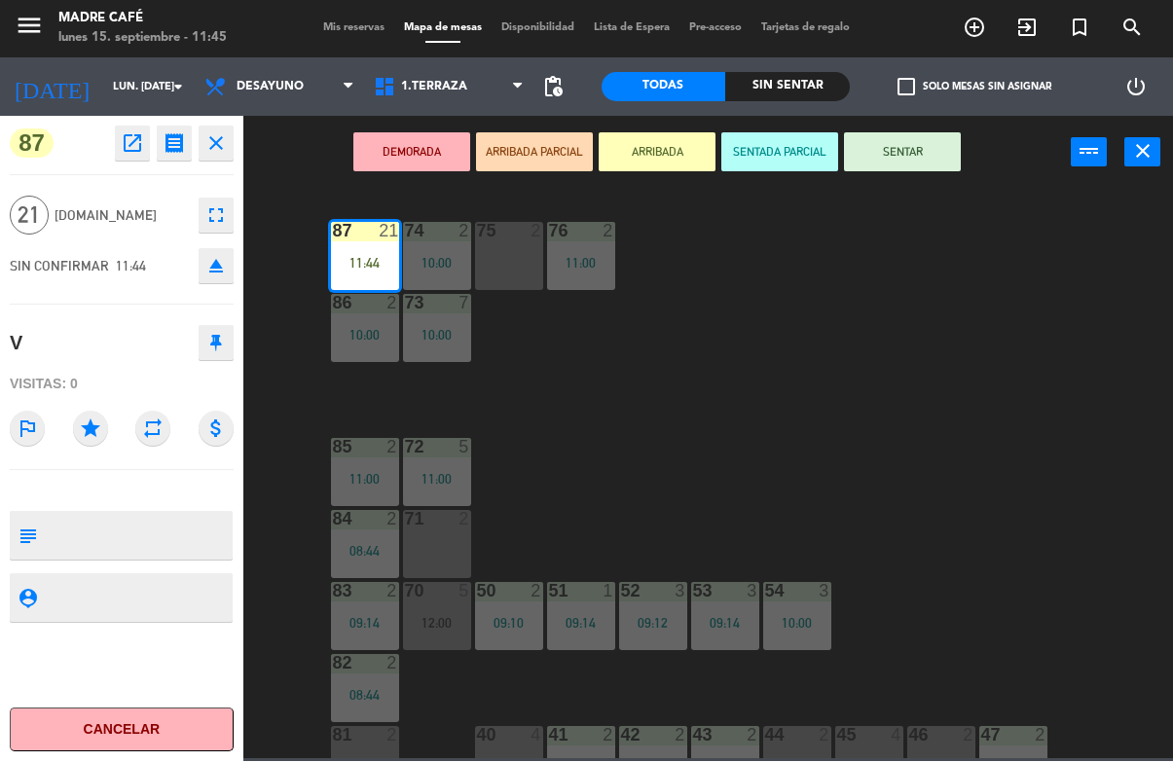
click at [890, 167] on button "SENTAR" at bounding box center [902, 152] width 117 height 39
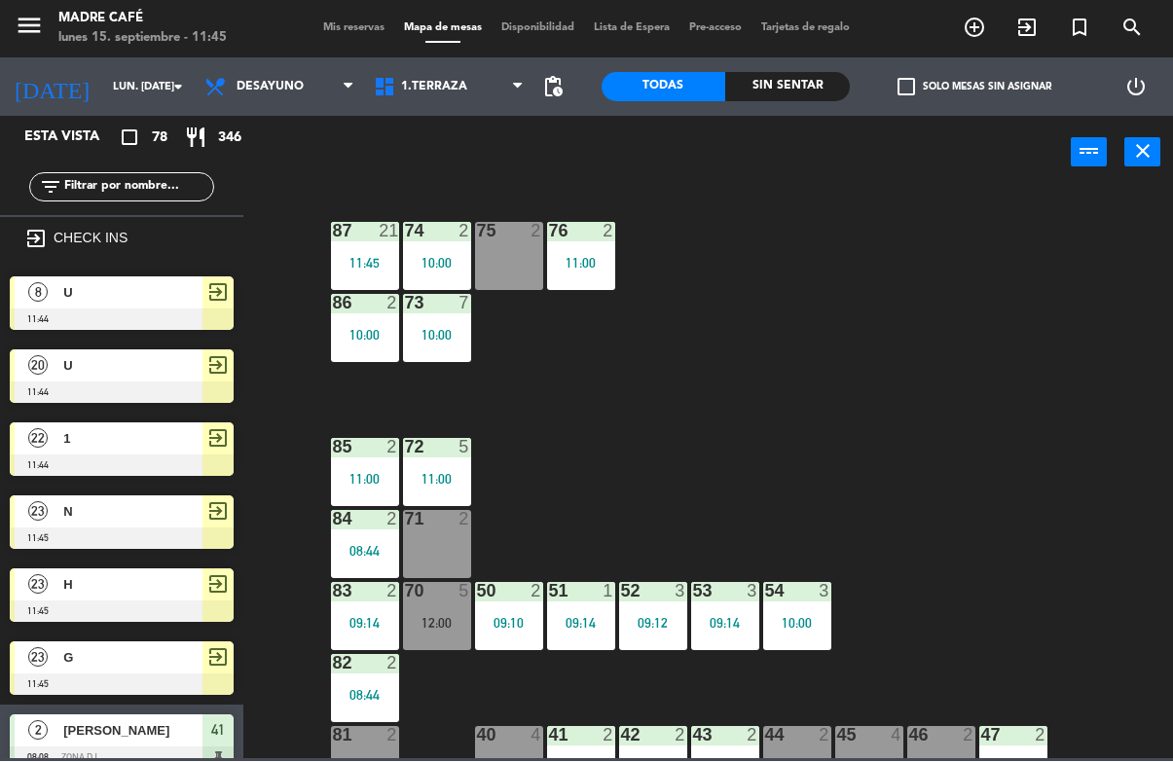
scroll to position [0, 0]
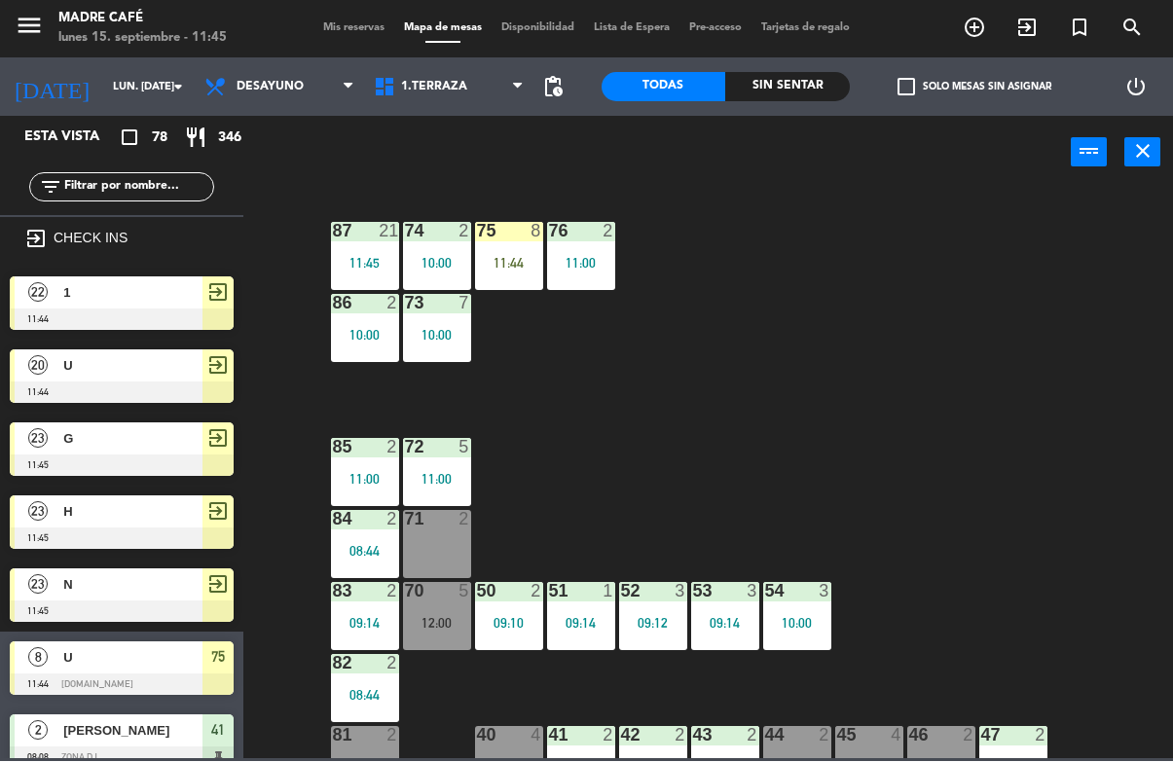
click at [517, 251] on div "75 8 11:44" at bounding box center [509, 257] width 68 height 68
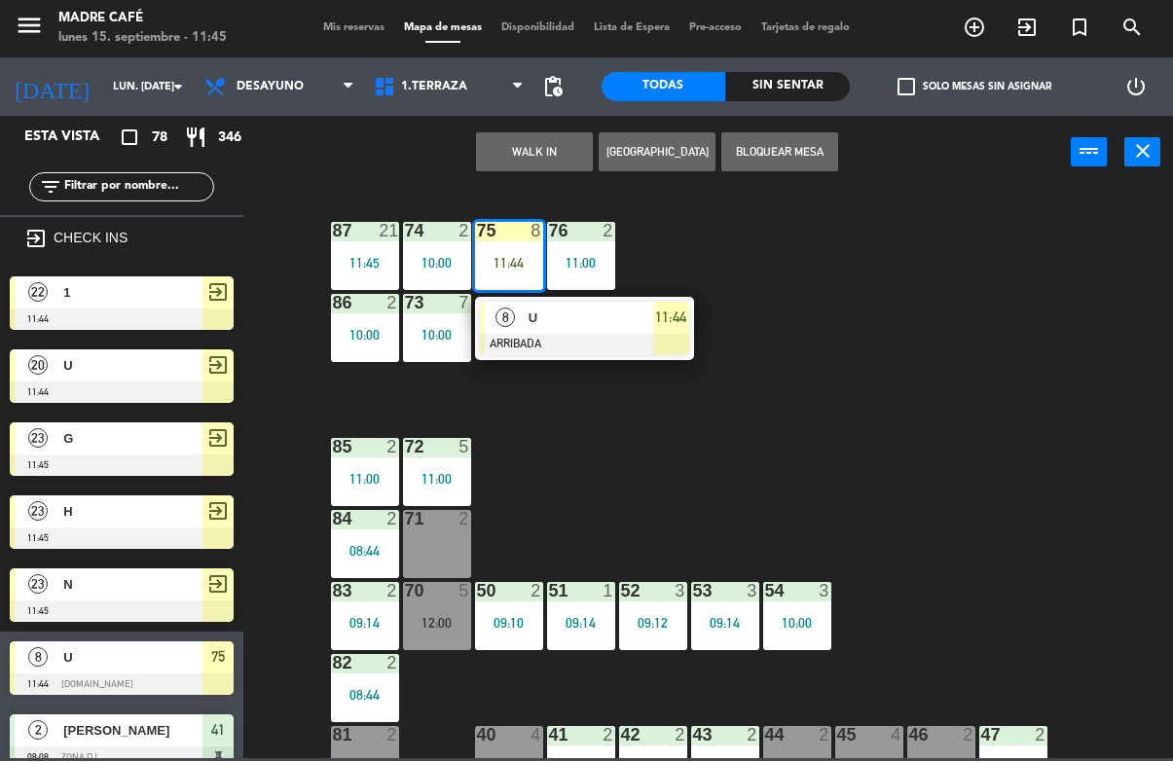
click at [570, 336] on div at bounding box center [584, 345] width 209 height 21
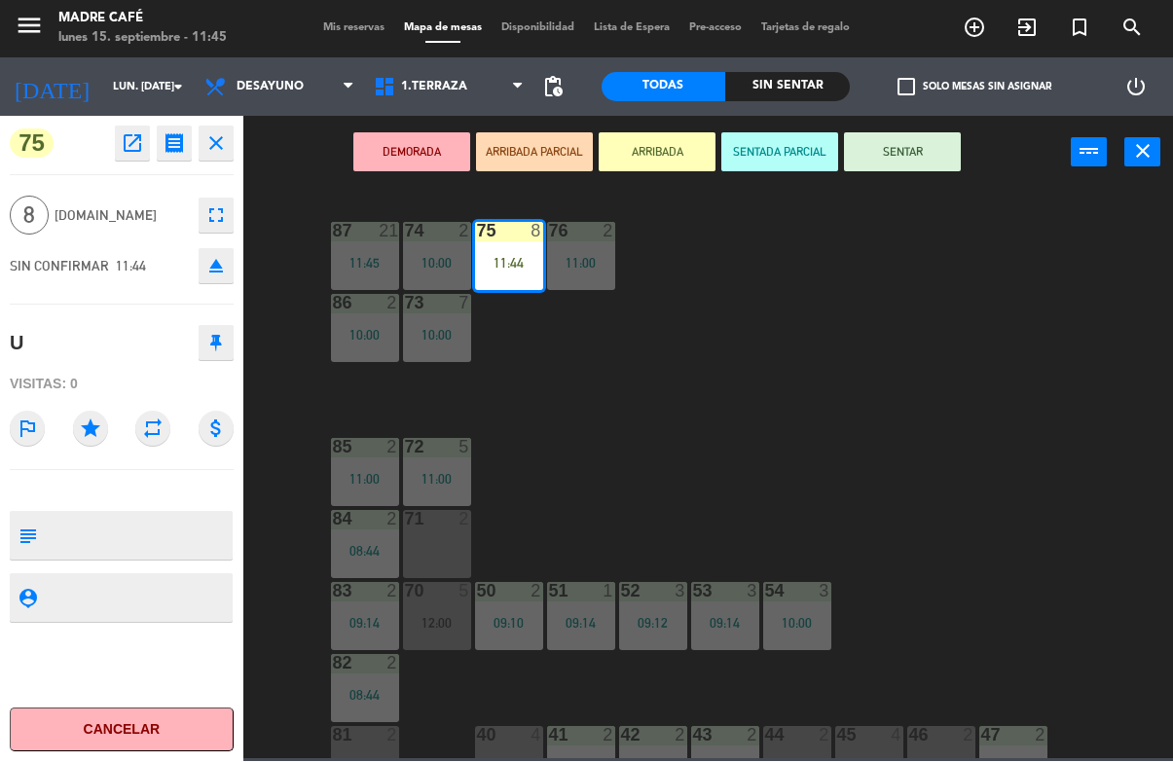
click at [916, 151] on button "SENTAR" at bounding box center [902, 152] width 117 height 39
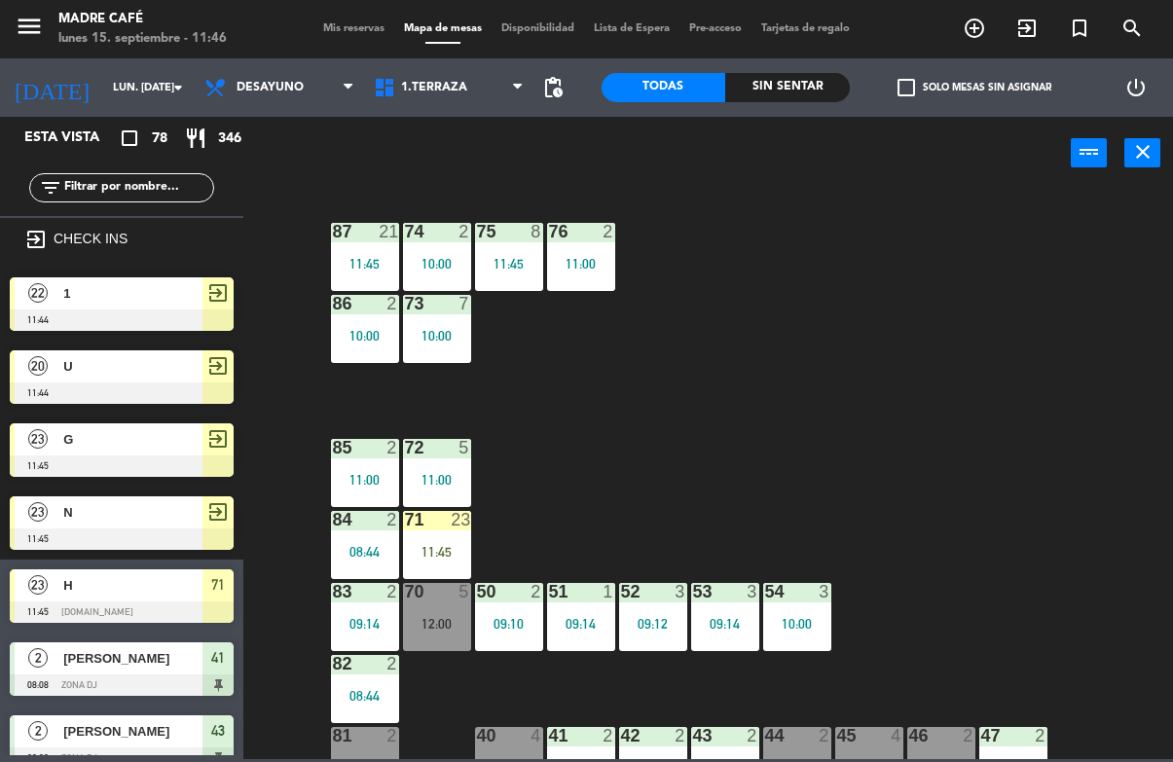
click at [453, 551] on div "11:45" at bounding box center [437, 552] width 68 height 14
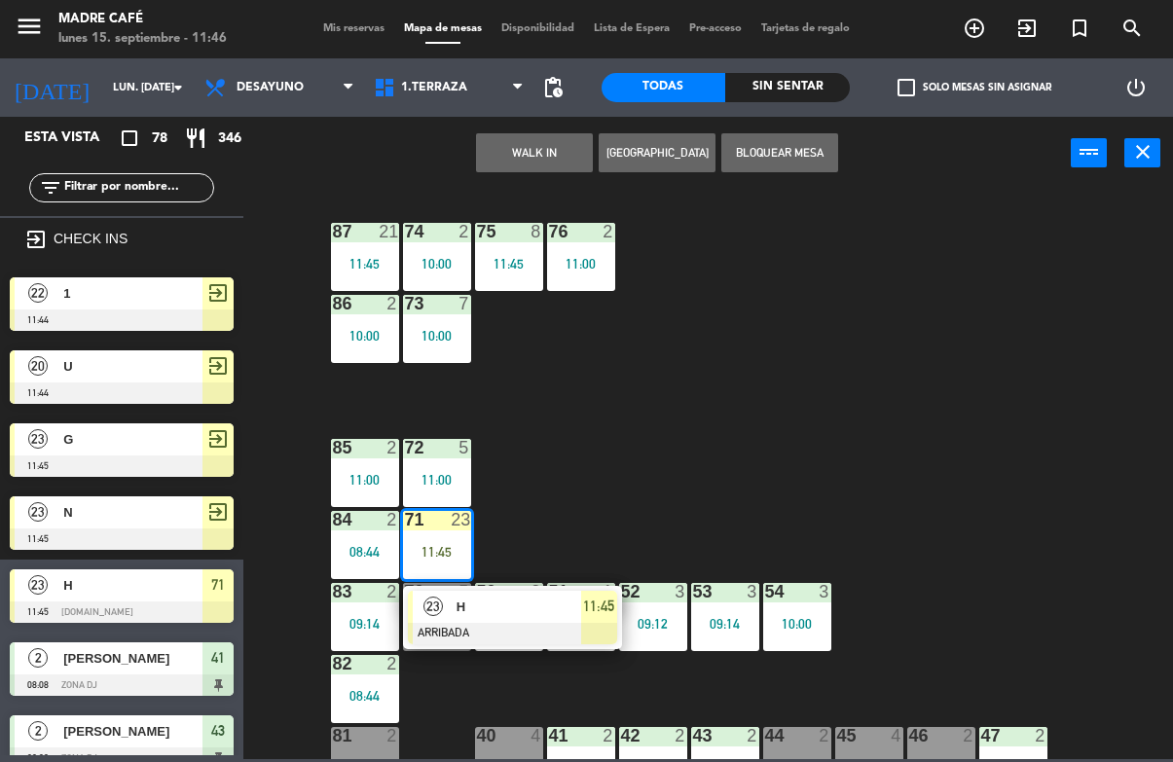
click at [506, 619] on div "H" at bounding box center [517, 607] width 127 height 32
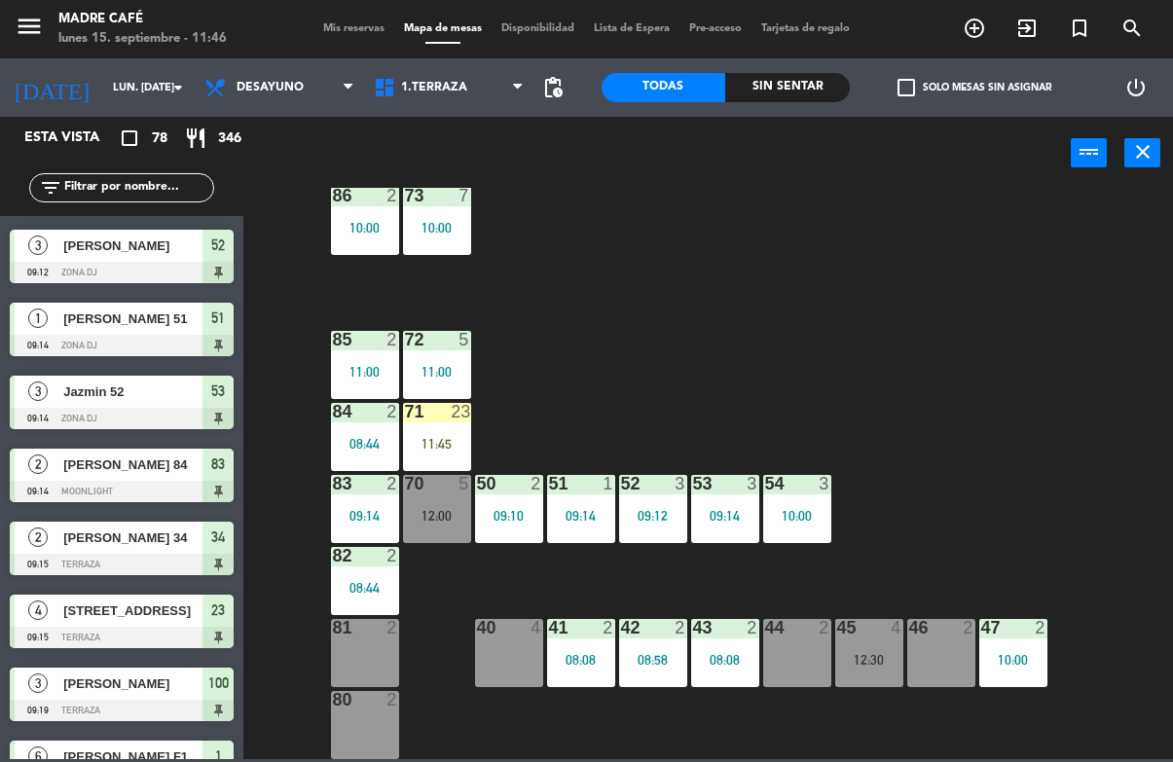
scroll to position [108, 0]
click at [456, 423] on div "71 23 11:45" at bounding box center [437, 437] width 68 height 68
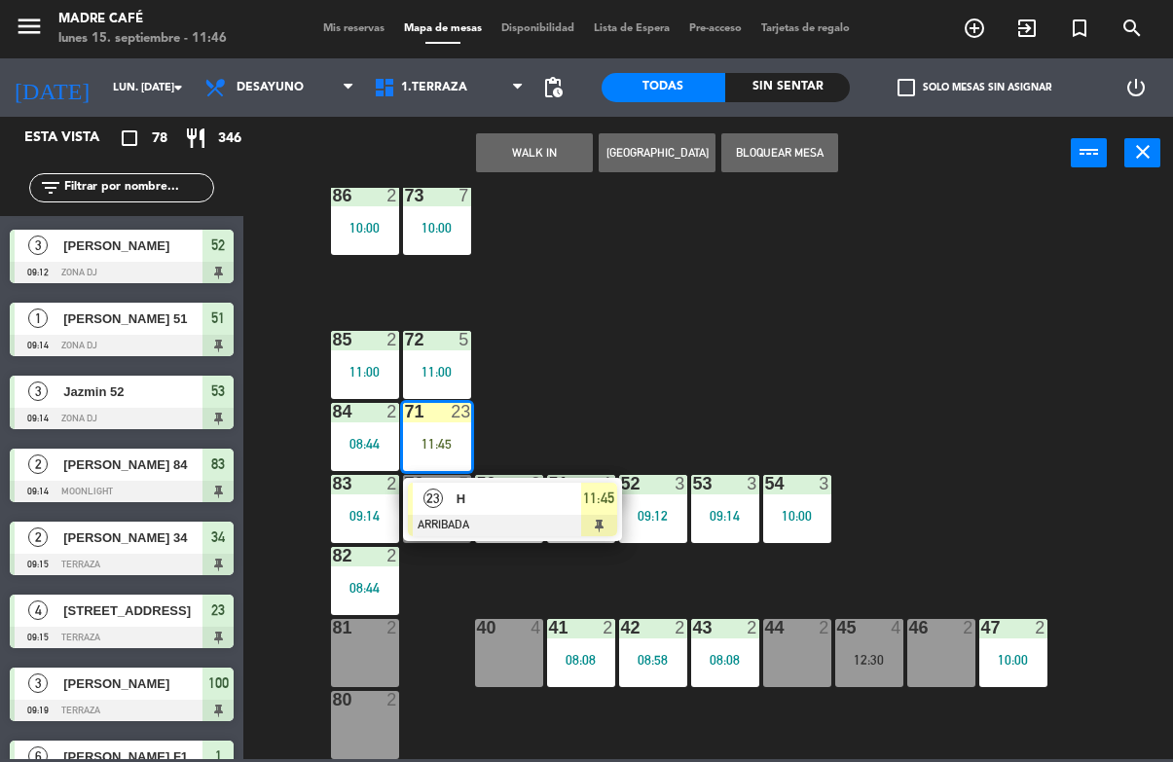
click at [510, 489] on span "H" at bounding box center [518, 499] width 125 height 20
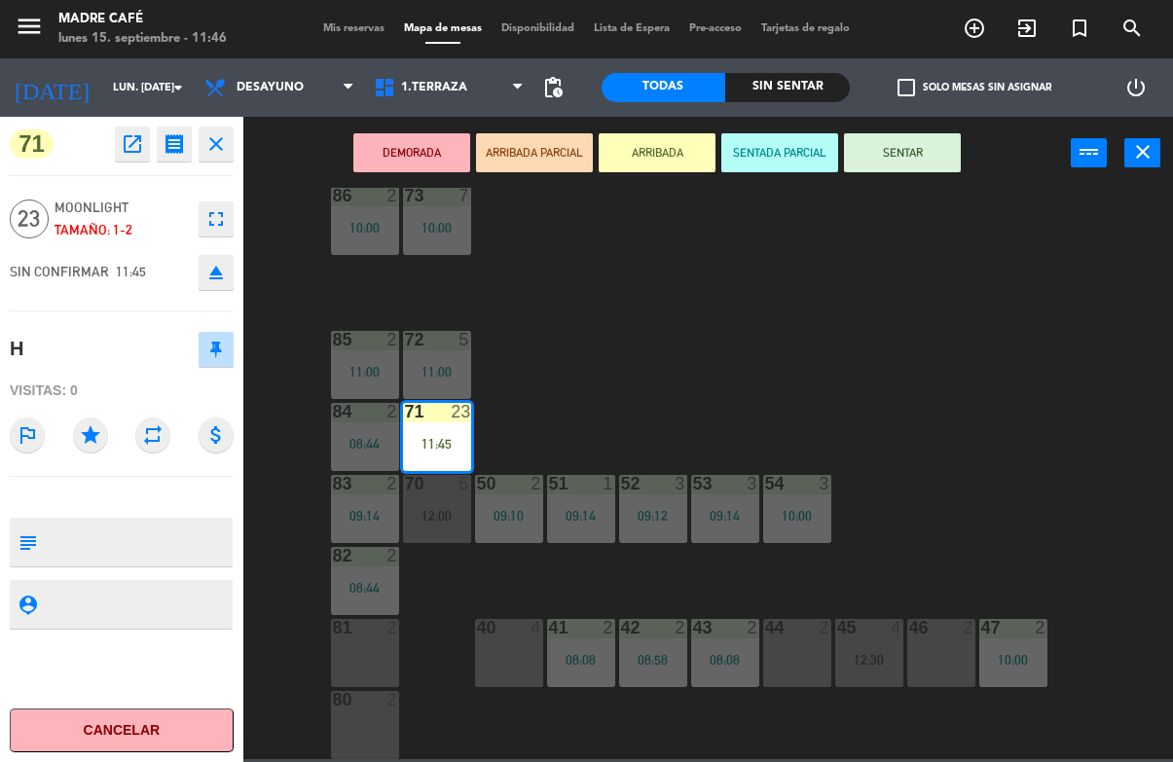
click at [927, 152] on button "SENTAR" at bounding box center [902, 152] width 117 height 39
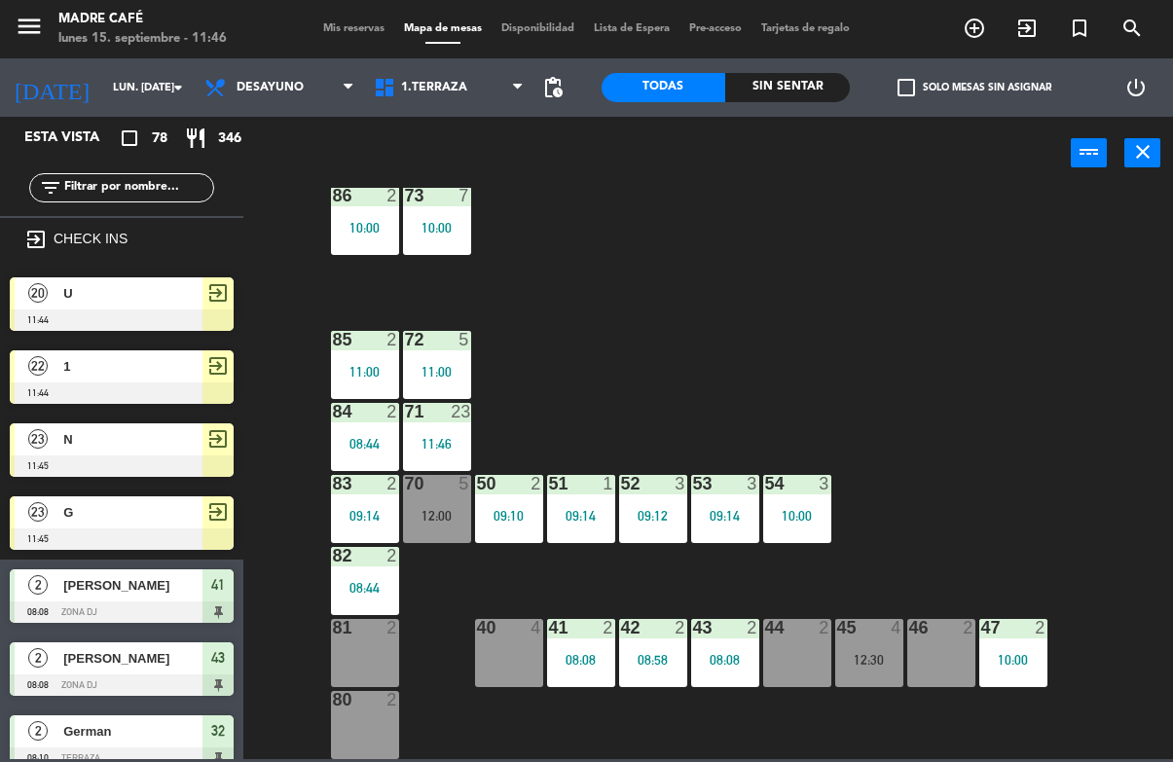
scroll to position [0, 0]
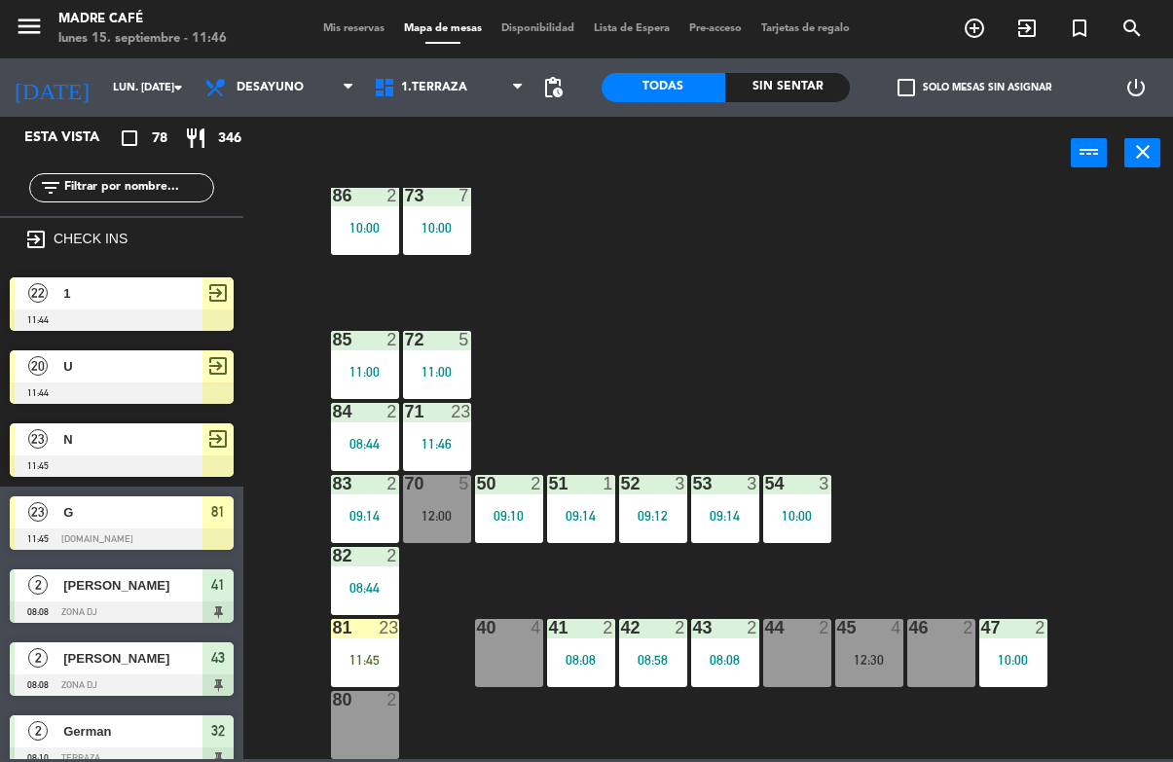
click at [387, 660] on div "11:45" at bounding box center [365, 660] width 68 height 14
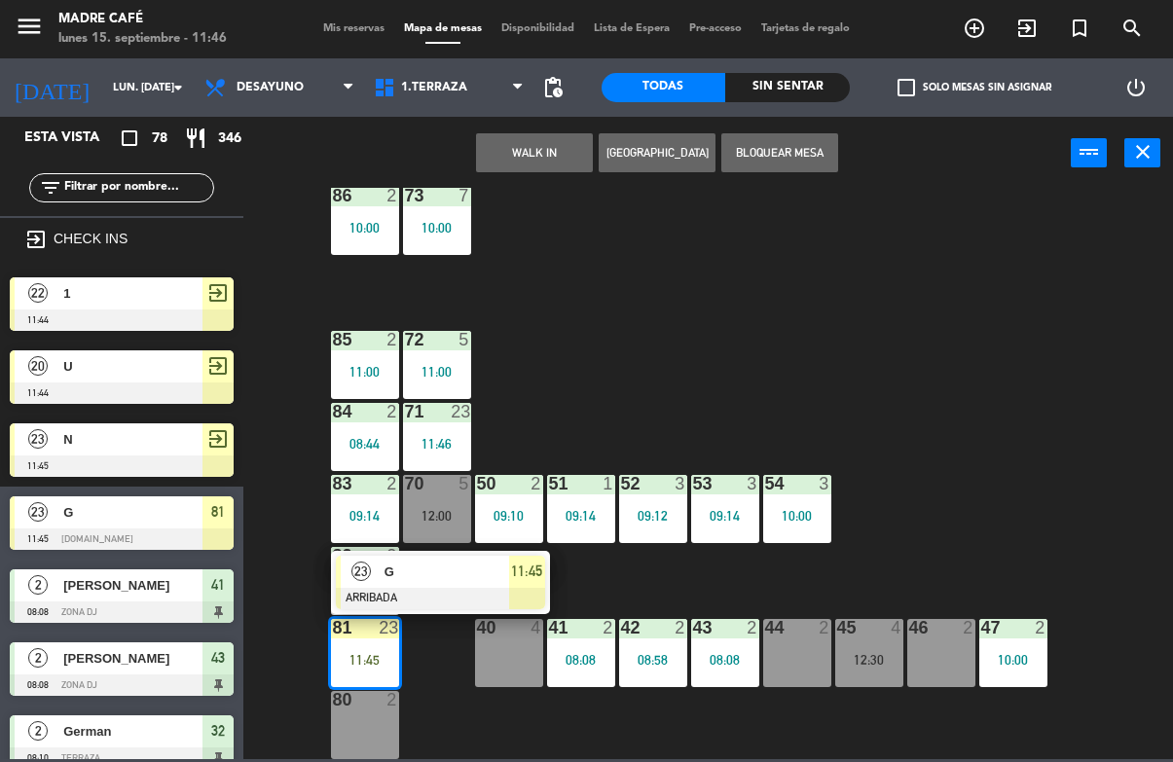
click at [466, 580] on span "G" at bounding box center [446, 572] width 125 height 20
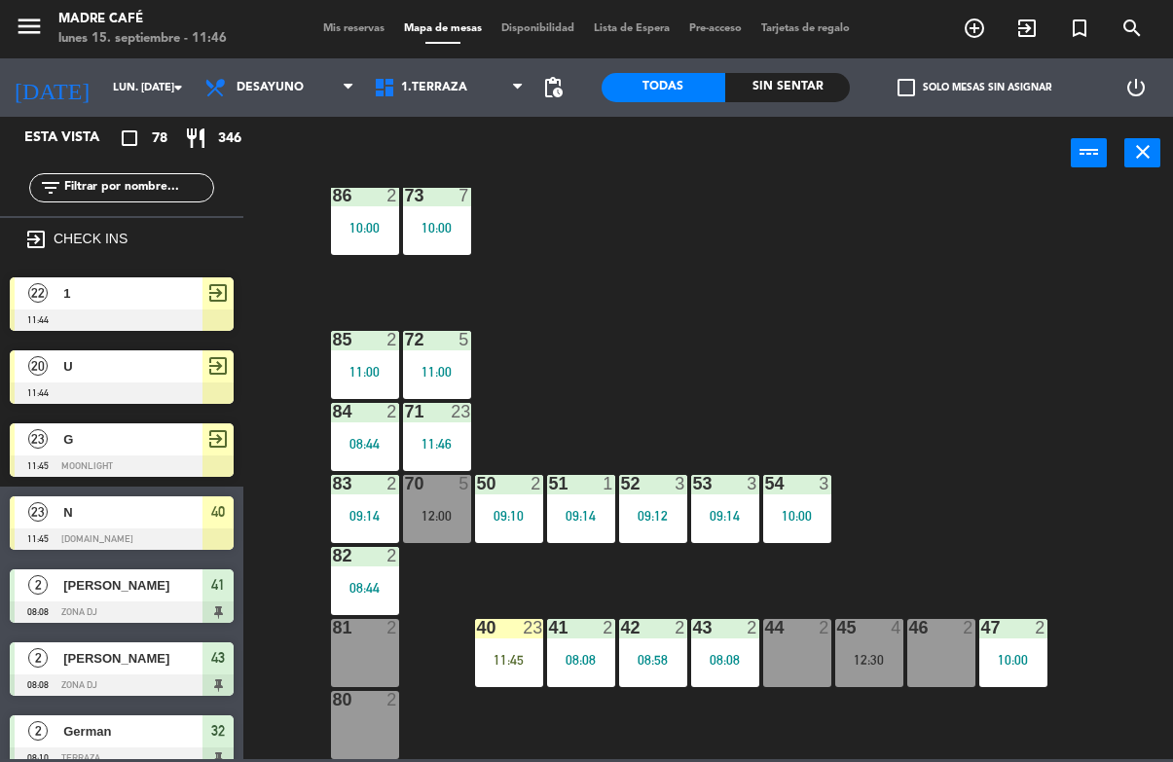
click at [509, 656] on div "11:45" at bounding box center [509, 660] width 68 height 14
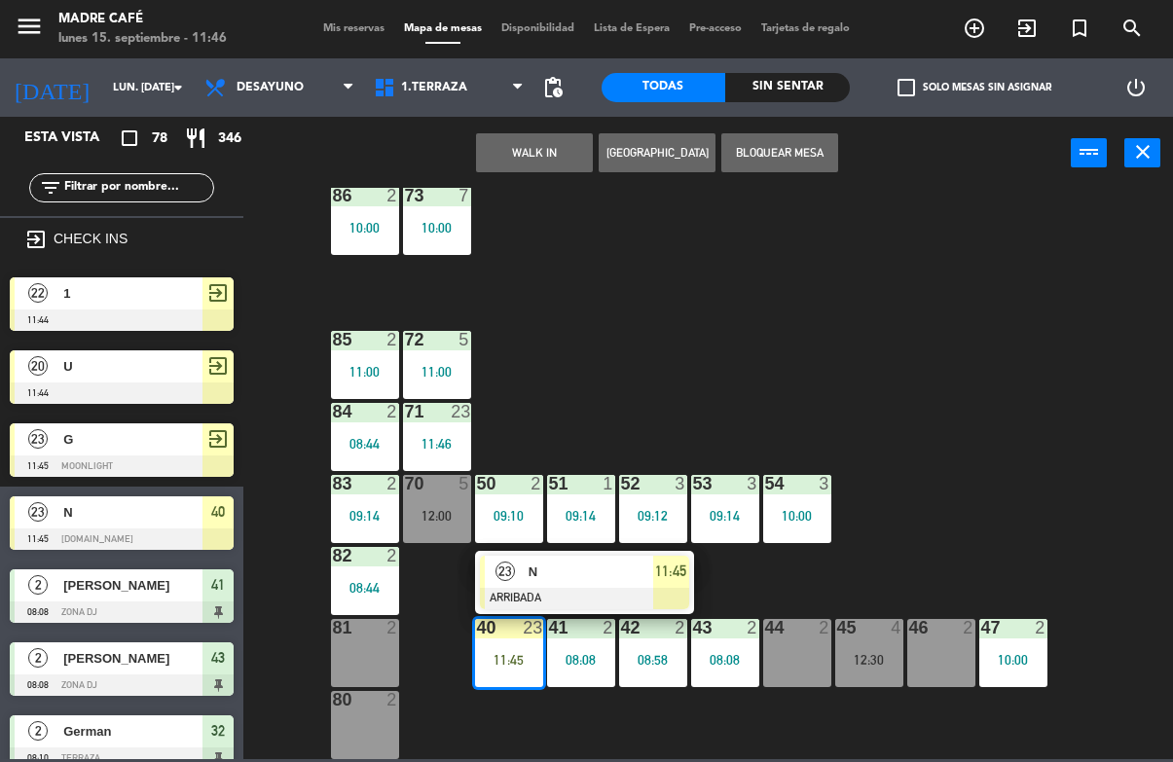
click at [596, 580] on span "N" at bounding box center [590, 572] width 125 height 20
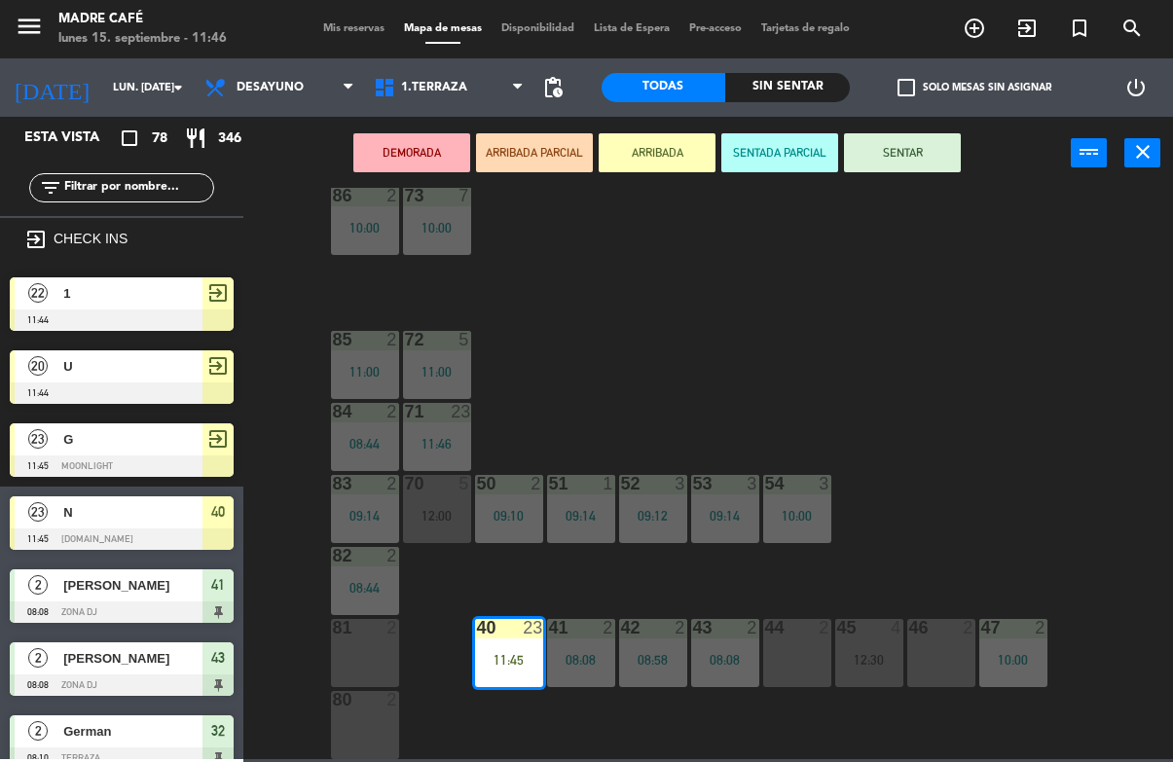
click at [915, 161] on button "SENTAR" at bounding box center [902, 152] width 117 height 39
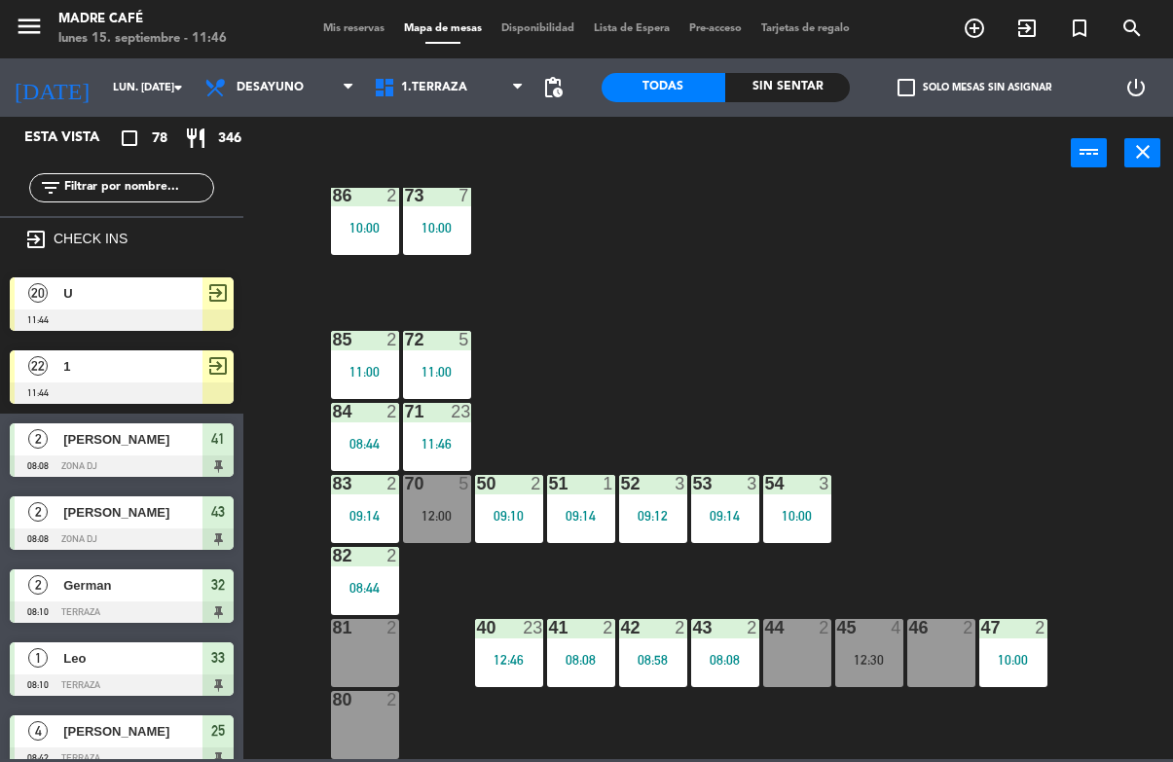
scroll to position [1435, 0]
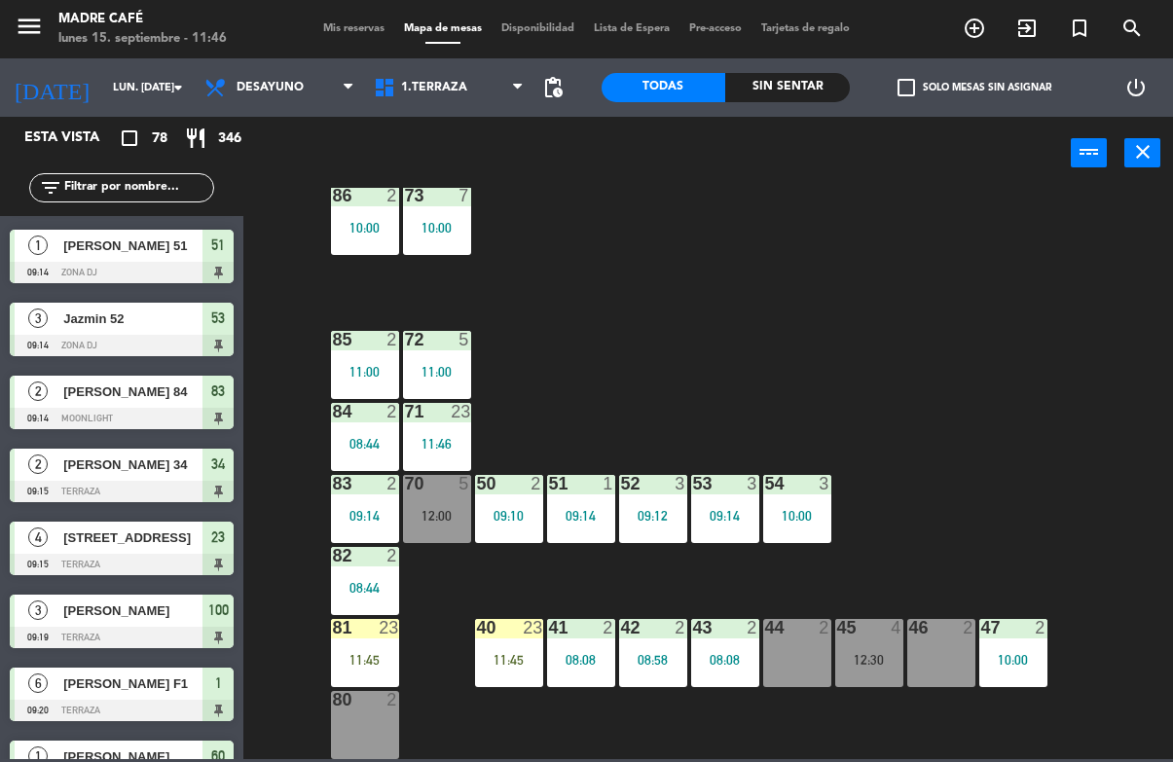
click at [371, 675] on div "81 23 11:45" at bounding box center [365, 653] width 68 height 68
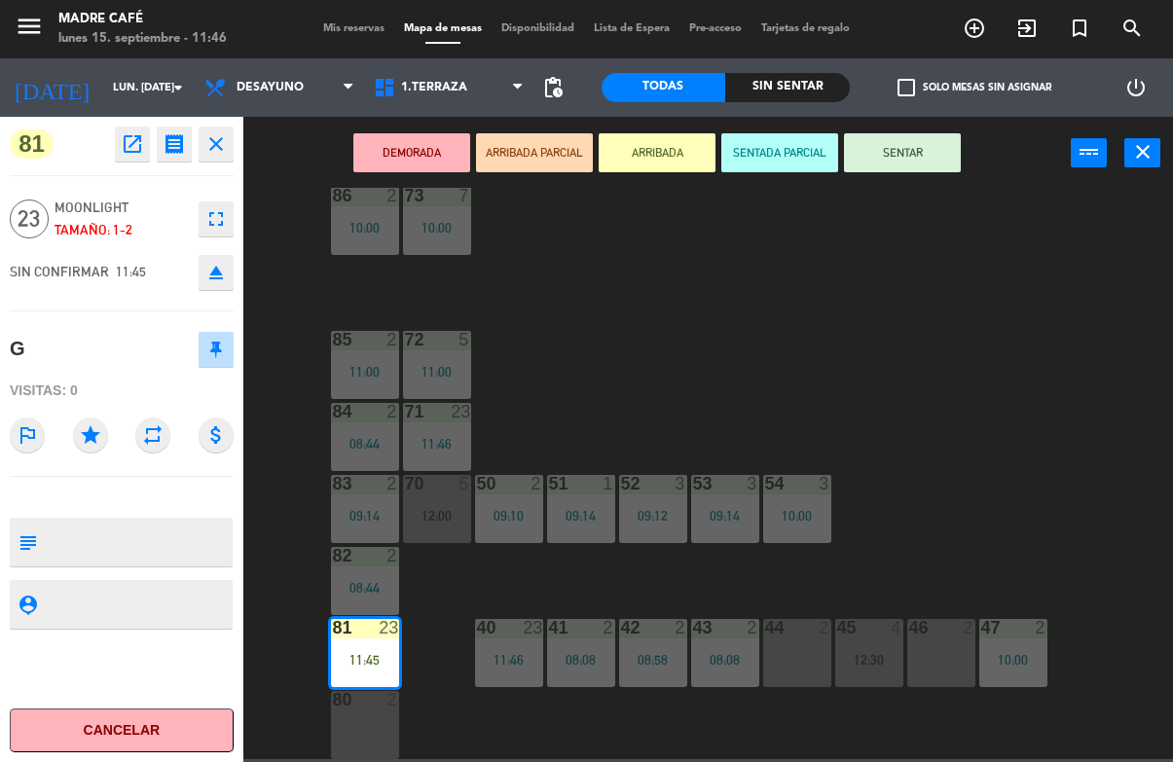
click at [911, 159] on button "SENTAR" at bounding box center [902, 152] width 117 height 39
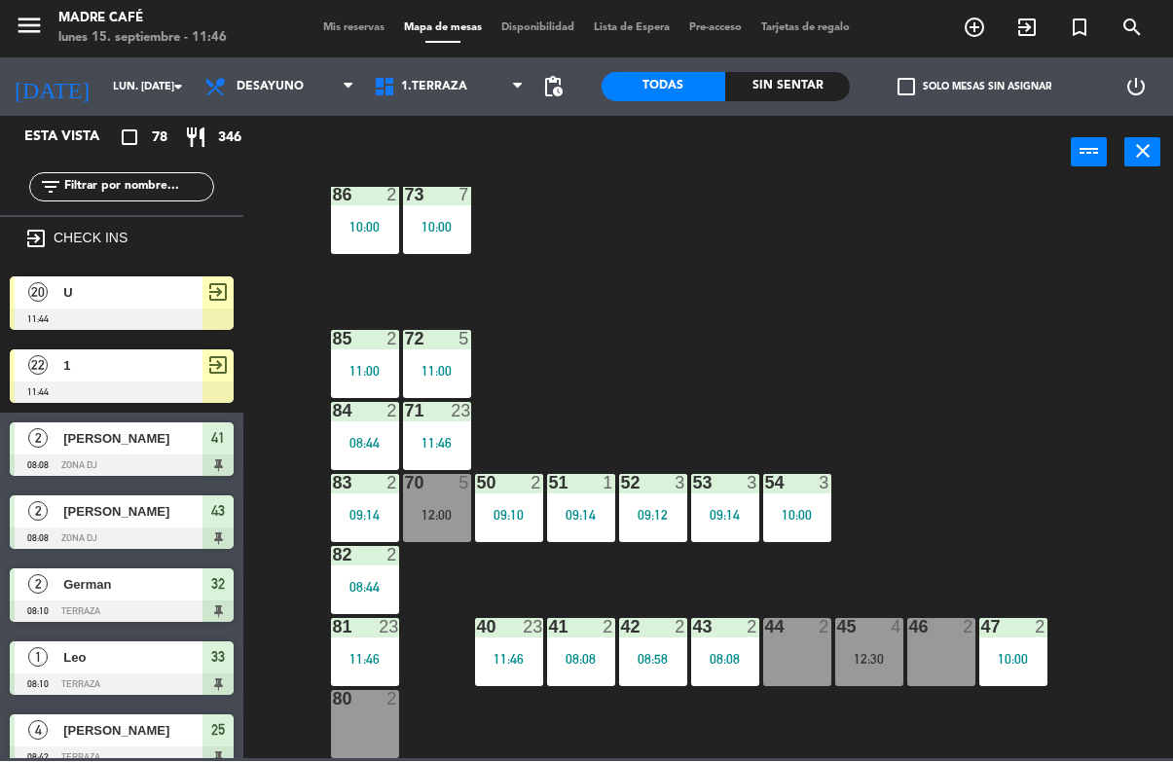
scroll to position [0, 0]
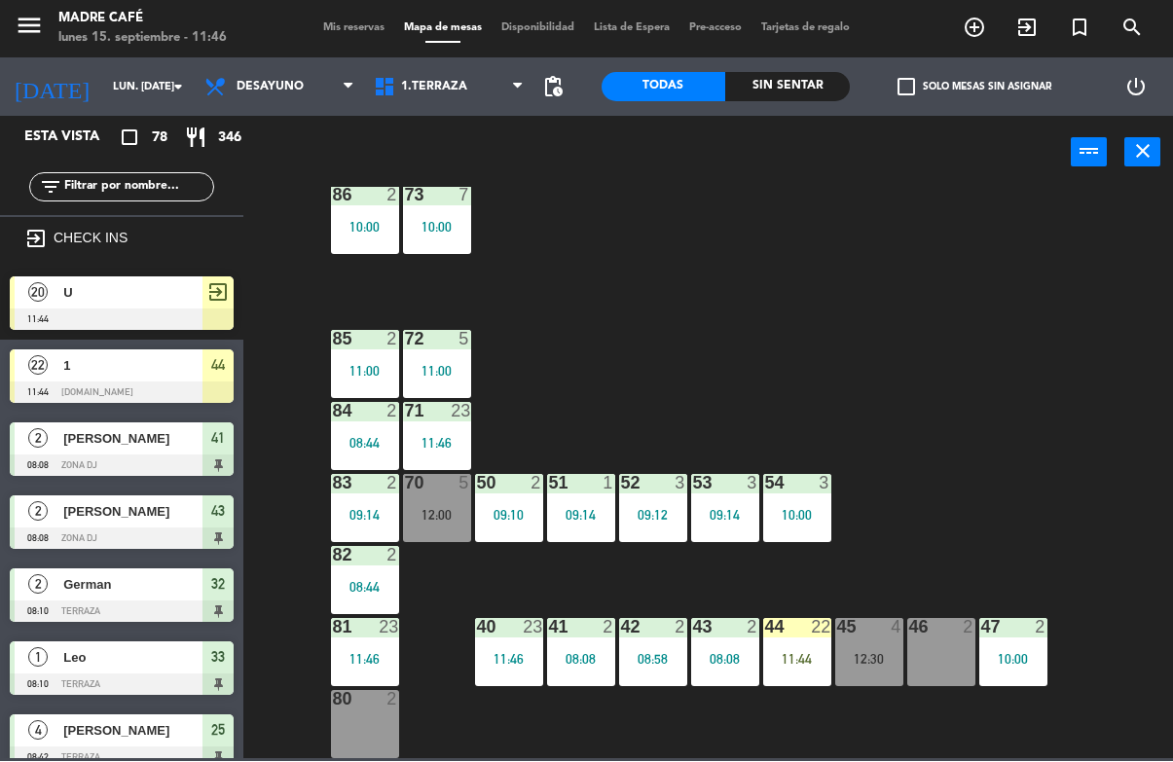
click at [794, 657] on div "11:44" at bounding box center [797, 660] width 68 height 14
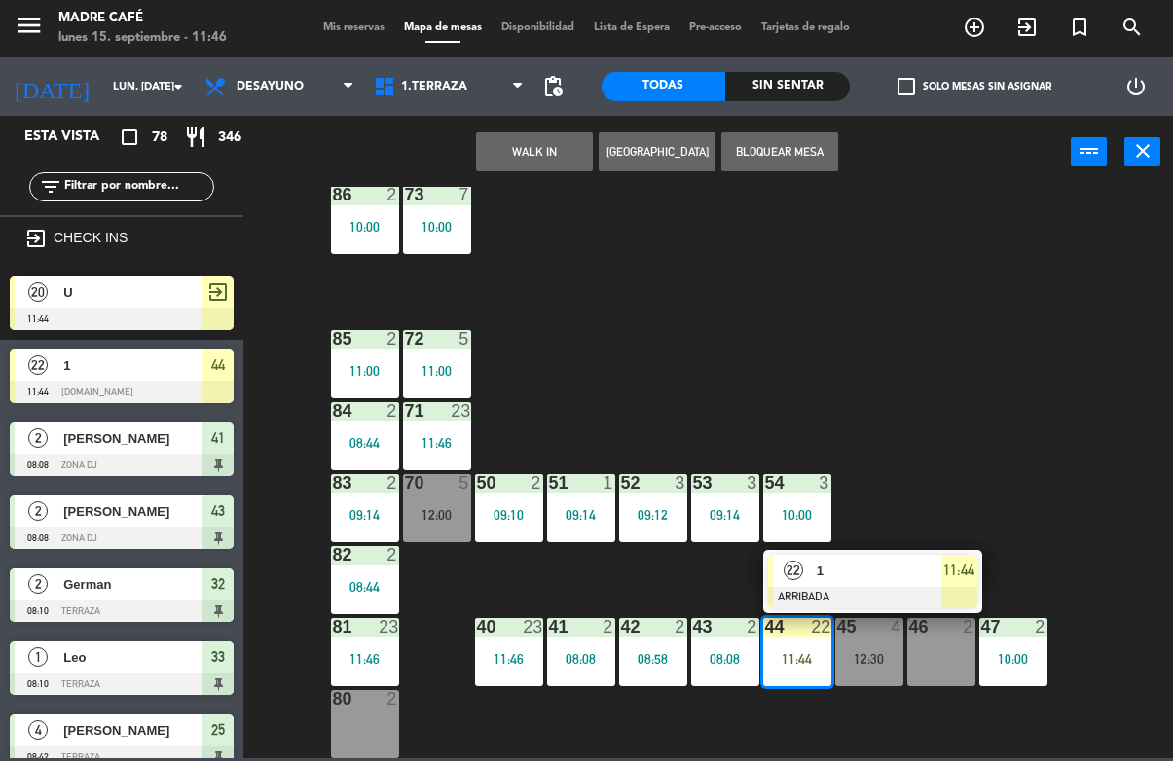
click at [868, 581] on span "1" at bounding box center [879, 572] width 125 height 20
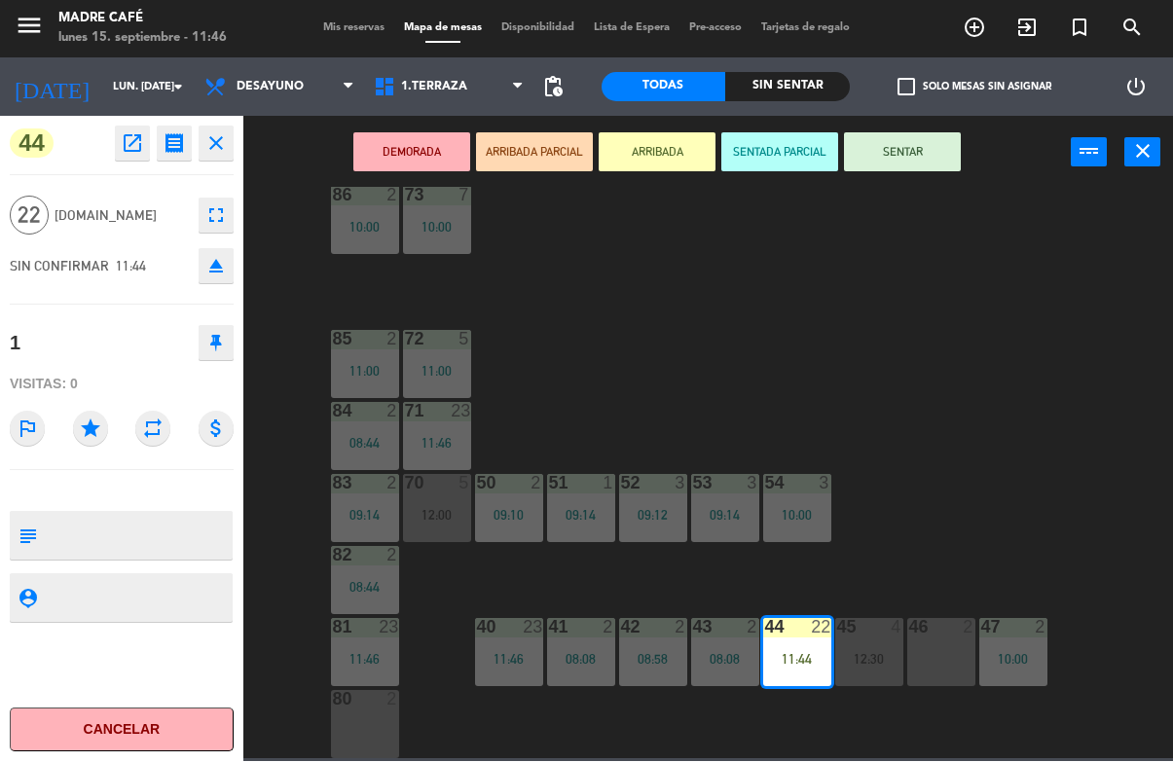
click at [896, 167] on button "SENTAR" at bounding box center [902, 152] width 117 height 39
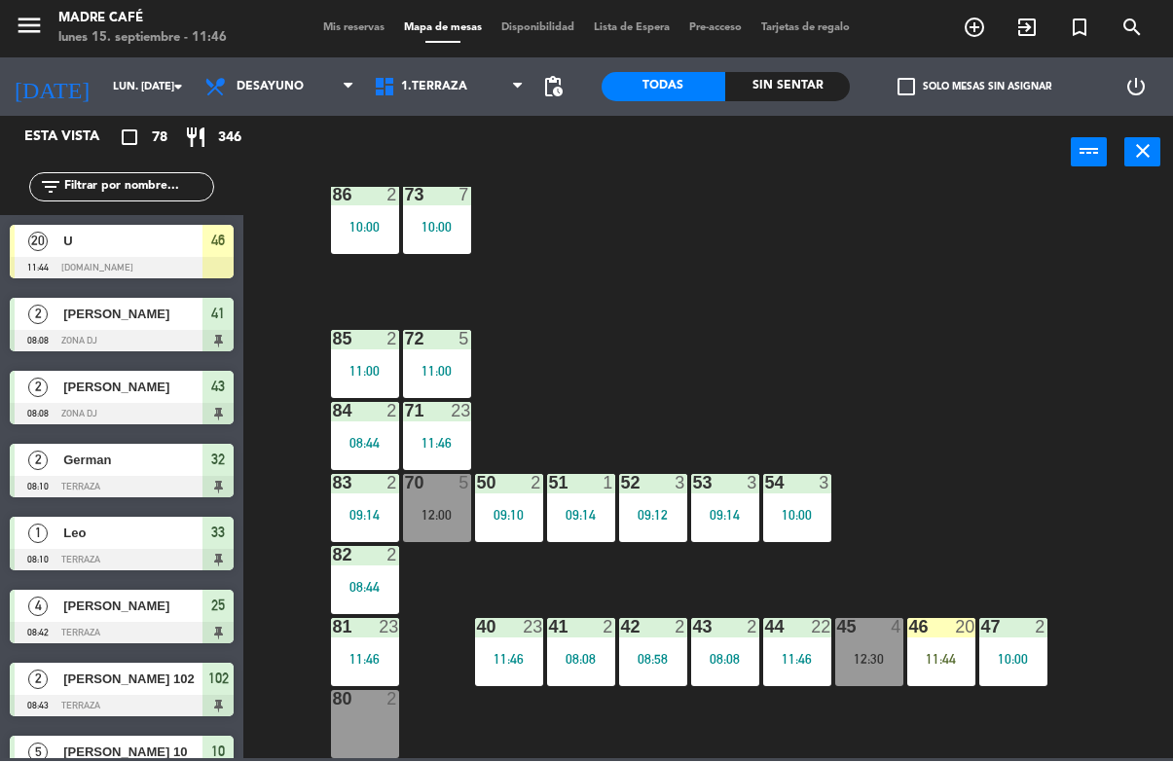
click at [957, 653] on div "11:44" at bounding box center [941, 660] width 68 height 14
click at [987, 716] on div "87 21 11:45 74 2 10:00 75 8 11:45 76 2 11:00 86 2 10:00 73 7 10:00 72 5 11:00 8…" at bounding box center [714, 473] width 918 height 571
click at [949, 635] on div at bounding box center [941, 628] width 32 height 18
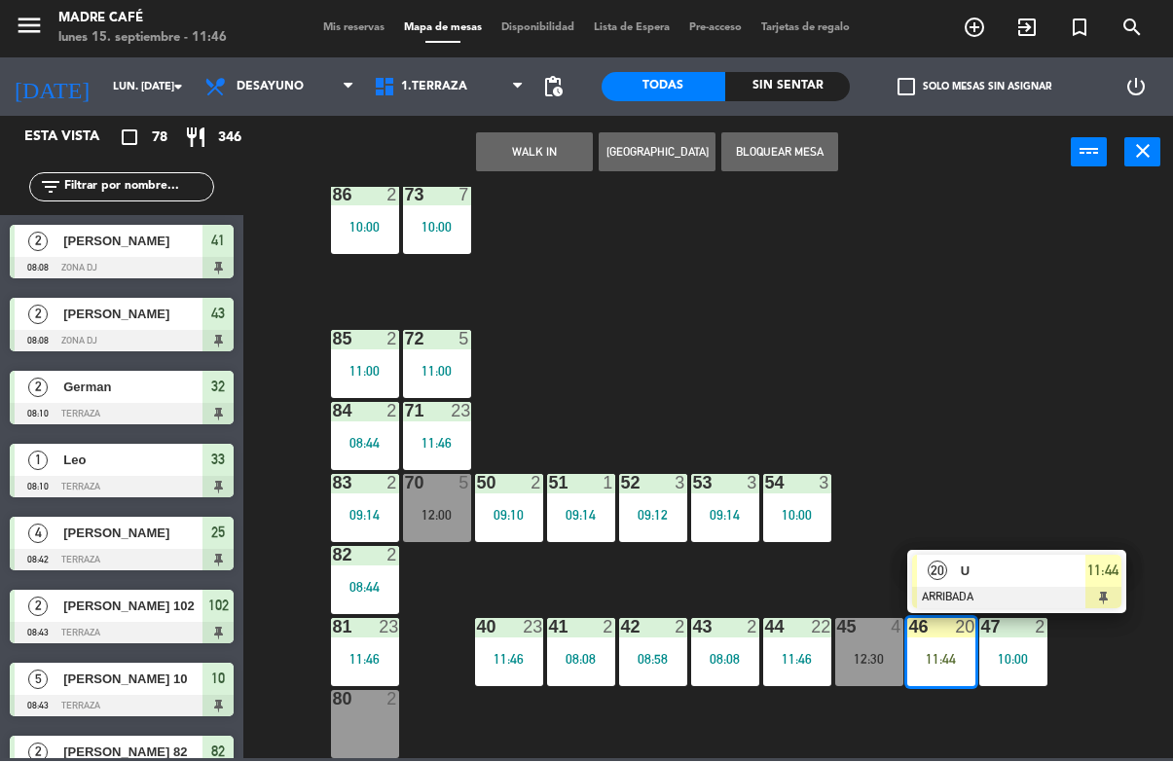
click at [990, 572] on span "U" at bounding box center [1023, 572] width 125 height 20
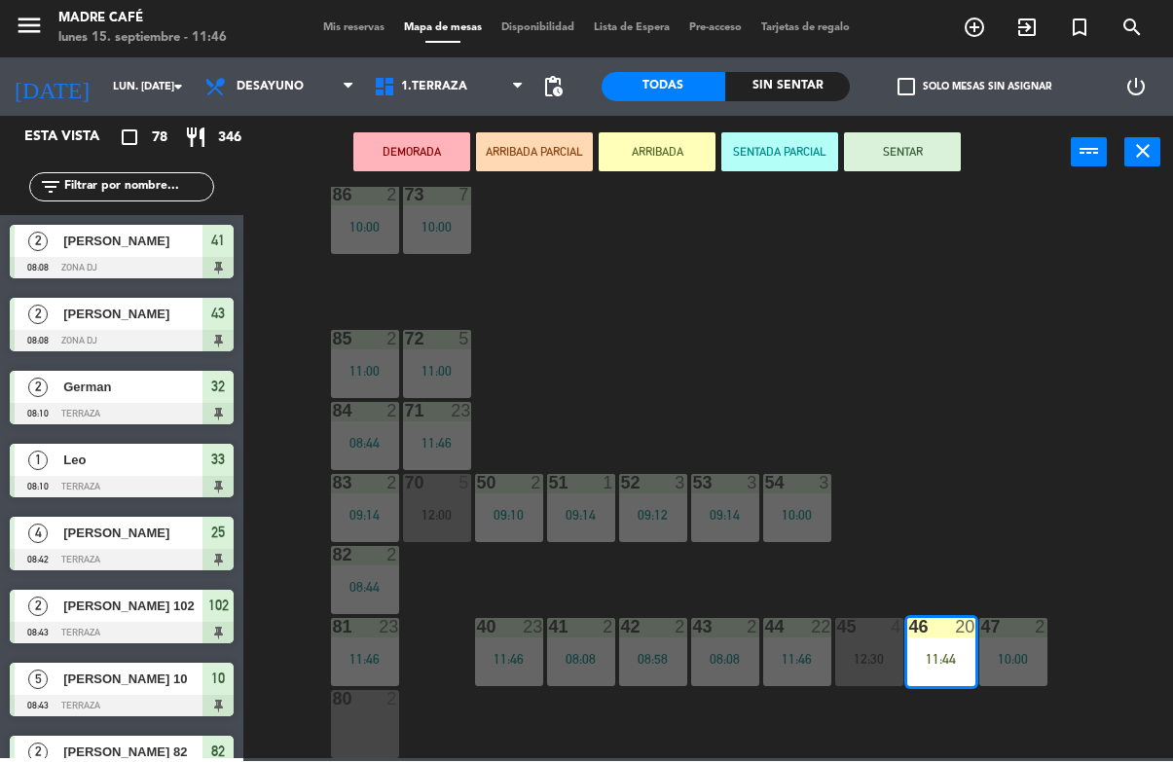
click at [916, 160] on button "SENTAR" at bounding box center [902, 152] width 117 height 39
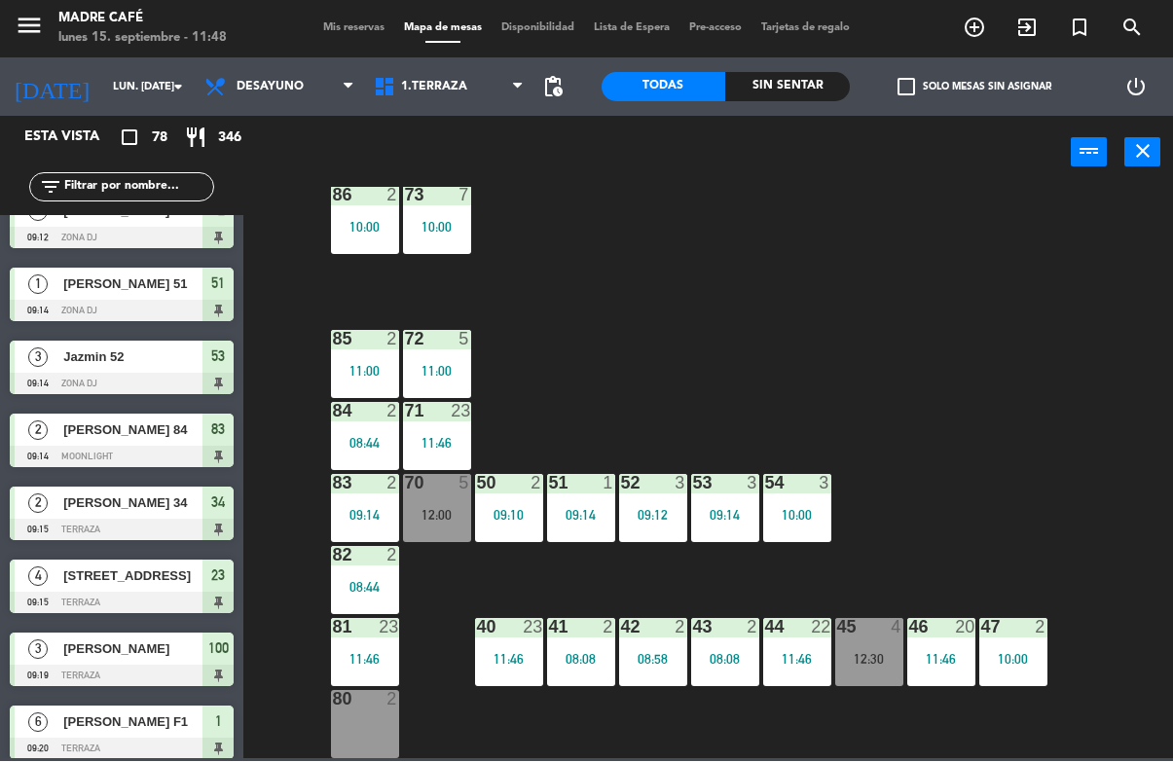
click at [1030, 32] on icon "exit_to_app" at bounding box center [1026, 28] width 23 height 23
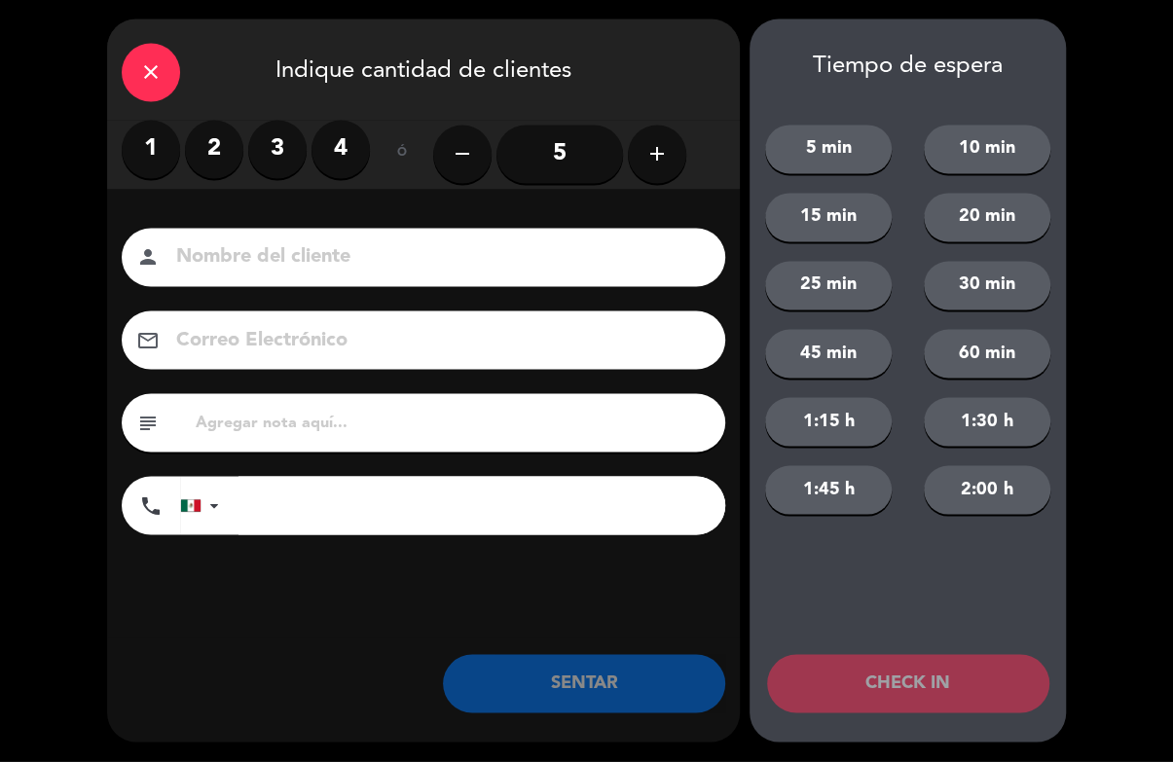
click at [669, 149] on button "add" at bounding box center [657, 155] width 58 height 58
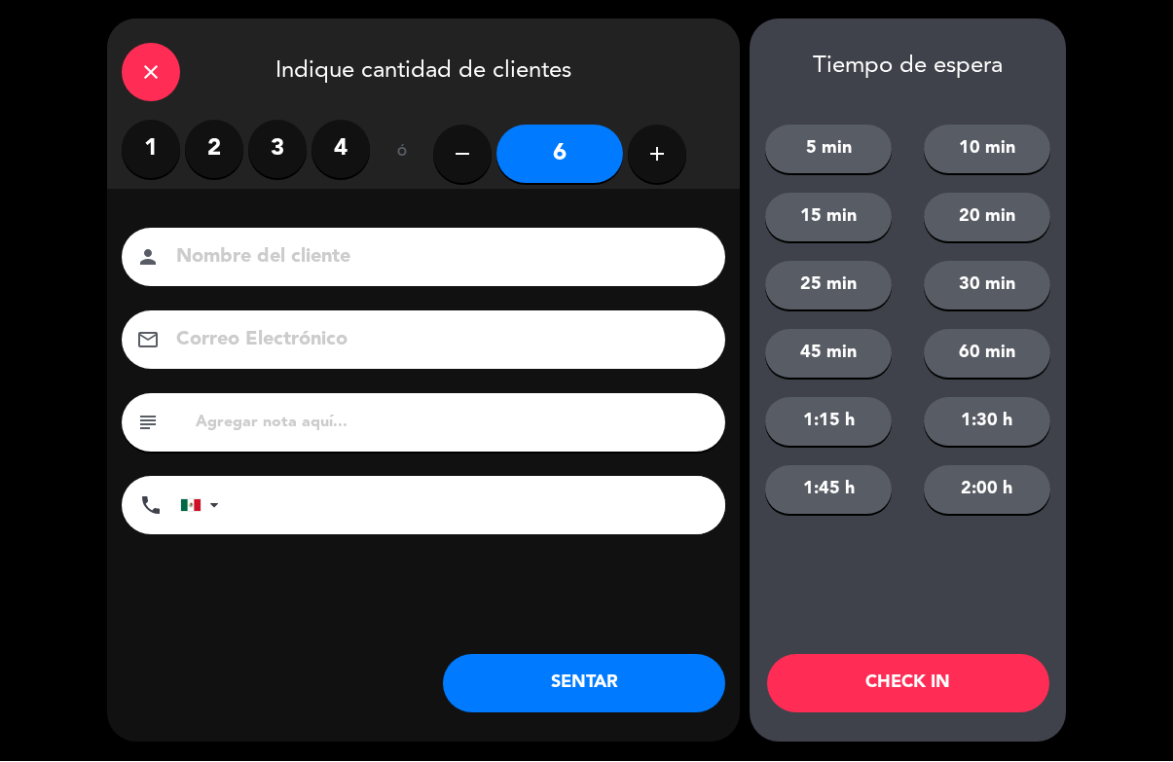
click at [679, 138] on button "add" at bounding box center [657, 155] width 58 height 58
click at [682, 149] on button "add" at bounding box center [657, 155] width 58 height 58
click at [673, 175] on button "add" at bounding box center [657, 155] width 58 height 58
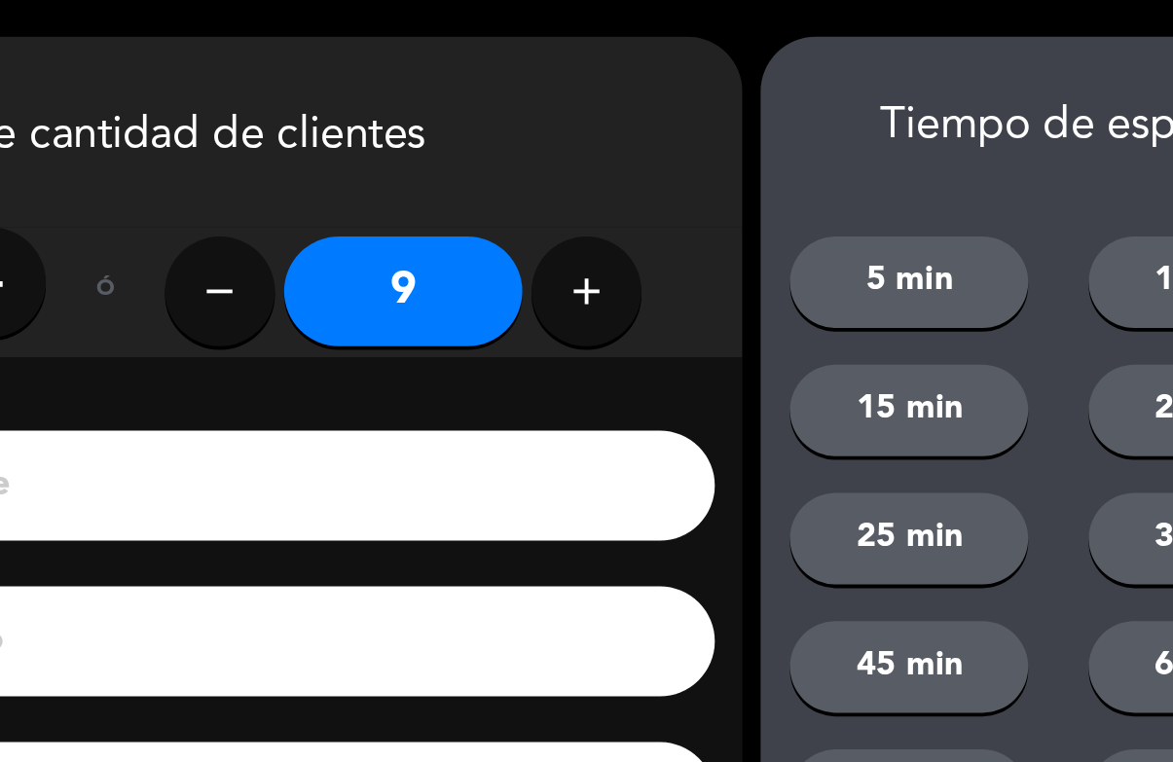
click at [628, 150] on button "add" at bounding box center [657, 155] width 58 height 58
click at [645, 163] on icon "add" at bounding box center [656, 154] width 23 height 23
click at [645, 161] on icon "add" at bounding box center [656, 154] width 23 height 23
click at [645, 160] on icon "add" at bounding box center [656, 154] width 23 height 23
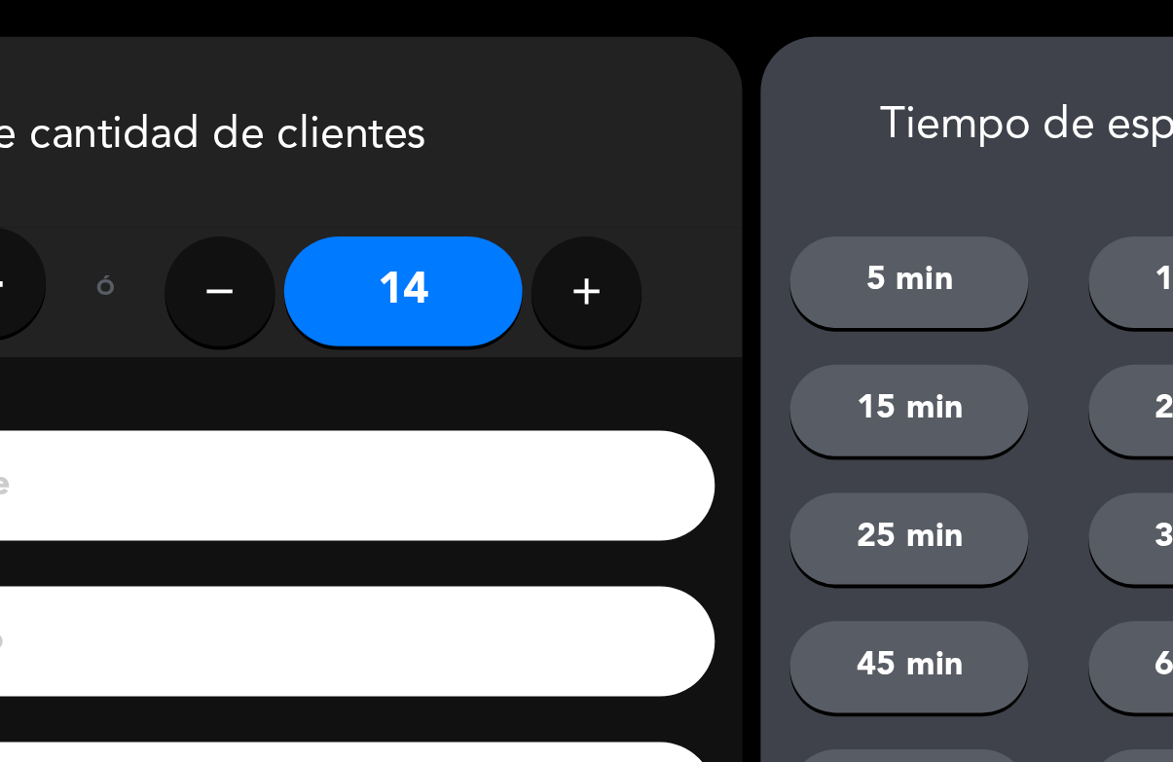
click at [645, 160] on icon "add" at bounding box center [656, 154] width 23 height 23
click at [645, 156] on icon "add" at bounding box center [656, 154] width 23 height 23
click at [645, 155] on icon "add" at bounding box center [656, 154] width 23 height 23
click at [645, 156] on icon "add" at bounding box center [656, 154] width 23 height 23
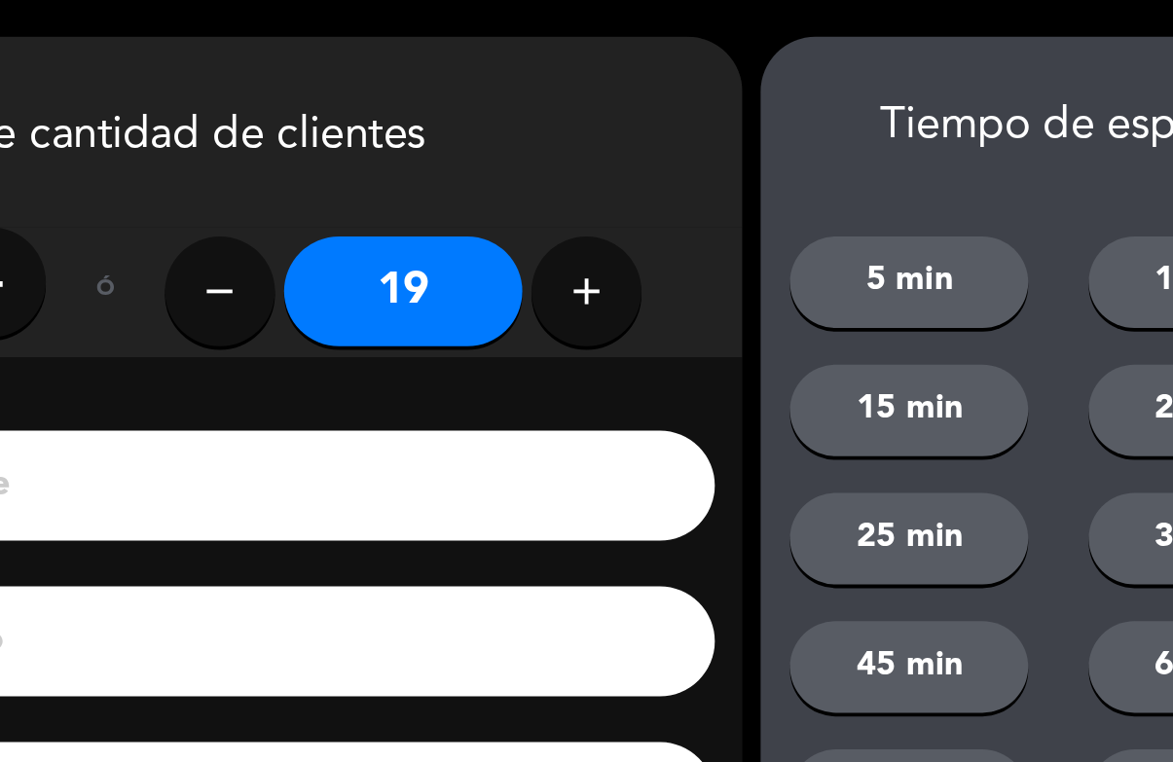
click at [645, 154] on icon "add" at bounding box center [656, 154] width 23 height 23
click at [645, 158] on icon "add" at bounding box center [656, 154] width 23 height 23
click at [645, 159] on icon "add" at bounding box center [656, 154] width 23 height 23
click at [645, 157] on icon "add" at bounding box center [656, 154] width 23 height 23
type input "23"
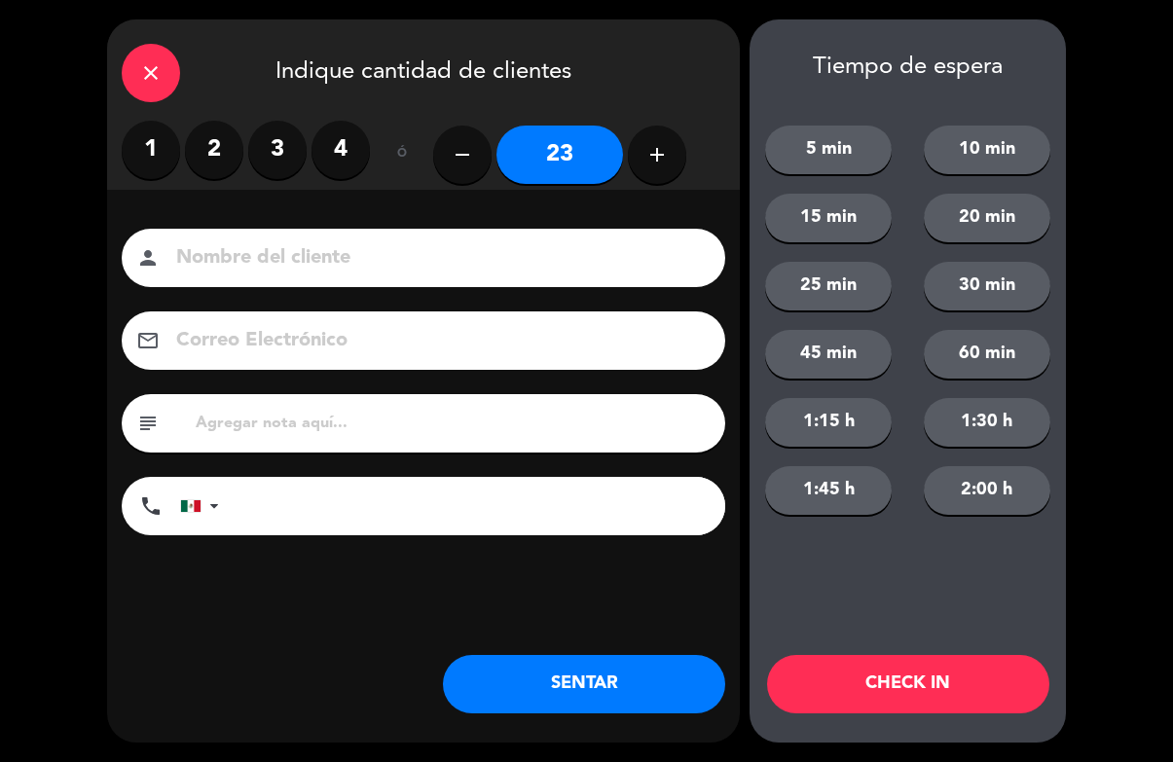
click at [539, 275] on input at bounding box center [437, 258] width 526 height 34
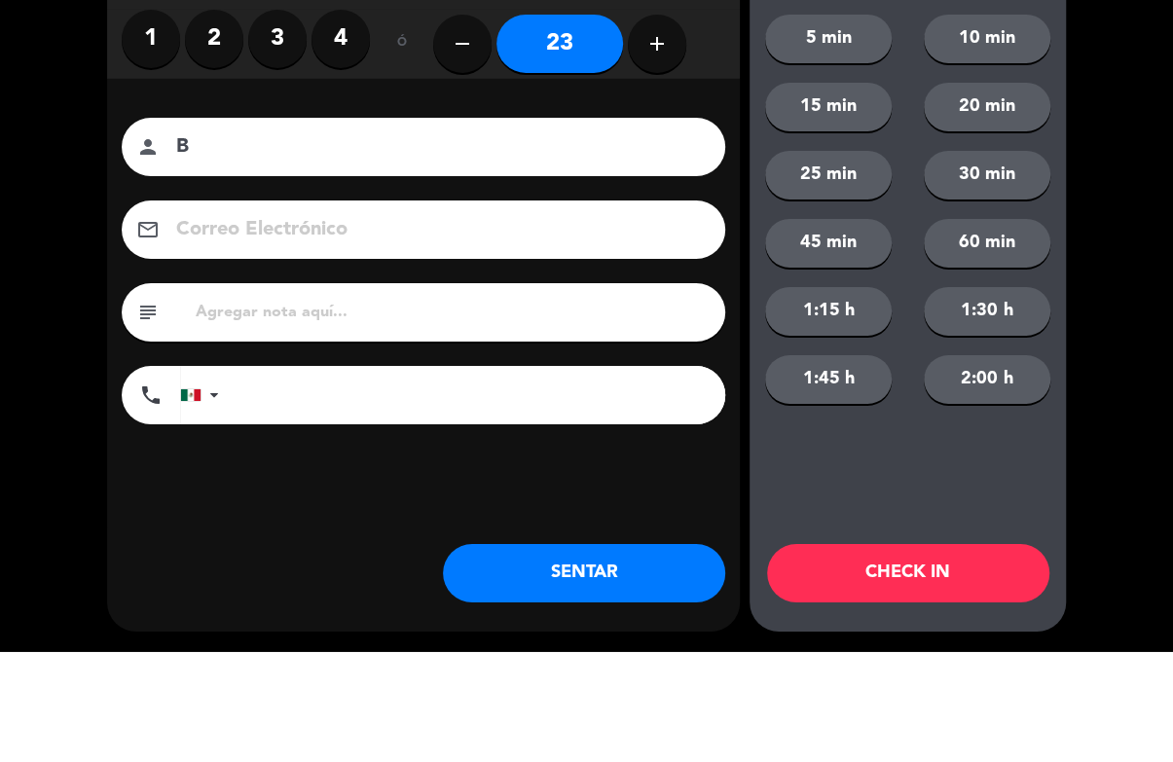
type input "B"
click at [1131, 264] on div "close Indique cantidad de clientes 1 2 3 4 ó remove 23 add Nombre del cliente p…" at bounding box center [586, 381] width 1173 height 762
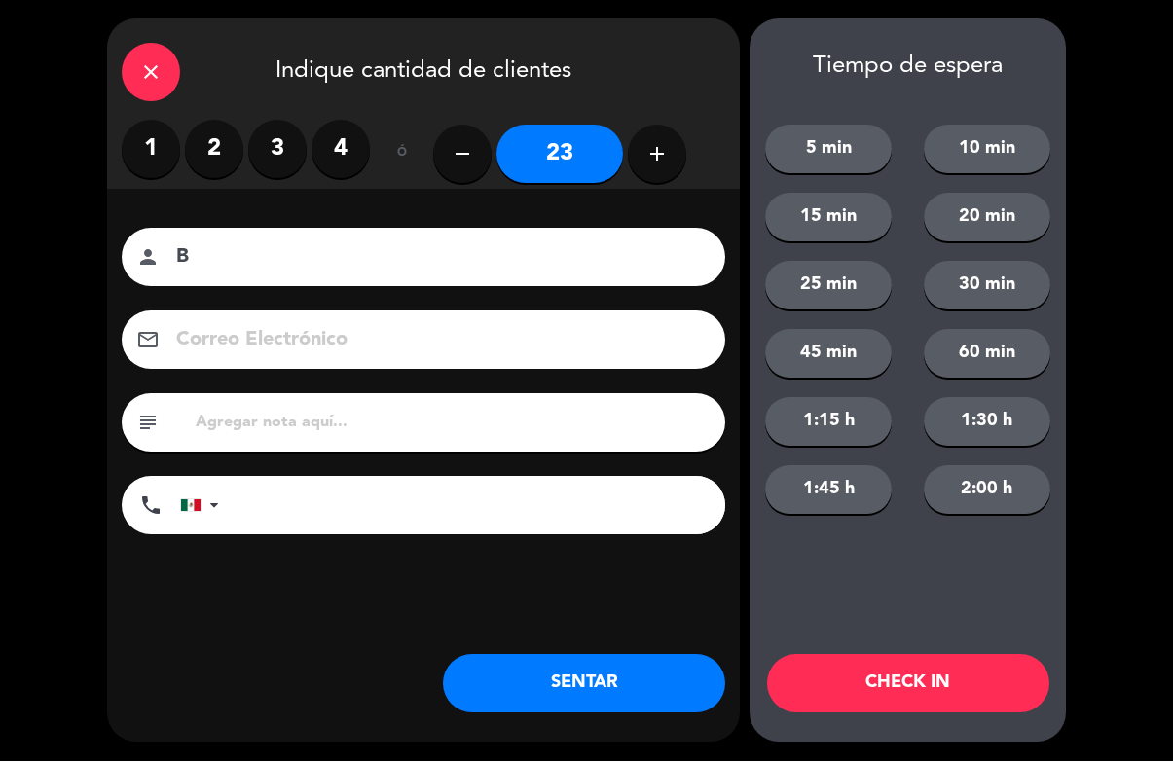
click at [994, 708] on button "CHECK IN" at bounding box center [908, 684] width 282 height 58
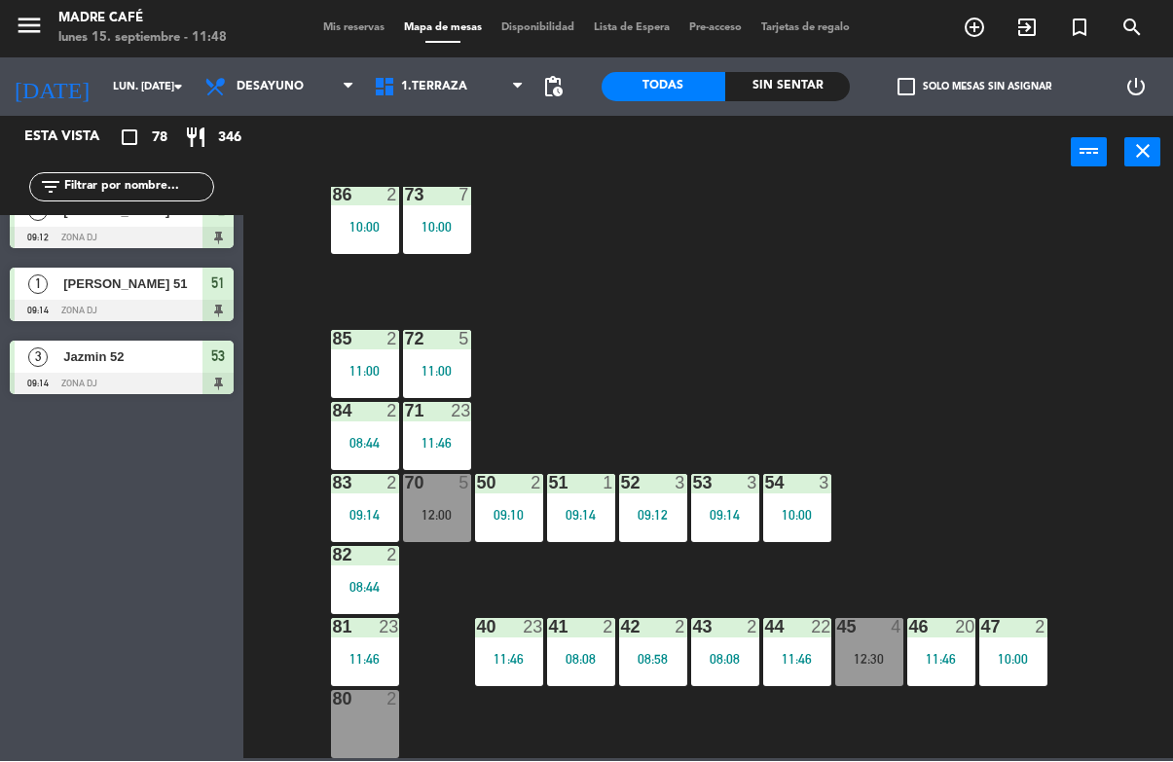
click at [1021, 28] on icon "exit_to_app" at bounding box center [1026, 28] width 23 height 23
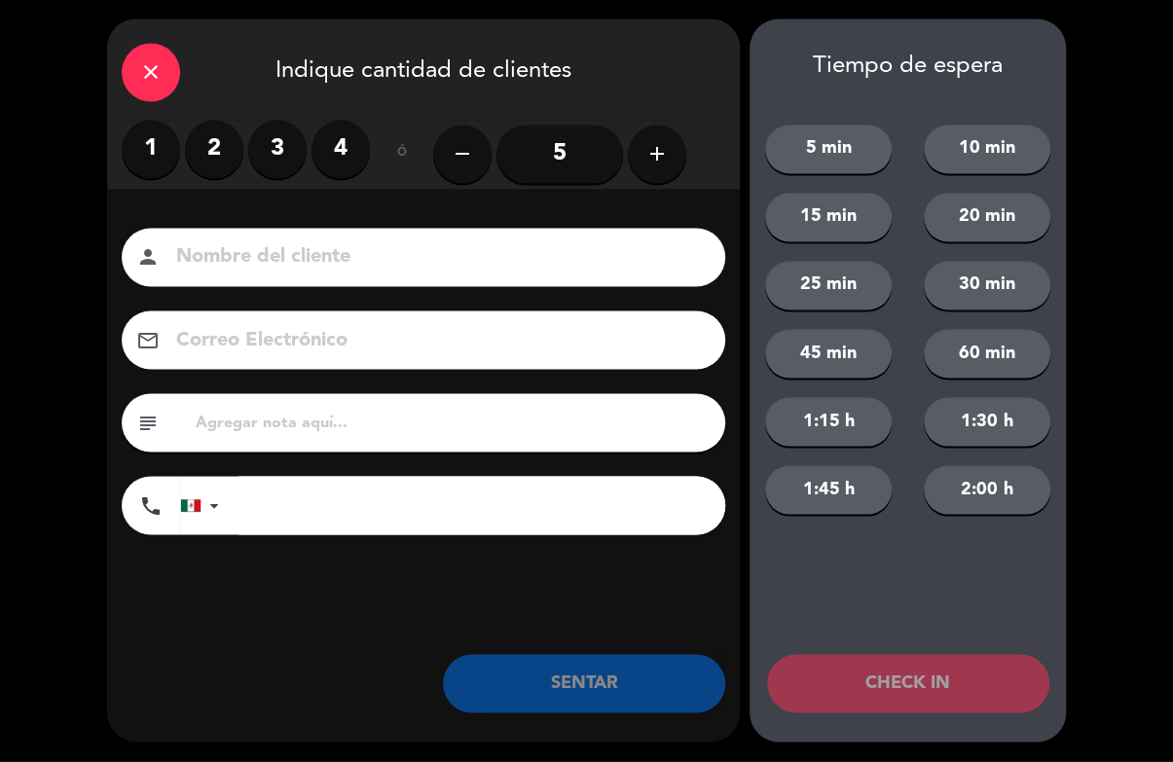
click at [668, 160] on icon "add" at bounding box center [656, 154] width 23 height 23
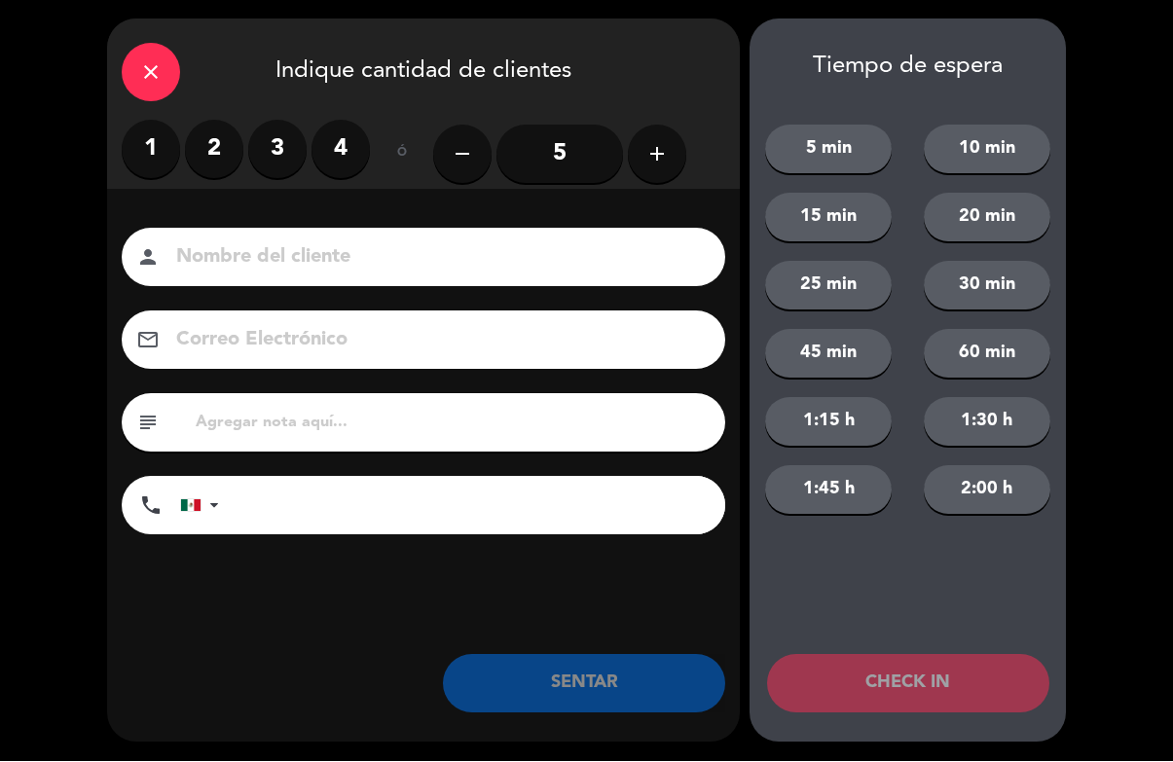
click at [673, 166] on button "add" at bounding box center [657, 155] width 58 height 58
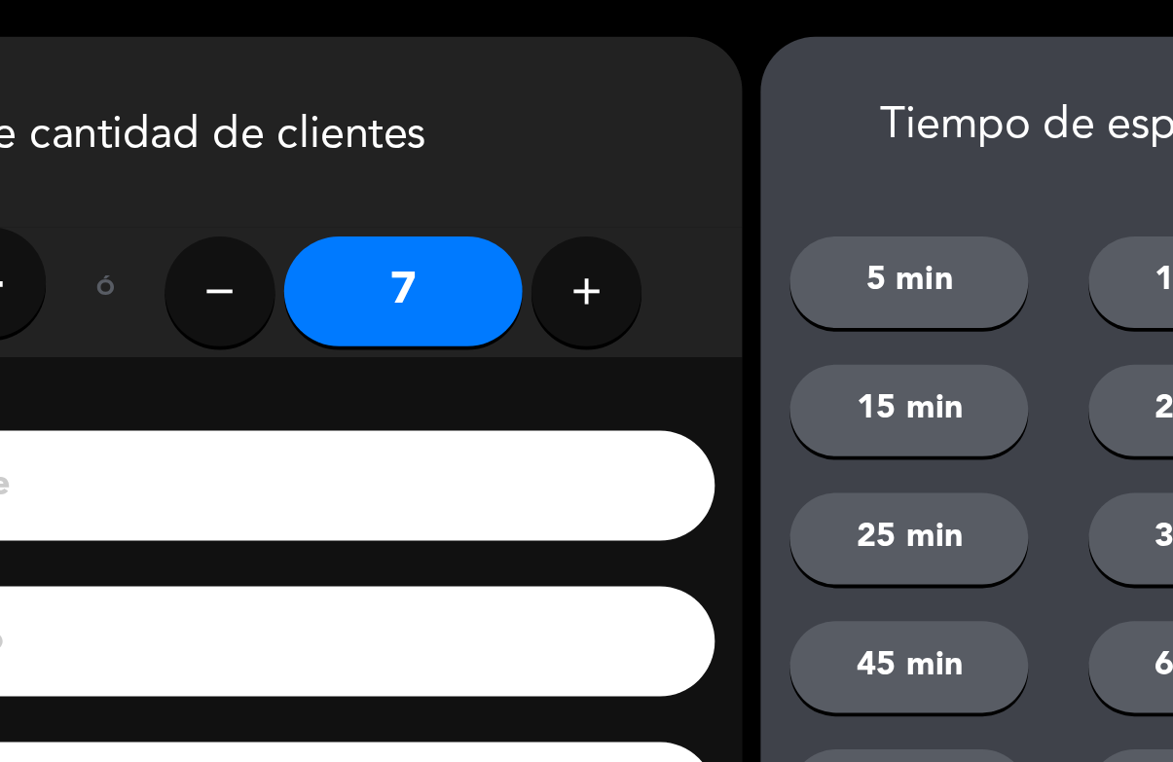
click at [628, 141] on button "add" at bounding box center [657, 155] width 58 height 58
click at [628, 155] on button "add" at bounding box center [657, 155] width 58 height 58
click at [628, 157] on button "add" at bounding box center [657, 155] width 58 height 58
click at [628, 162] on button "add" at bounding box center [657, 155] width 58 height 58
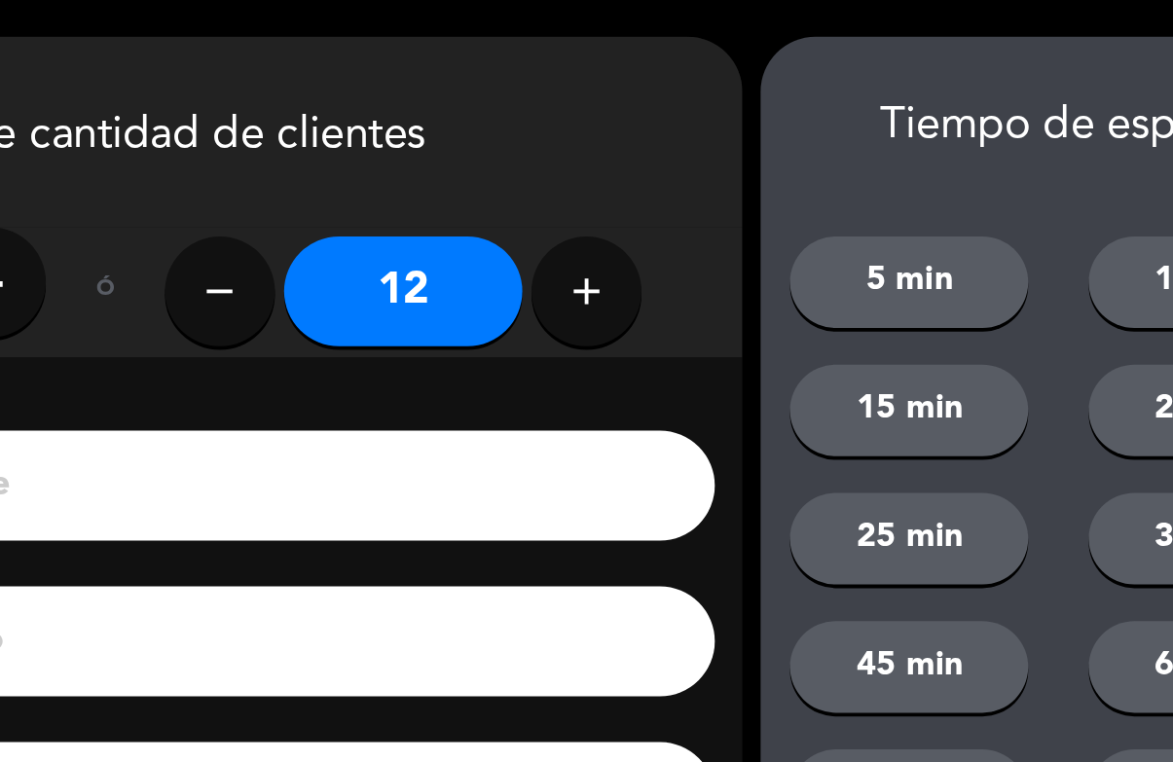
click at [628, 164] on button "add" at bounding box center [657, 155] width 58 height 58
click at [645, 165] on icon "add" at bounding box center [656, 154] width 23 height 23
click at [628, 164] on button "add" at bounding box center [657, 155] width 58 height 58
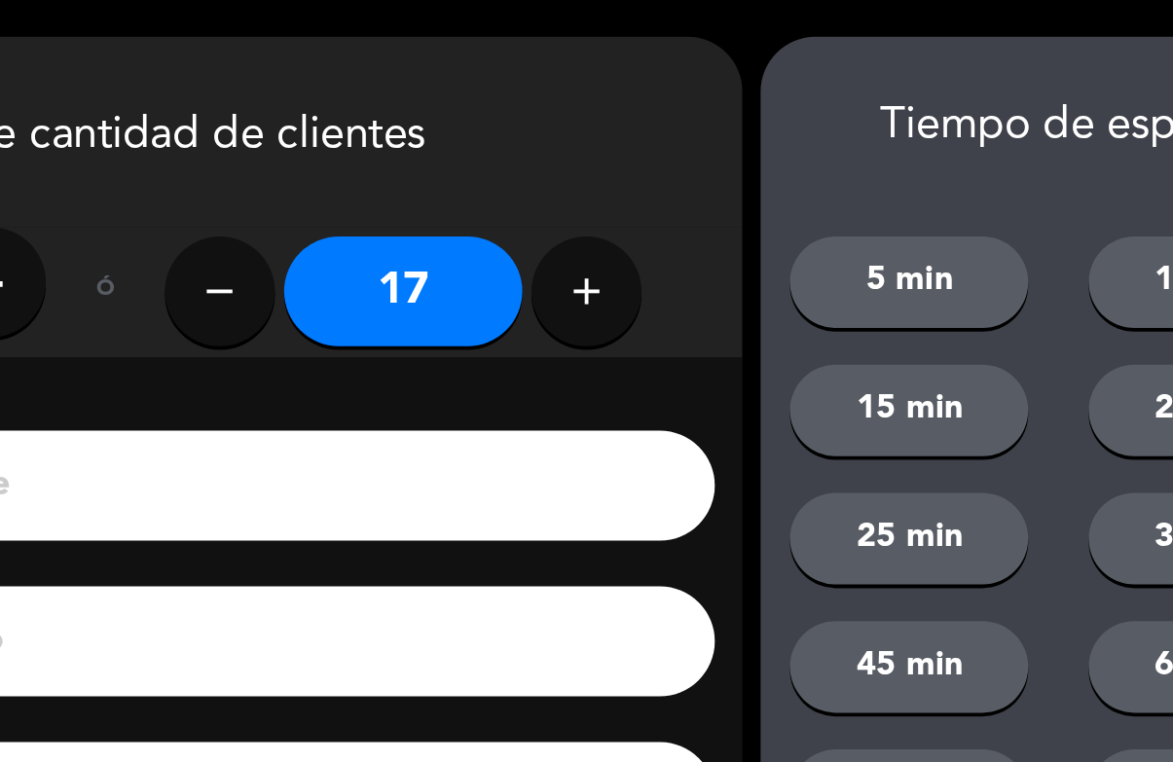
click at [628, 164] on button "add" at bounding box center [657, 155] width 58 height 58
click at [645, 161] on icon "add" at bounding box center [656, 154] width 23 height 23
click at [645, 164] on icon "add" at bounding box center [656, 154] width 23 height 23
click at [645, 161] on icon "add" at bounding box center [656, 154] width 23 height 23
click at [645, 164] on icon "add" at bounding box center [656, 154] width 23 height 23
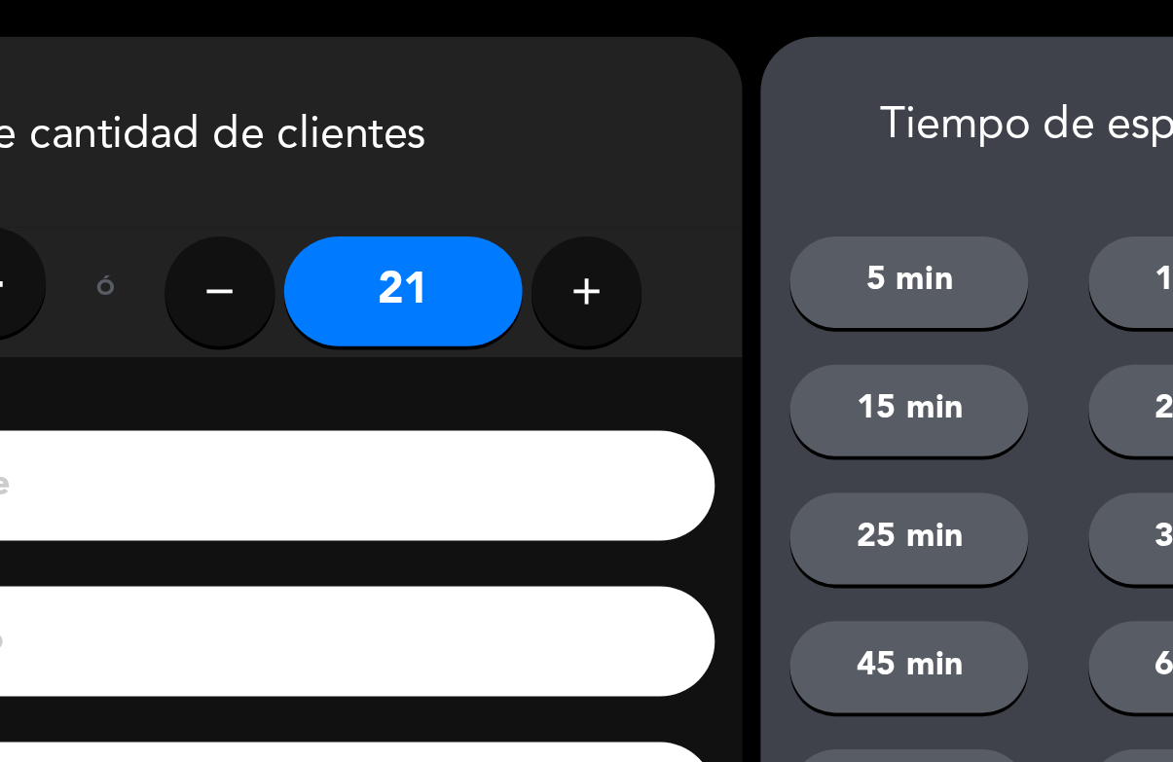
type input "22"
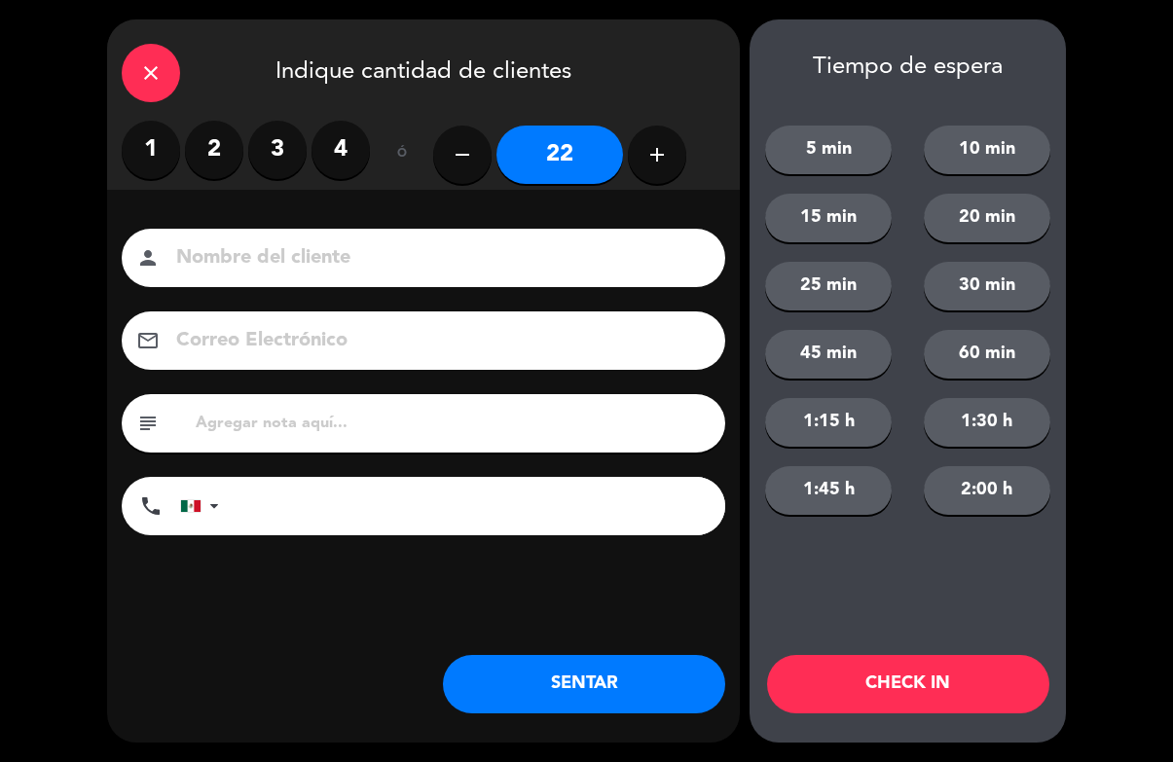
click at [673, 269] on input at bounding box center [437, 258] width 526 height 34
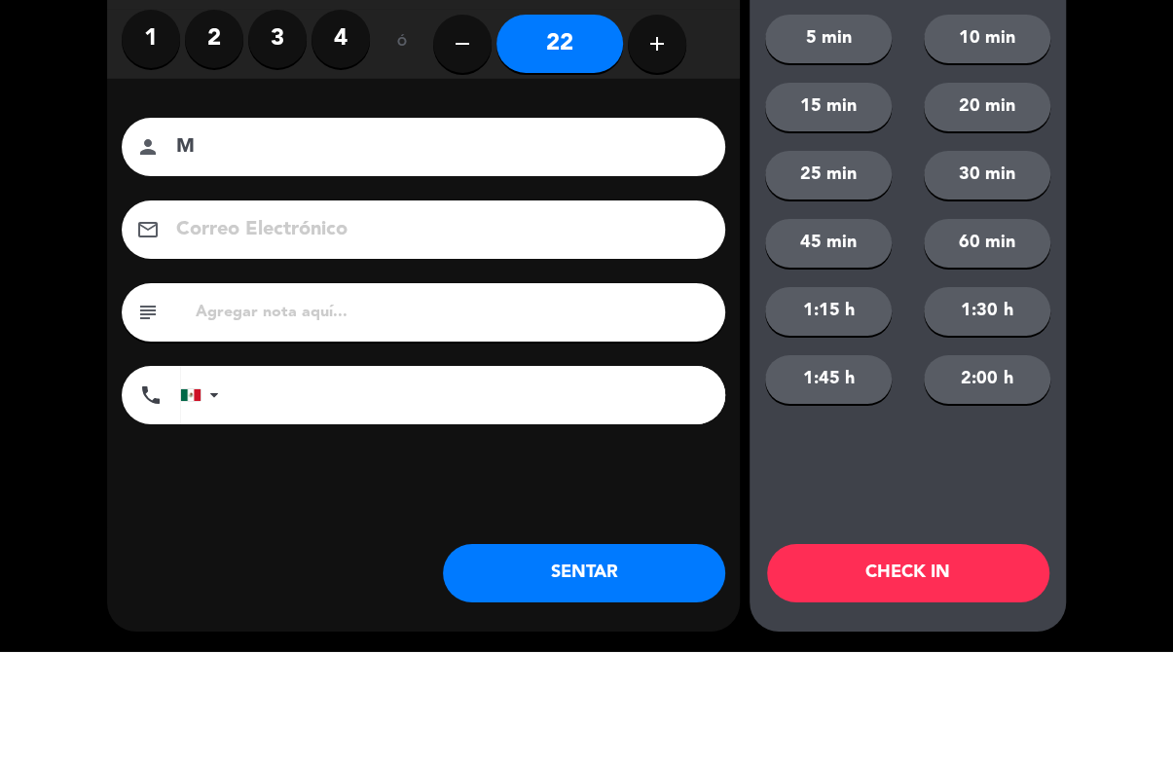
type input "M"
click at [1130, 265] on div "close Indique cantidad de clientes 1 2 3 4 ó remove 22 add Nombre del cliente p…" at bounding box center [586, 381] width 1173 height 762
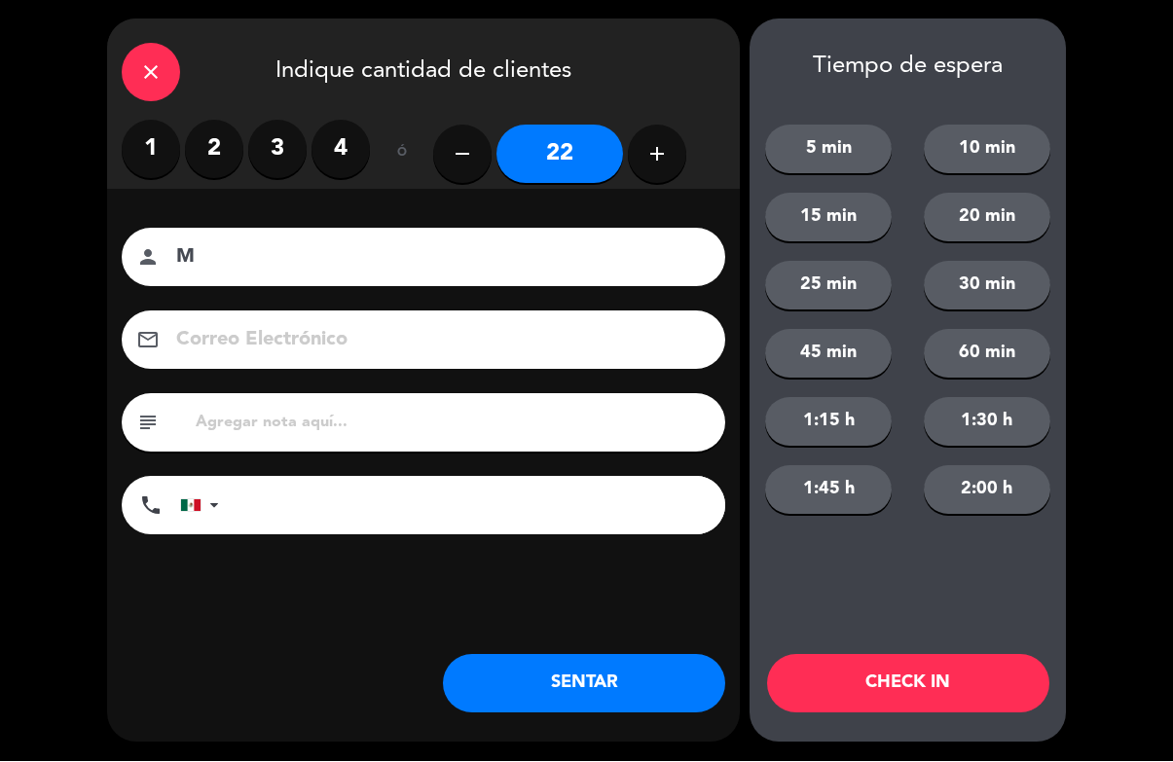
click at [981, 677] on button "CHECK IN" at bounding box center [908, 684] width 282 height 58
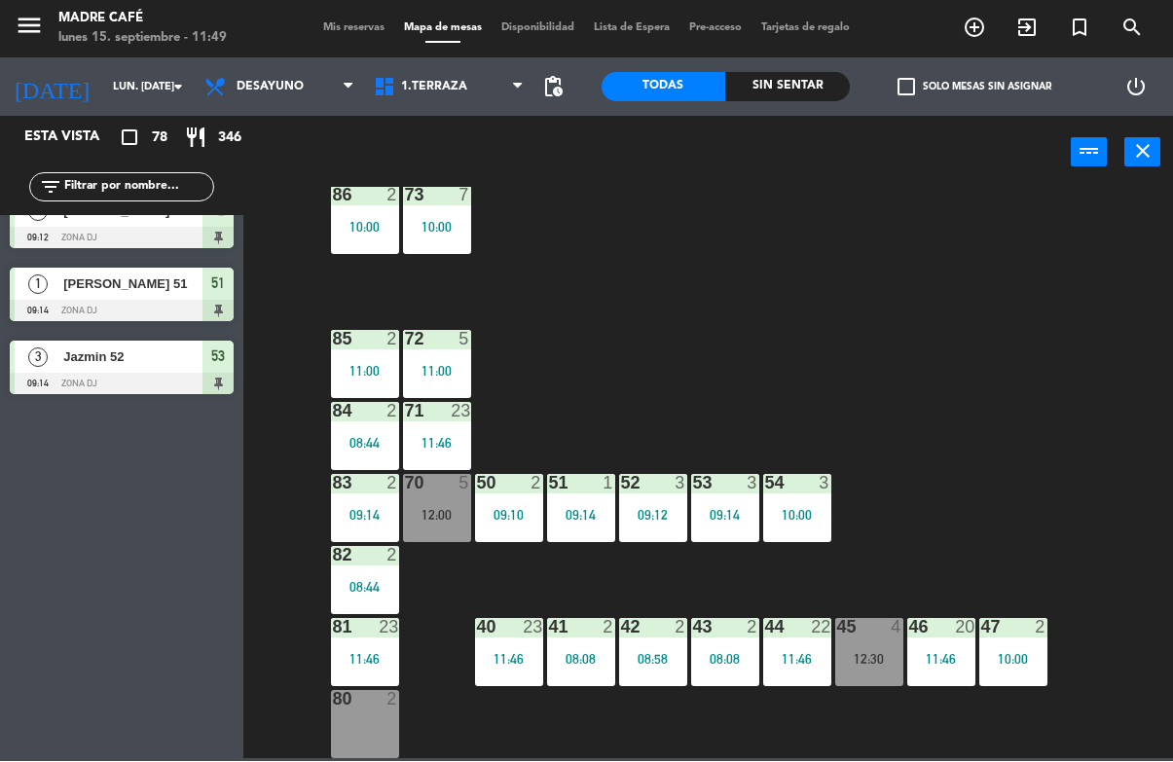
click at [1038, 21] on span "exit_to_app" at bounding box center [1026, 28] width 53 height 33
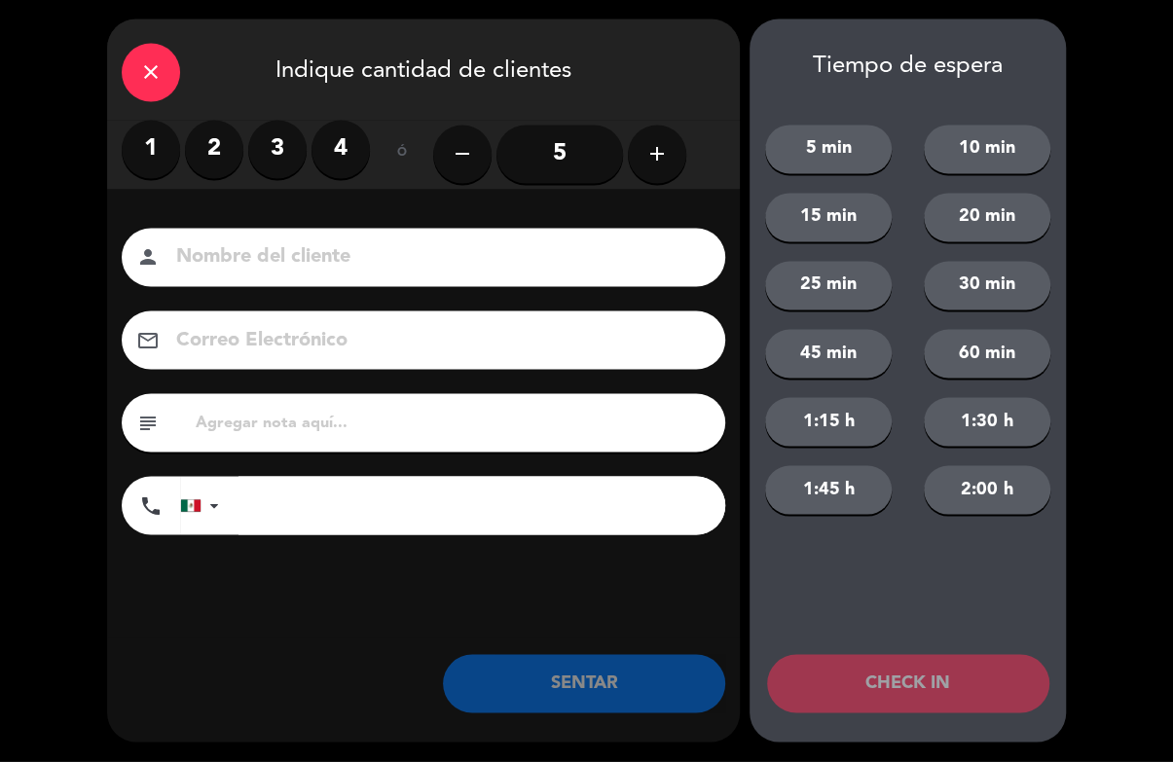
click at [671, 165] on button "add" at bounding box center [657, 155] width 58 height 58
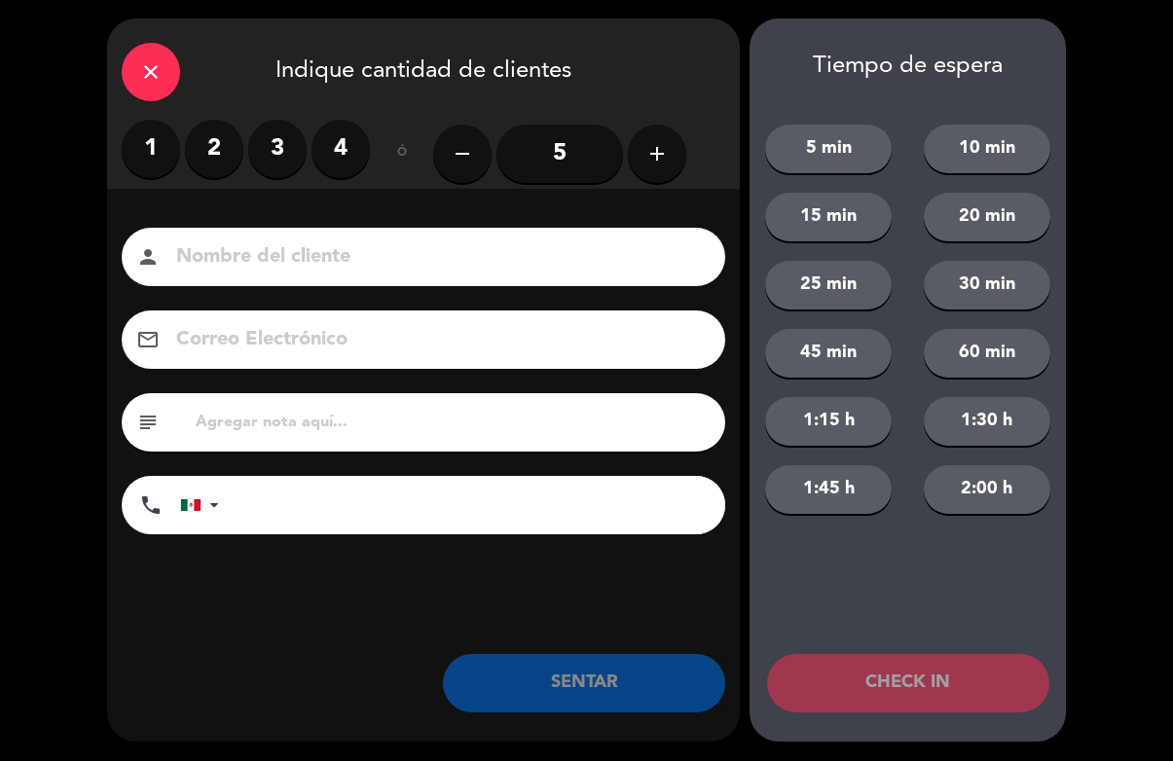
click at [673, 164] on button "add" at bounding box center [657, 155] width 58 height 58
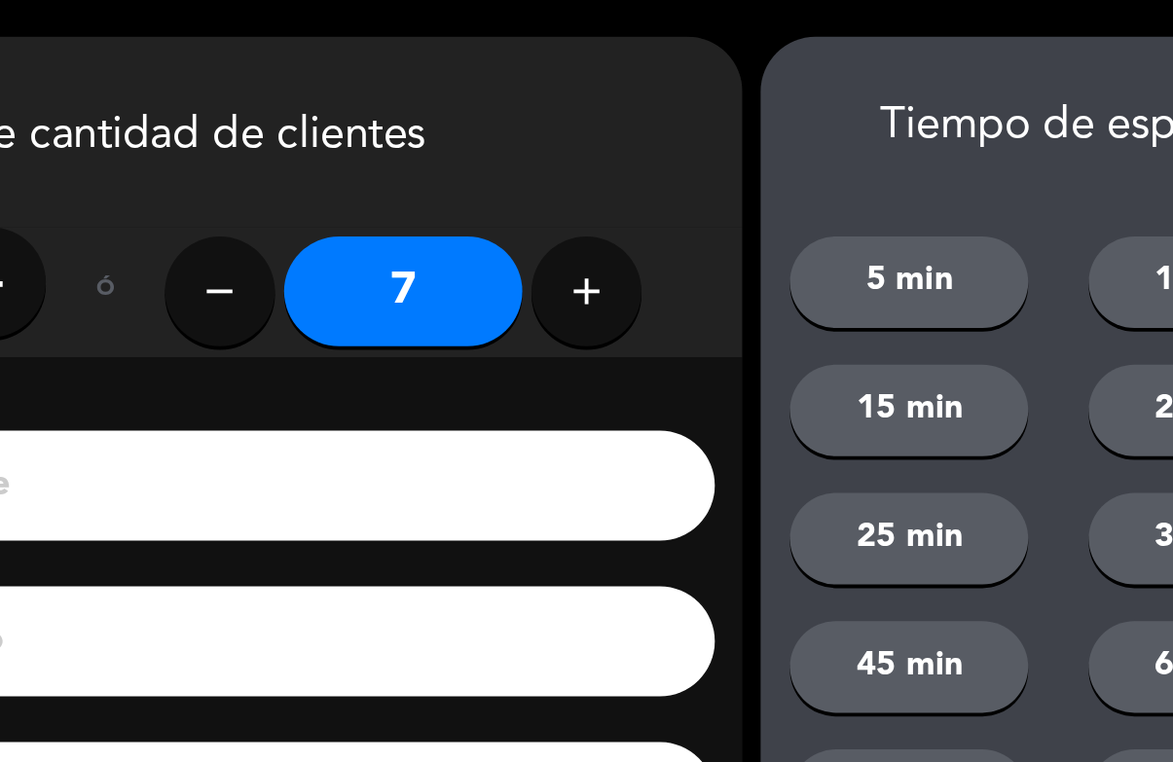
click at [628, 142] on button "add" at bounding box center [657, 155] width 58 height 58
click at [628, 141] on button "add" at bounding box center [657, 155] width 58 height 58
click at [645, 144] on icon "add" at bounding box center [656, 154] width 23 height 23
click at [645, 152] on icon "add" at bounding box center [656, 154] width 23 height 23
click at [645, 149] on icon "add" at bounding box center [656, 154] width 23 height 23
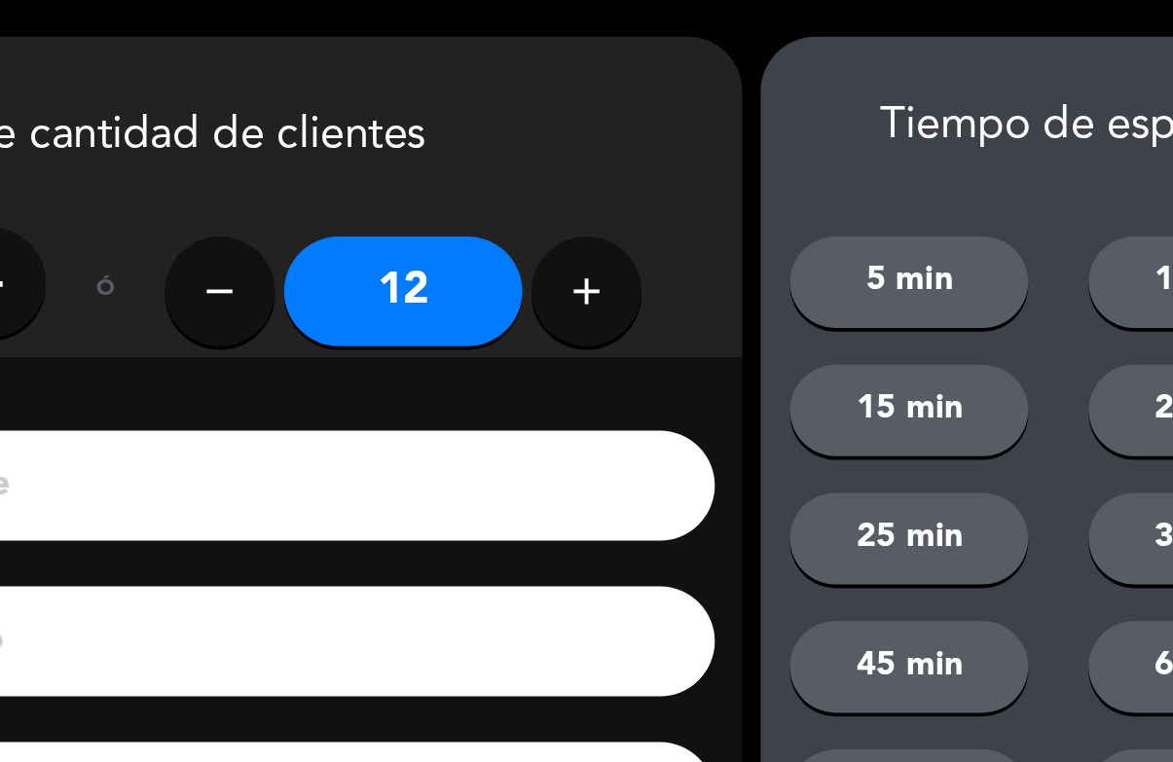
click at [645, 148] on icon "add" at bounding box center [656, 154] width 23 height 23
click at [628, 149] on button "add" at bounding box center [657, 155] width 58 height 58
click at [628, 145] on button "add" at bounding box center [657, 155] width 58 height 58
click at [628, 148] on button "add" at bounding box center [657, 155] width 58 height 58
click at [628, 149] on button "add" at bounding box center [657, 155] width 58 height 58
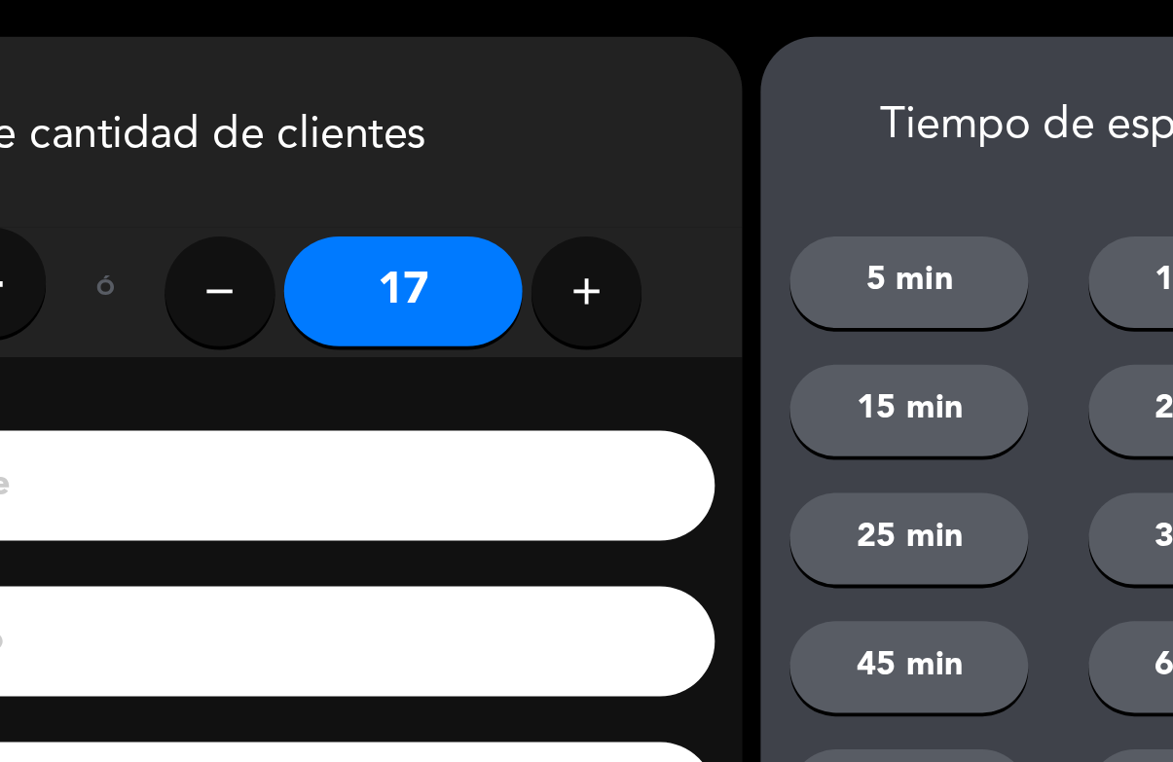
click at [628, 147] on button "add" at bounding box center [657, 155] width 58 height 58
click at [628, 151] on button "add" at bounding box center [657, 155] width 58 height 58
click at [645, 151] on icon "add" at bounding box center [656, 154] width 23 height 23
click at [645, 156] on icon "add" at bounding box center [656, 154] width 23 height 23
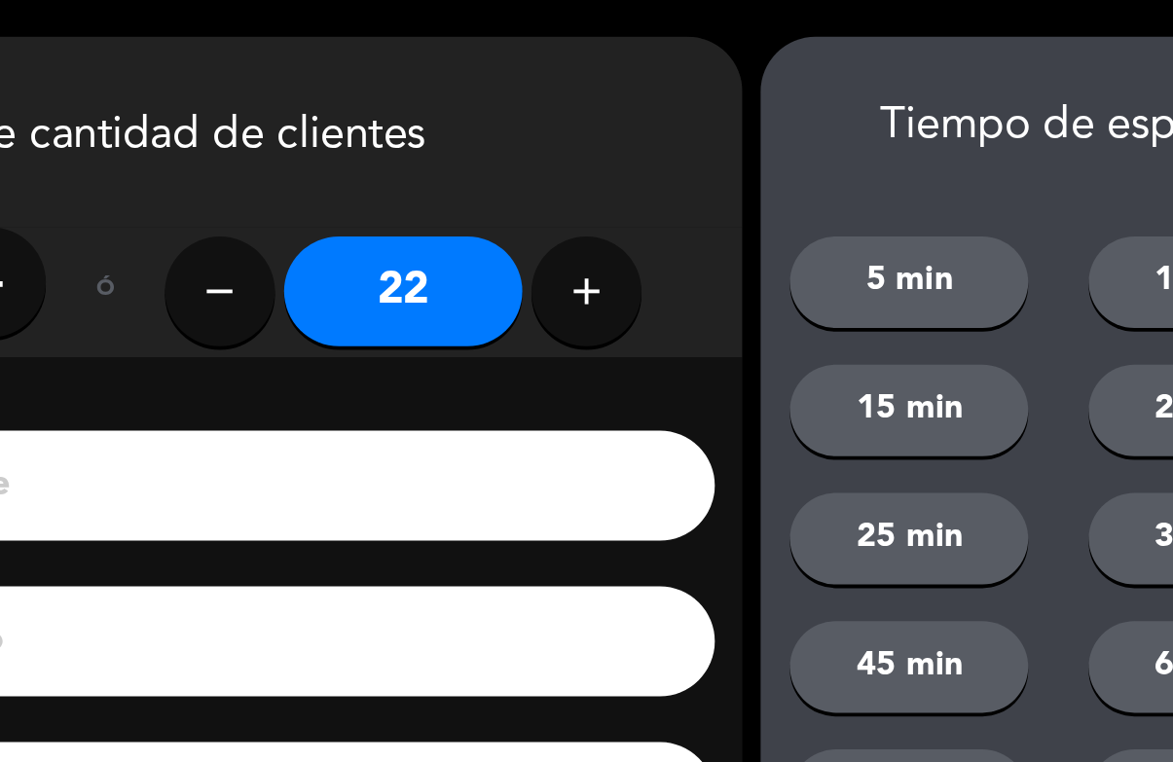
click at [645, 156] on icon "add" at bounding box center [656, 154] width 23 height 23
type input "23"
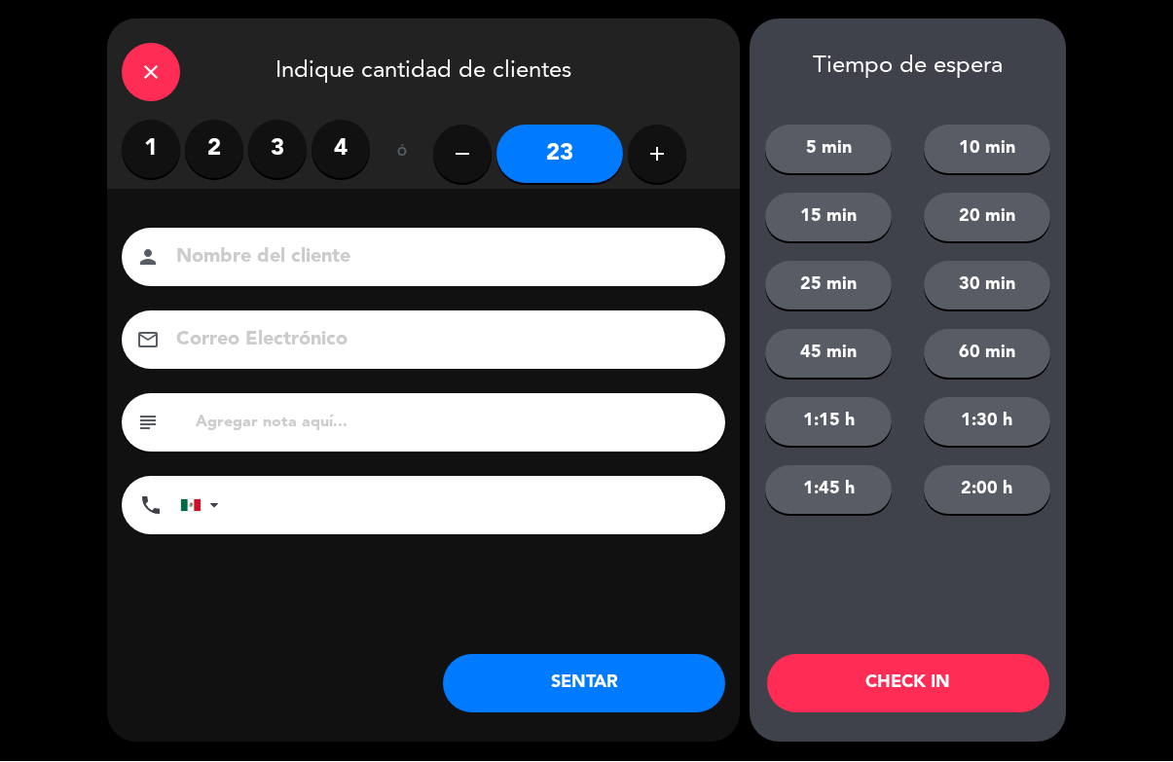
click at [579, 263] on input at bounding box center [437, 258] width 526 height 34
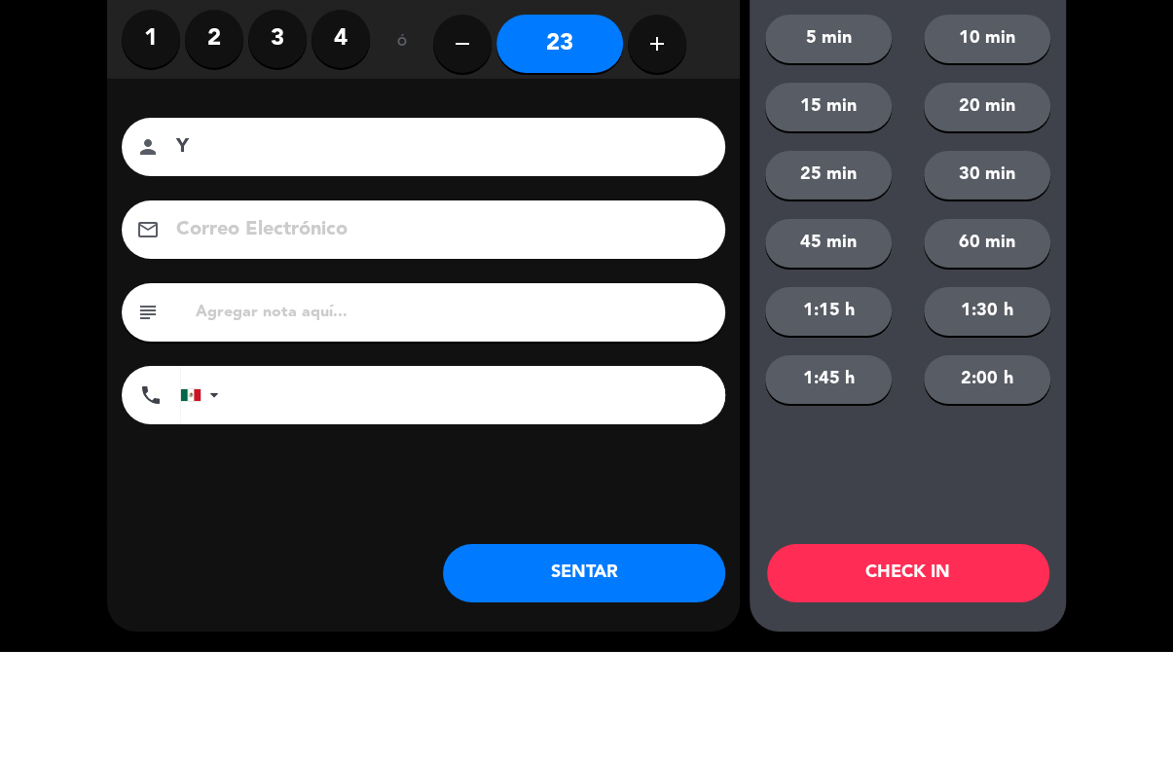
type input "Y"
click at [1130, 243] on div "close Indique cantidad de clientes 1 2 3 4 ó remove 23 add Nombre del cliente p…" at bounding box center [586, 381] width 1173 height 762
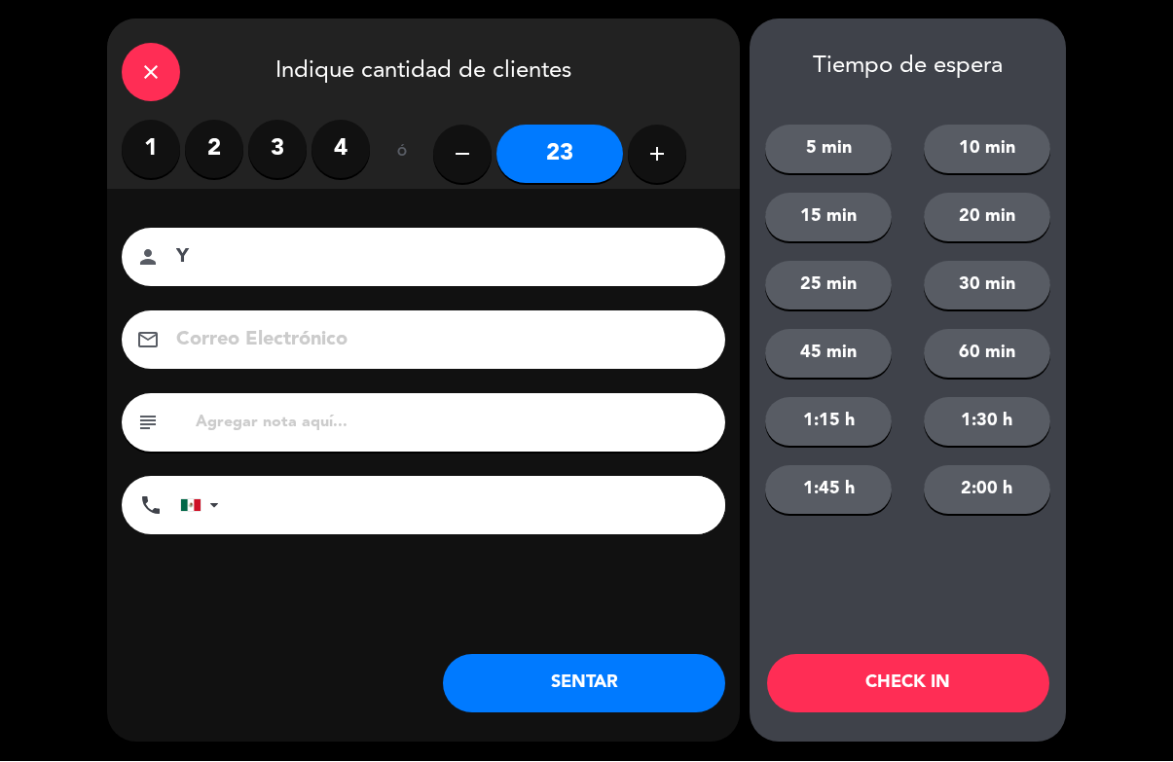
click at [902, 670] on button "CHECK IN" at bounding box center [908, 684] width 282 height 58
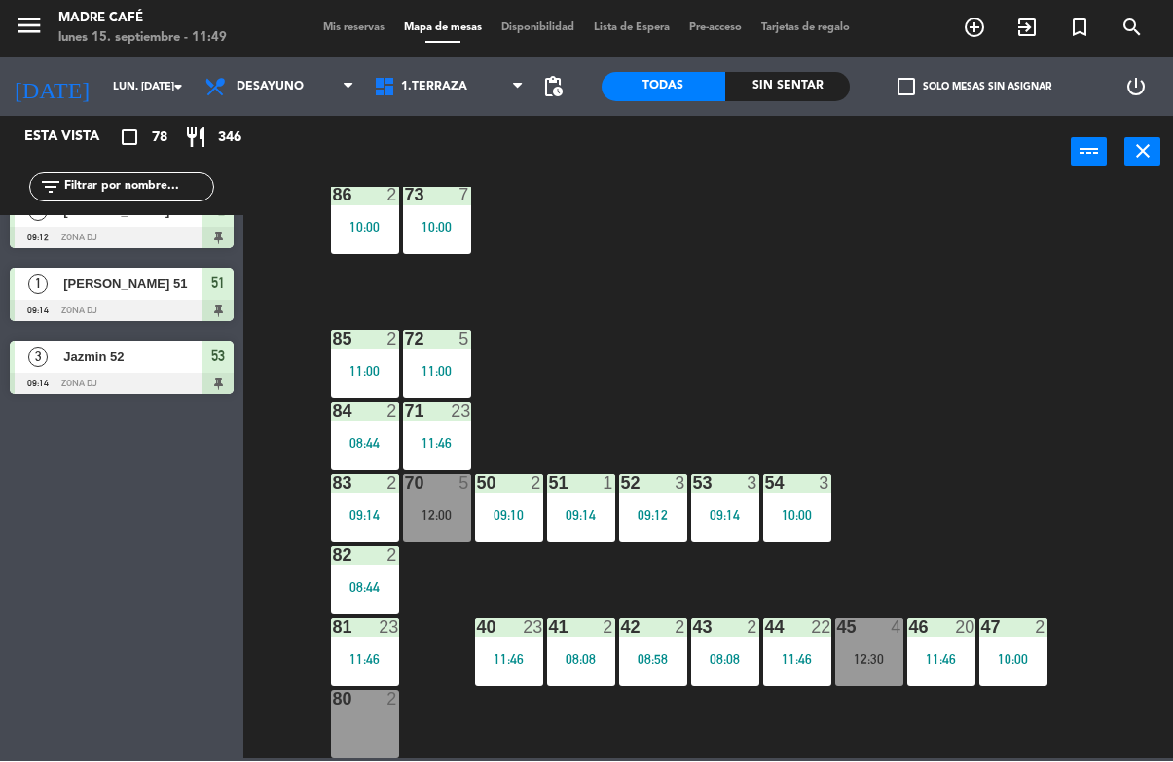
click at [1018, 34] on icon "exit_to_app" at bounding box center [1026, 28] width 23 height 23
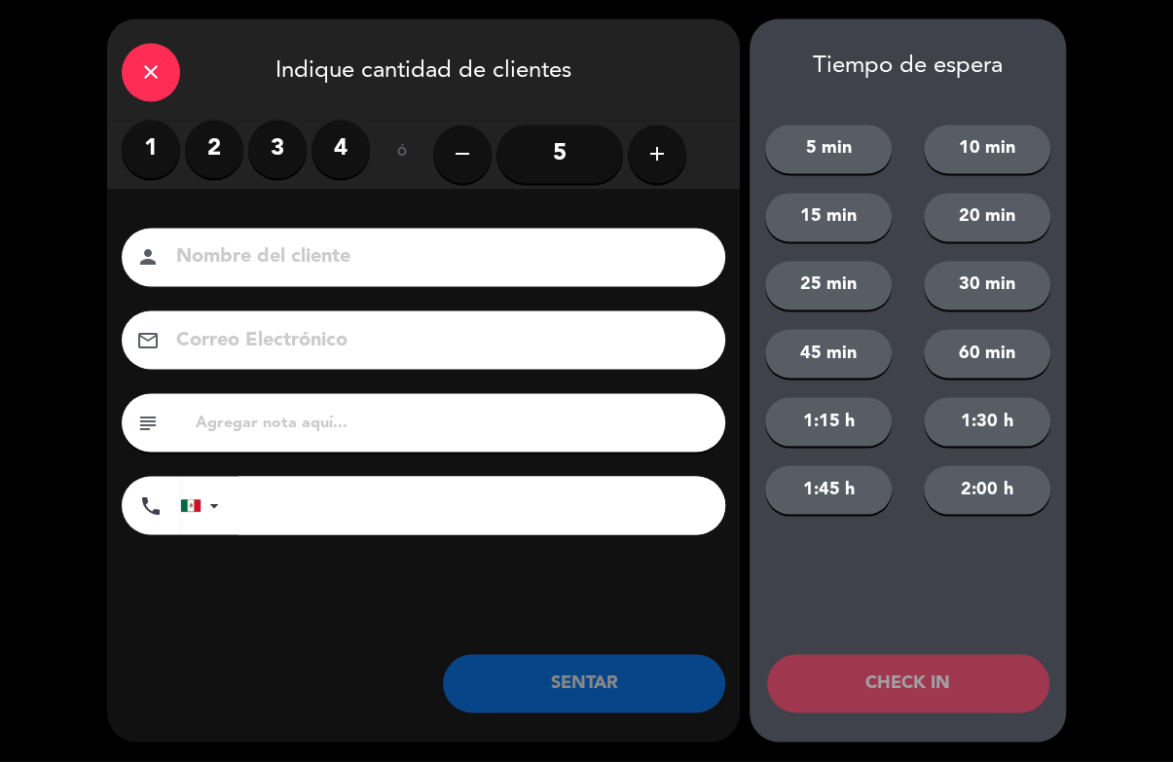
click at [672, 171] on button "add" at bounding box center [657, 155] width 58 height 58
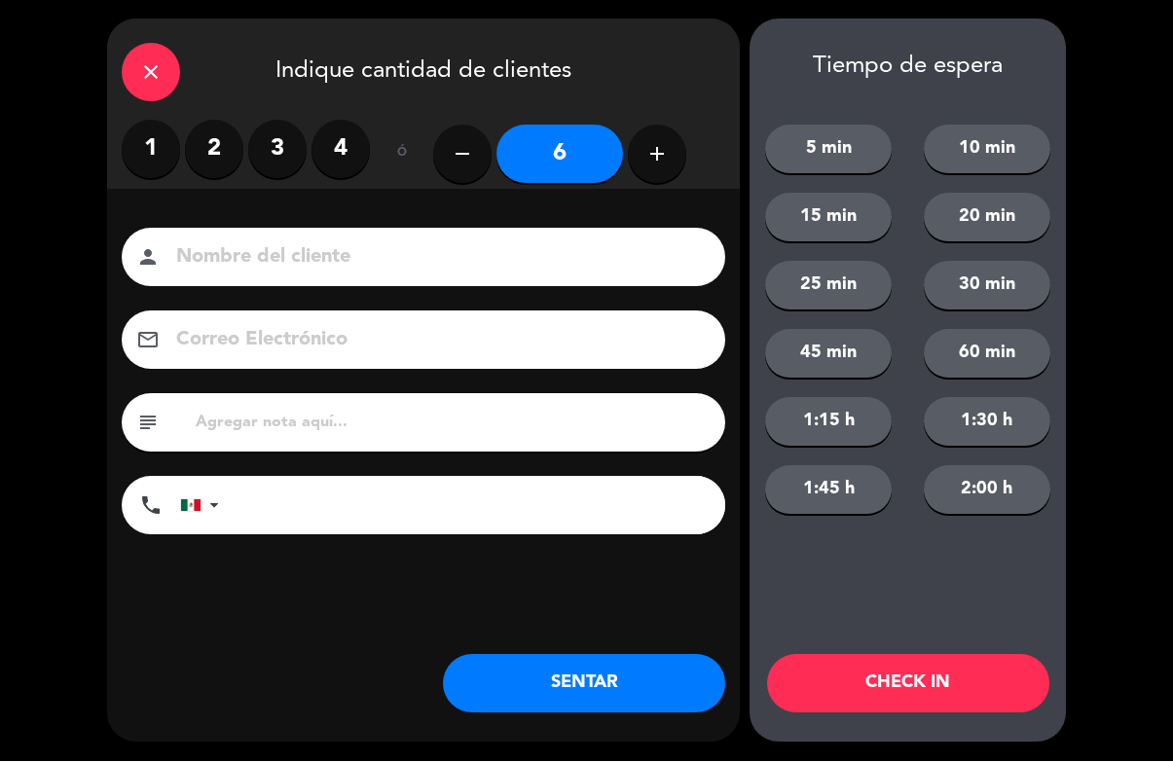
click at [681, 160] on button "add" at bounding box center [657, 155] width 58 height 58
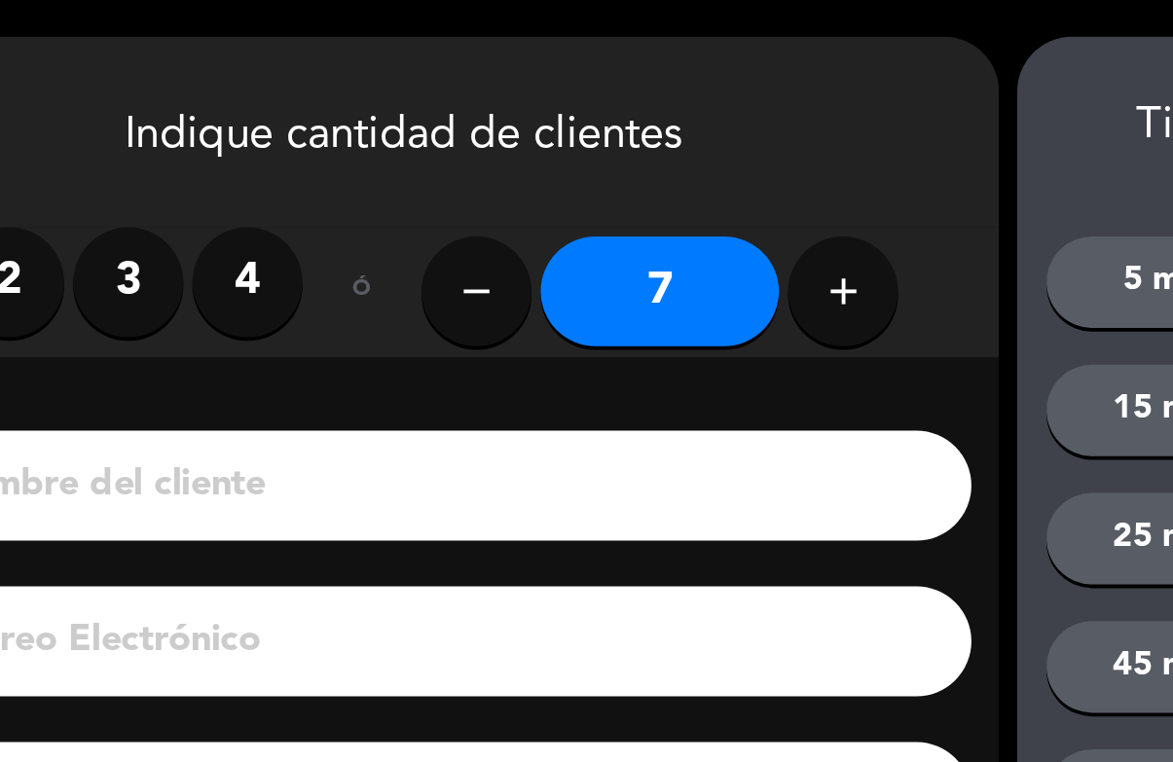
click at [645, 163] on icon "add" at bounding box center [656, 154] width 23 height 23
click at [628, 175] on button "add" at bounding box center [657, 155] width 58 height 58
click at [628, 171] on button "add" at bounding box center [657, 155] width 58 height 58
click at [628, 172] on button "add" at bounding box center [657, 155] width 58 height 58
click at [628, 163] on button "add" at bounding box center [657, 155] width 58 height 58
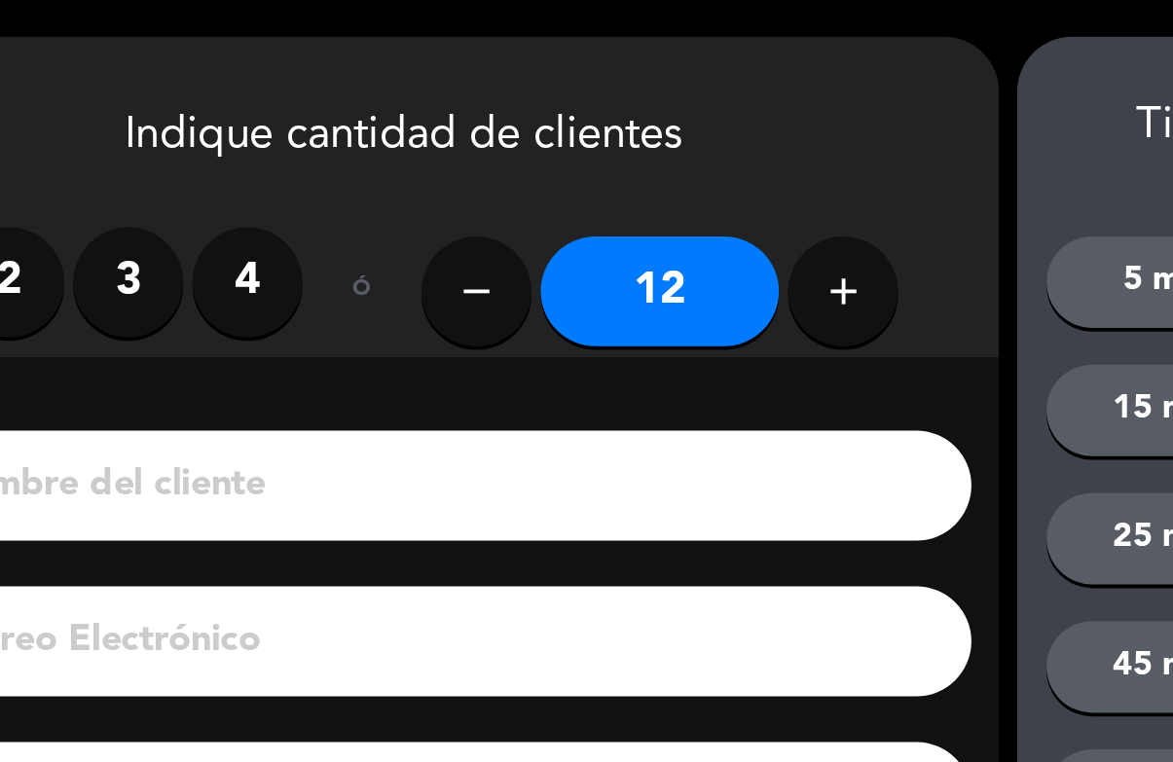
click at [628, 163] on button "add" at bounding box center [657, 155] width 58 height 58
click at [628, 167] on button "add" at bounding box center [657, 155] width 58 height 58
click at [628, 162] on button "add" at bounding box center [657, 155] width 58 height 58
click at [628, 160] on button "add" at bounding box center [657, 155] width 58 height 58
click at [628, 159] on button "add" at bounding box center [657, 155] width 58 height 58
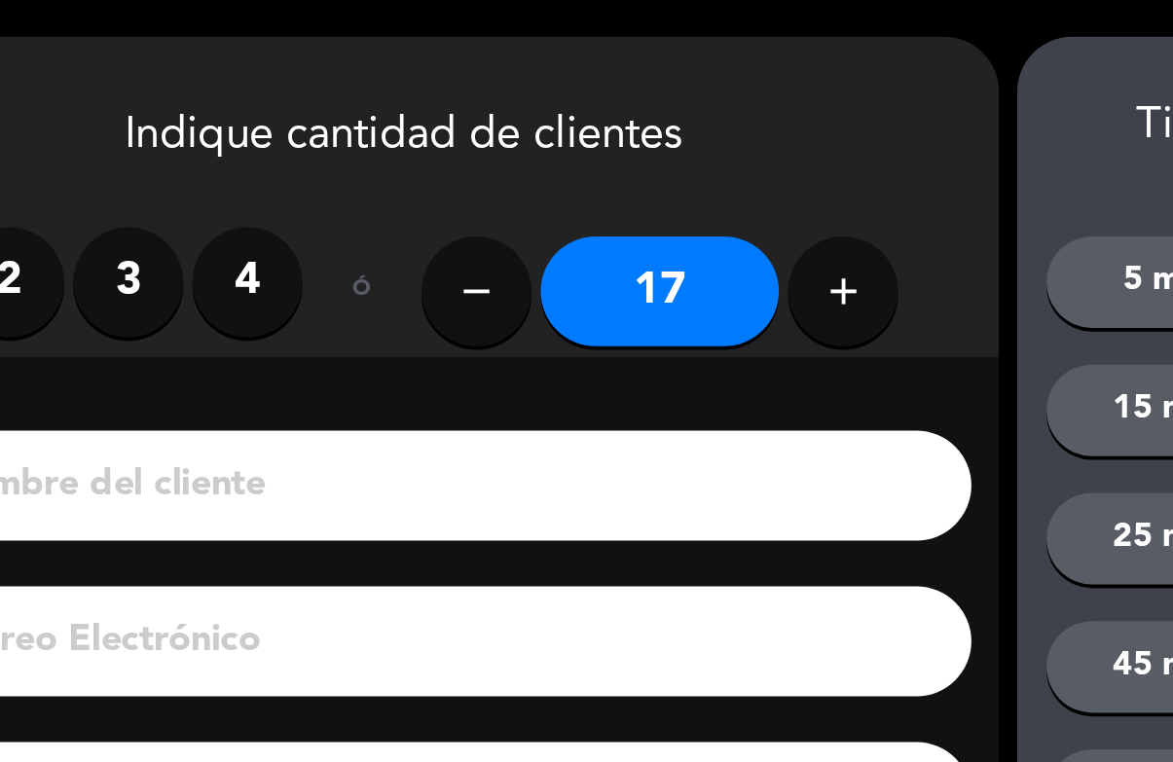
click at [645, 163] on icon "add" at bounding box center [656, 154] width 23 height 23
click at [645, 164] on icon "add" at bounding box center [656, 154] width 23 height 23
click at [645, 159] on icon "add" at bounding box center [656, 154] width 23 height 23
click at [645, 150] on icon "add" at bounding box center [656, 154] width 23 height 23
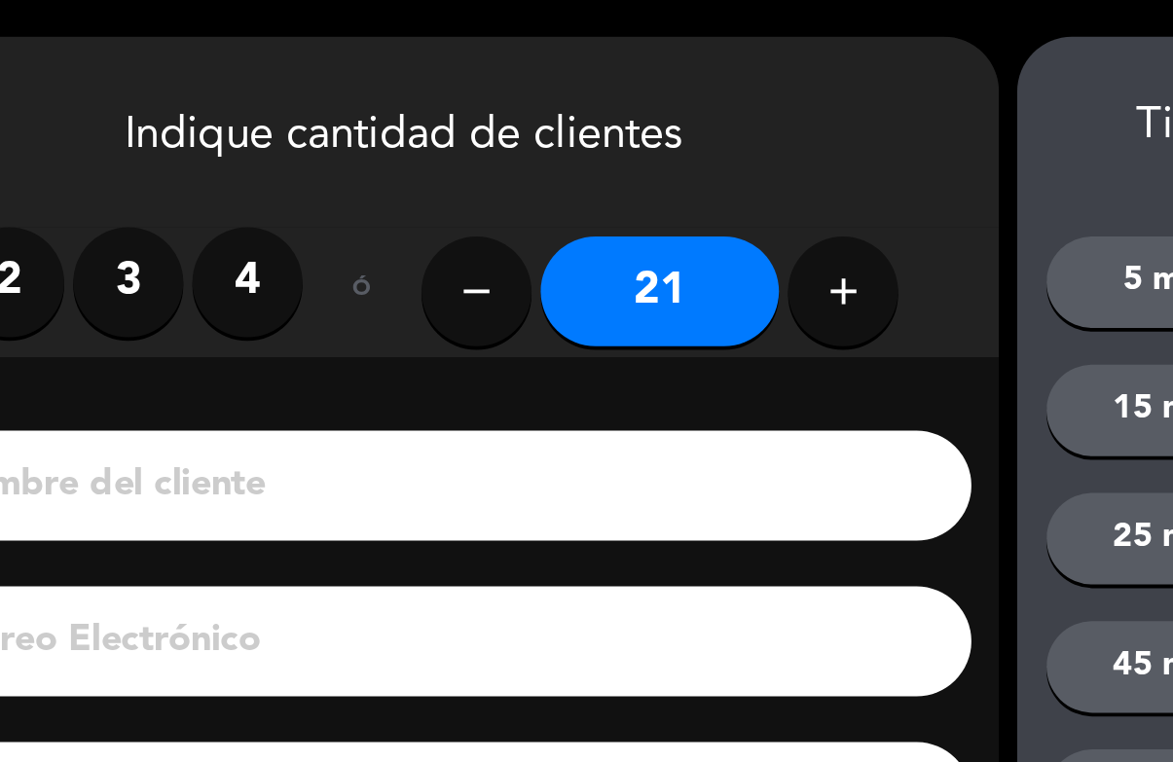
type input "22"
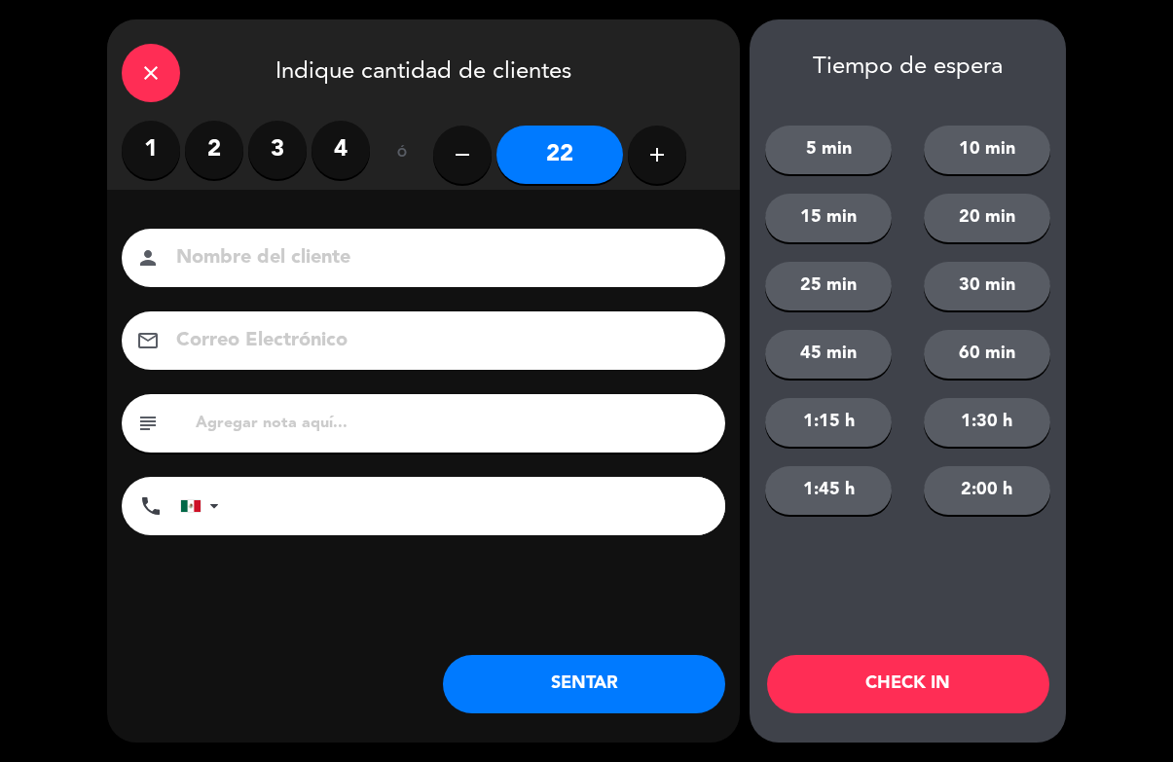
click at [696, 267] on input at bounding box center [437, 258] width 526 height 34
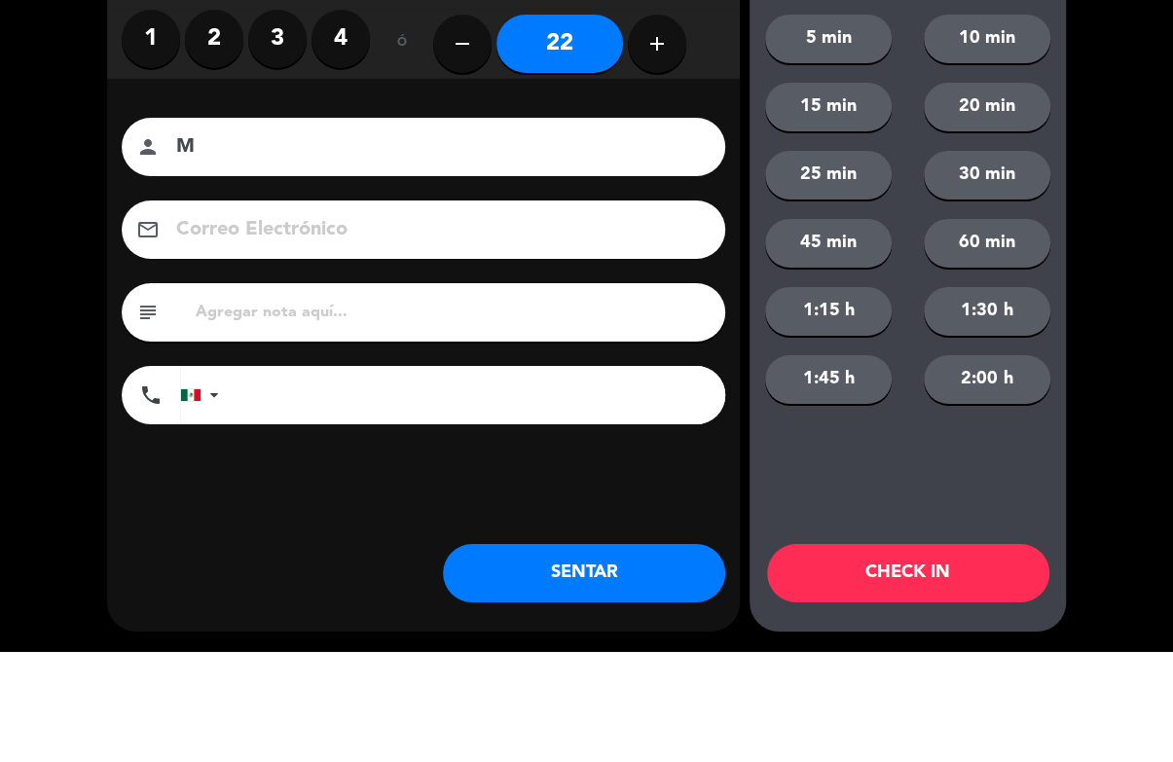
type input "M"
click at [1130, 210] on div "close Indique cantidad de clientes 1 2 3 4 ó remove 22 add Nombre del cliente p…" at bounding box center [586, 381] width 1173 height 762
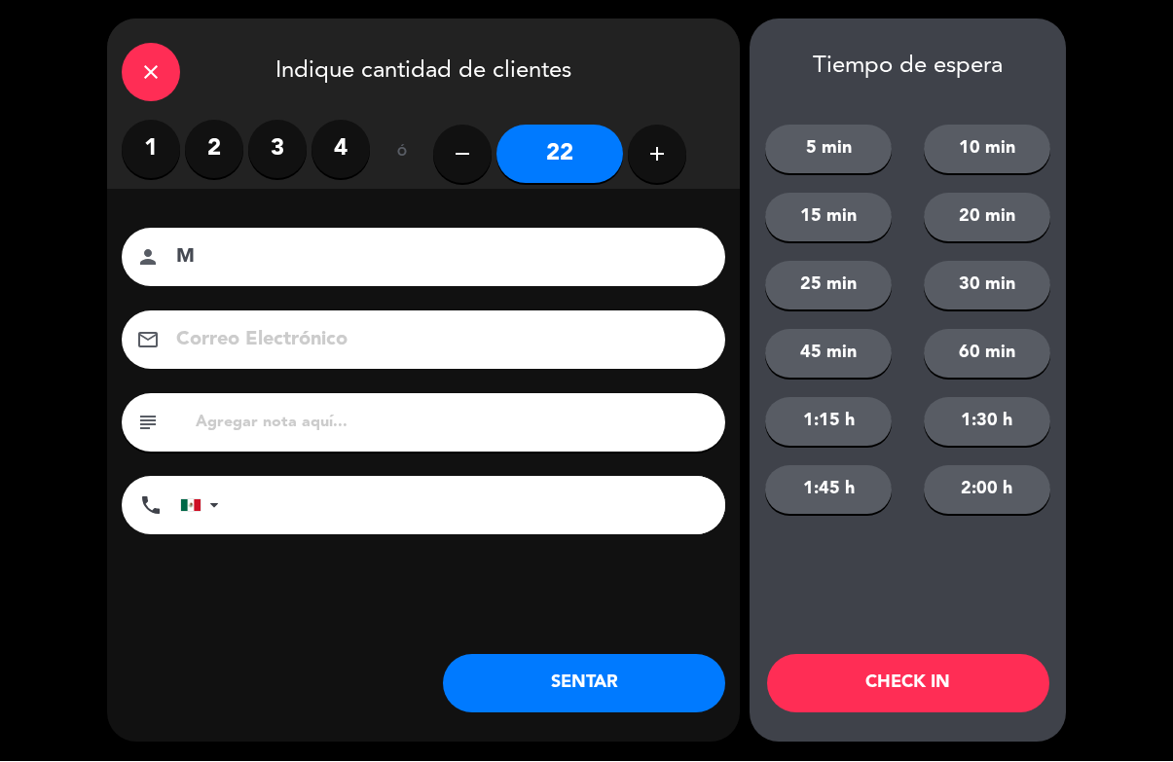
click at [916, 674] on button "CHECK IN" at bounding box center [908, 684] width 282 height 58
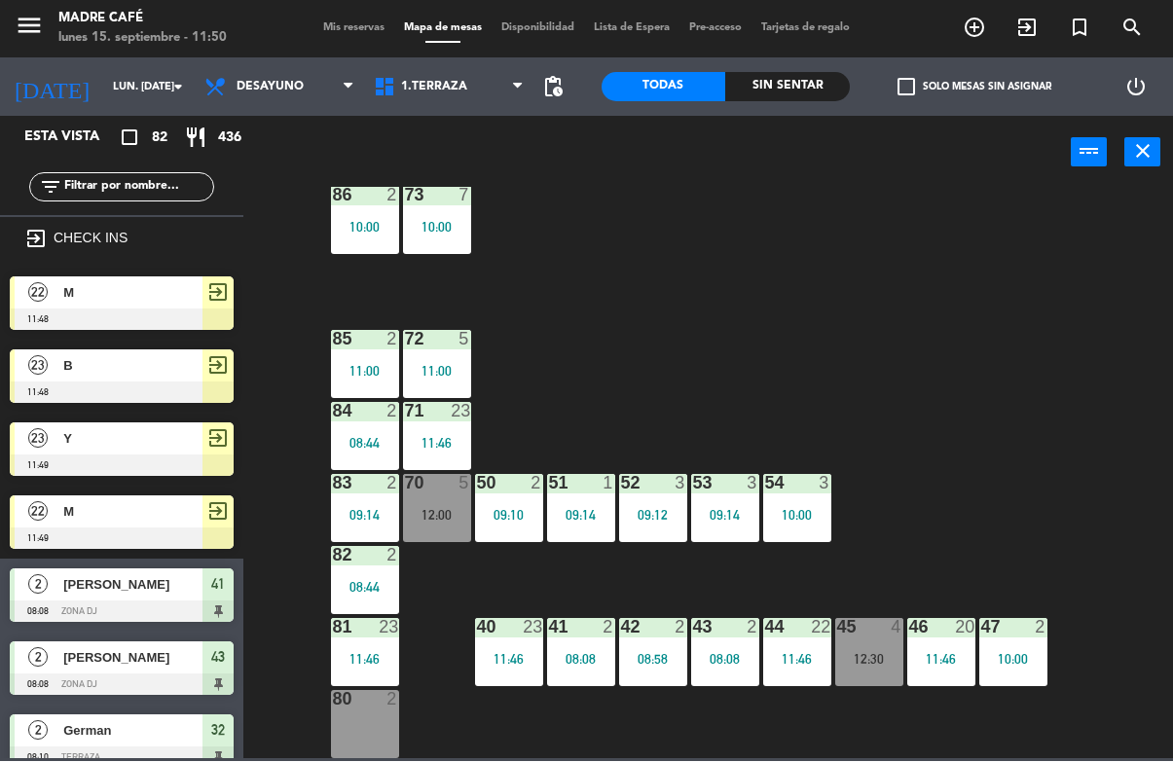
click at [1052, 14] on span "exit_to_app" at bounding box center [1026, 28] width 53 height 33
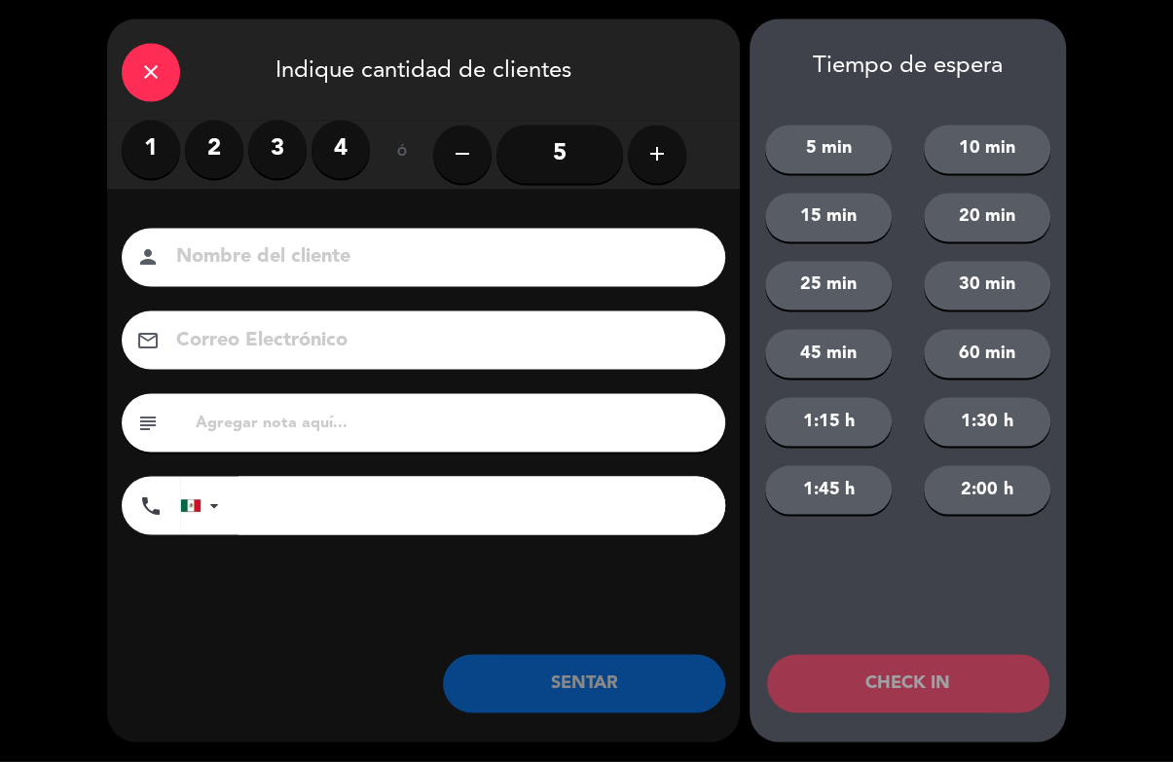
click at [670, 153] on button "add" at bounding box center [657, 155] width 58 height 58
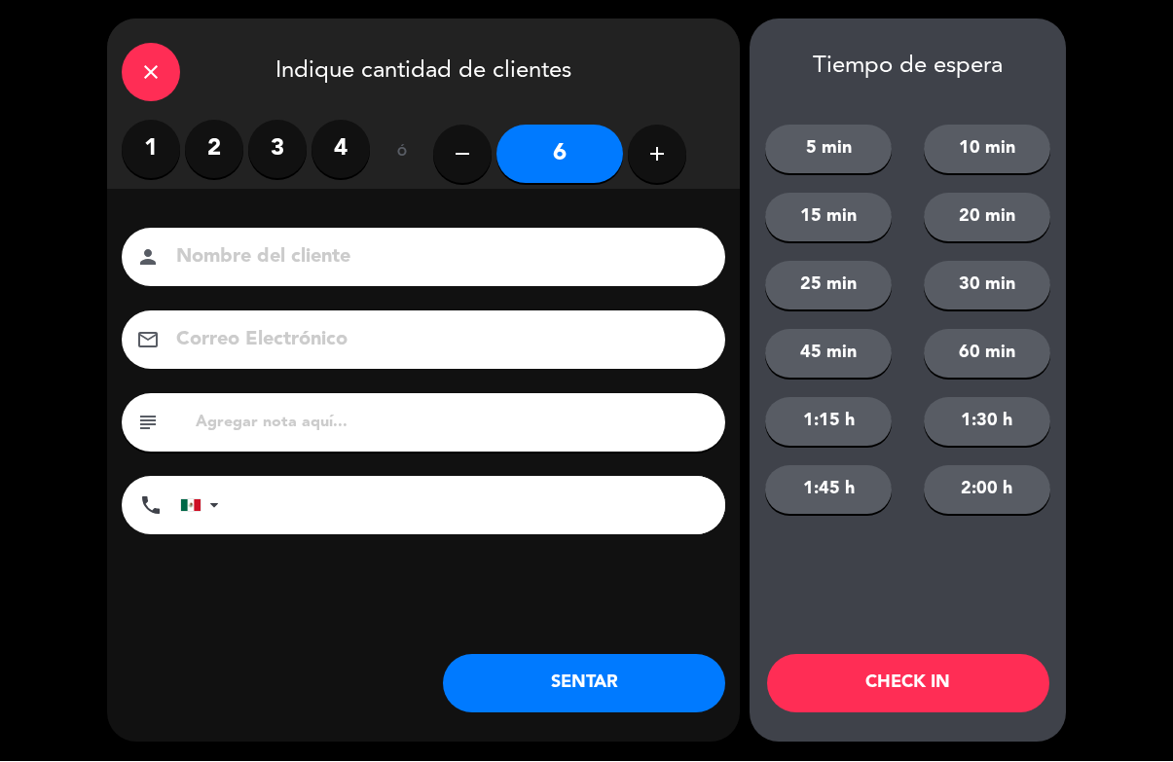
click at [667, 151] on icon "add" at bounding box center [656, 154] width 23 height 23
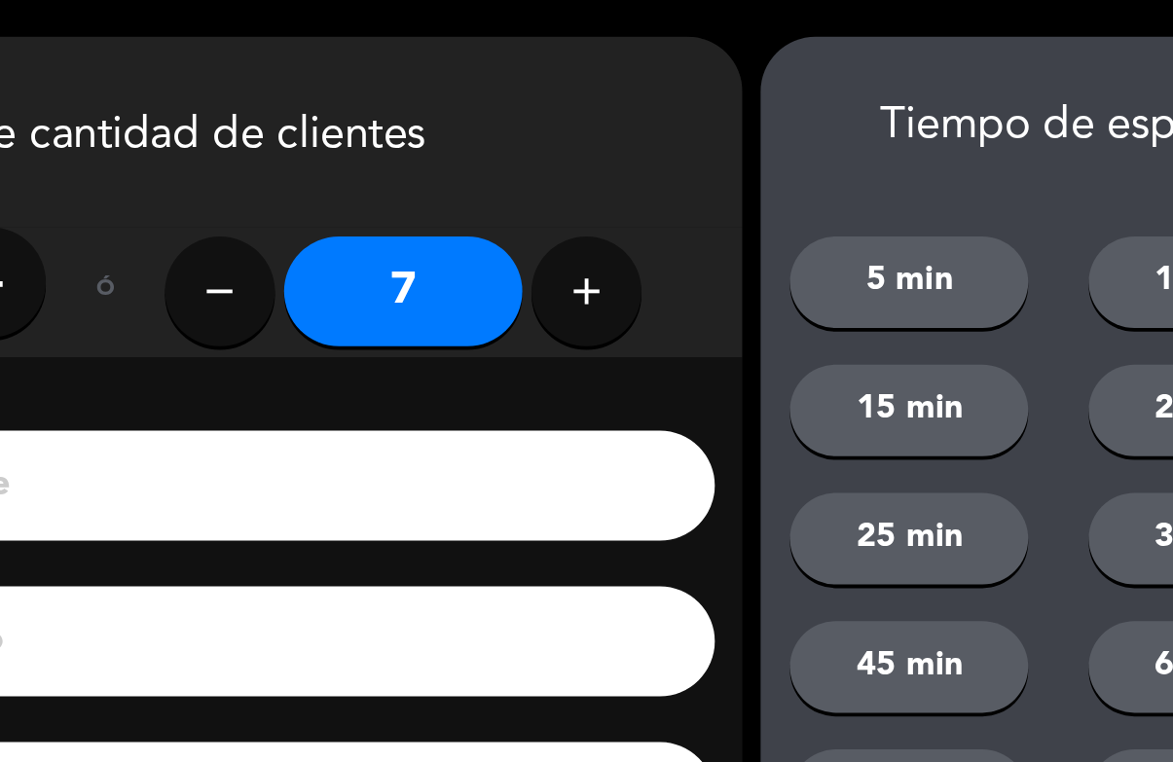
click at [645, 155] on icon "add" at bounding box center [656, 154] width 23 height 23
click at [645, 159] on icon "add" at bounding box center [656, 154] width 23 height 23
click at [645, 164] on icon "add" at bounding box center [656, 154] width 23 height 23
click at [628, 155] on button "add" at bounding box center [657, 155] width 58 height 58
click at [628, 156] on button "add" at bounding box center [657, 155] width 58 height 58
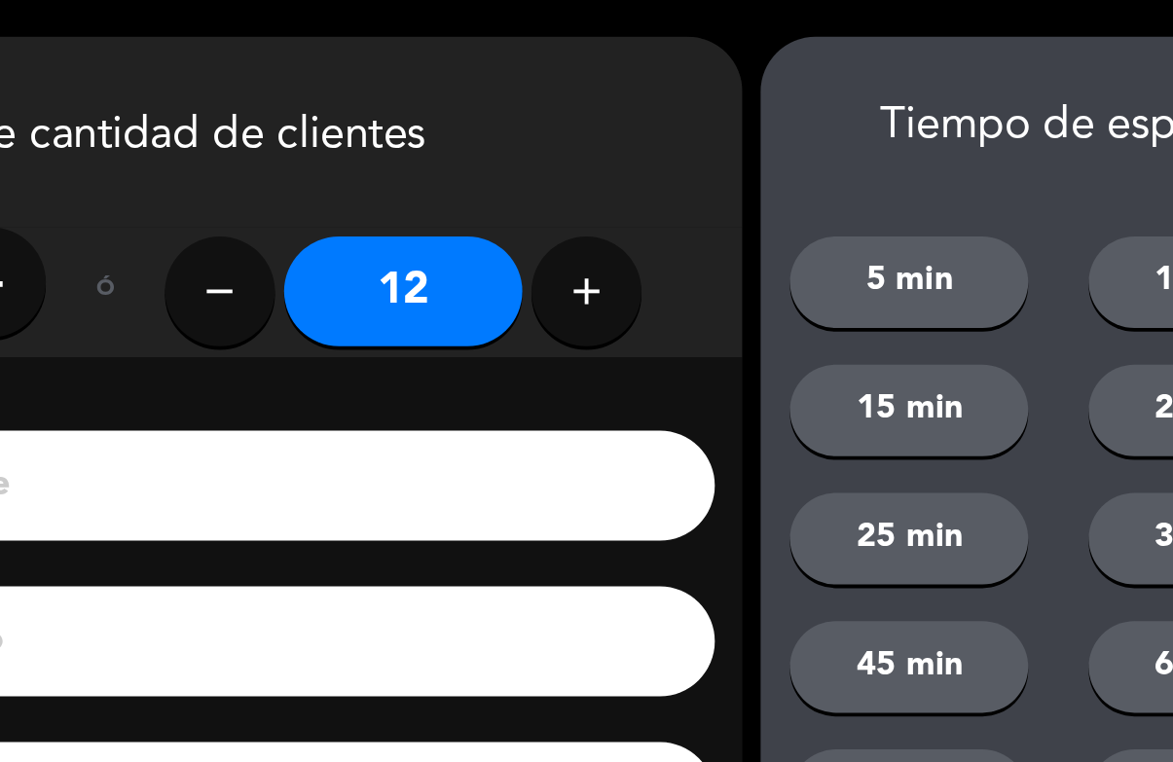
click at [628, 159] on button "add" at bounding box center [657, 155] width 58 height 58
click at [628, 162] on button "add" at bounding box center [657, 155] width 58 height 58
click at [628, 164] on button "add" at bounding box center [657, 155] width 58 height 58
click at [628, 169] on button "add" at bounding box center [657, 155] width 58 height 58
click at [628, 170] on button "add" at bounding box center [657, 155] width 58 height 58
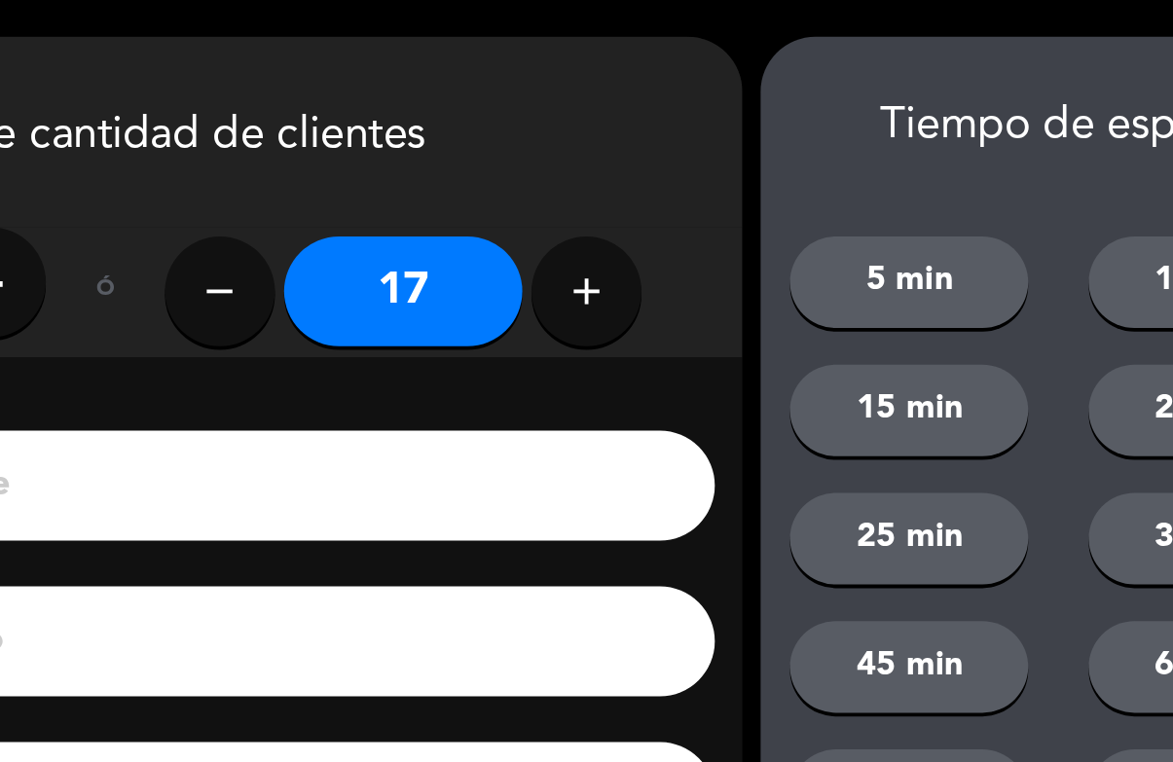
click at [628, 168] on button "add" at bounding box center [657, 155] width 58 height 58
click at [628, 161] on button "add" at bounding box center [657, 155] width 58 height 58
click at [628, 172] on button "add" at bounding box center [657, 155] width 58 height 58
click at [628, 180] on button "add" at bounding box center [657, 155] width 58 height 58
click at [628, 175] on button "add" at bounding box center [657, 155] width 58 height 58
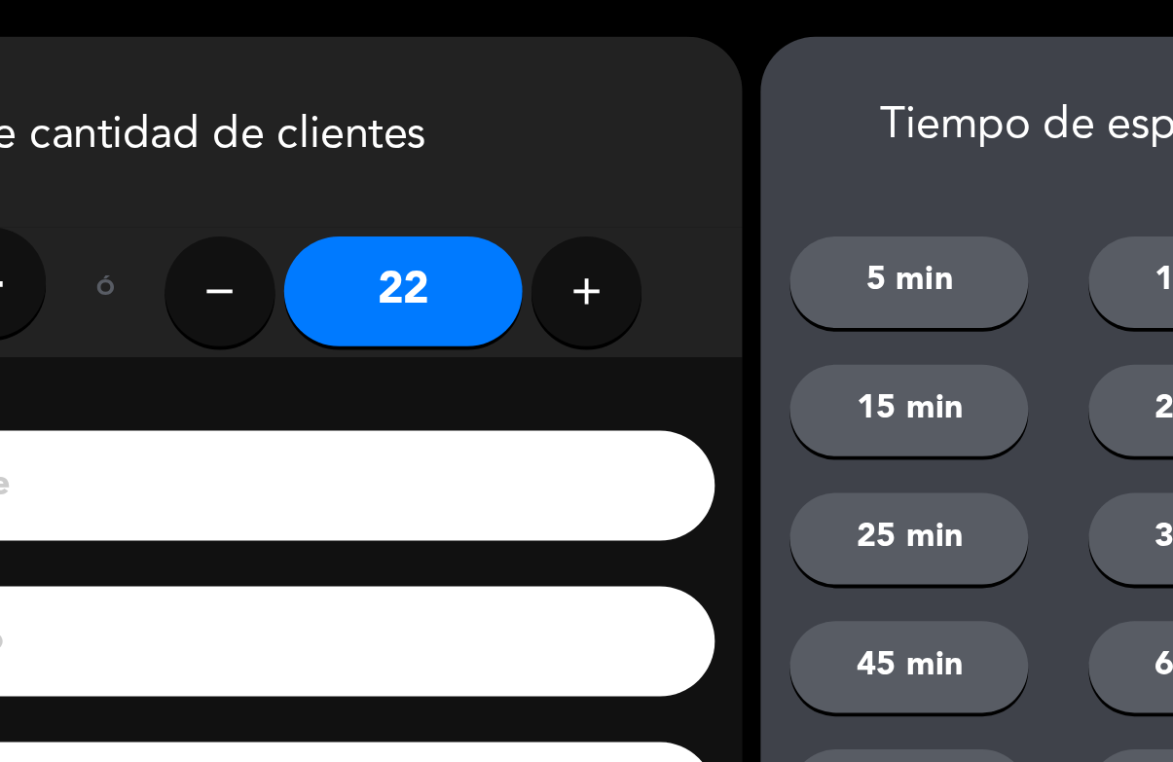
click at [628, 168] on button "add" at bounding box center [657, 155] width 58 height 58
type input "23"
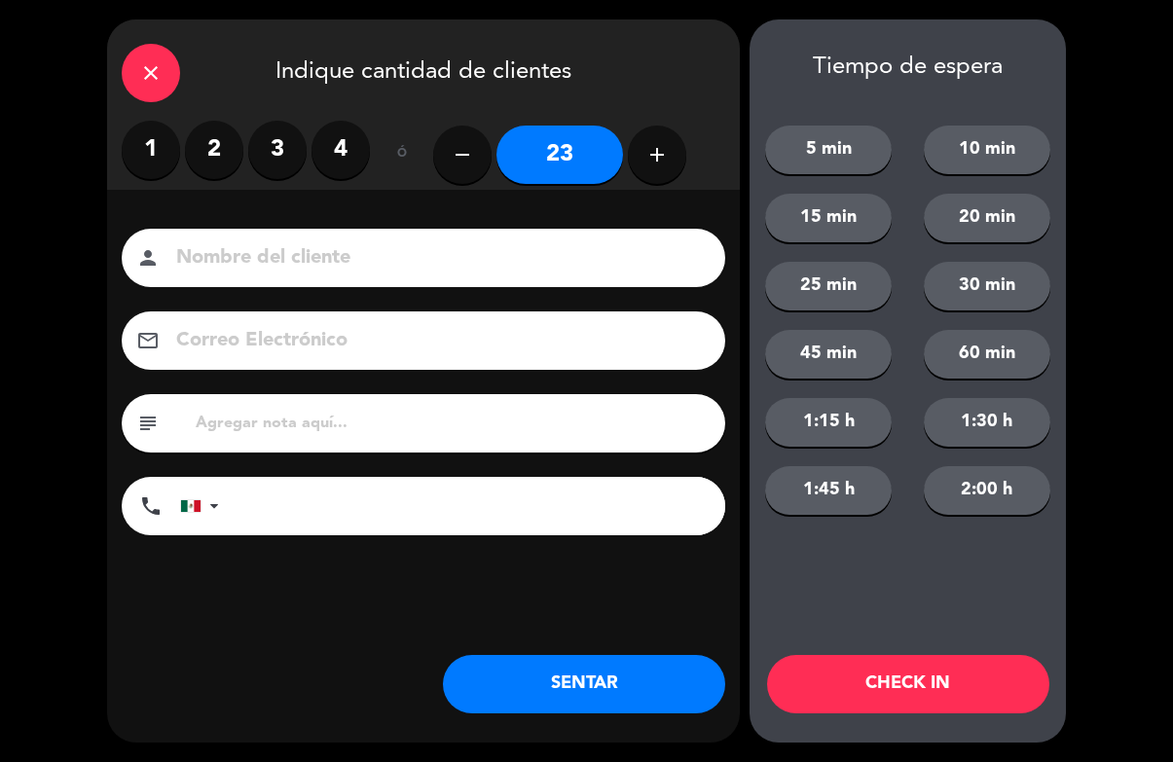
click at [614, 269] on input at bounding box center [437, 258] width 526 height 34
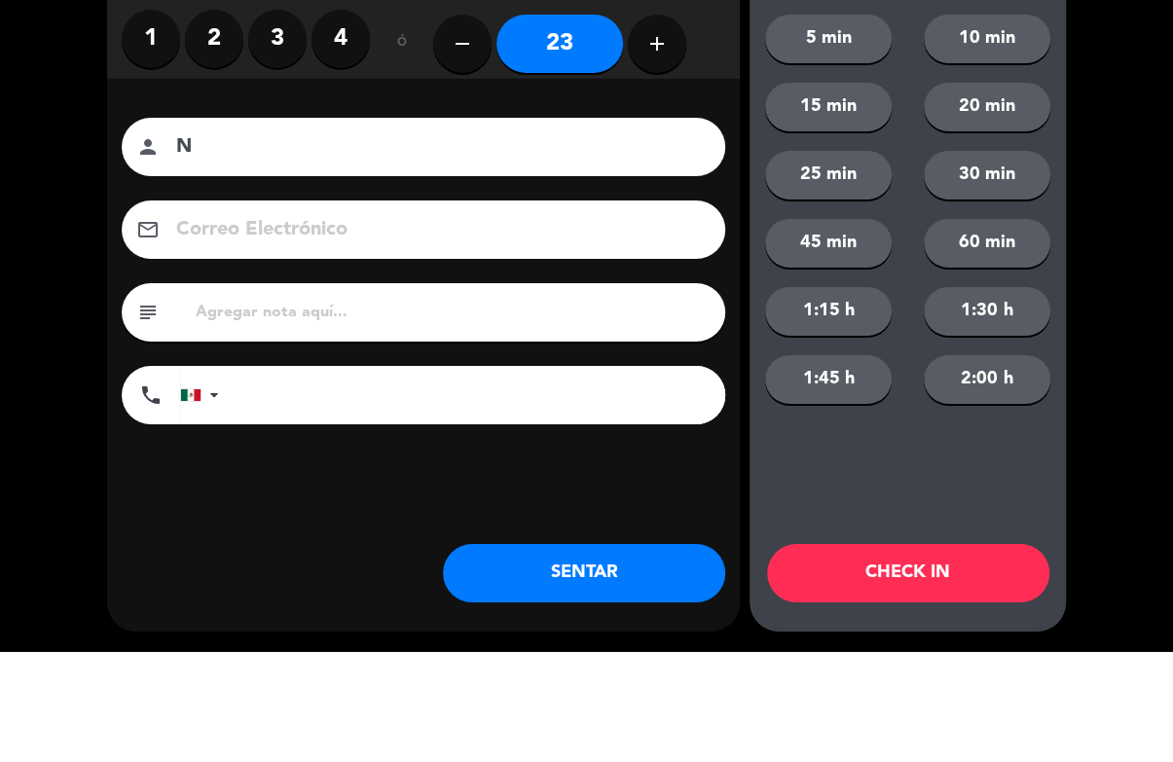
type input "N"
click at [1121, 216] on div "close Indique cantidad de clientes 1 2 3 4 ó remove 23 add Nombre del cliente p…" at bounding box center [586, 381] width 1173 height 762
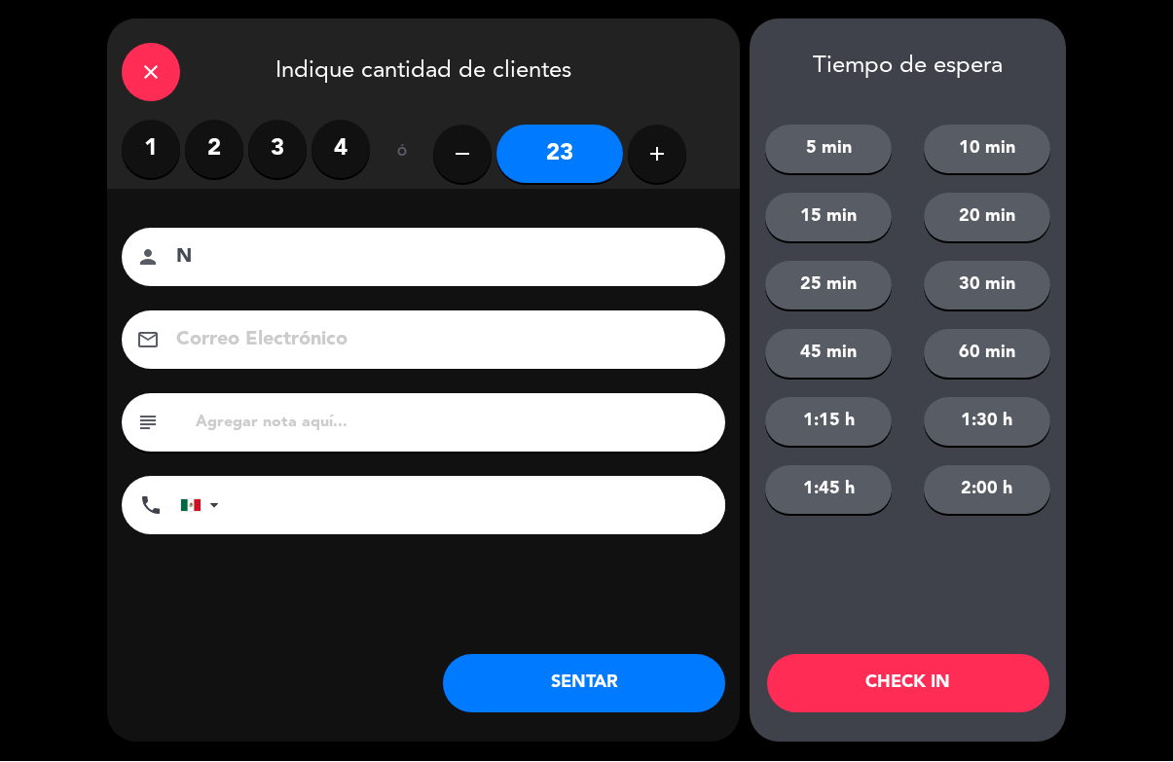
click at [946, 675] on button "CHECK IN" at bounding box center [908, 684] width 282 height 58
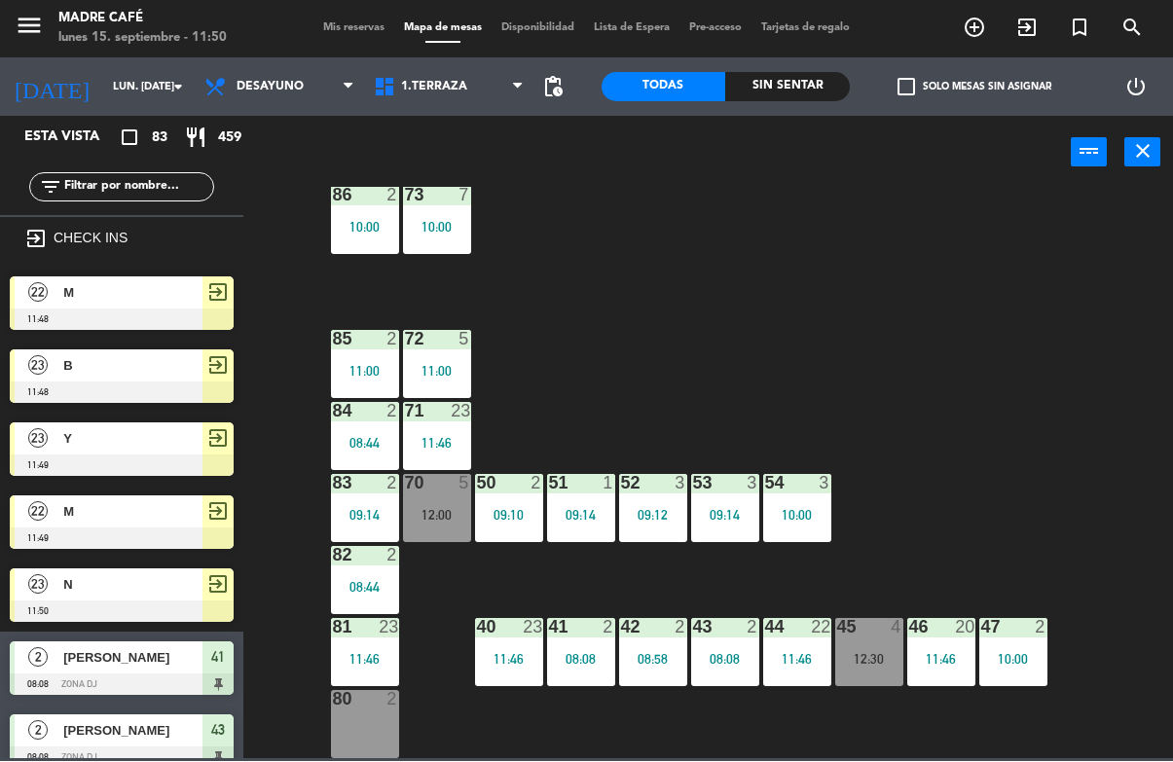
click at [1035, 14] on span "exit_to_app" at bounding box center [1026, 28] width 53 height 33
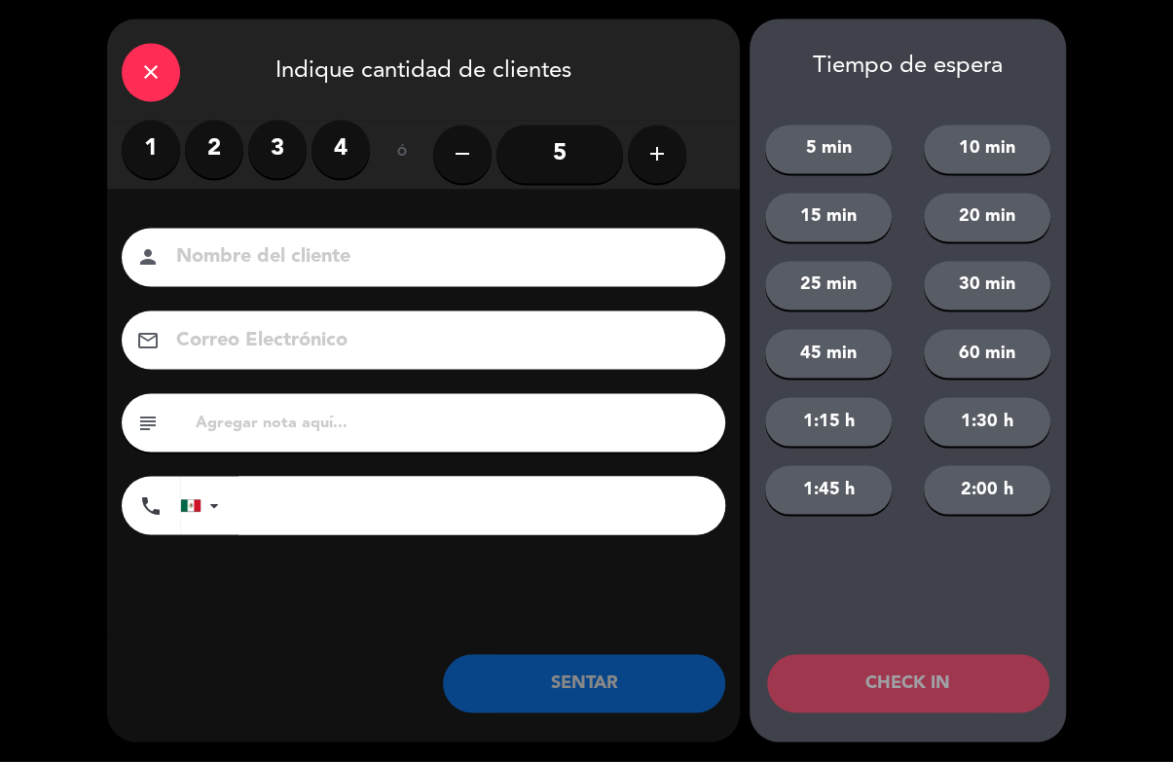
click at [685, 155] on button "add" at bounding box center [657, 155] width 58 height 58
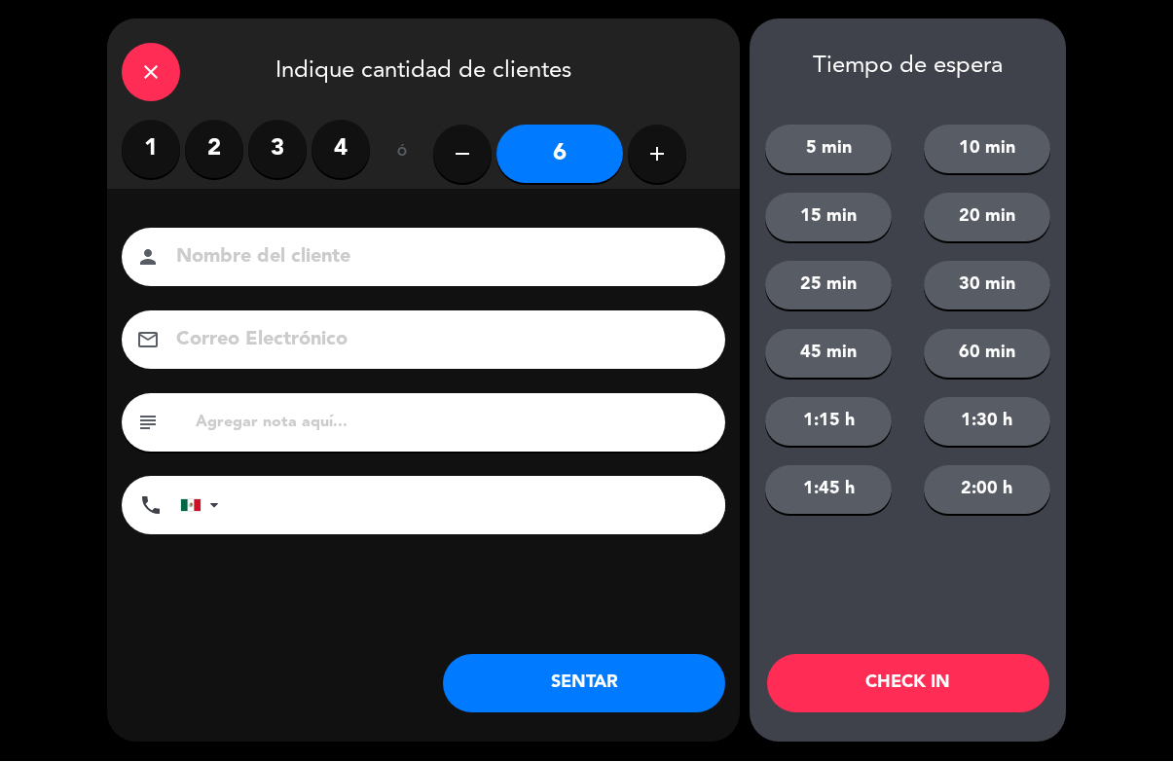
click at [682, 142] on button "add" at bounding box center [657, 155] width 58 height 58
click at [681, 169] on button "add" at bounding box center [657, 155] width 58 height 58
click at [677, 170] on button "add" at bounding box center [657, 155] width 58 height 58
click at [663, 180] on button "add" at bounding box center [657, 155] width 58 height 58
click at [664, 182] on button "add" at bounding box center [657, 155] width 58 height 58
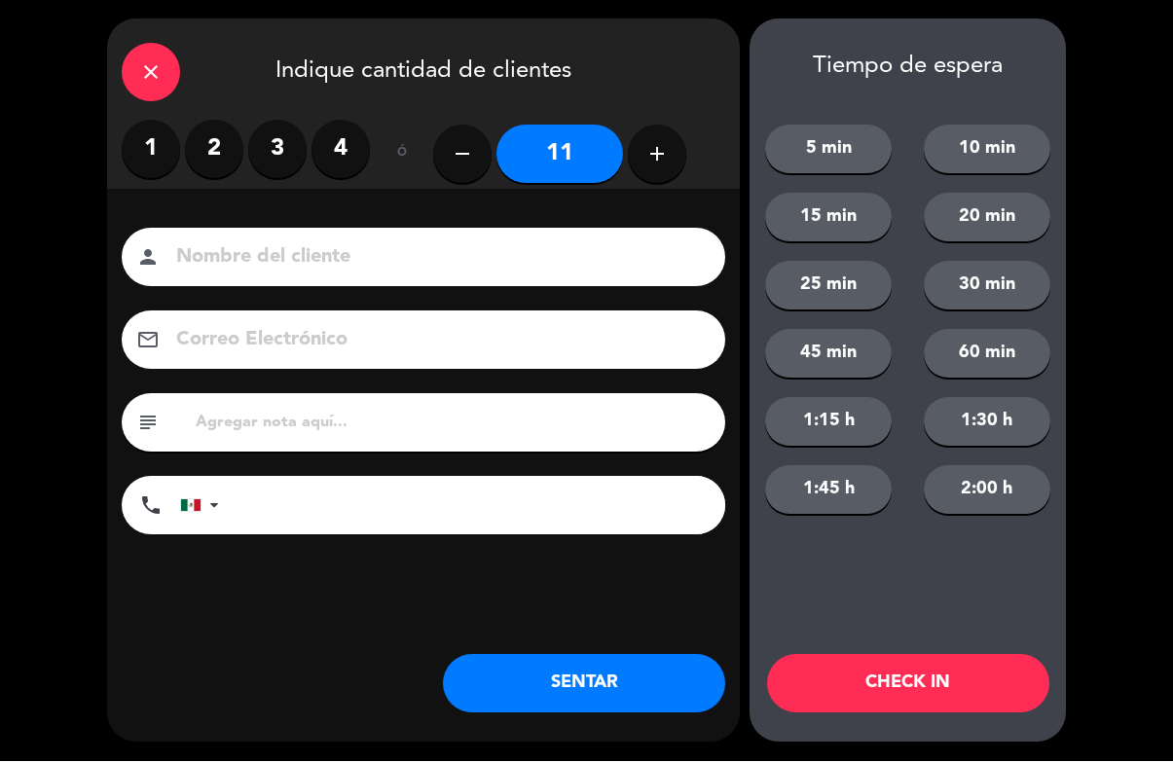
click at [667, 178] on button "add" at bounding box center [657, 155] width 58 height 58
click at [668, 176] on button "add" at bounding box center [657, 155] width 58 height 58
click at [675, 172] on button "add" at bounding box center [657, 155] width 58 height 58
click at [680, 170] on button "add" at bounding box center [657, 155] width 58 height 58
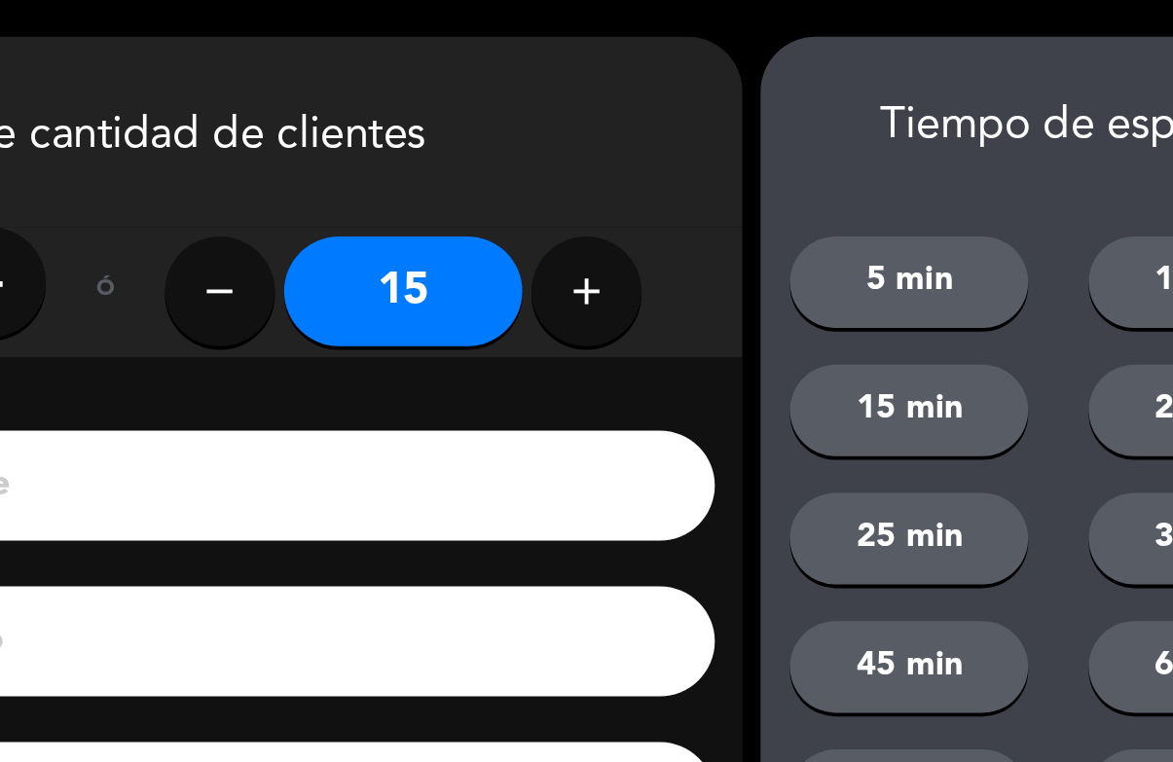
click at [645, 154] on icon "add" at bounding box center [656, 154] width 23 height 23
click at [645, 153] on icon "add" at bounding box center [656, 154] width 23 height 23
click at [645, 158] on icon "add" at bounding box center [656, 154] width 23 height 23
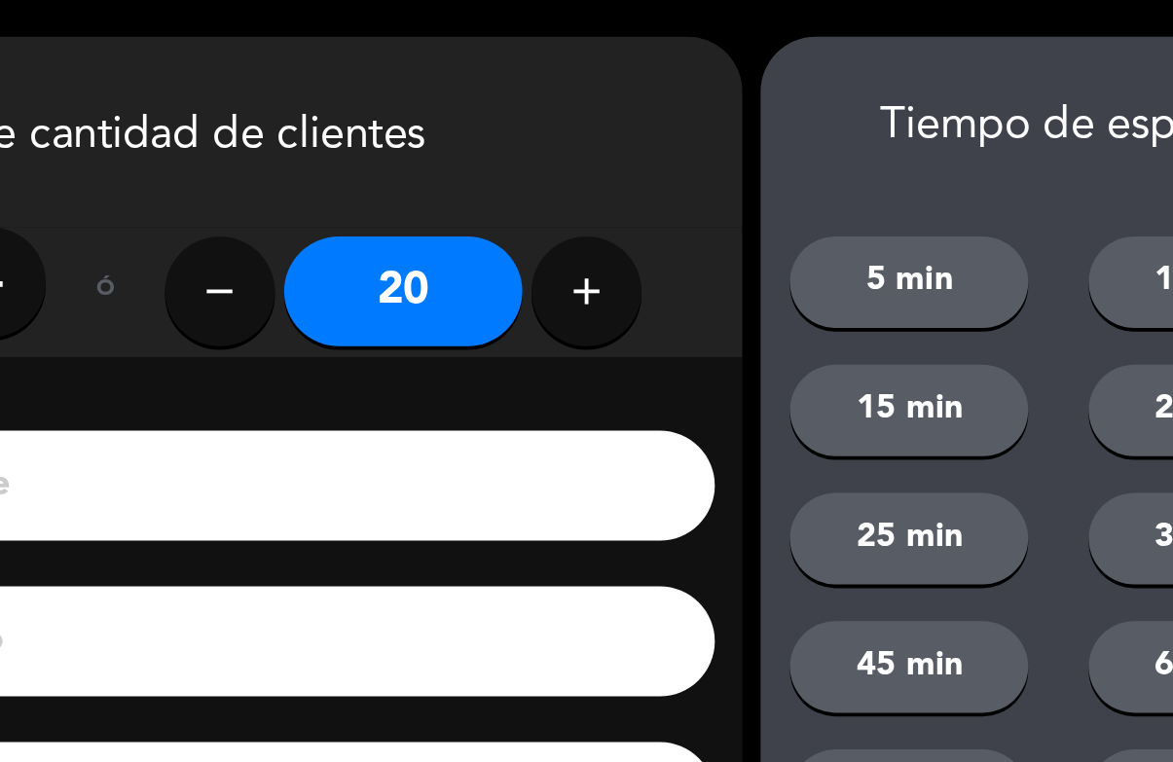
click at [645, 160] on icon "add" at bounding box center [656, 154] width 23 height 23
click at [645, 163] on icon "add" at bounding box center [656, 154] width 23 height 23
click at [628, 166] on button "add" at bounding box center [657, 155] width 58 height 58
type input "23"
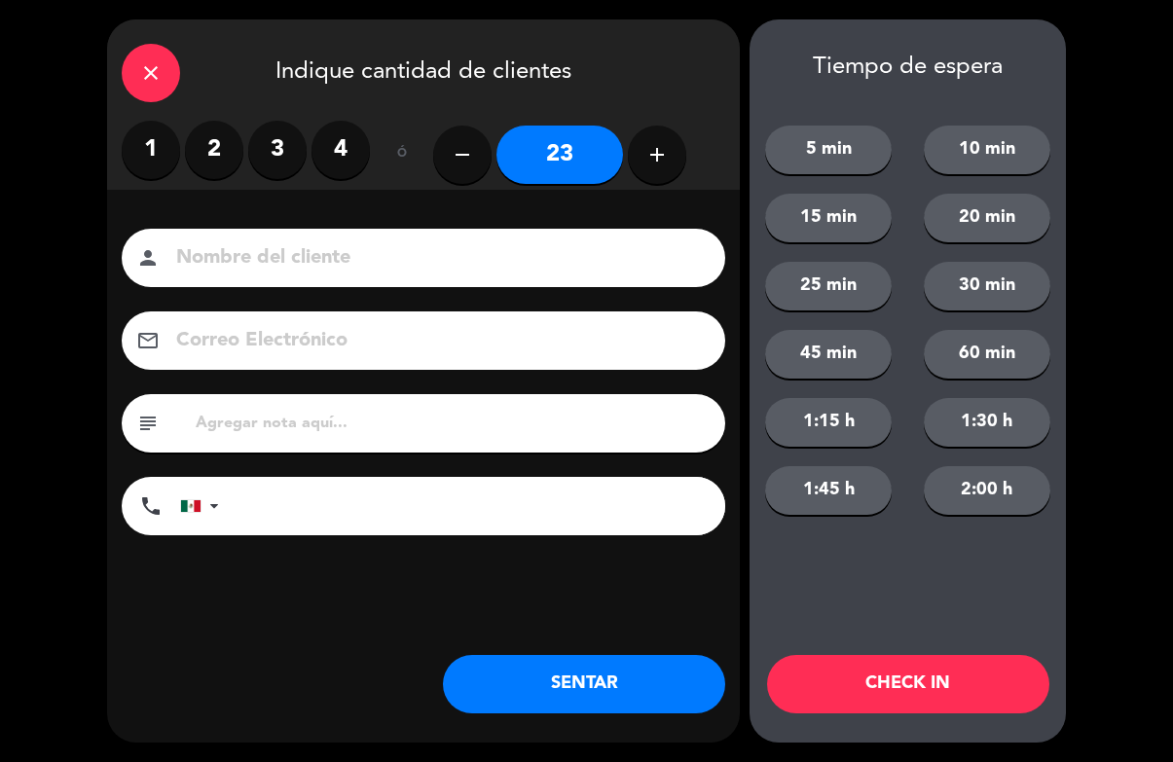
click at [468, 273] on input at bounding box center [437, 258] width 526 height 34
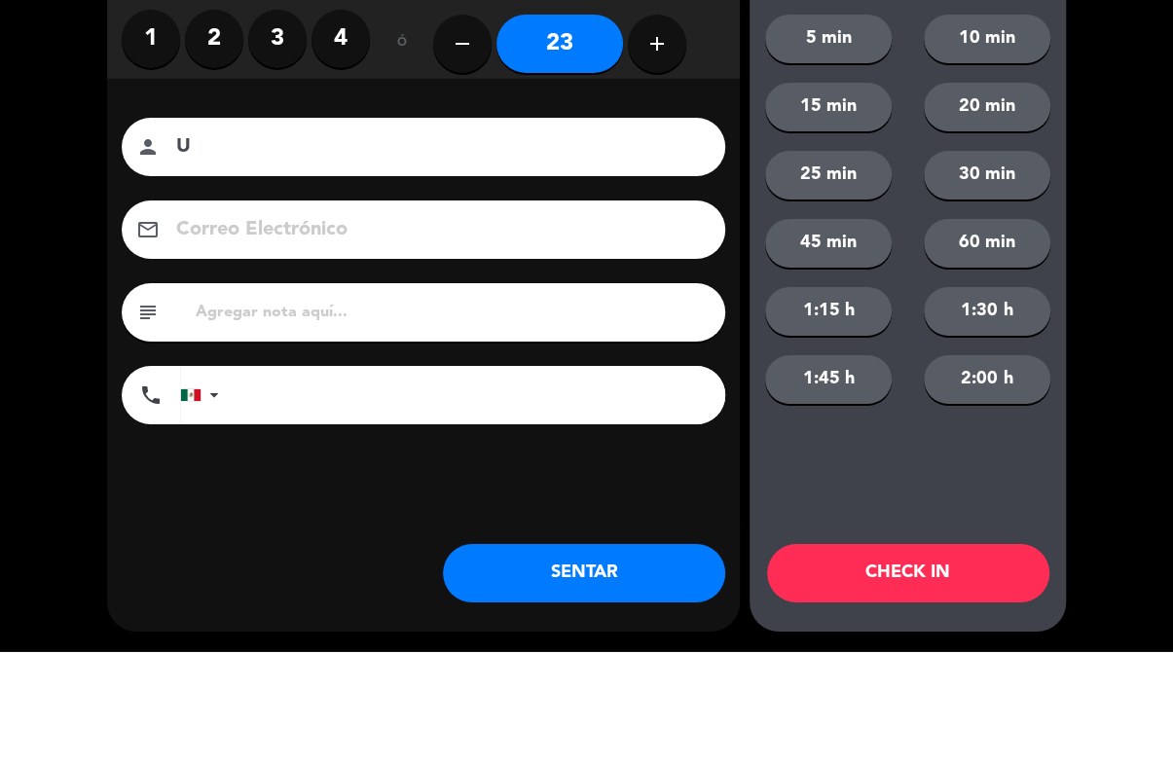
type input "U"
click at [1131, 203] on div "close Indique cantidad de clientes 1 2 3 4 ó remove 23 add Nombre del cliente p…" at bounding box center [586, 381] width 1173 height 762
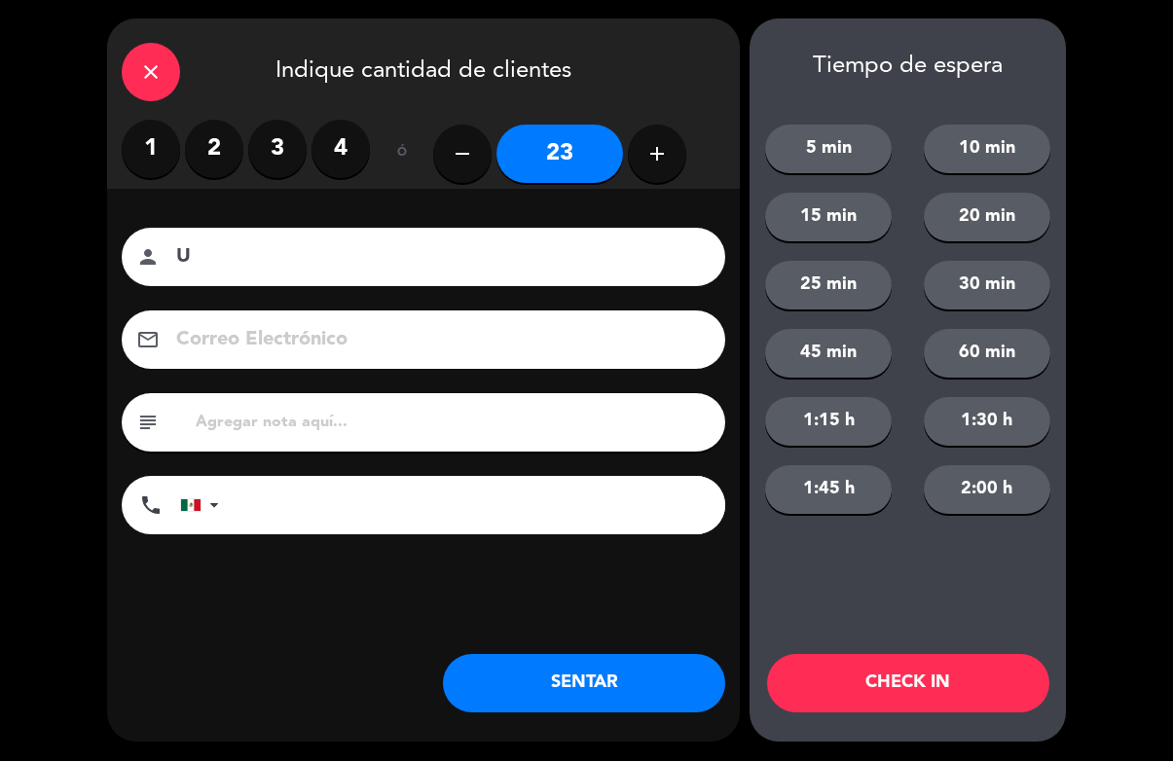
click at [906, 704] on button "CHECK IN" at bounding box center [908, 684] width 282 height 58
click at [887, 713] on div "Tiempo de espera 5 min 10 min 15 min 20 min 25 min 30 min 45 min 60 min 1:15 h …" at bounding box center [907, 380] width 316 height 723
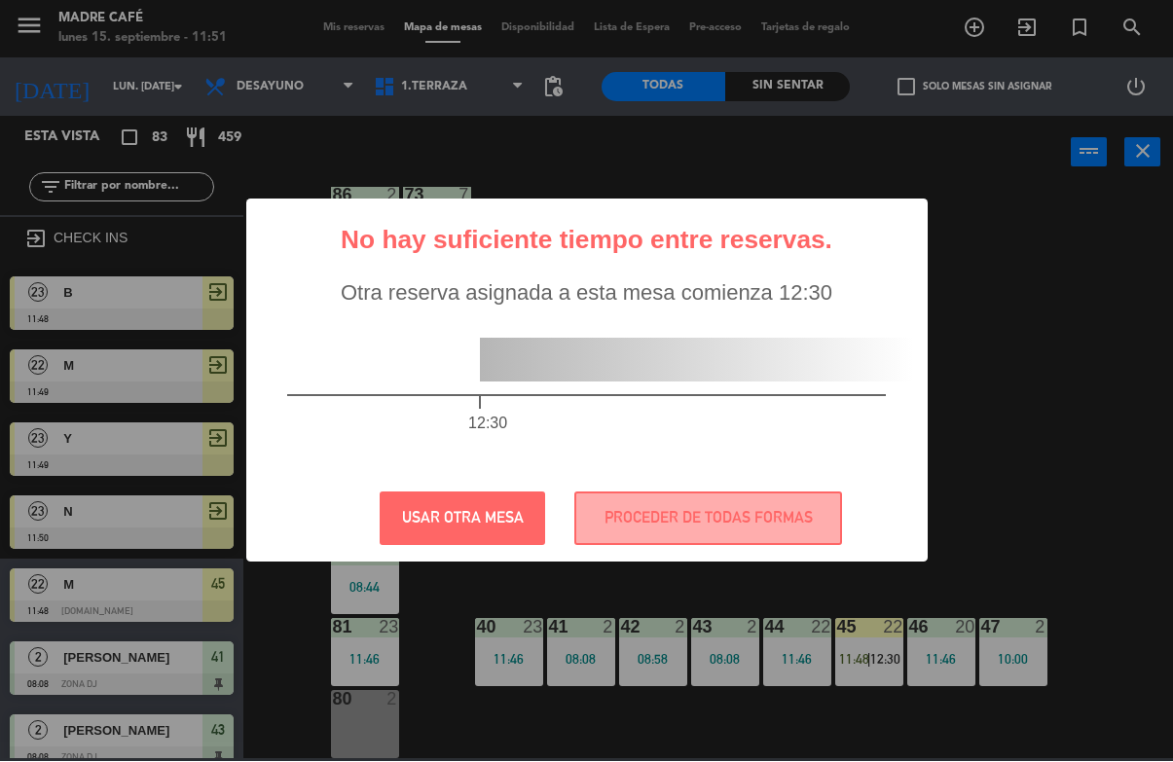
click at [918, 714] on div "? ! i No hay suficiente tiempo entre reservas. × Otra reserva asignada a esta m…" at bounding box center [586, 381] width 1173 height 762
click at [795, 545] on button "PROCEDER DE TODAS FORMAS" at bounding box center [708, 519] width 268 height 54
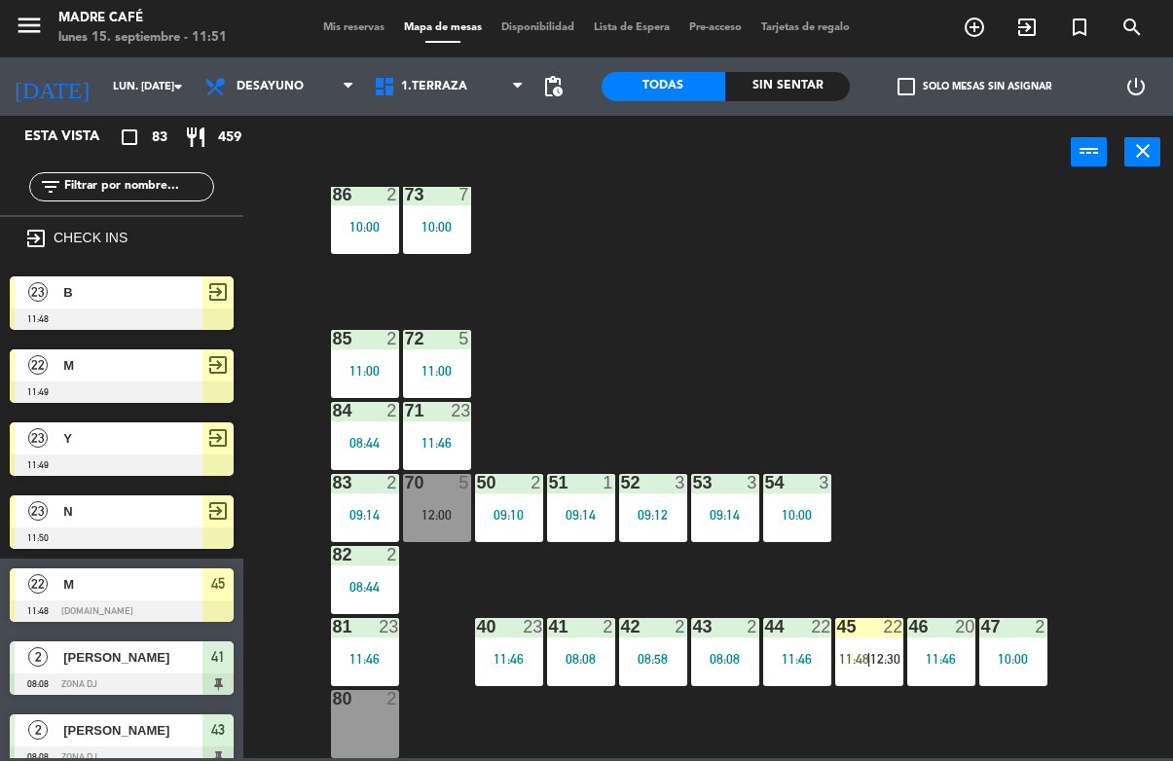
click at [864, 646] on div "45 22 11:48 | 12:30" at bounding box center [869, 653] width 68 height 68
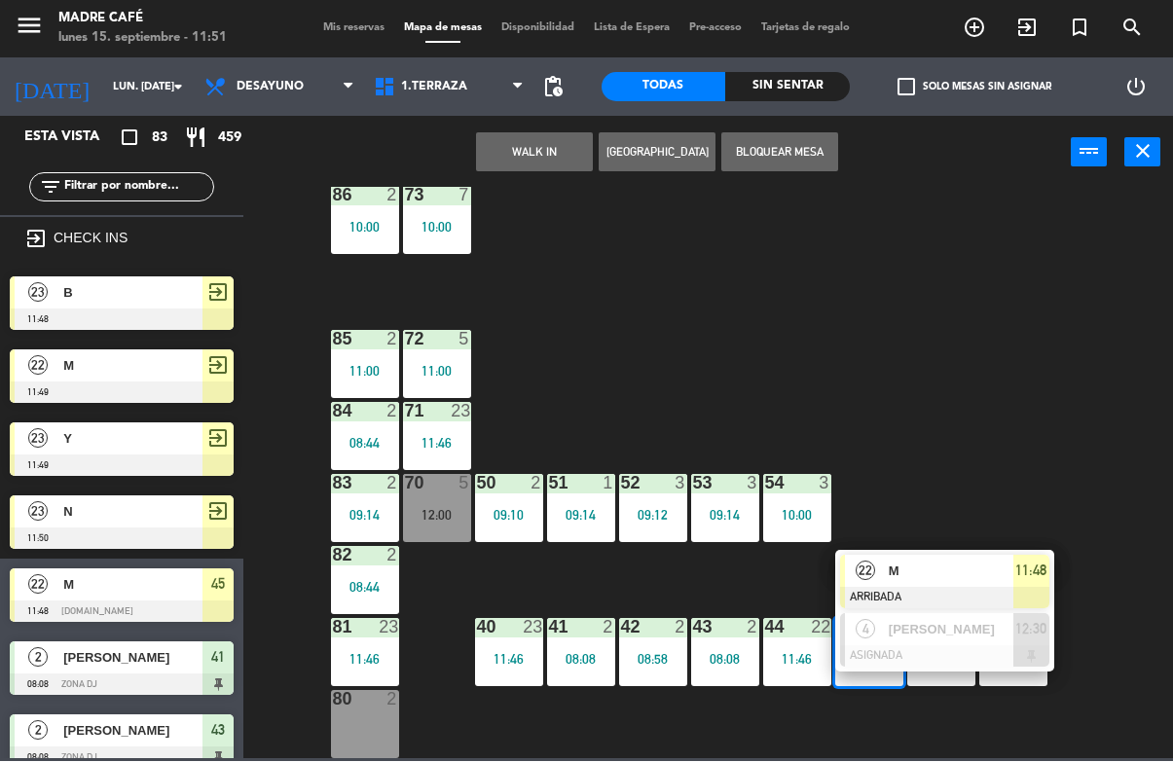
click at [935, 566] on span "M" at bounding box center [951, 572] width 125 height 20
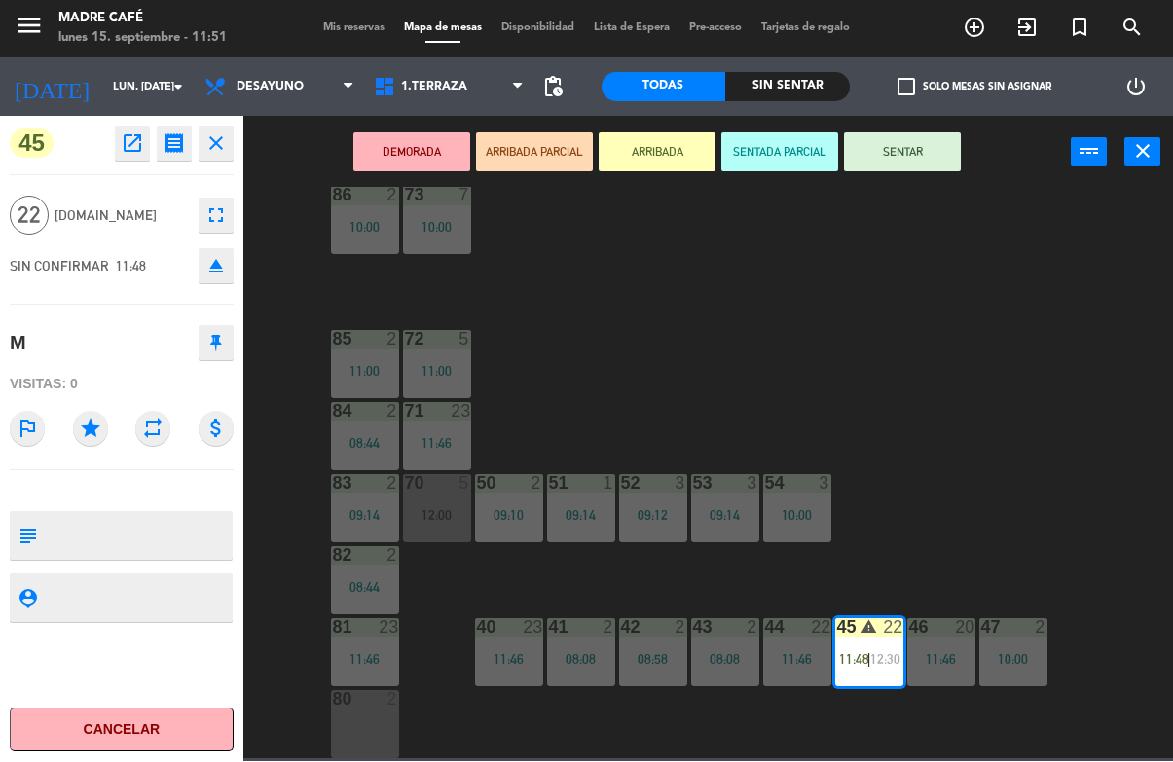
click at [943, 159] on button "SENTAR" at bounding box center [902, 152] width 117 height 39
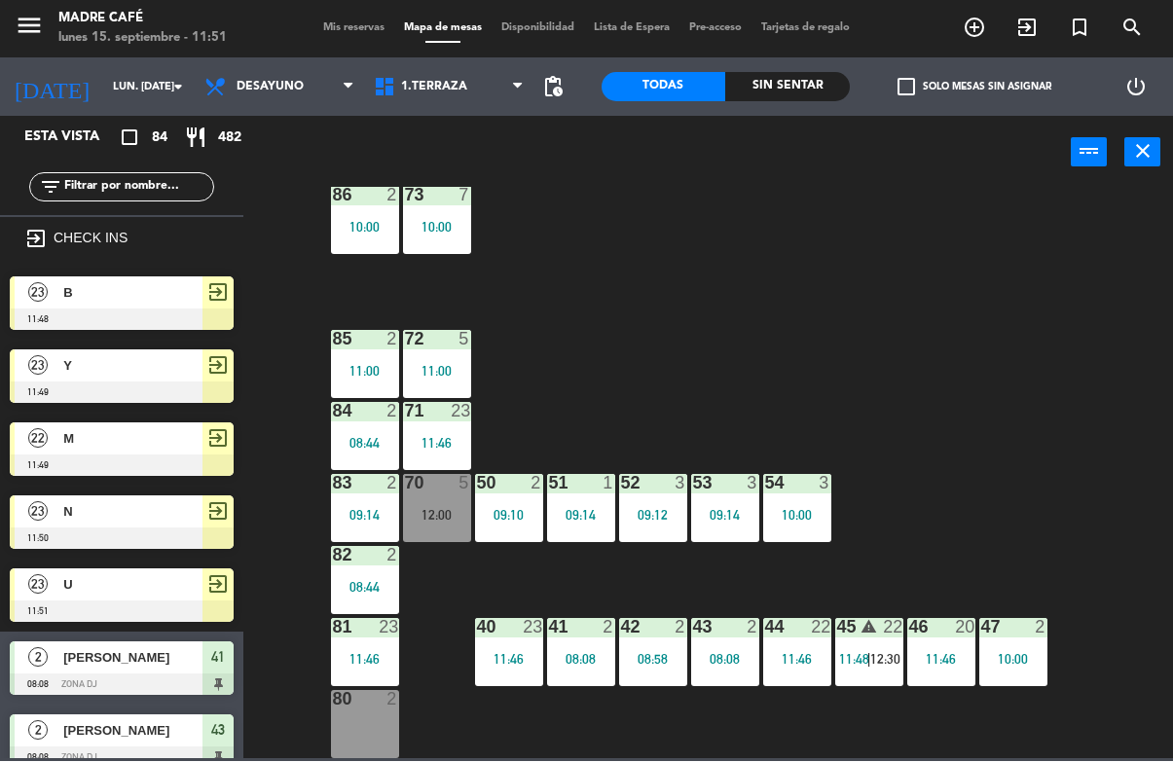
scroll to position [1807, 0]
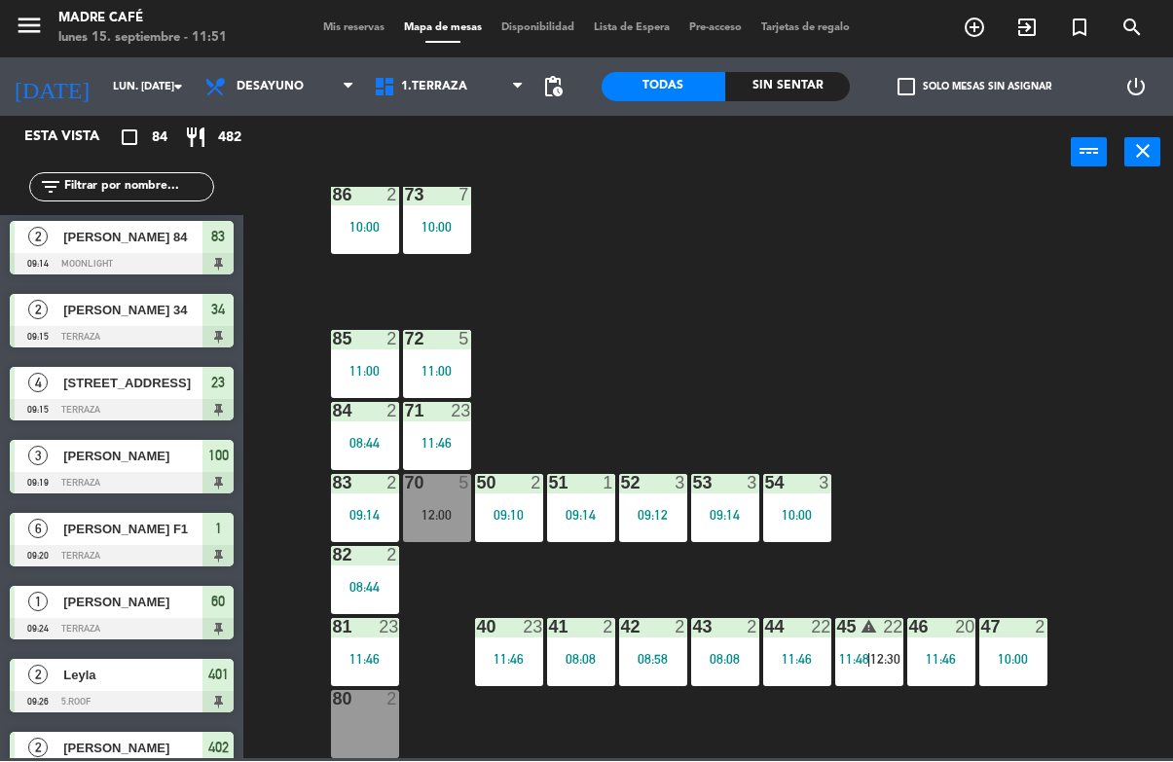
click at [1032, 426] on div "87 21 11:45 74 2 10:00 75 8 11:45 76 2 11:00 86 2 10:00 73 7 10:00 72 5 11:00 8…" at bounding box center [714, 473] width 918 height 571
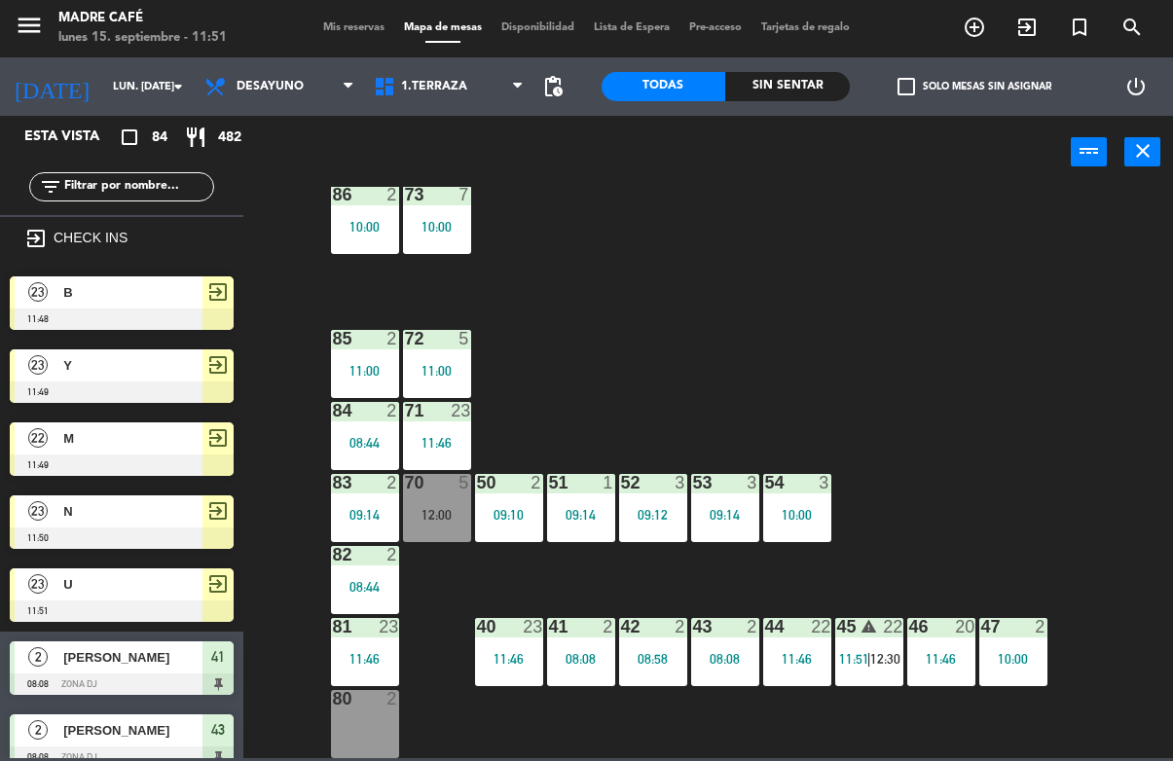
scroll to position [0, 0]
click at [454, 509] on div "12:00" at bounding box center [437, 516] width 68 height 14
click at [665, 309] on div "87 21 11:45 74 2 10:00 75 8 11:45 76 2 11:00 86 2 10:00 73 7 10:00 72 5 11:00 8…" at bounding box center [714, 473] width 918 height 571
